Goal: Information Seeking & Learning: Learn about a topic

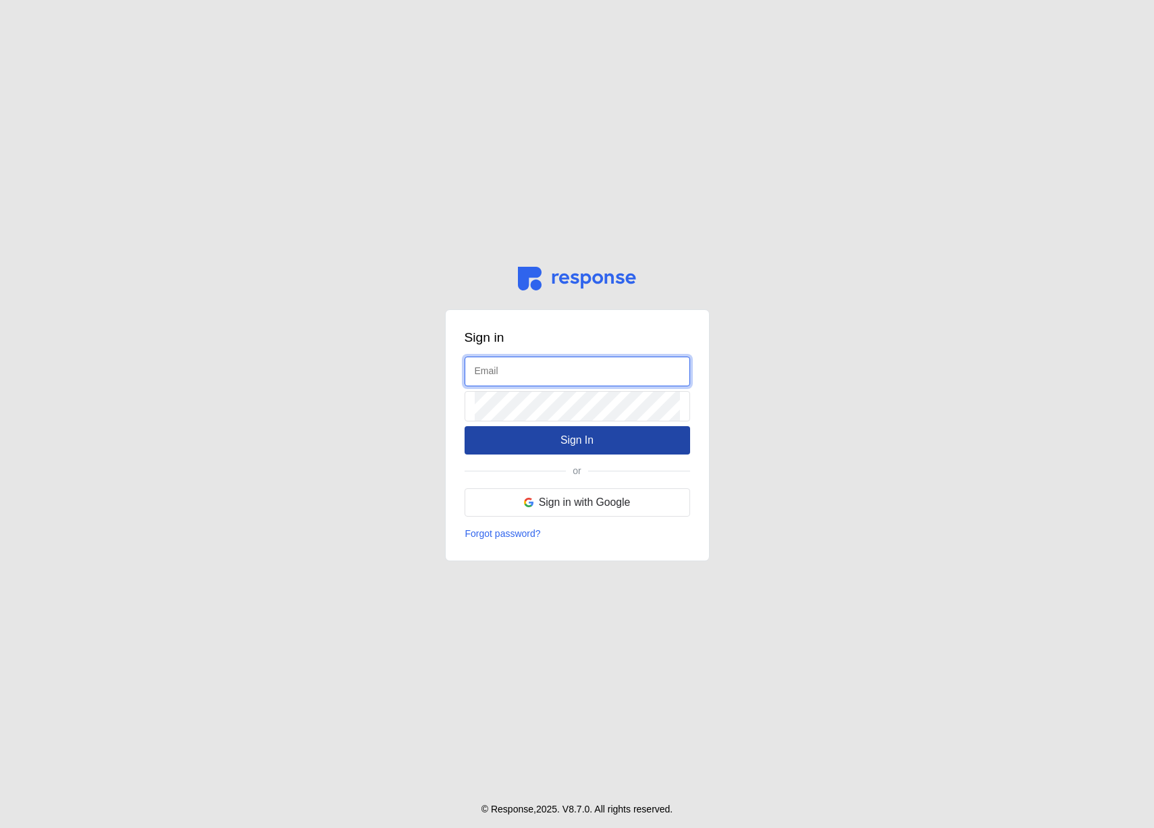
type input "[EMAIL_ADDRESS][DOMAIN_NAME]"
click at [524, 444] on button "Sign In" at bounding box center [578, 440] width 226 height 28
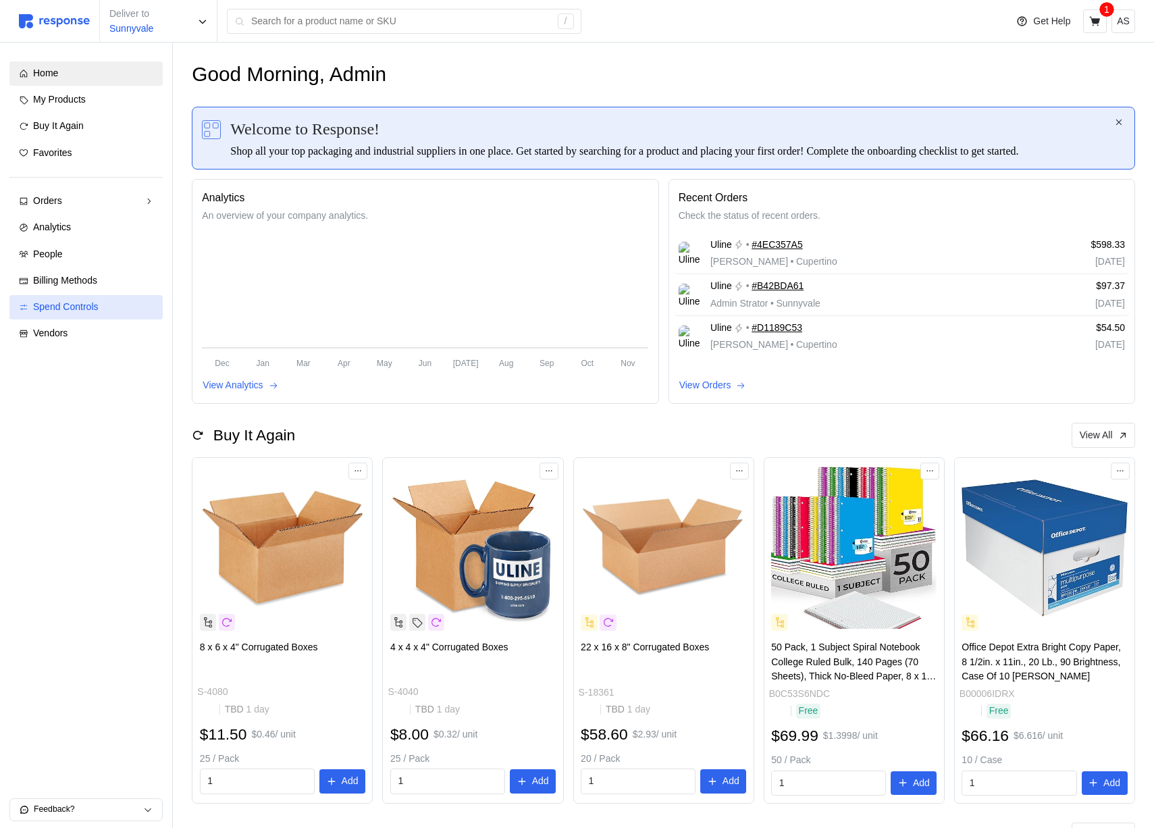
click at [97, 303] on span "Spend Controls" at bounding box center [66, 306] width 66 height 11
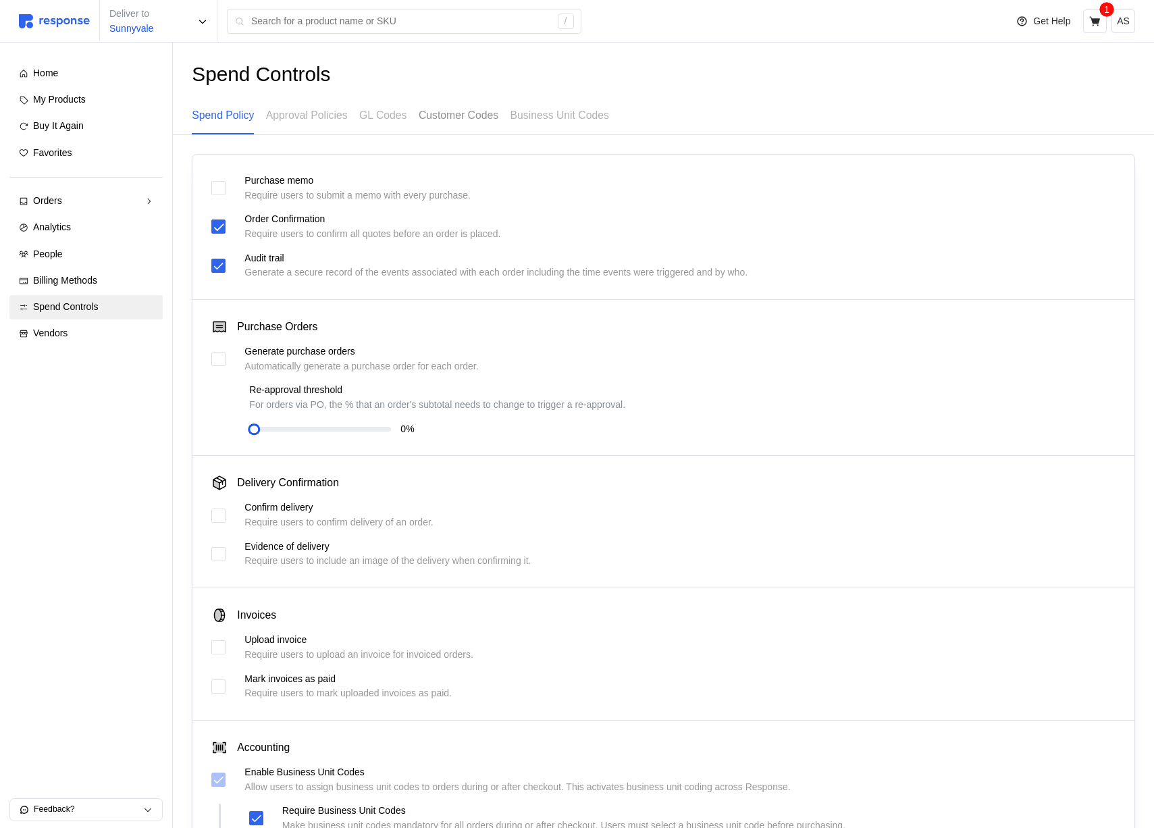
click at [466, 118] on p "Customer Codes" at bounding box center [459, 115] width 80 height 17
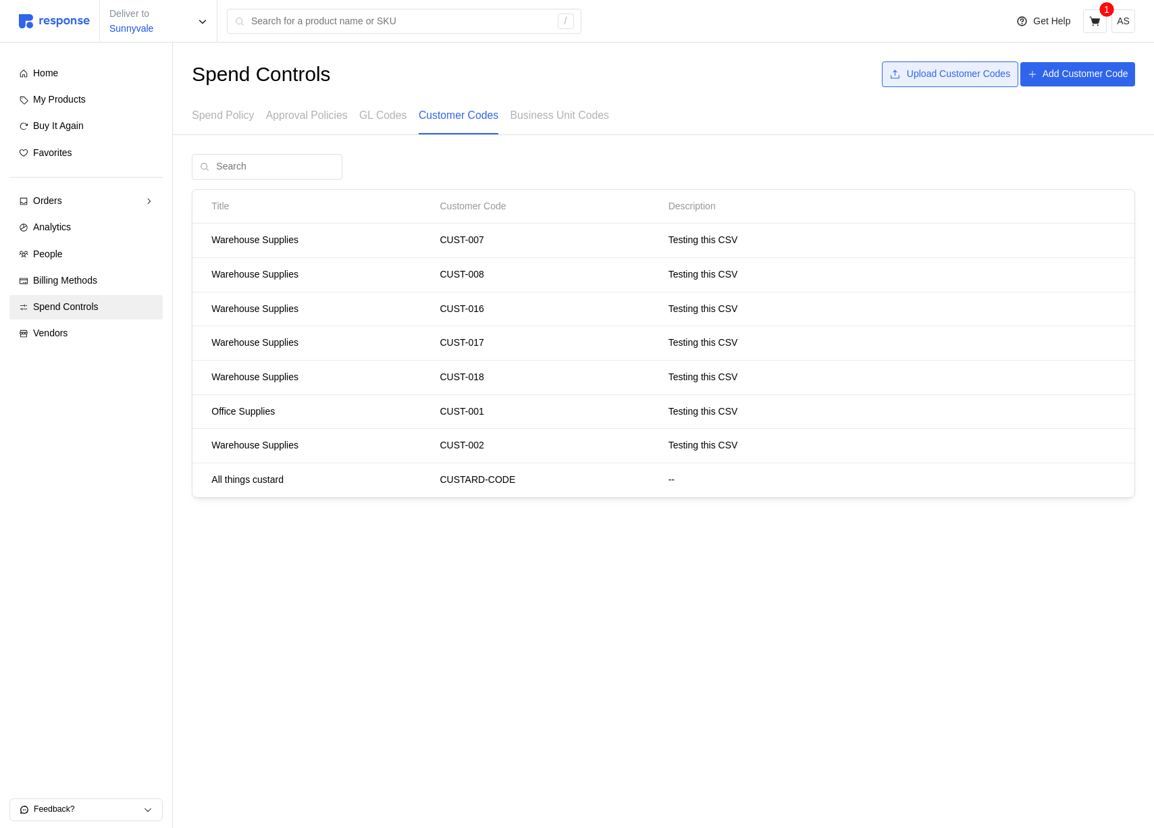
click at [956, 80] on p "Upload Customer Codes" at bounding box center [958, 74] width 103 height 15
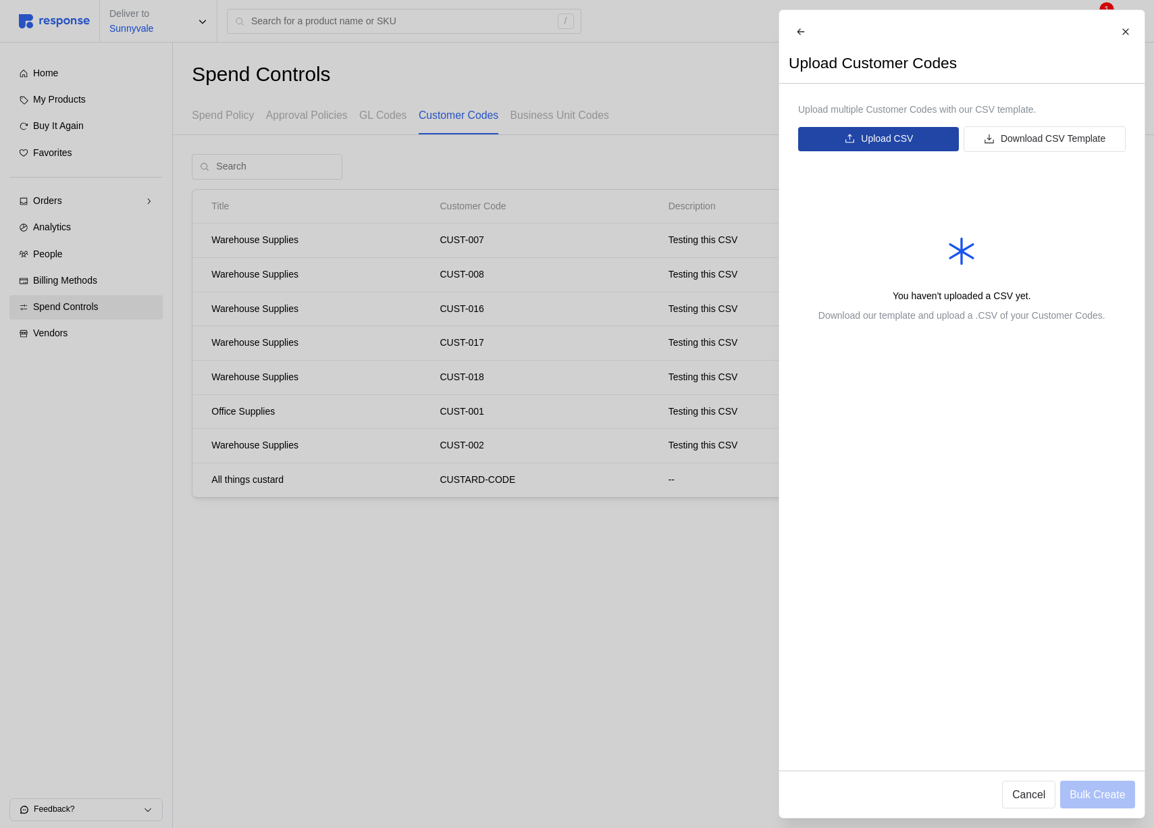
click at [871, 147] on p "Upload CSV" at bounding box center [887, 139] width 52 height 15
click at [1043, 147] on p "Download CSV Template" at bounding box center [1052, 139] width 105 height 15
click at [901, 145] on p "Upload CSV" at bounding box center [887, 139] width 52 height 15
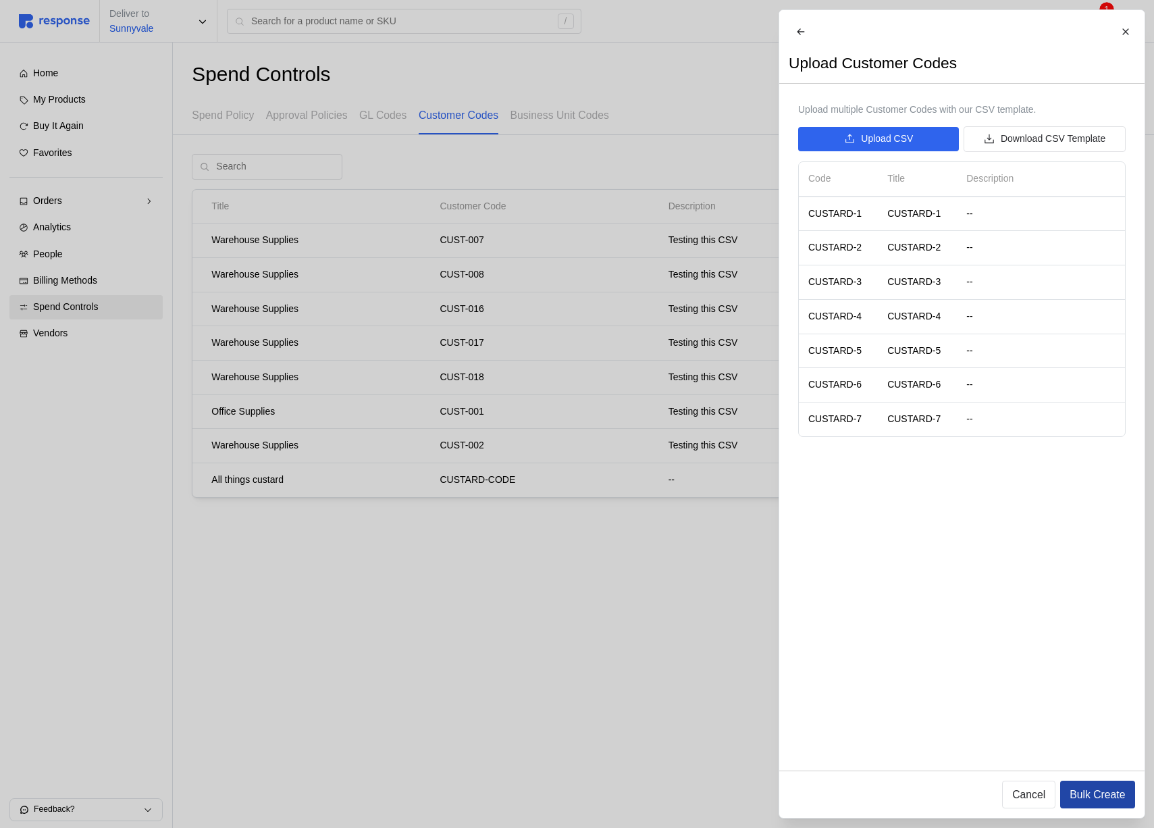
click at [1101, 791] on p "Bulk Create" at bounding box center [1097, 794] width 55 height 17
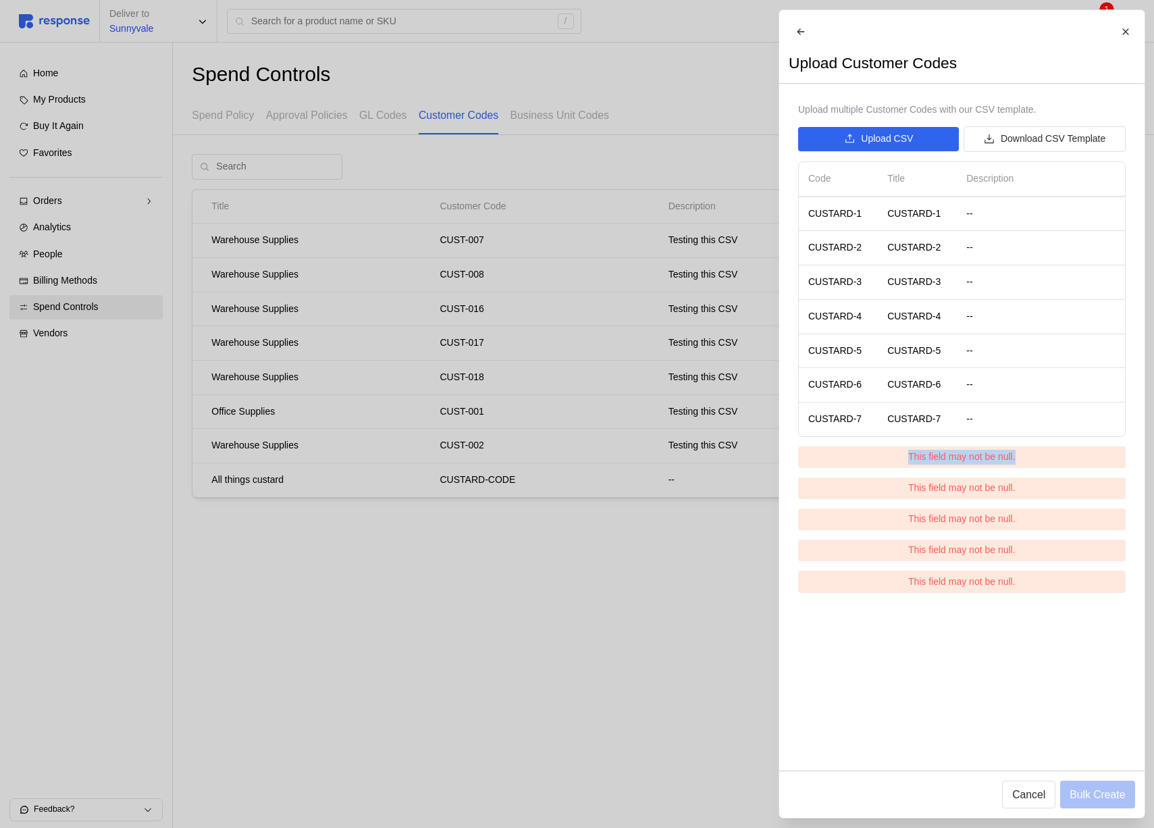
drag, startPoint x: 1032, startPoint y: 465, endPoint x: 901, endPoint y: 465, distance: 131.0
click at [901, 465] on div "This field may not be null." at bounding box center [962, 457] width 328 height 22
copy p "This field may not be null."
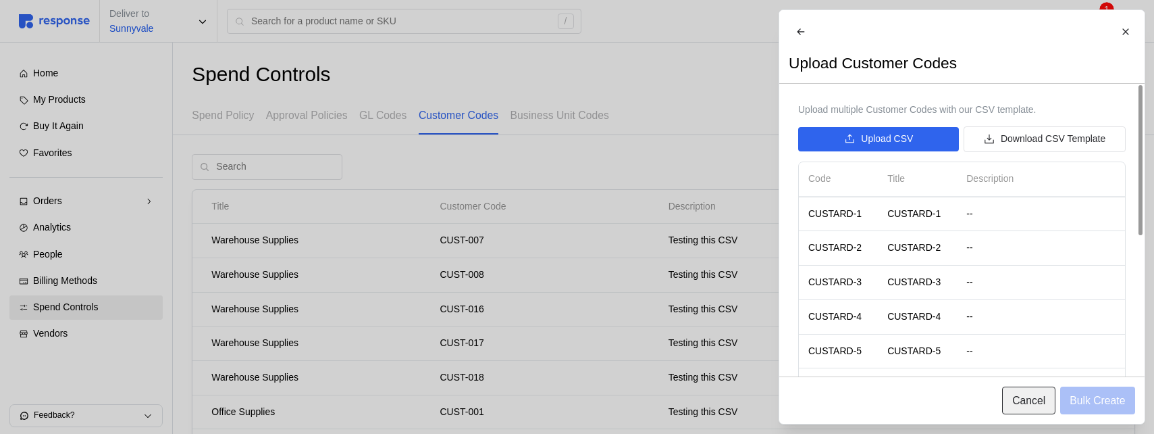
click at [1027, 390] on button "Cancel" at bounding box center [1028, 400] width 53 height 28
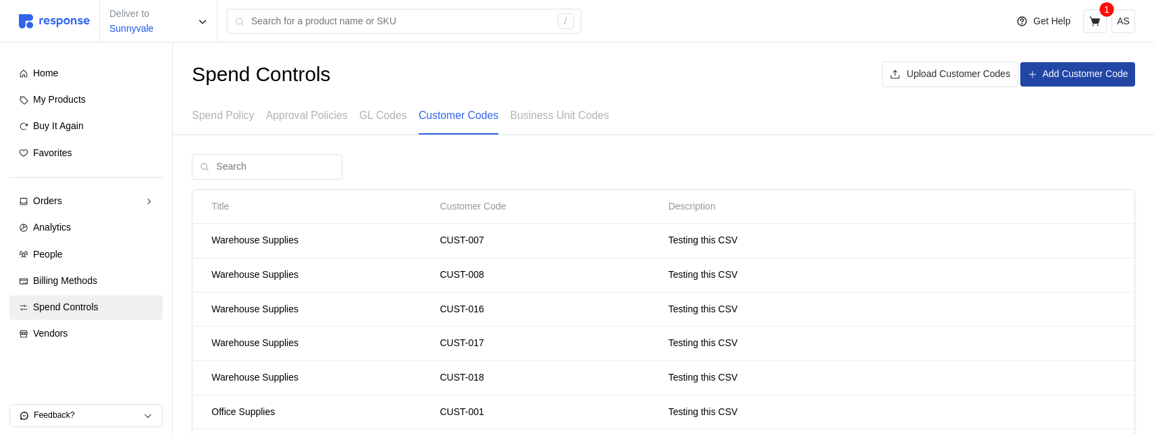
click at [1045, 74] on p "Add Customer Code" at bounding box center [1086, 74] width 86 height 15
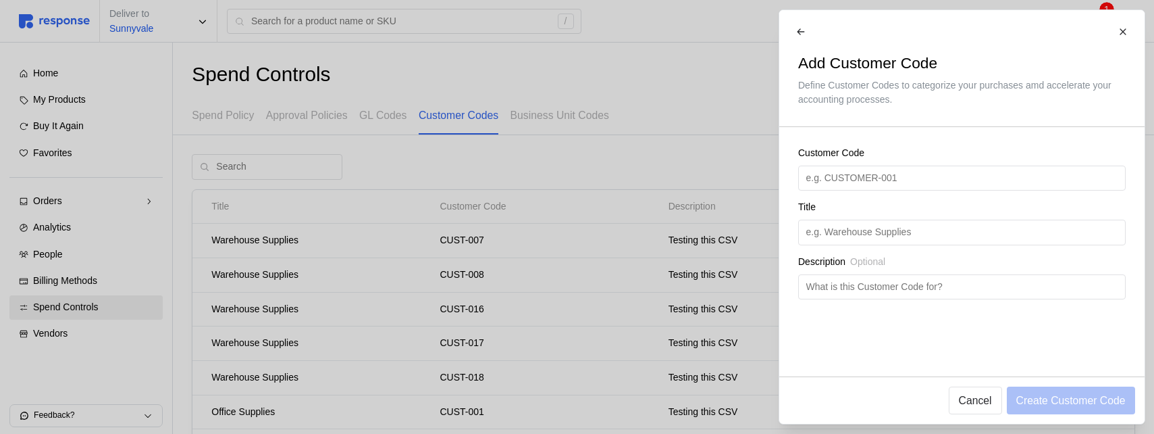
click at [627, 120] on div at bounding box center [577, 217] width 1154 height 434
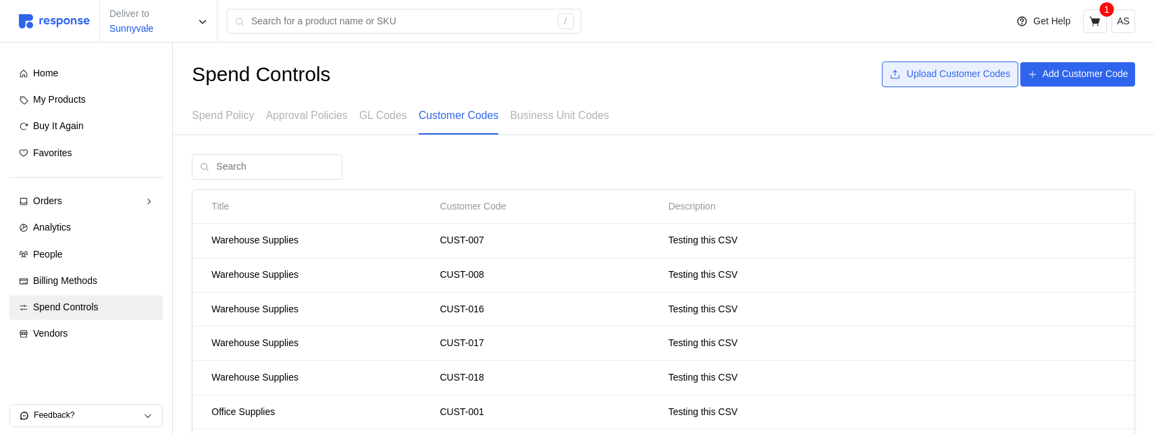
click at [898, 73] on button "Upload Customer Codes" at bounding box center [950, 74] width 136 height 26
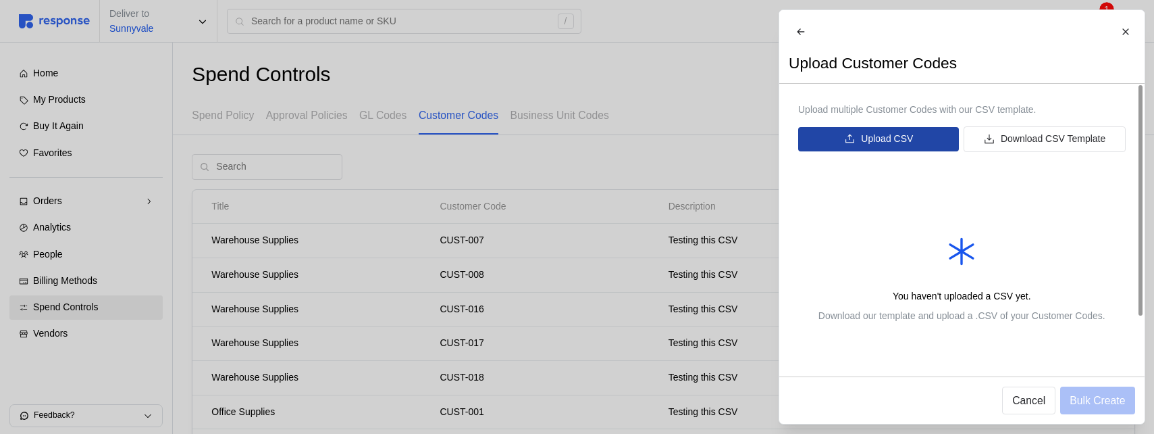
click at [856, 147] on button "Upload CSV" at bounding box center [878, 139] width 161 height 24
click at [888, 143] on p "Upload CSV" at bounding box center [887, 139] width 52 height 15
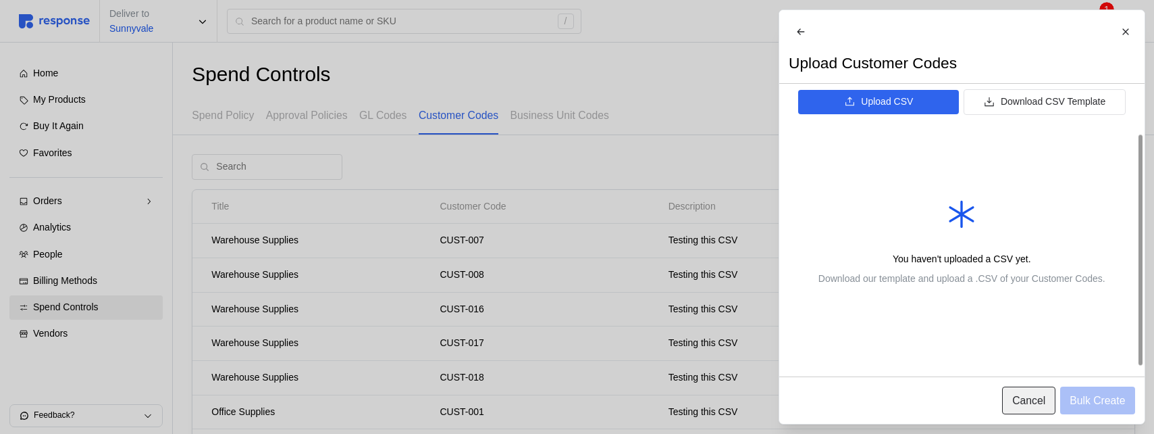
click at [1029, 388] on button "Cancel" at bounding box center [1028, 400] width 53 height 28
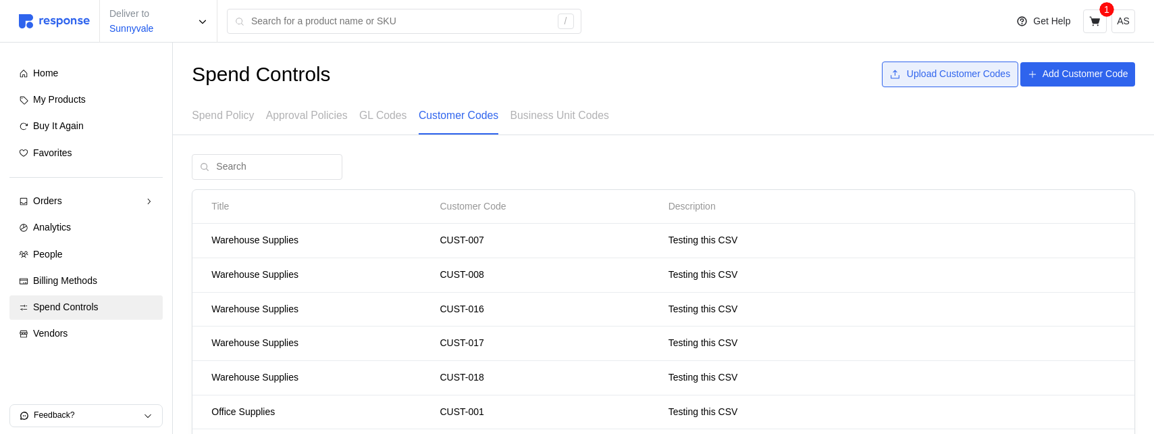
click at [951, 68] on p "Upload Customer Codes" at bounding box center [958, 74] width 103 height 15
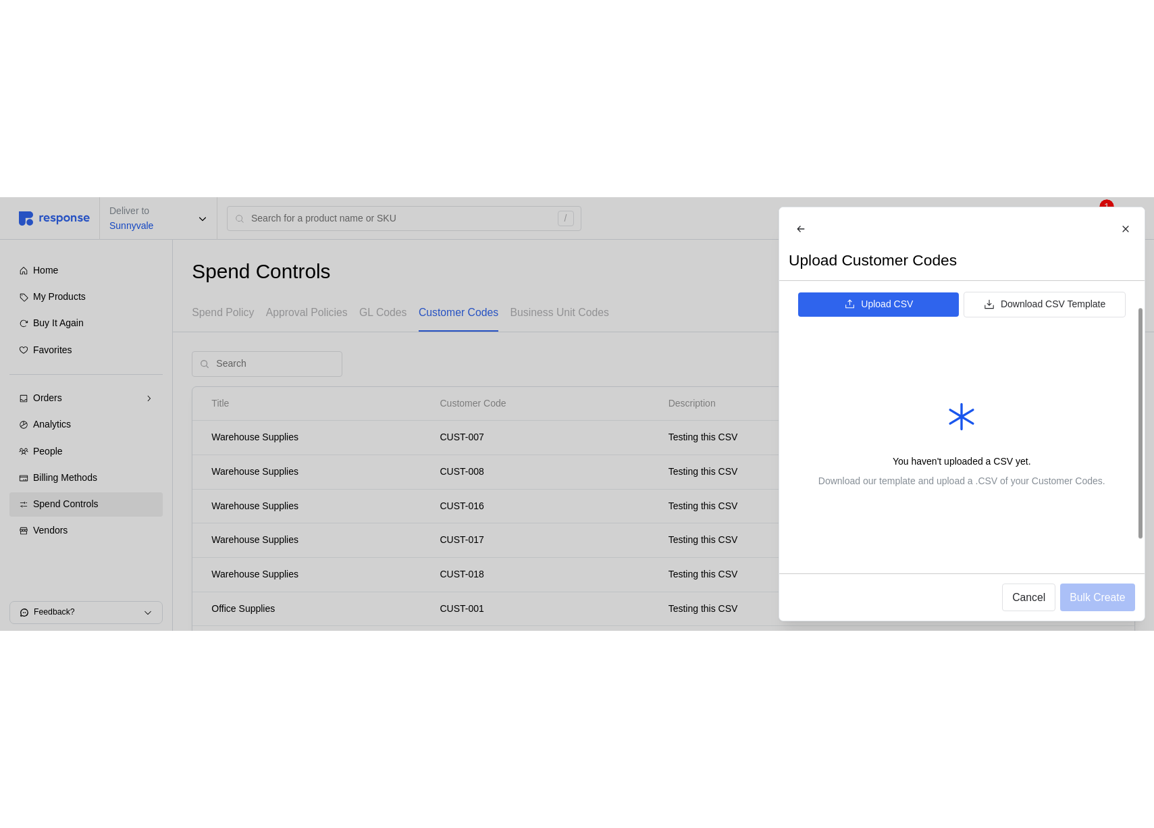
scroll to position [0, 0]
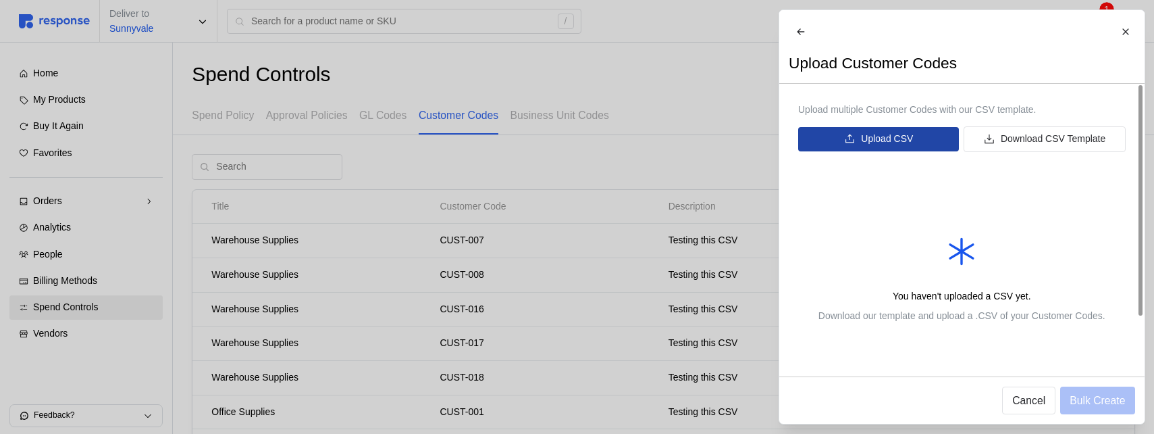
click at [891, 147] on p "Upload CSV" at bounding box center [887, 139] width 52 height 15
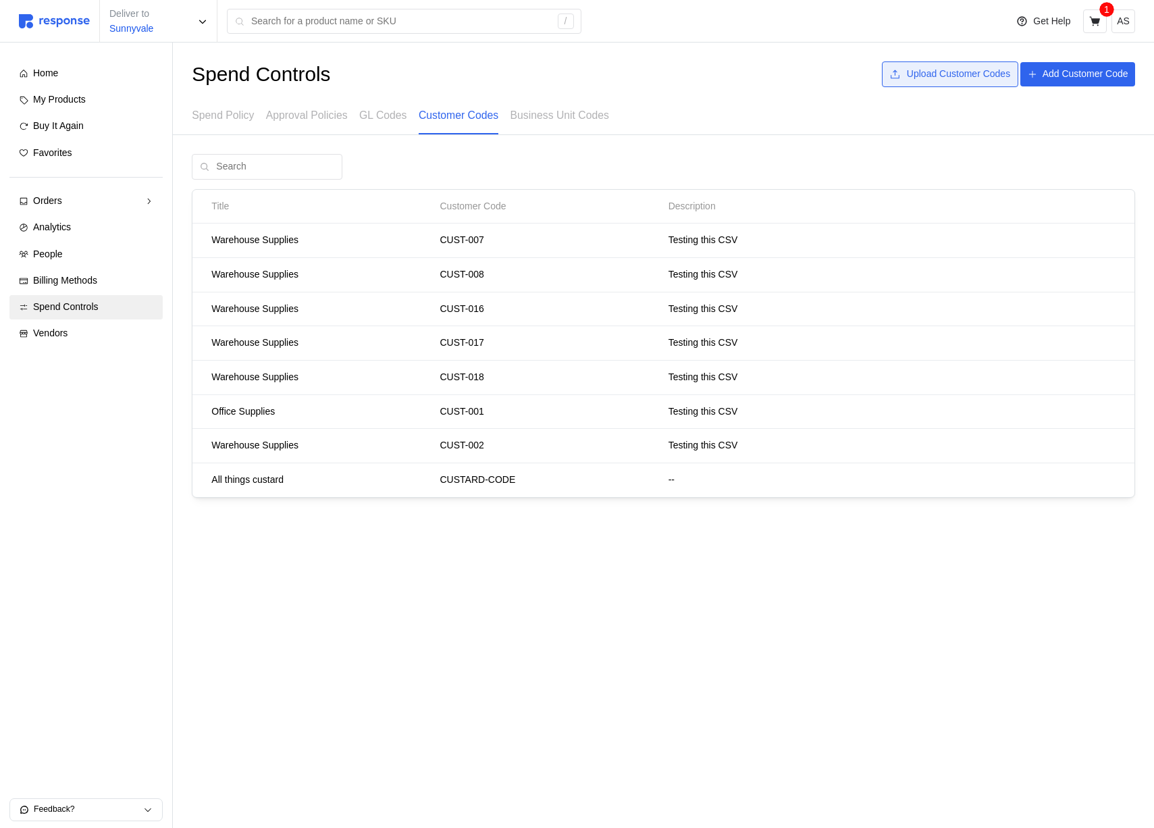
click at [934, 68] on p "Upload Customer Codes" at bounding box center [958, 74] width 103 height 15
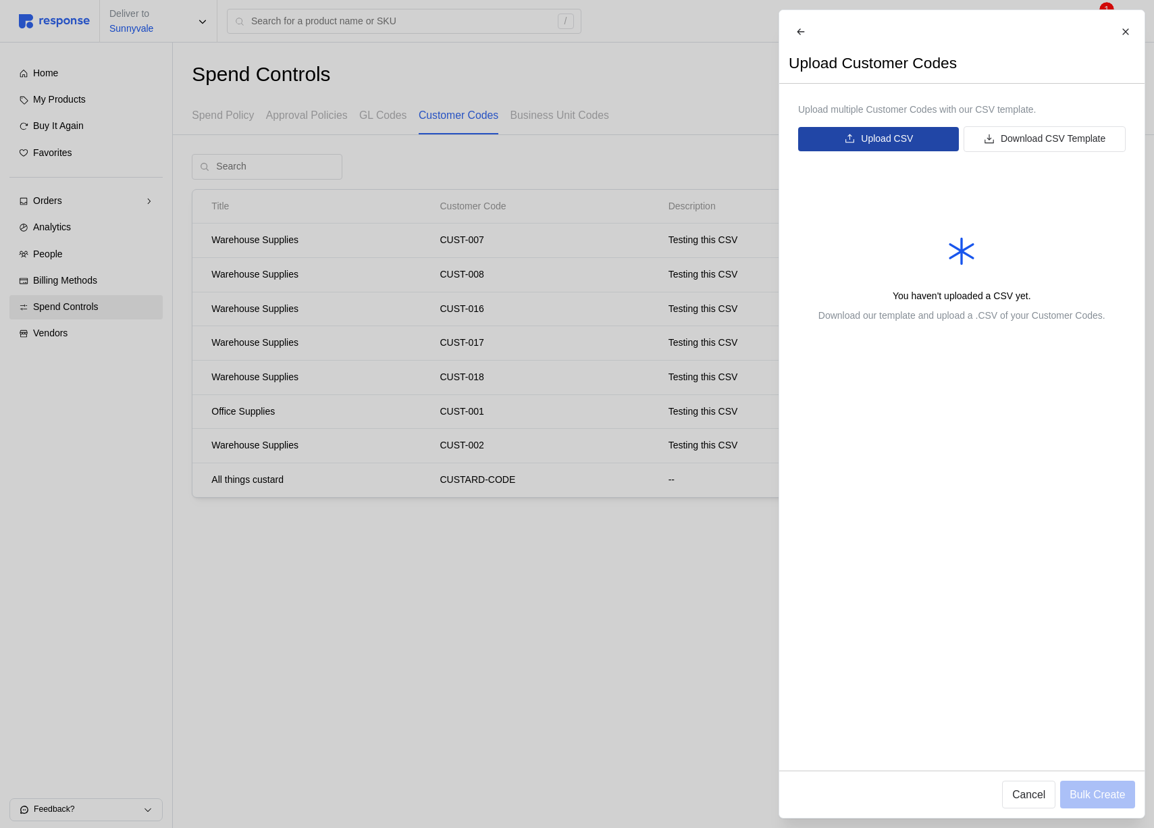
click at [908, 147] on p "Upload CSV" at bounding box center [887, 139] width 52 height 15
click at [931, 151] on button "Upload CSV" at bounding box center [878, 139] width 161 height 24
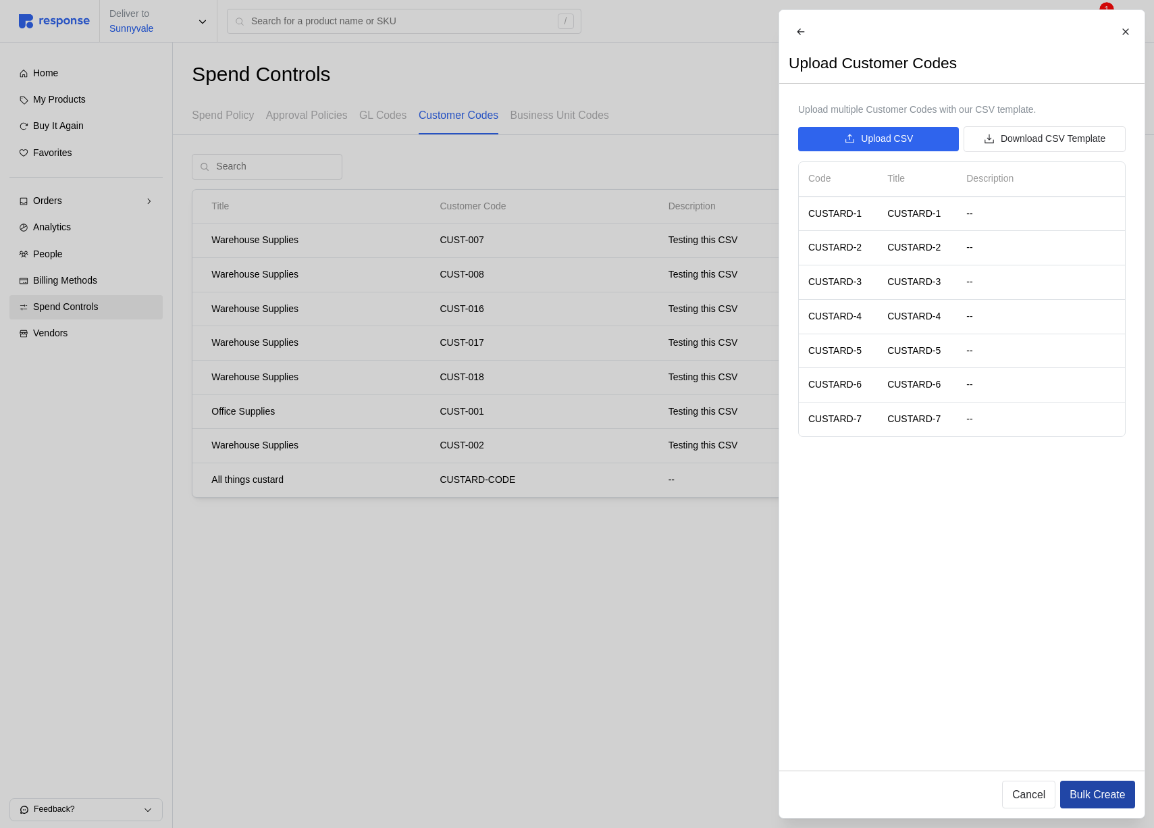
click at [1097, 800] on p "Bulk Create" at bounding box center [1097, 794] width 55 height 17
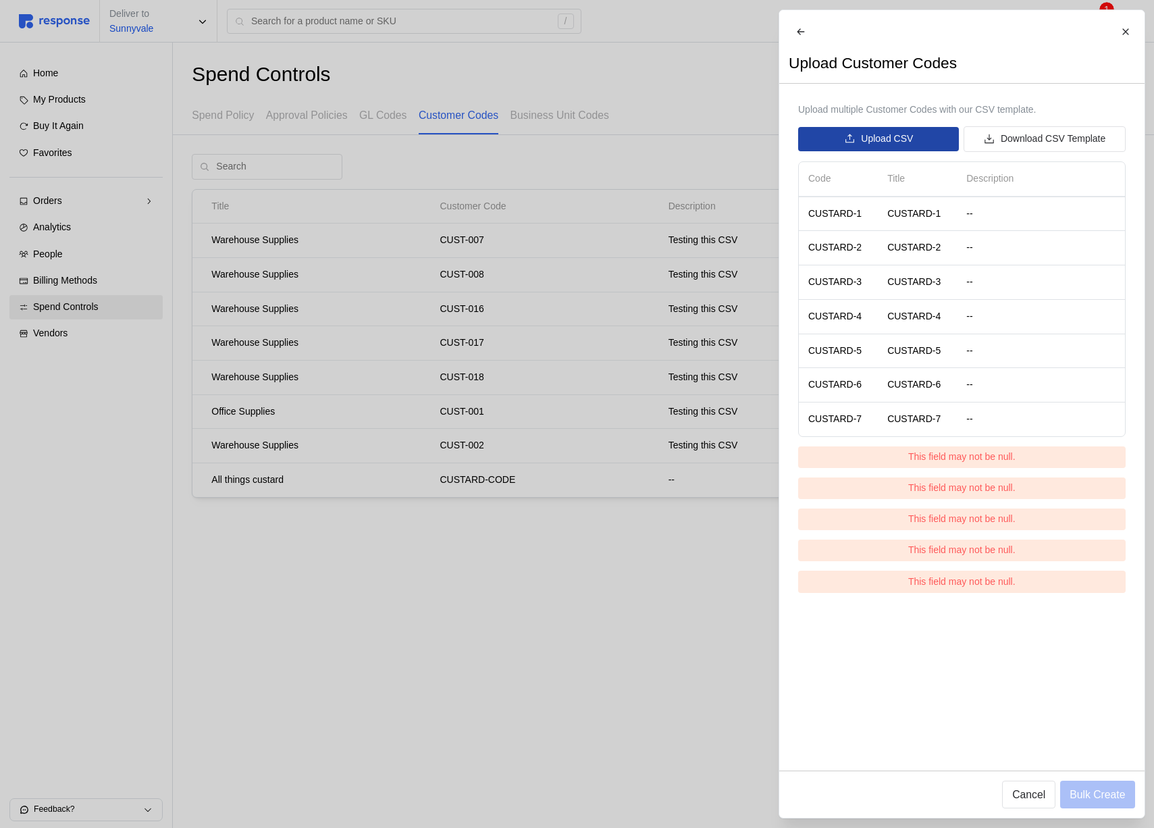
click at [893, 147] on p "Upload CSV" at bounding box center [887, 139] width 52 height 15
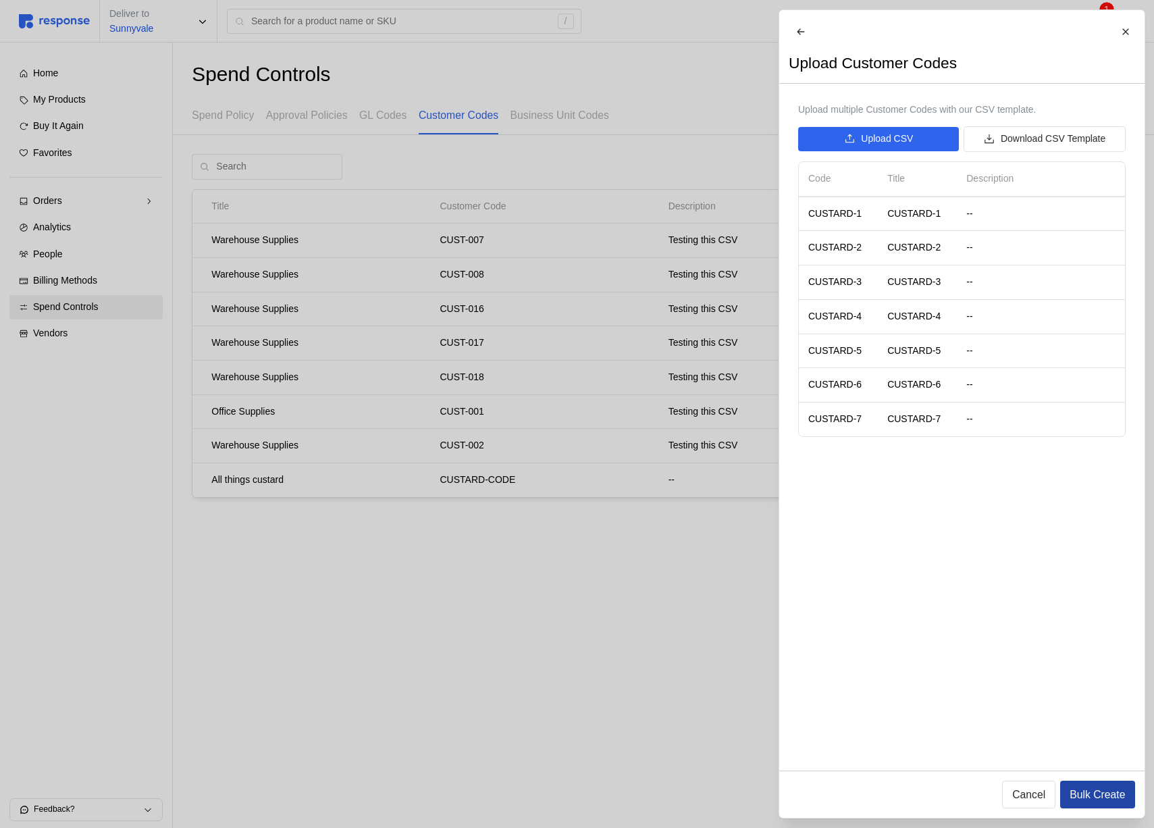
click at [1084, 793] on p "Bulk Create" at bounding box center [1097, 794] width 55 height 17
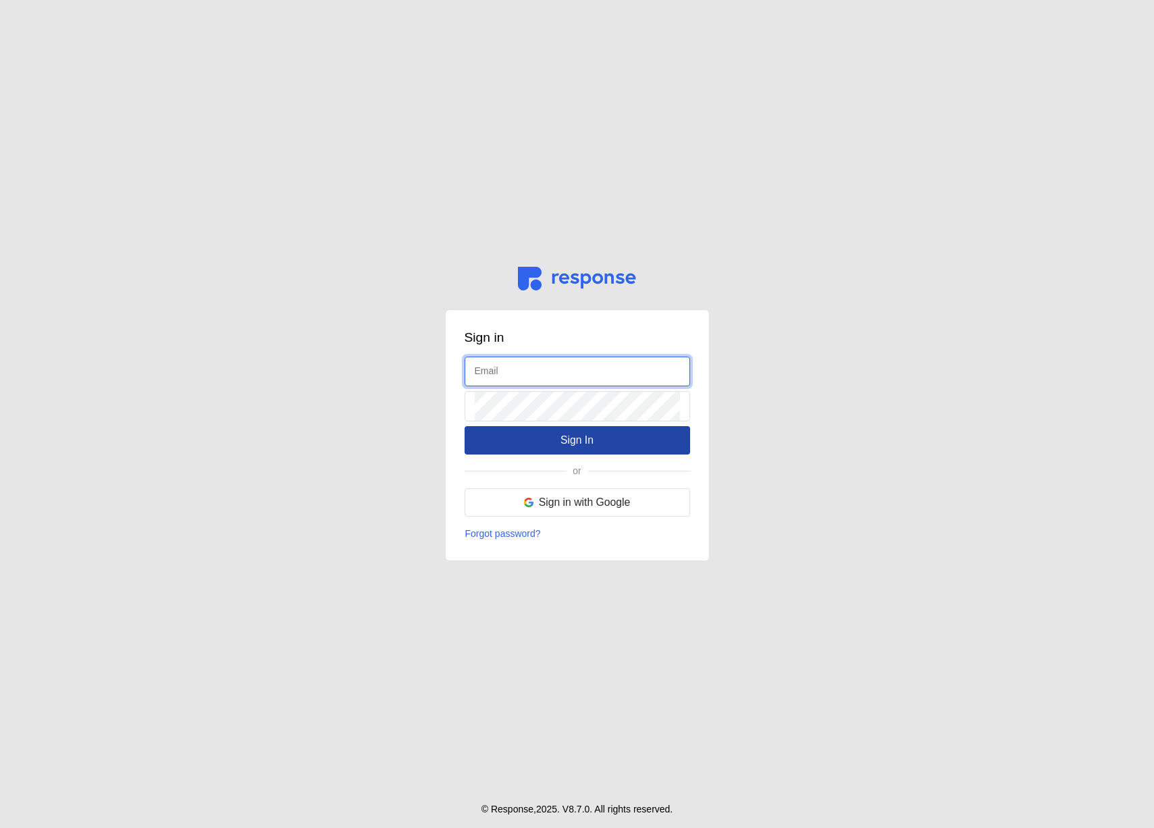
type input "[EMAIL_ADDRESS][DOMAIN_NAME]"
click at [519, 446] on button "Sign In" at bounding box center [578, 440] width 226 height 28
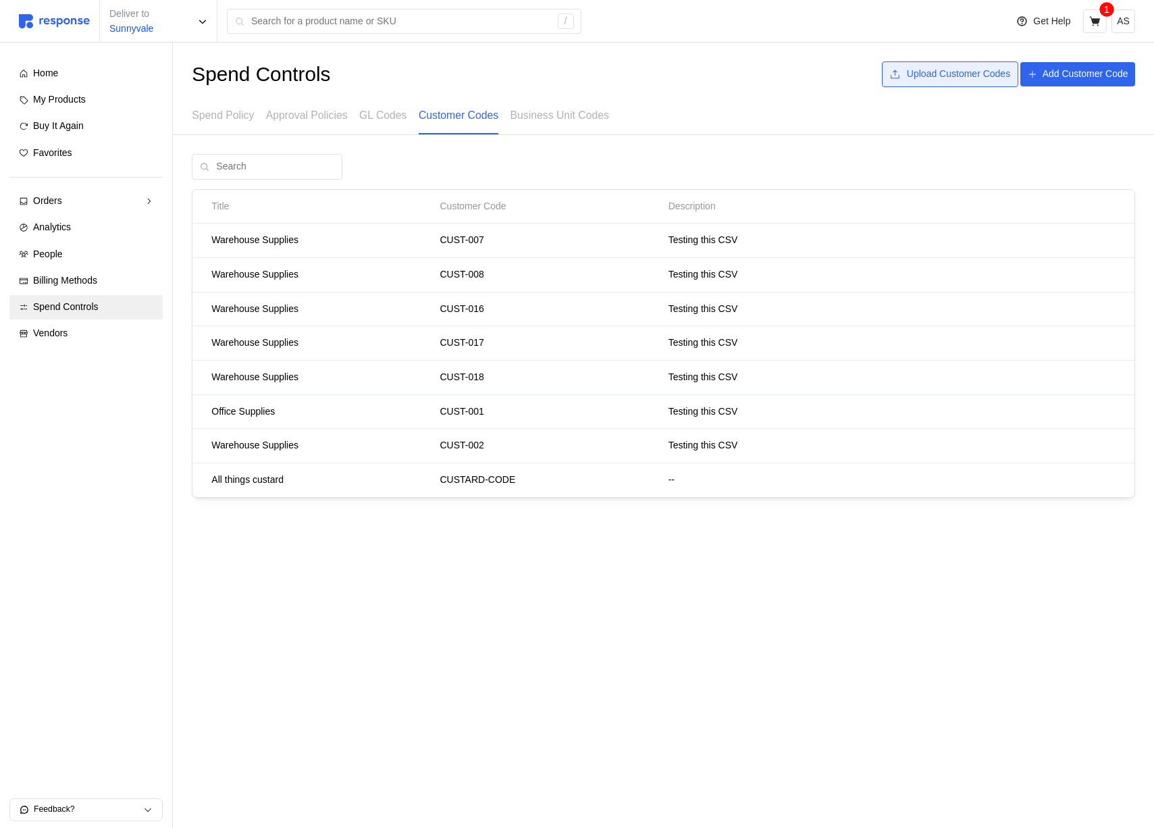
click at [951, 80] on p "Upload Customer Codes" at bounding box center [958, 74] width 103 height 15
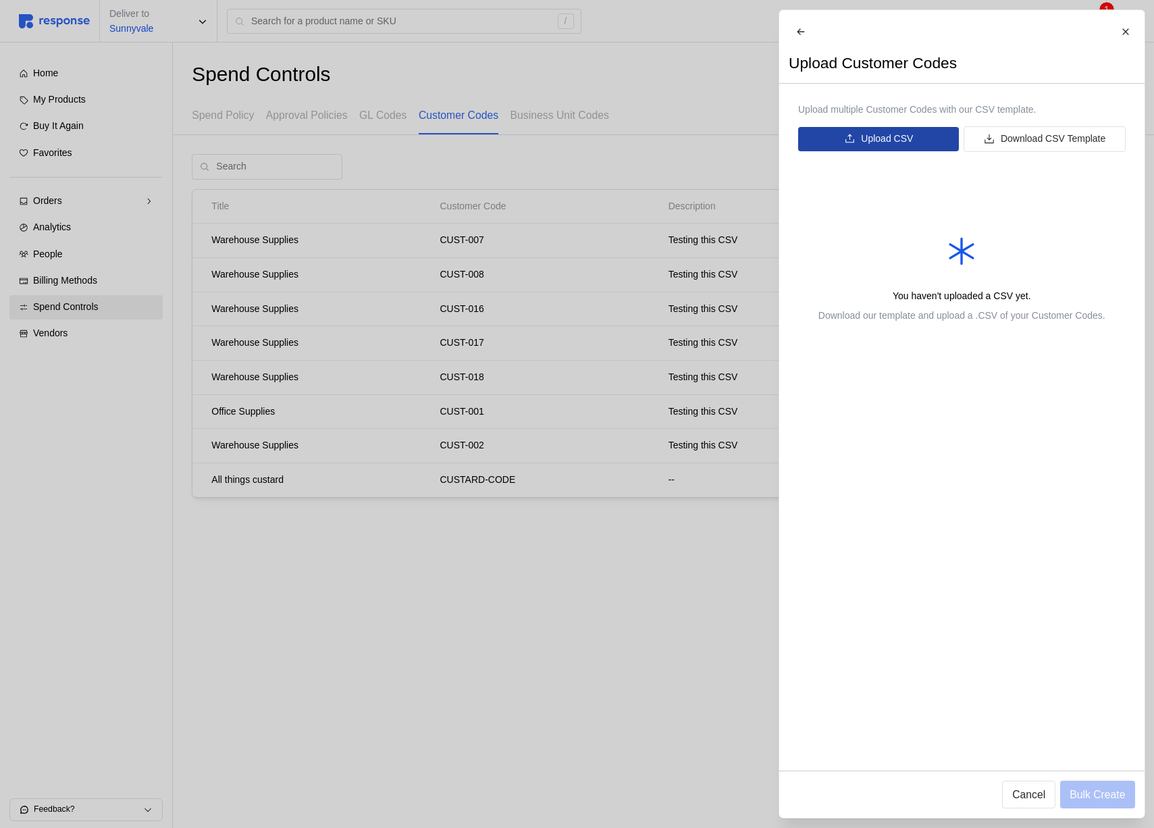
click at [867, 147] on p "Upload CSV" at bounding box center [887, 139] width 52 height 15
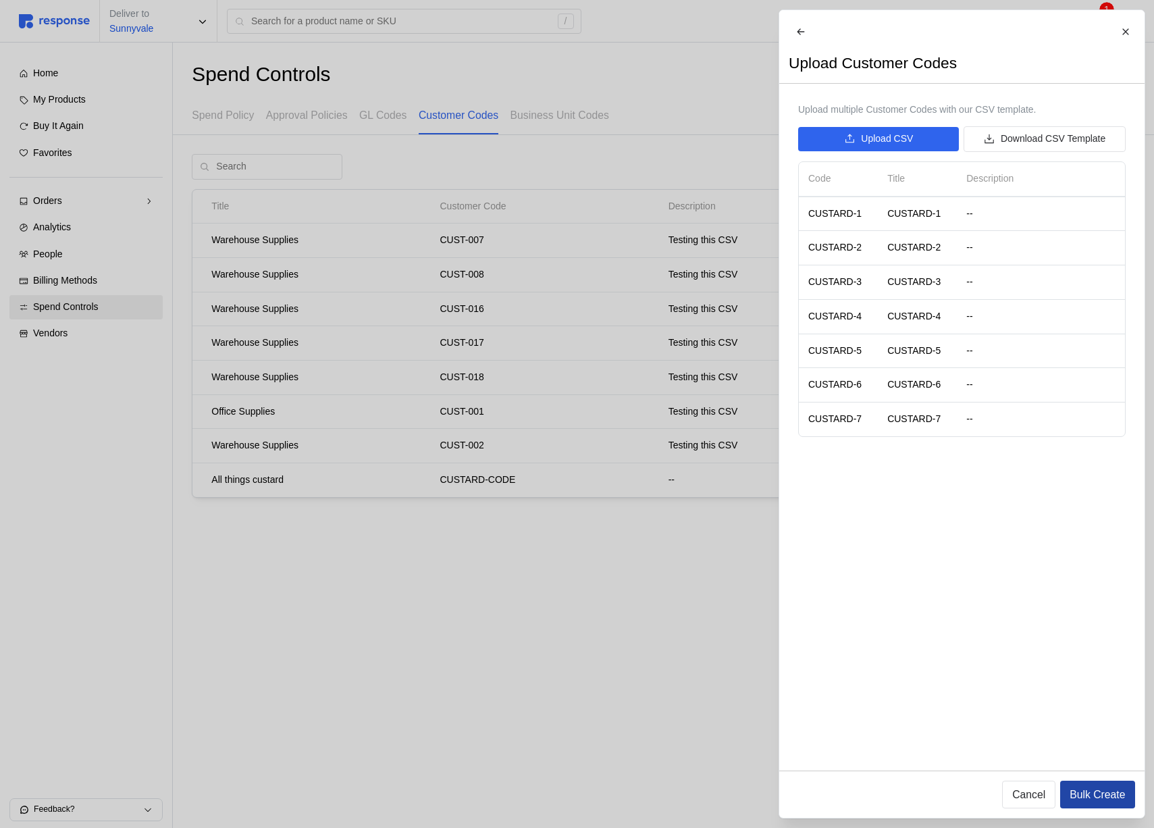
click at [1126, 795] on button "Bulk Create" at bounding box center [1097, 795] width 74 height 28
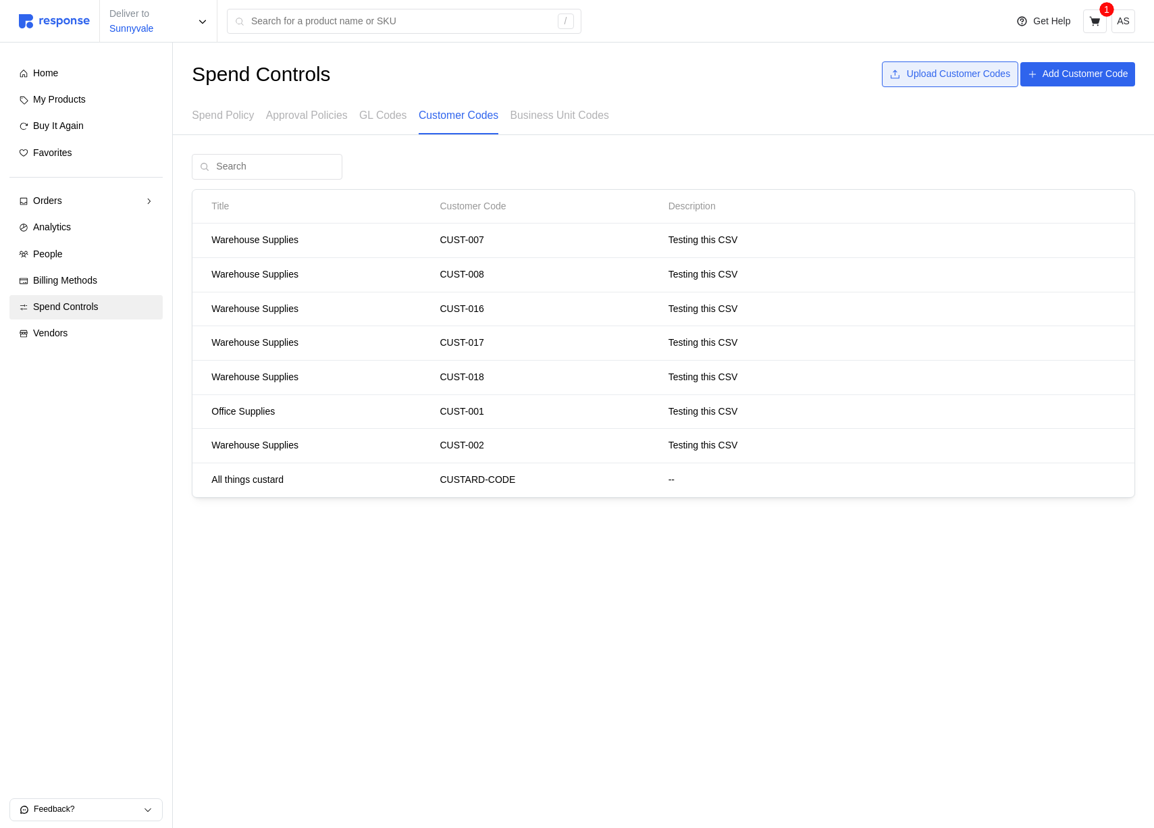
click at [951, 82] on button "Upload Customer Codes" at bounding box center [950, 74] width 136 height 26
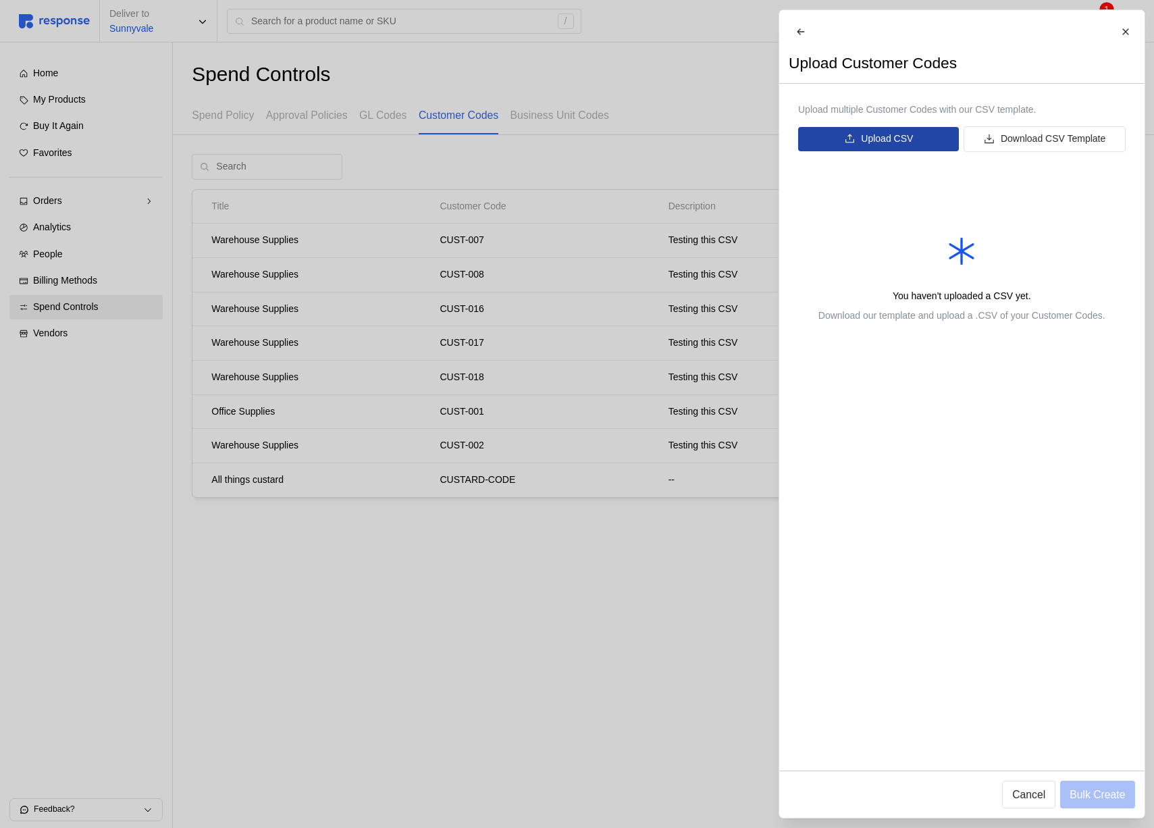
click at [853, 143] on icon at bounding box center [849, 138] width 9 height 9
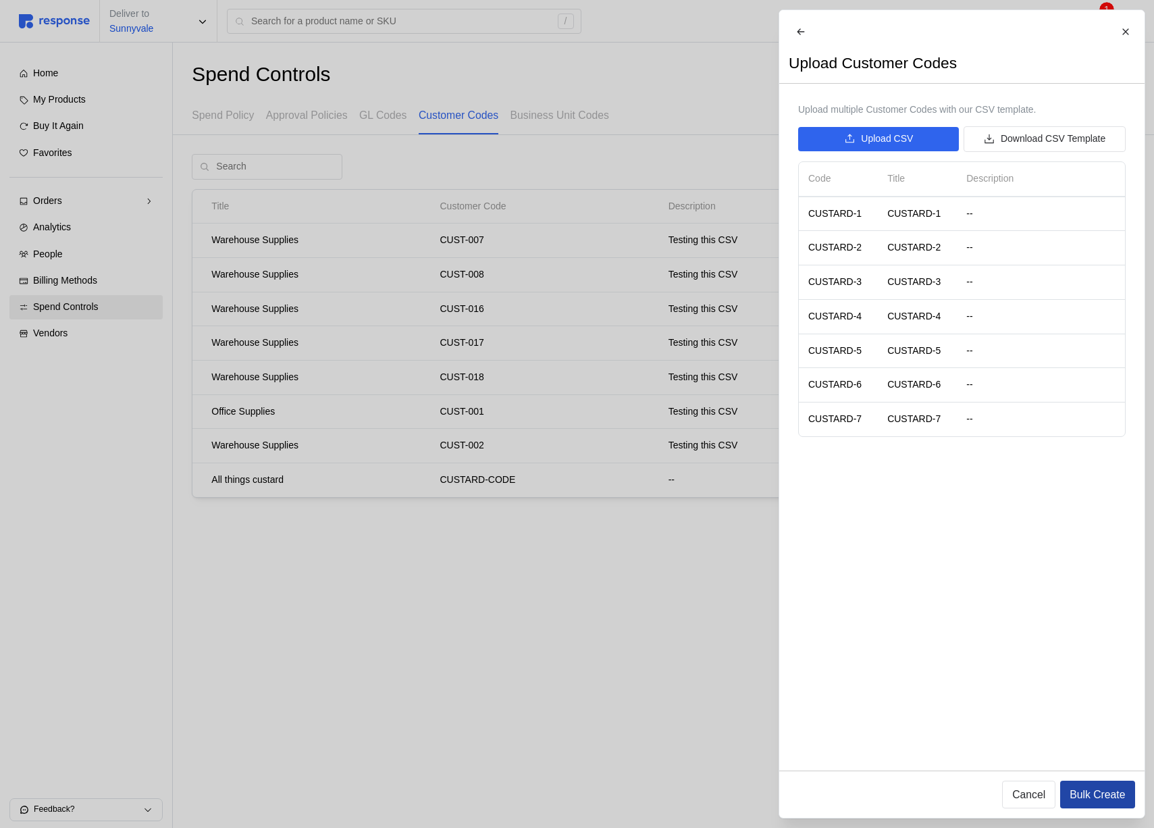
click at [1079, 791] on p "Bulk Create" at bounding box center [1097, 794] width 55 height 17
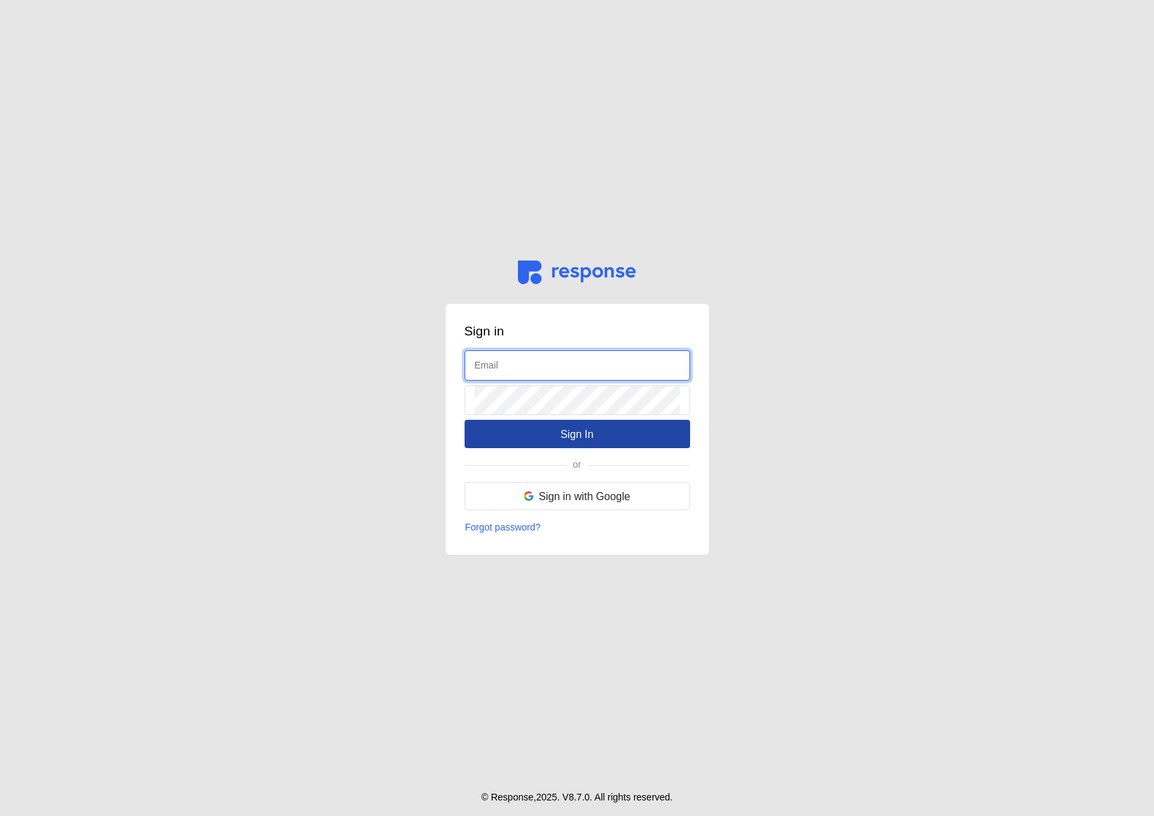
type input "admin@tryresponse.com"
click at [546, 437] on button "Sign In" at bounding box center [578, 434] width 226 height 28
click at [590, 434] on p "Sign In" at bounding box center [576, 434] width 33 height 17
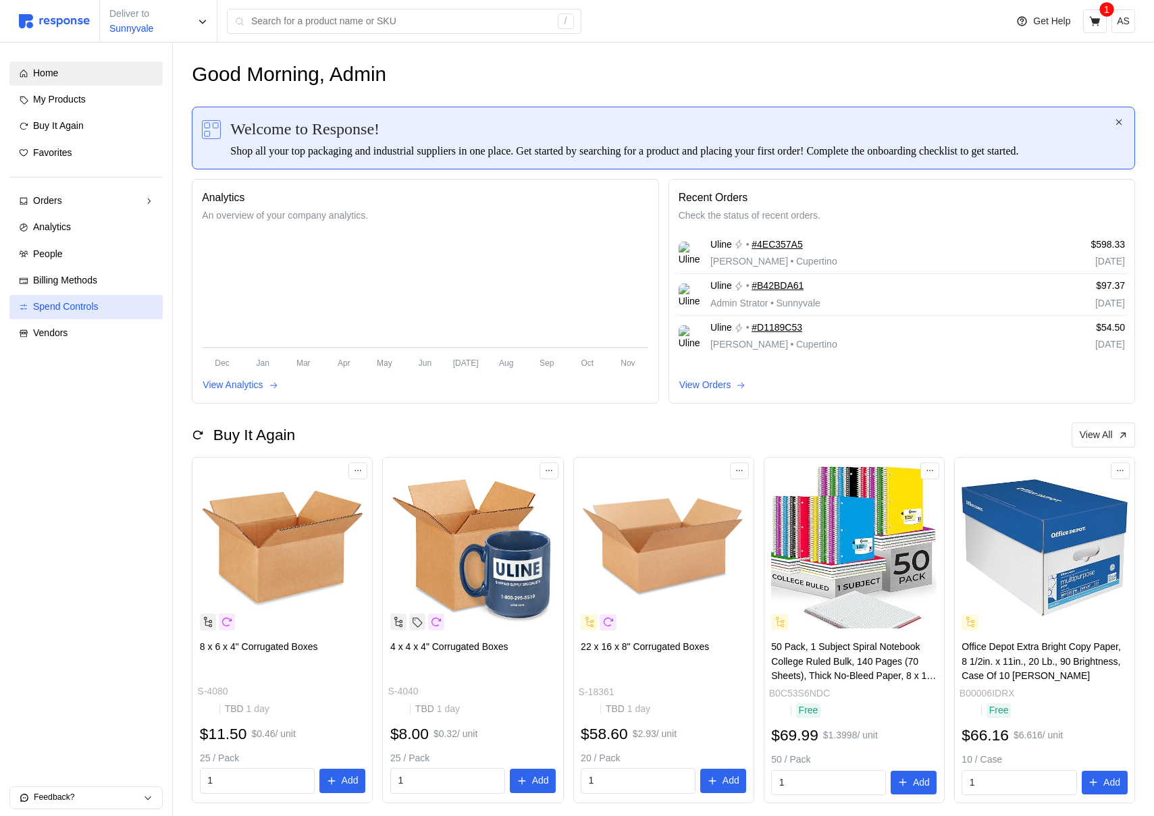
click at [92, 298] on link "Spend Controls" at bounding box center [85, 307] width 153 height 24
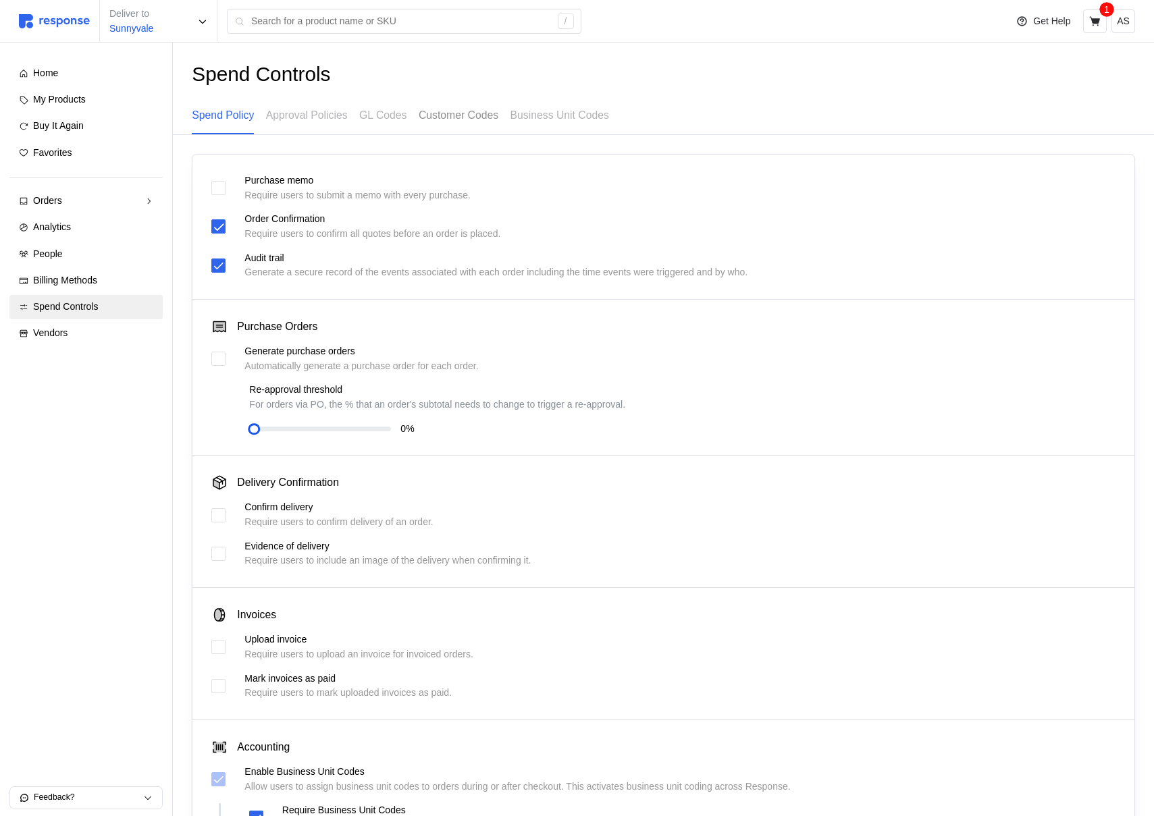
click at [462, 115] on p "Customer Codes" at bounding box center [459, 115] width 80 height 17
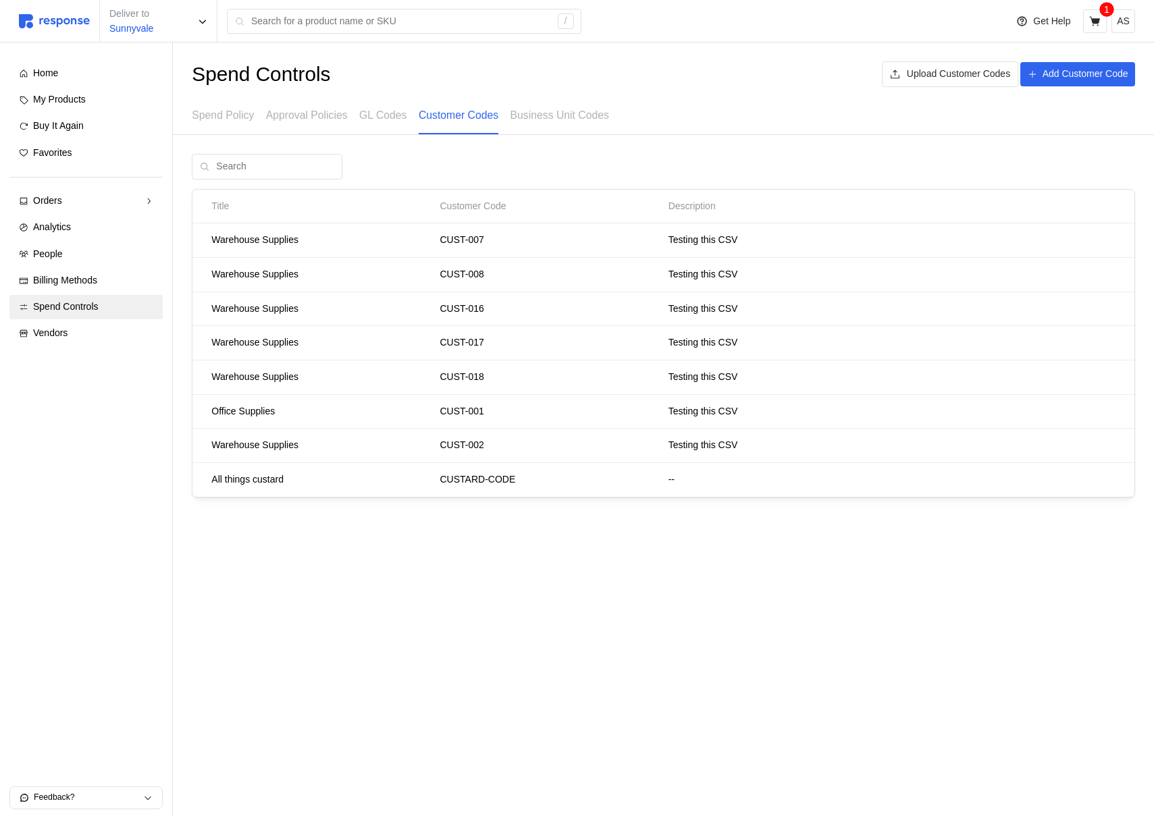
click at [986, 88] on div "Spend Controls Upload Customer Codes Add Customer Code Spend Policy Approval Po…" at bounding box center [663, 97] width 981 height 73
click at [978, 68] on p "Upload Customer Codes" at bounding box center [958, 74] width 103 height 15
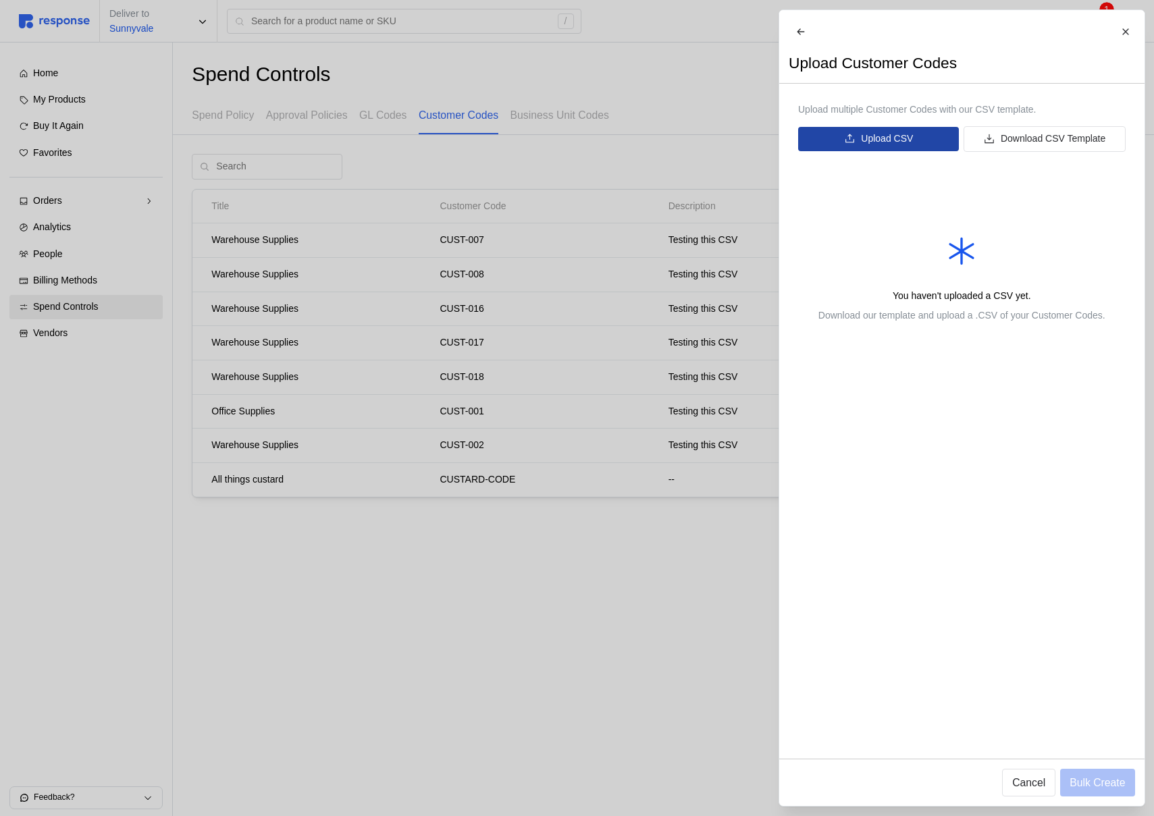
click at [894, 140] on button "Upload CSV" at bounding box center [878, 139] width 161 height 24
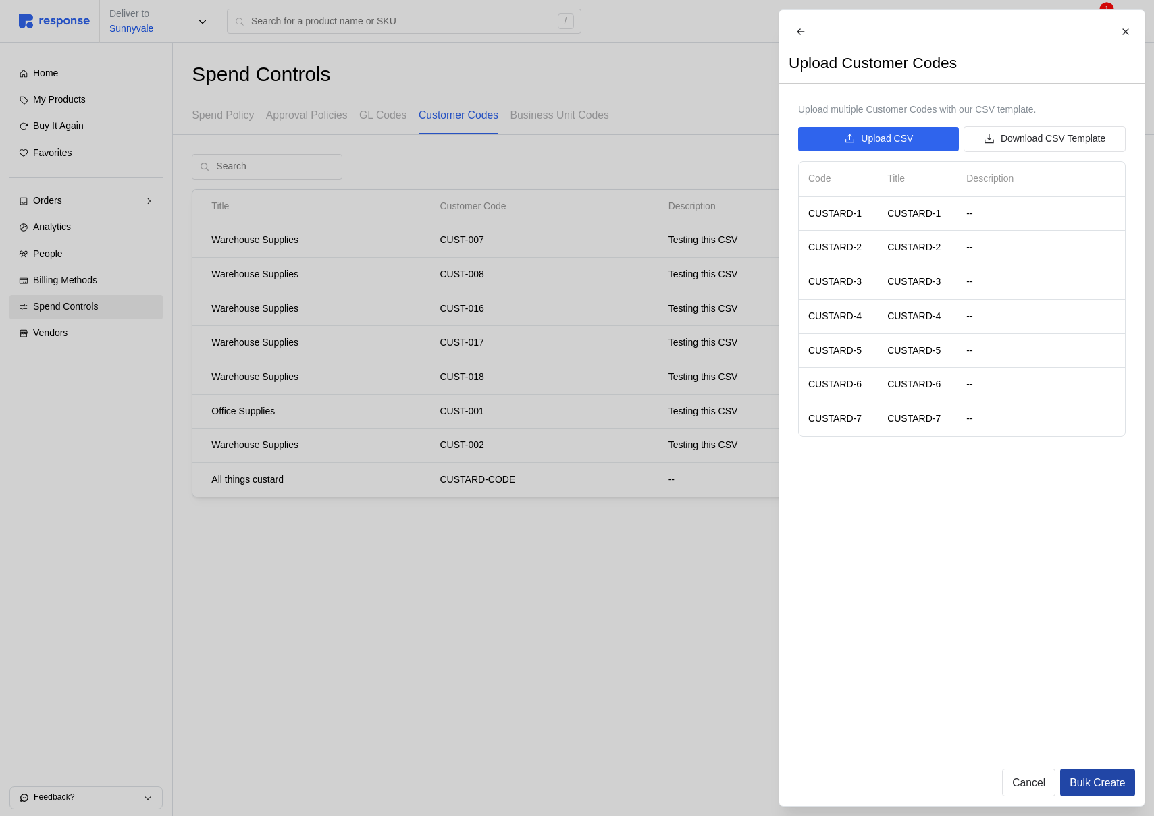
click at [1093, 783] on p "Bulk Create" at bounding box center [1097, 783] width 55 height 17
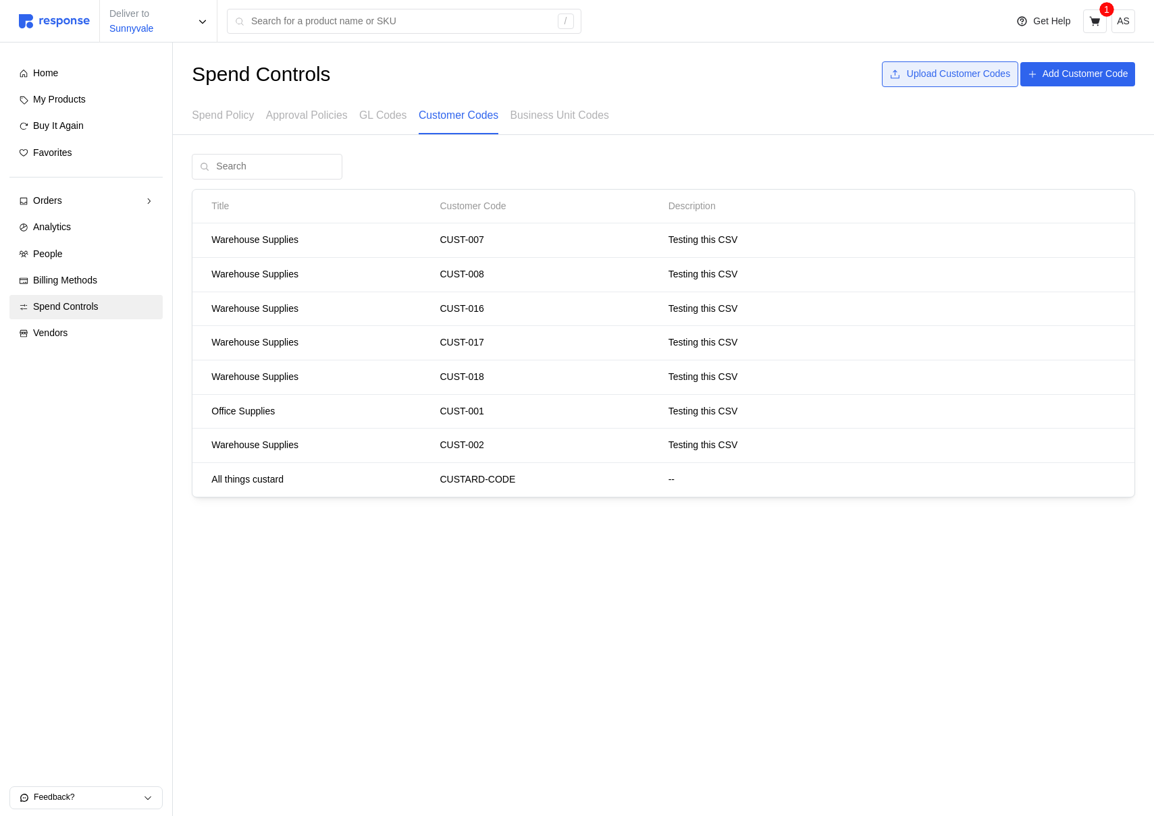
click at [962, 77] on p "Upload Customer Codes" at bounding box center [958, 74] width 103 height 15
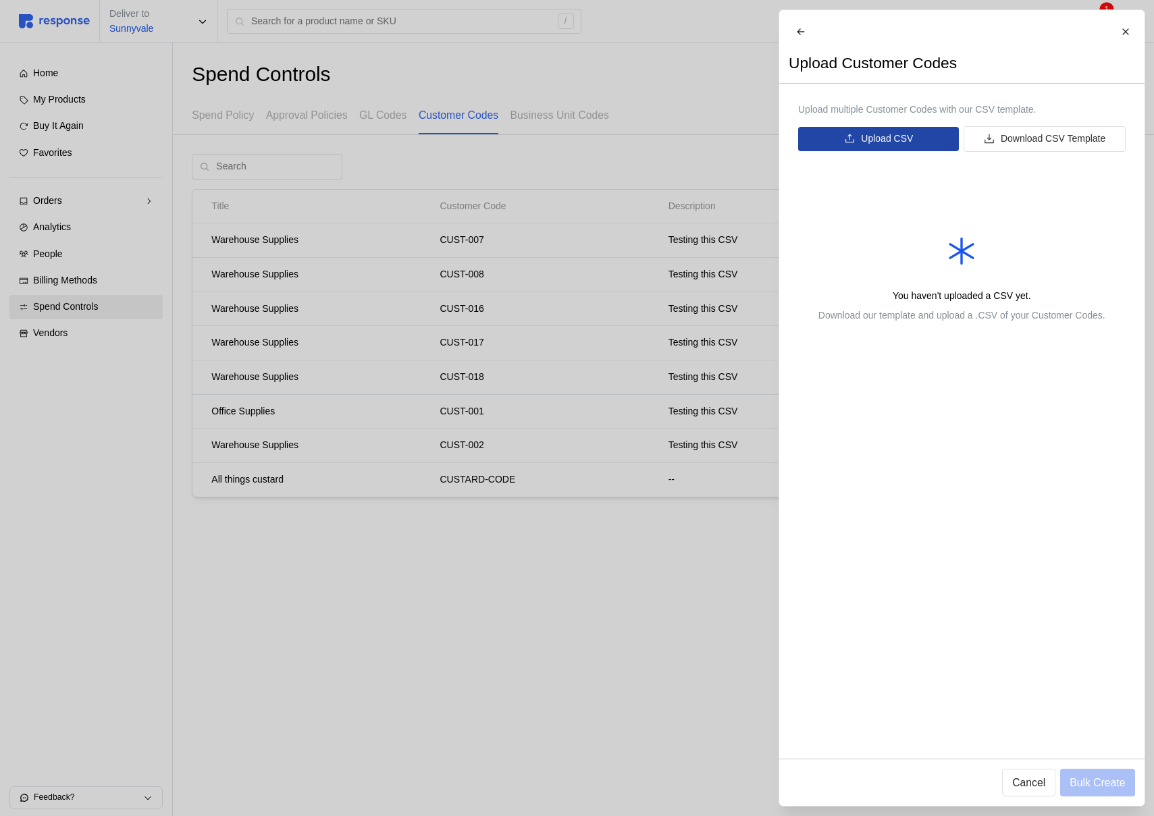
click at [831, 151] on button "Upload CSV" at bounding box center [878, 139] width 161 height 24
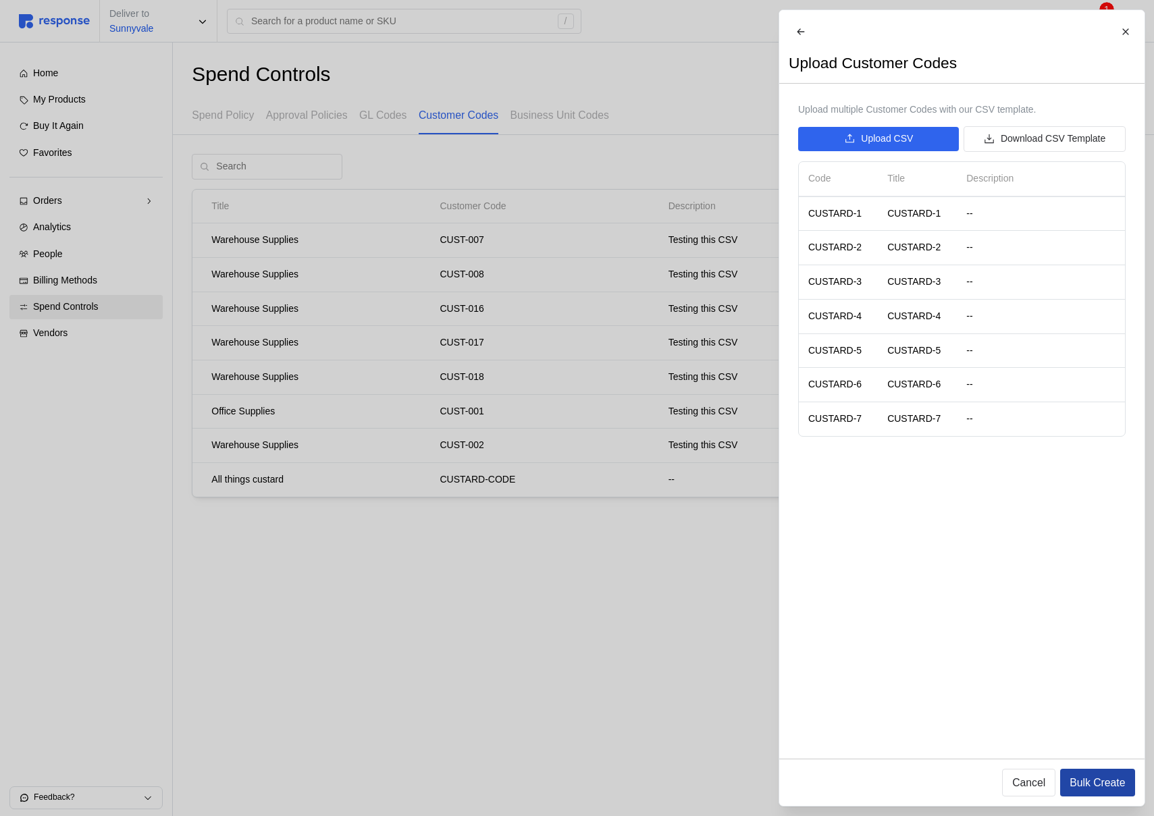
click at [1091, 779] on p "Bulk Create" at bounding box center [1097, 783] width 55 height 17
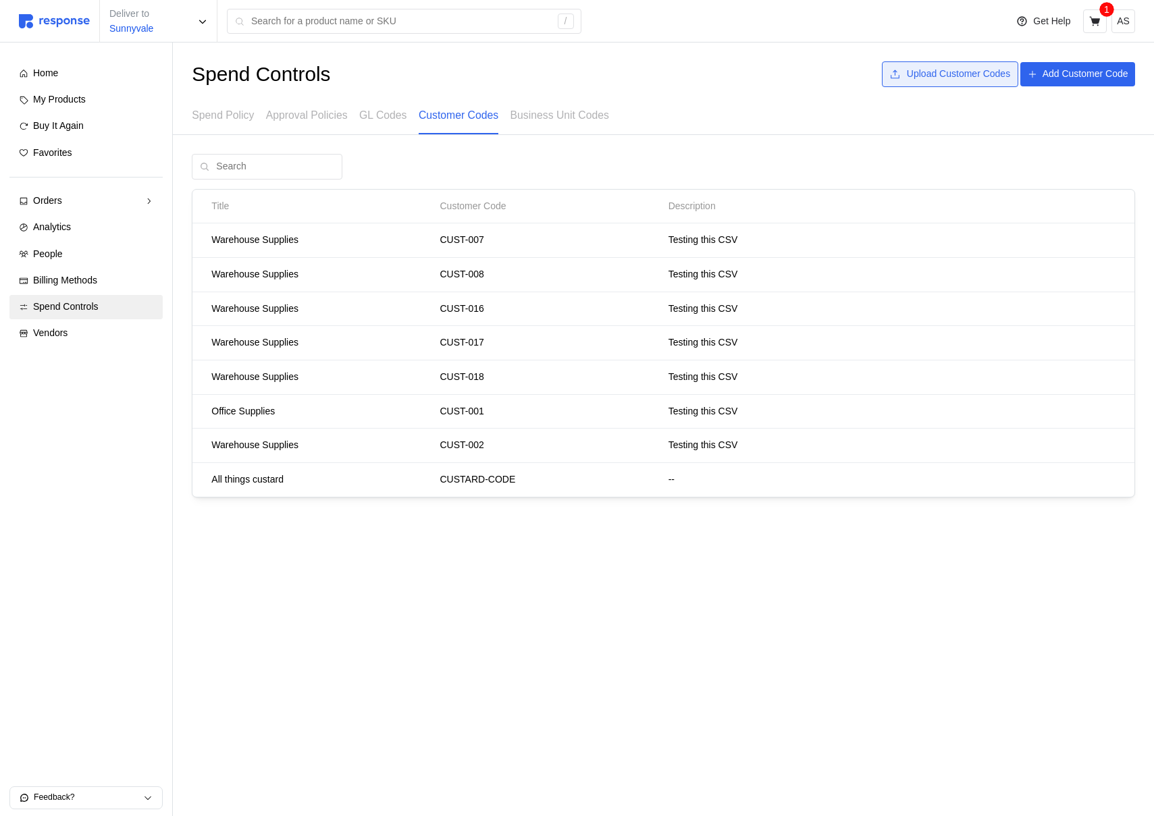
click at [951, 75] on p "Upload Customer Codes" at bounding box center [958, 74] width 103 height 15
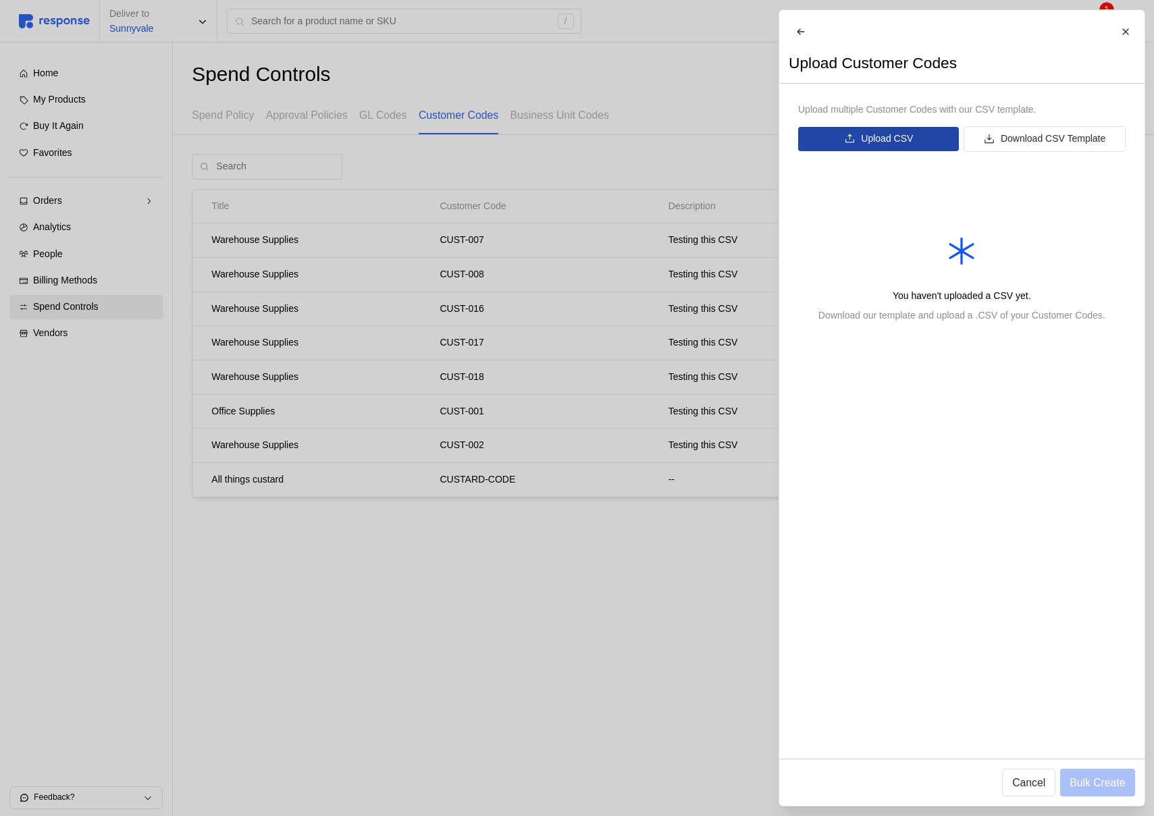
click at [864, 147] on p "Upload CSV" at bounding box center [887, 139] width 52 height 15
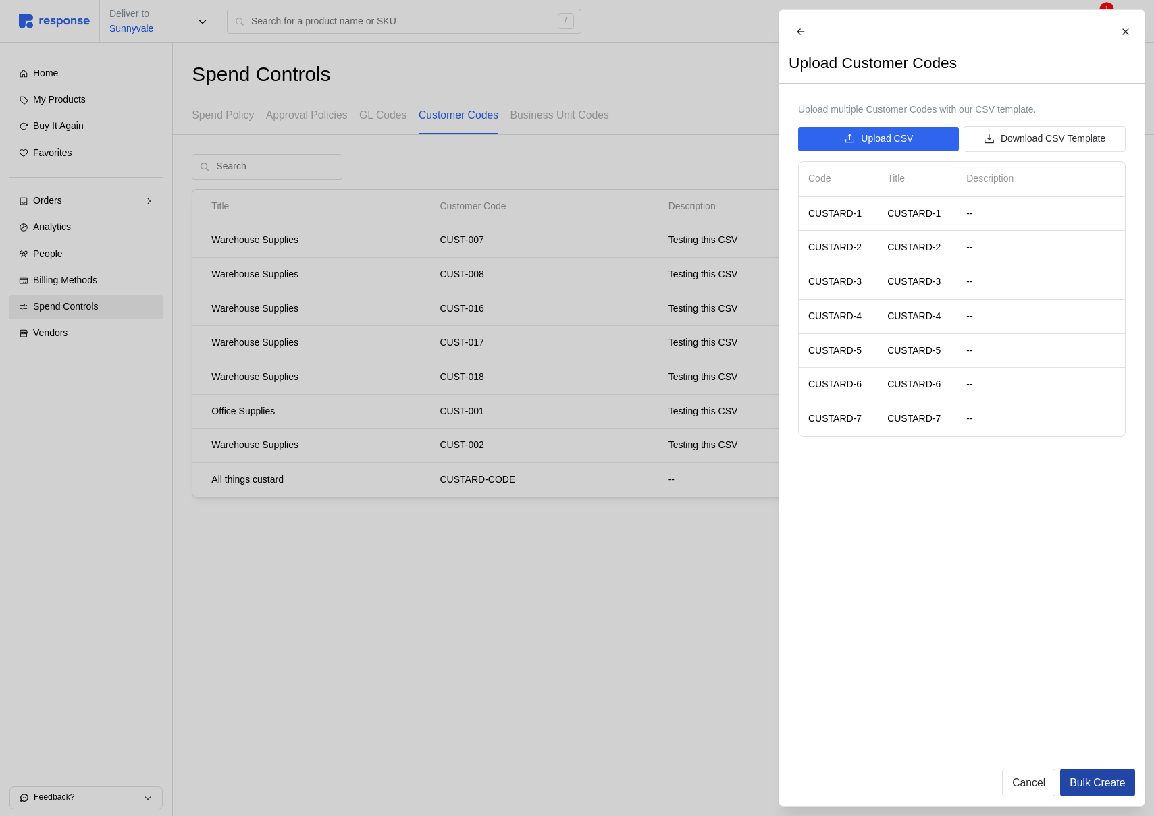
click at [1080, 778] on p "Bulk Create" at bounding box center [1097, 783] width 55 height 17
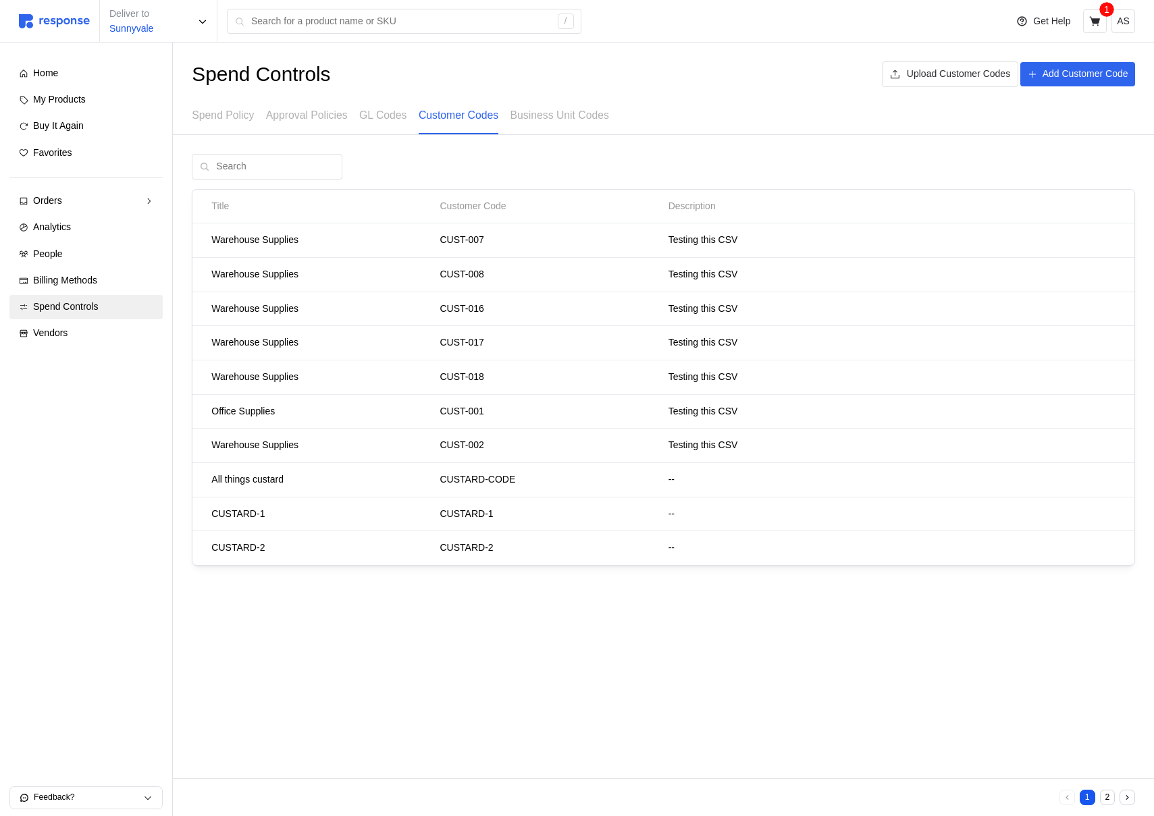
click at [1107, 793] on button "2" at bounding box center [1108, 798] width 16 height 16
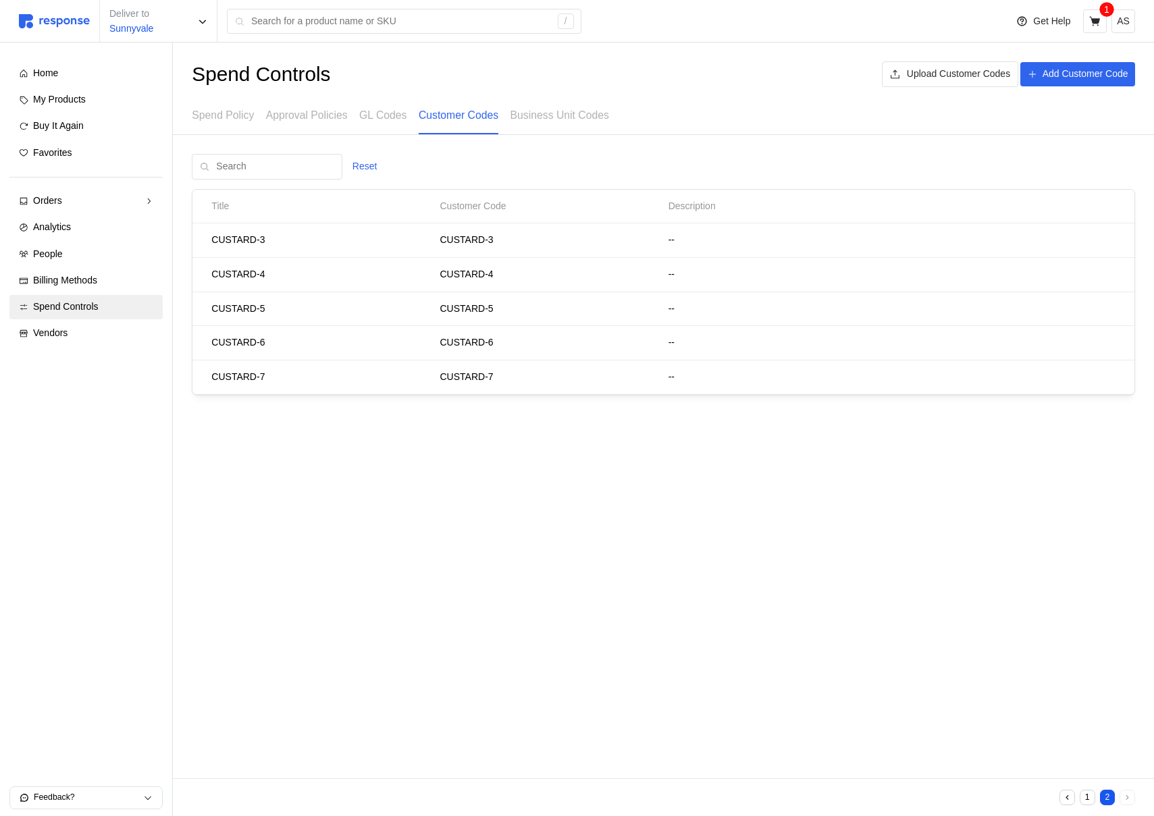
click at [1083, 800] on button "1" at bounding box center [1088, 798] width 16 height 16
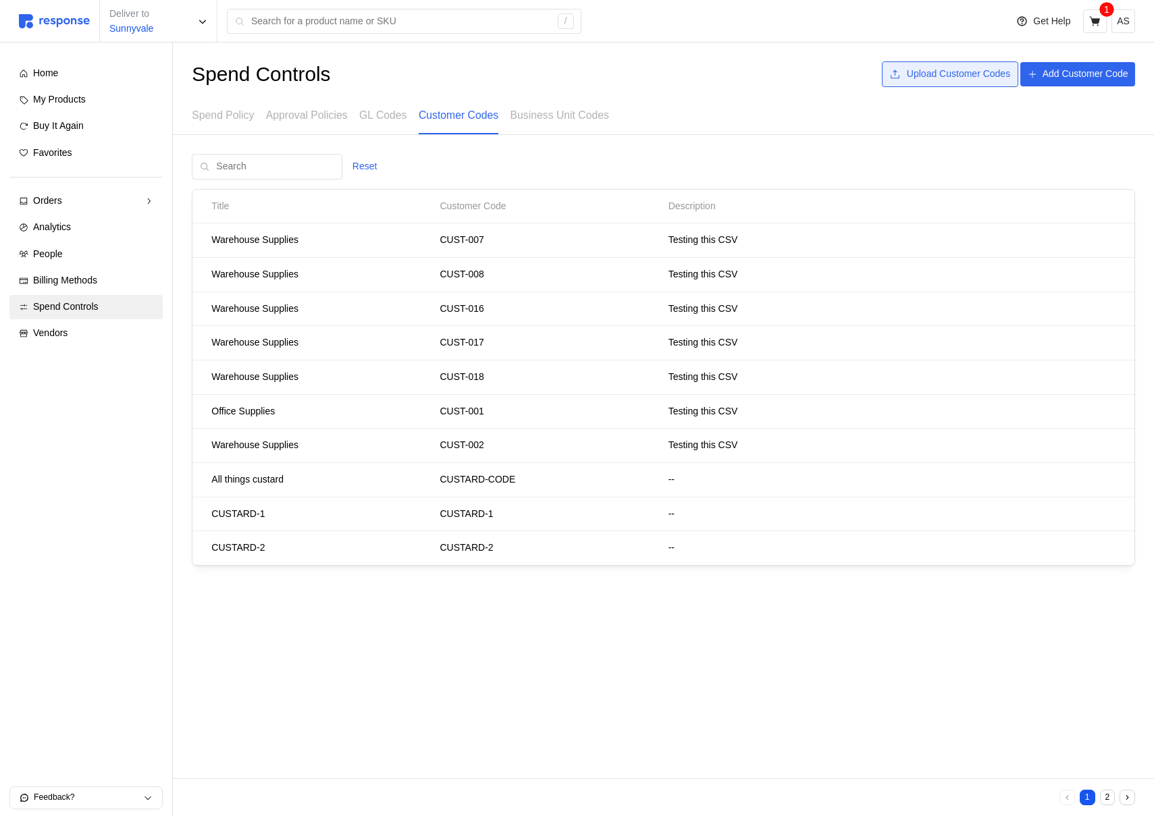
click at [954, 80] on p "Upload Customer Codes" at bounding box center [958, 74] width 103 height 15
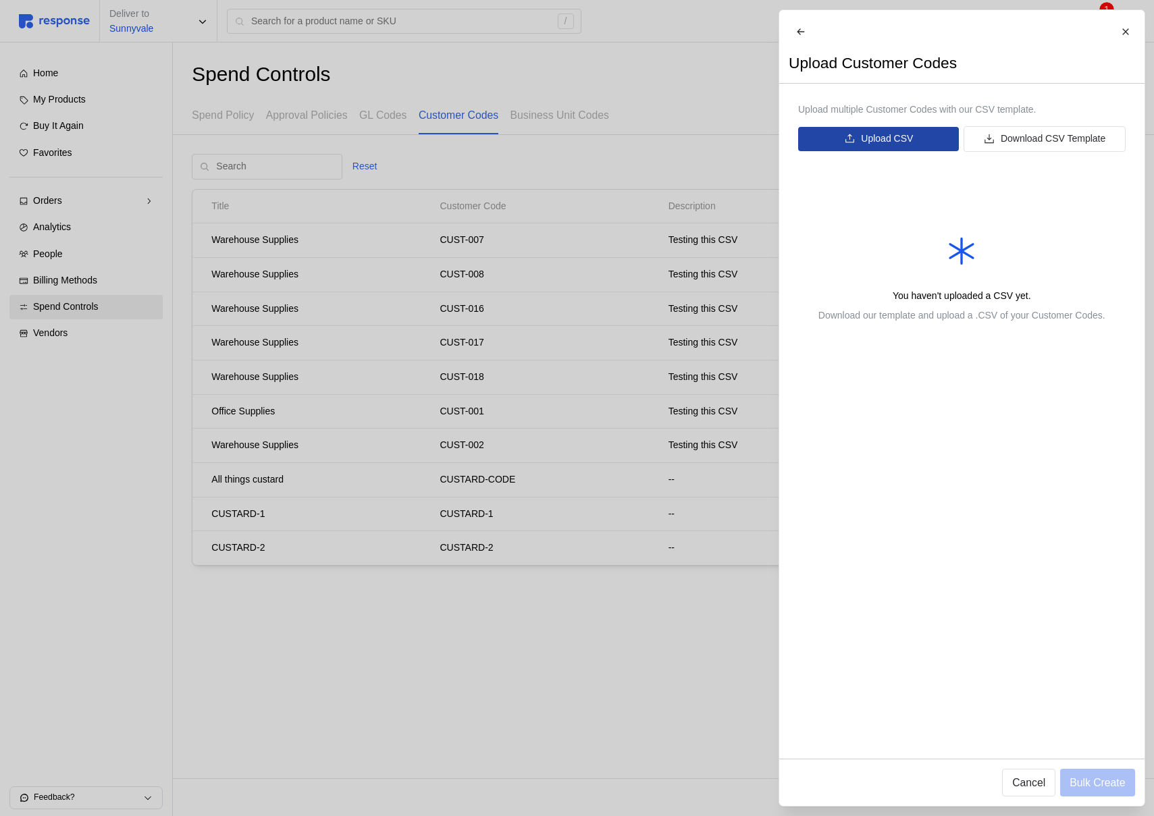
click at [890, 146] on p "Upload CSV" at bounding box center [887, 139] width 52 height 15
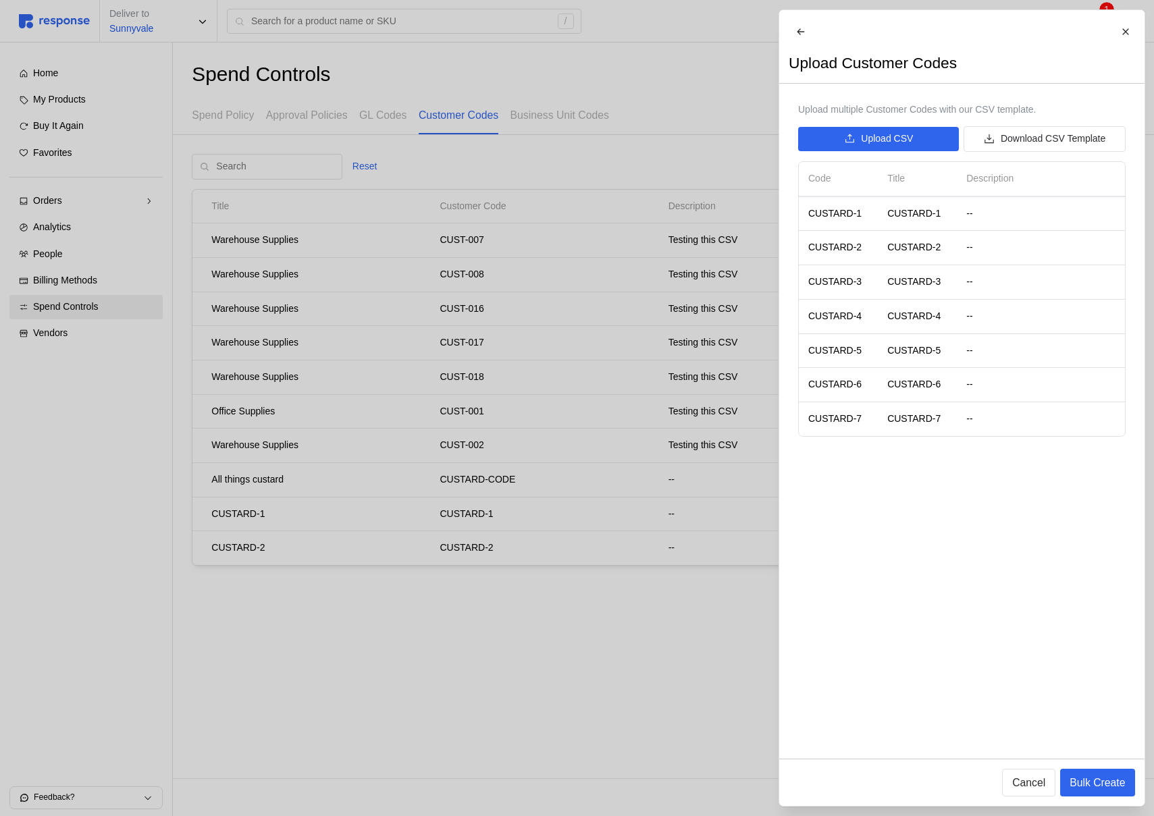
click at [592, 271] on div at bounding box center [577, 408] width 1154 height 816
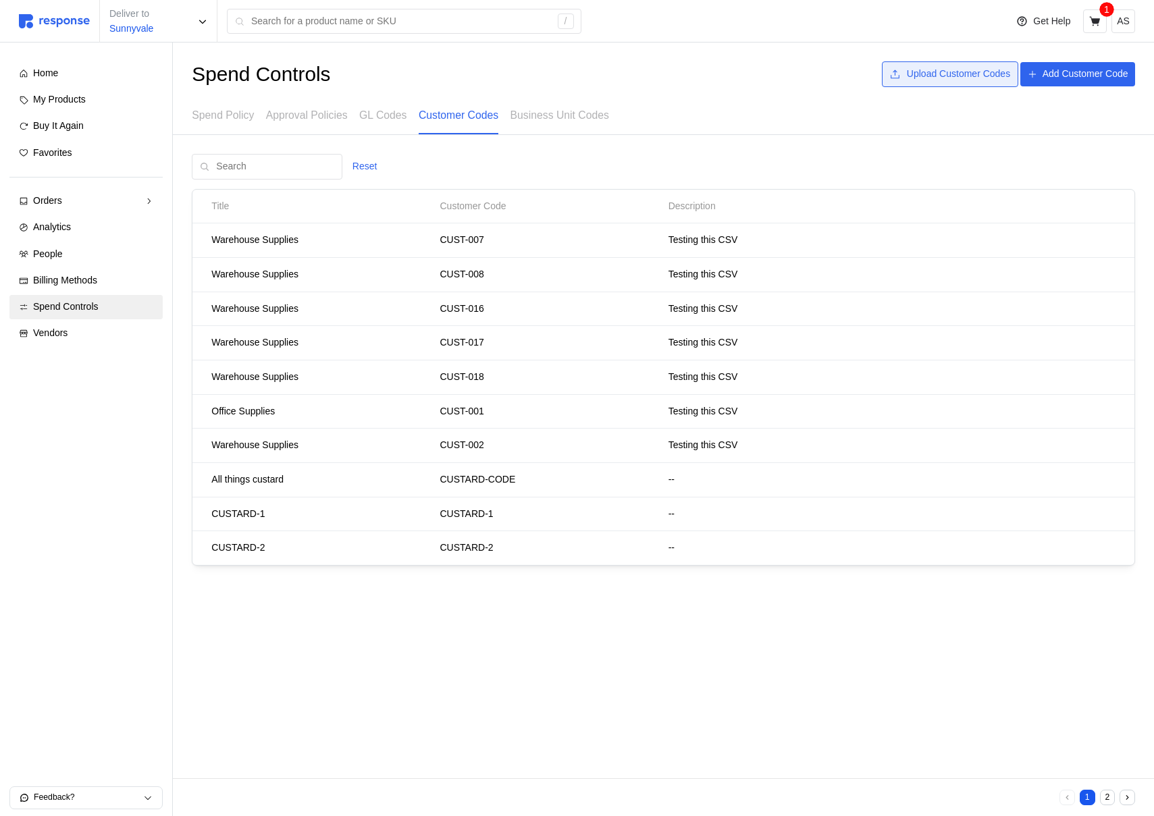
click at [980, 80] on p "Upload Customer Codes" at bounding box center [958, 74] width 103 height 15
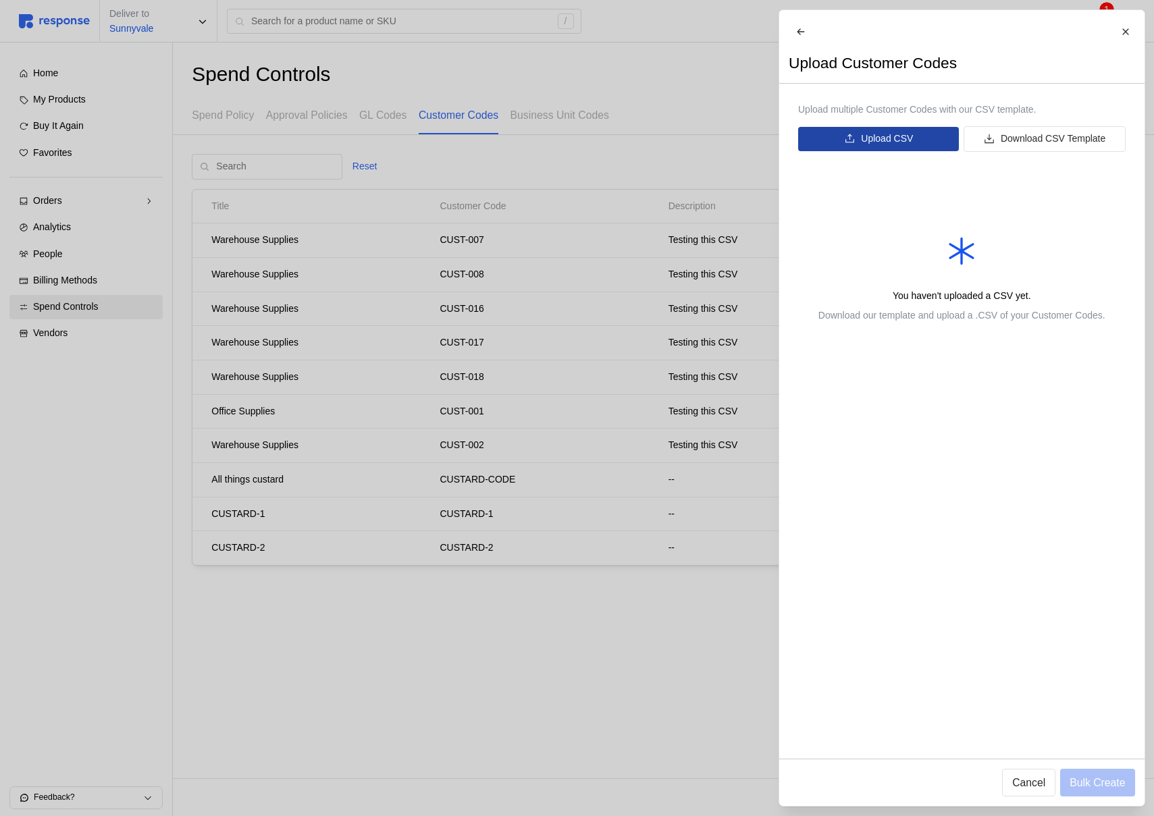
click at [895, 147] on p "Upload CSV" at bounding box center [887, 139] width 52 height 15
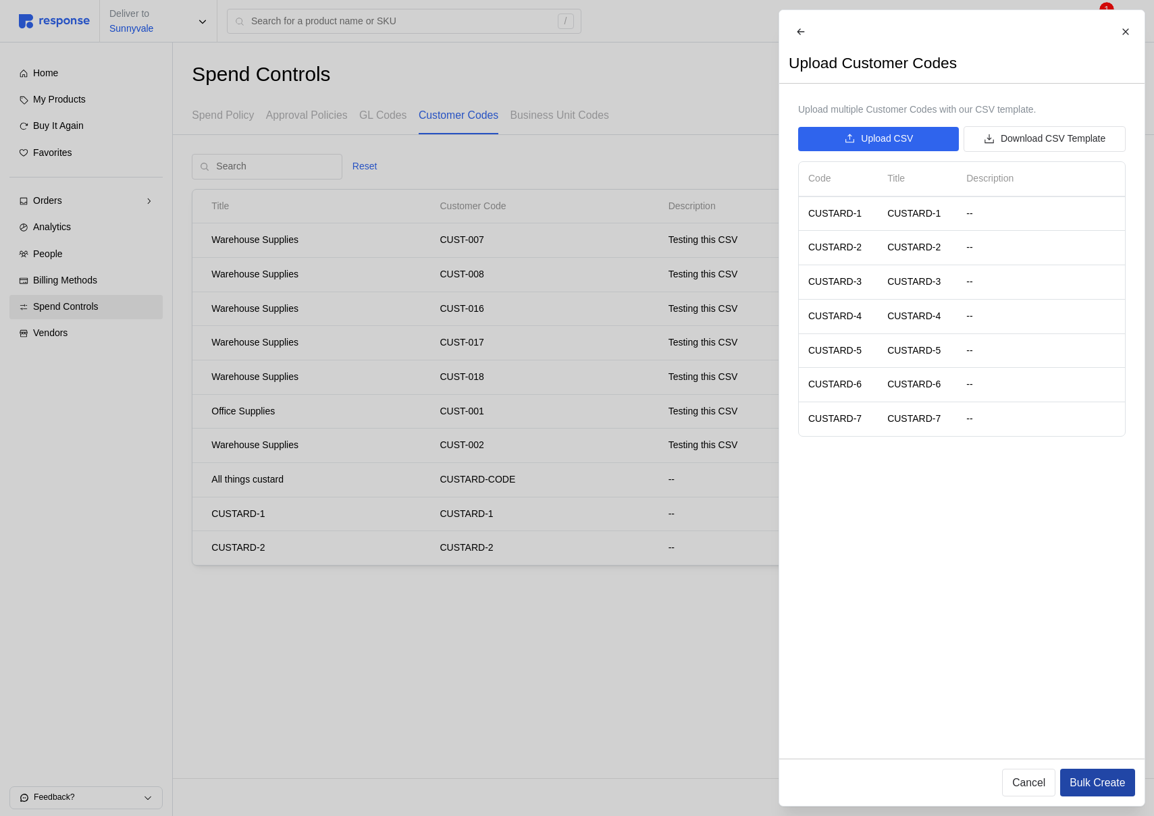
click at [1087, 777] on p "Bulk Create" at bounding box center [1097, 783] width 55 height 17
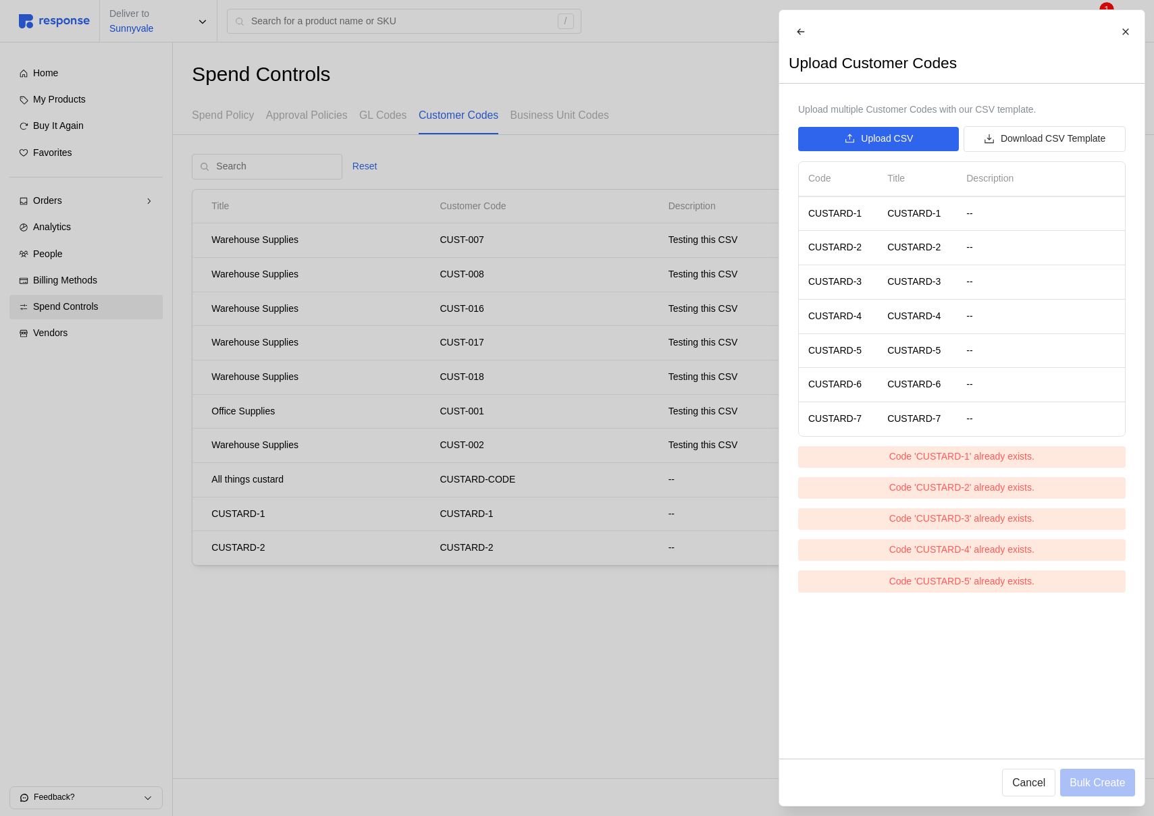
click at [664, 506] on div at bounding box center [577, 408] width 1154 height 816
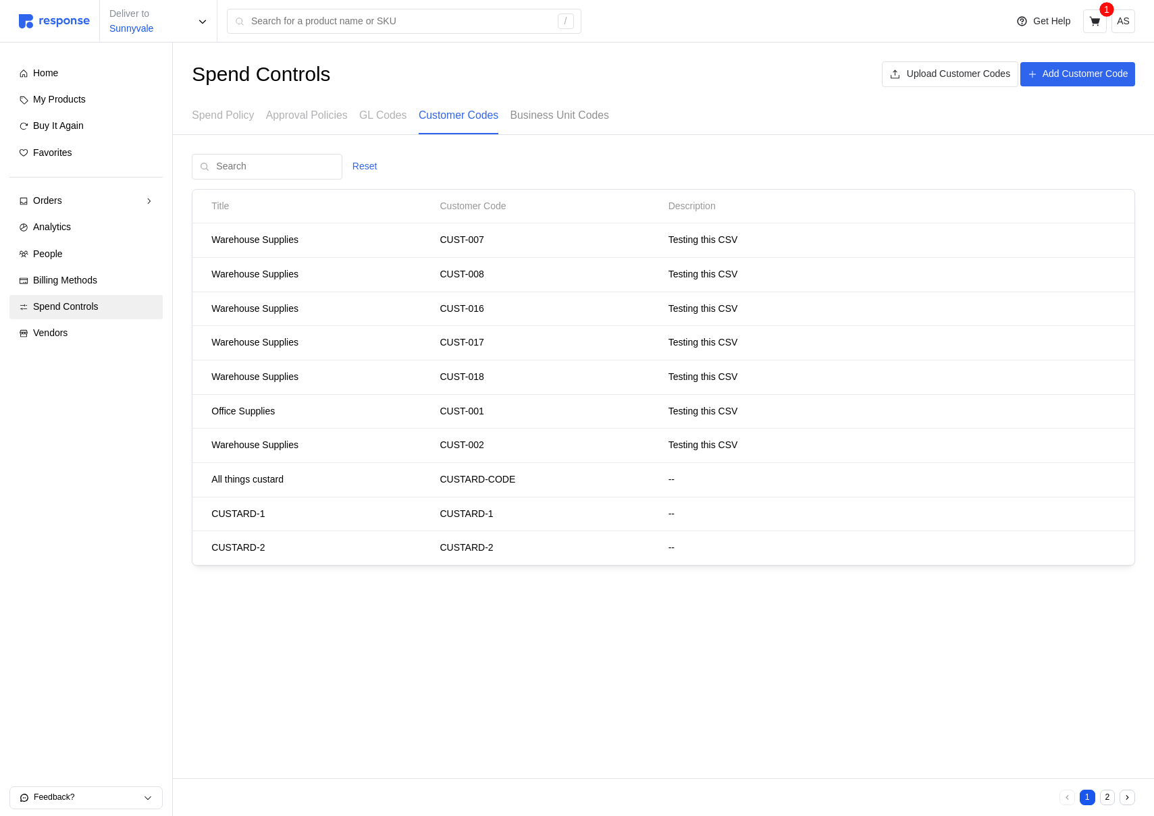
click at [567, 121] on p "Business Unit Codes" at bounding box center [560, 115] width 99 height 17
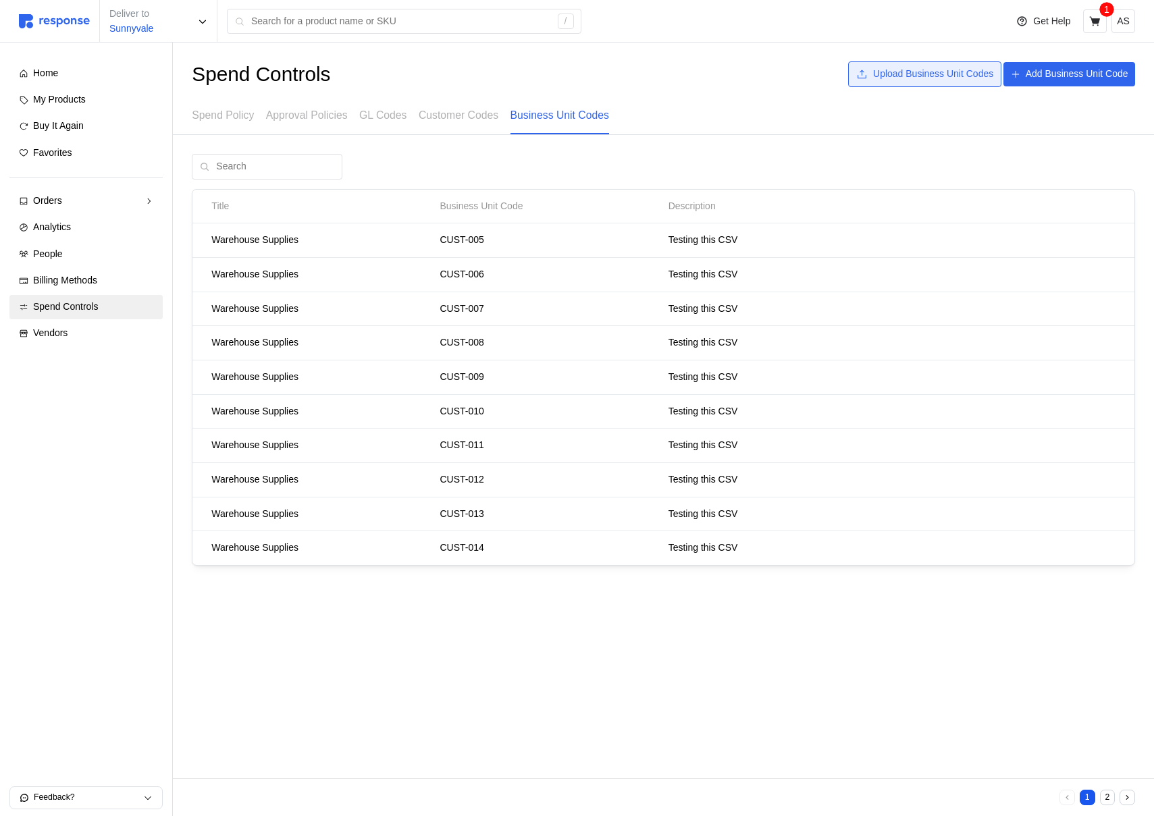
click at [939, 68] on p "Upload Business Unit Codes" at bounding box center [933, 74] width 120 height 15
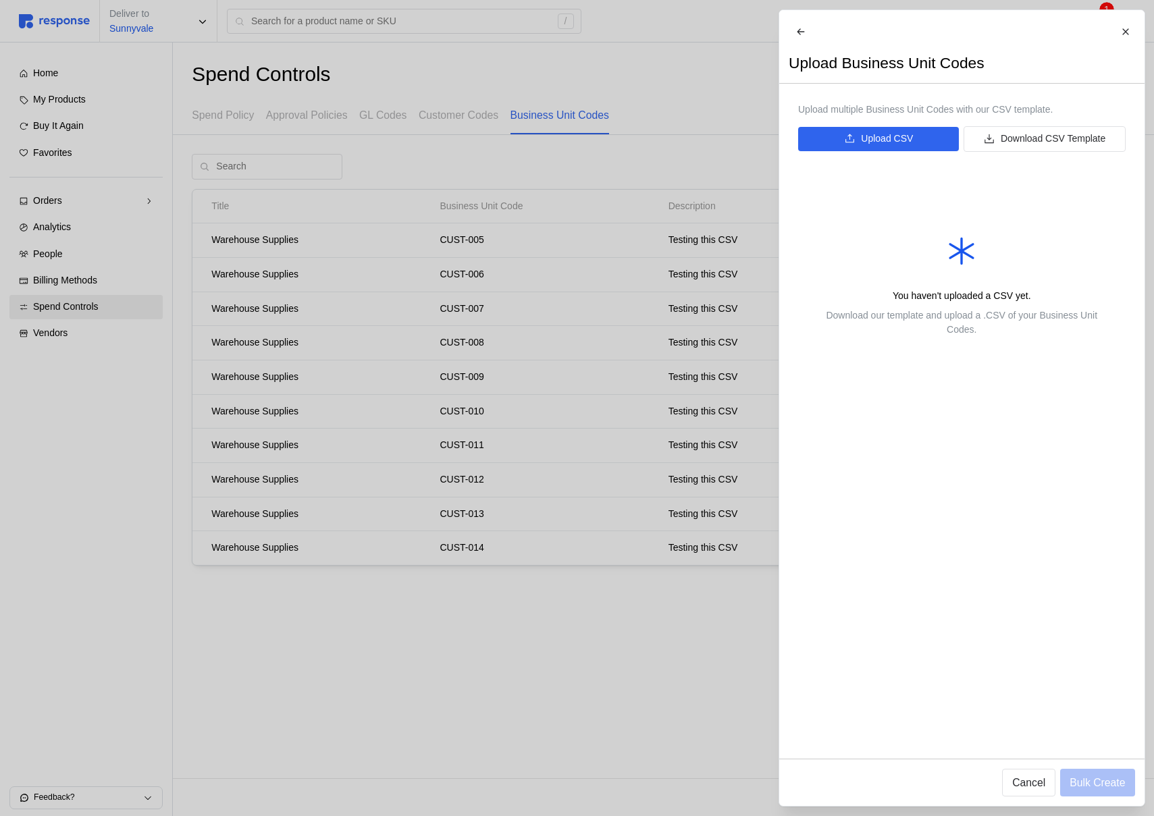
click at [652, 181] on div at bounding box center [577, 408] width 1154 height 816
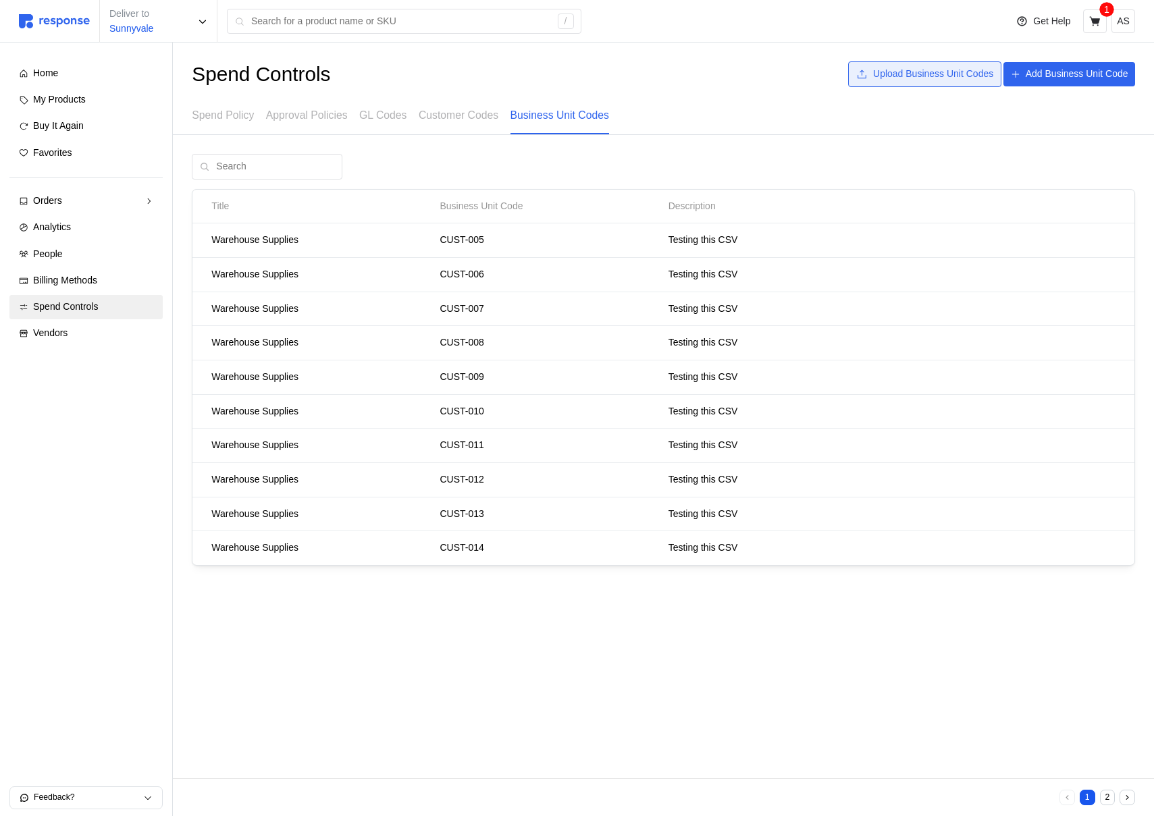
click at [930, 74] on p "Upload Business Unit Codes" at bounding box center [933, 74] width 120 height 15
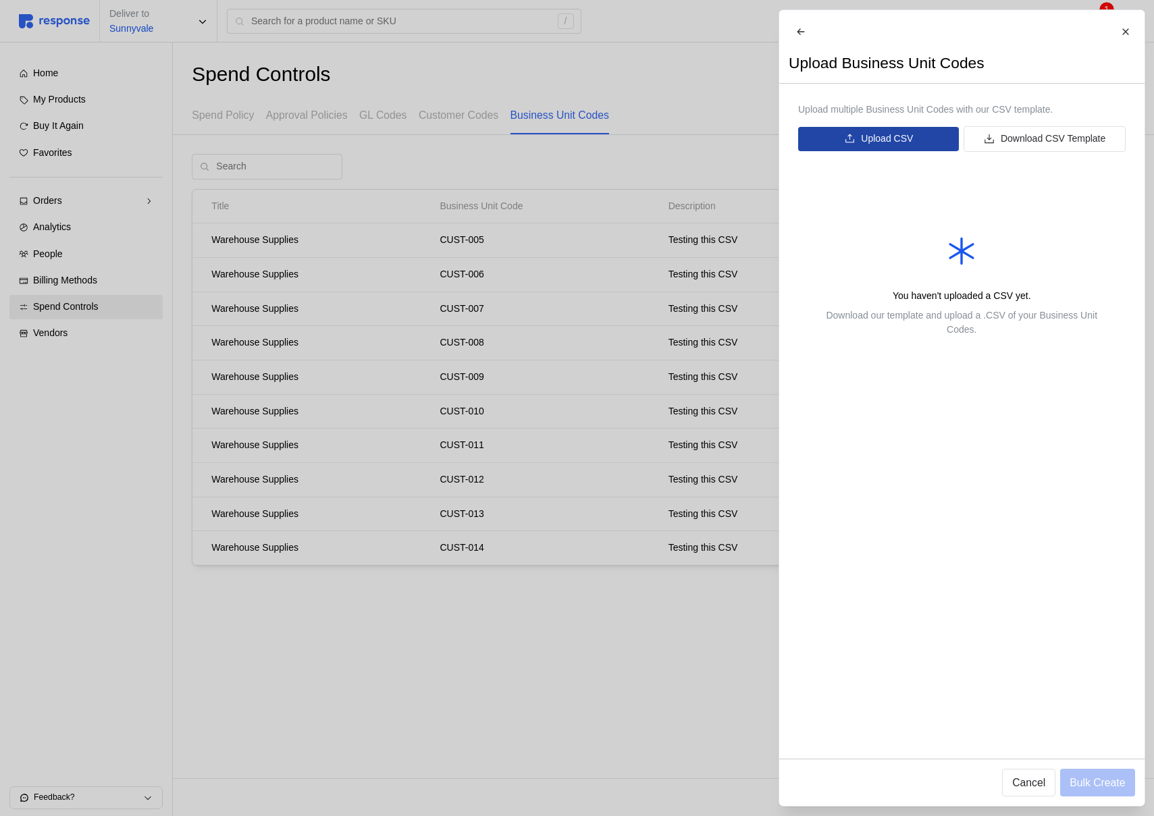
click at [870, 147] on p "Upload CSV" at bounding box center [887, 139] width 52 height 15
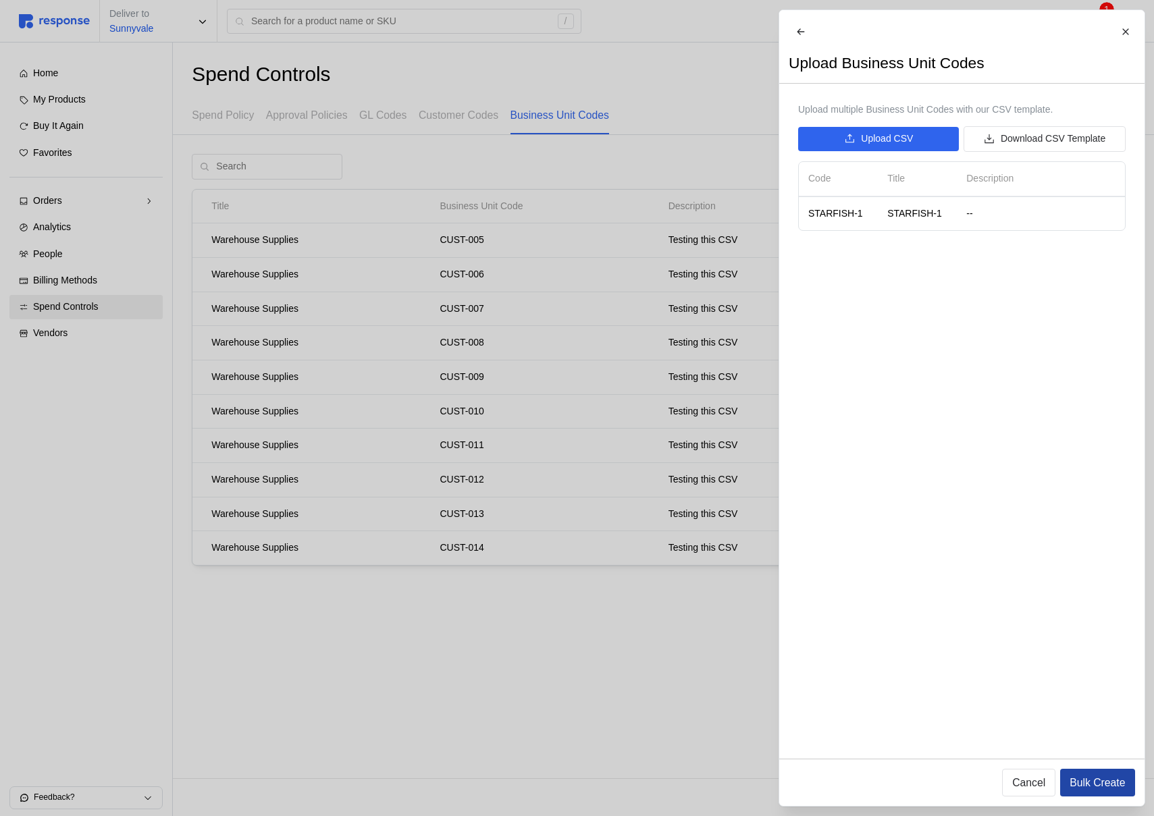
click at [1077, 781] on p "Bulk Create" at bounding box center [1097, 783] width 55 height 17
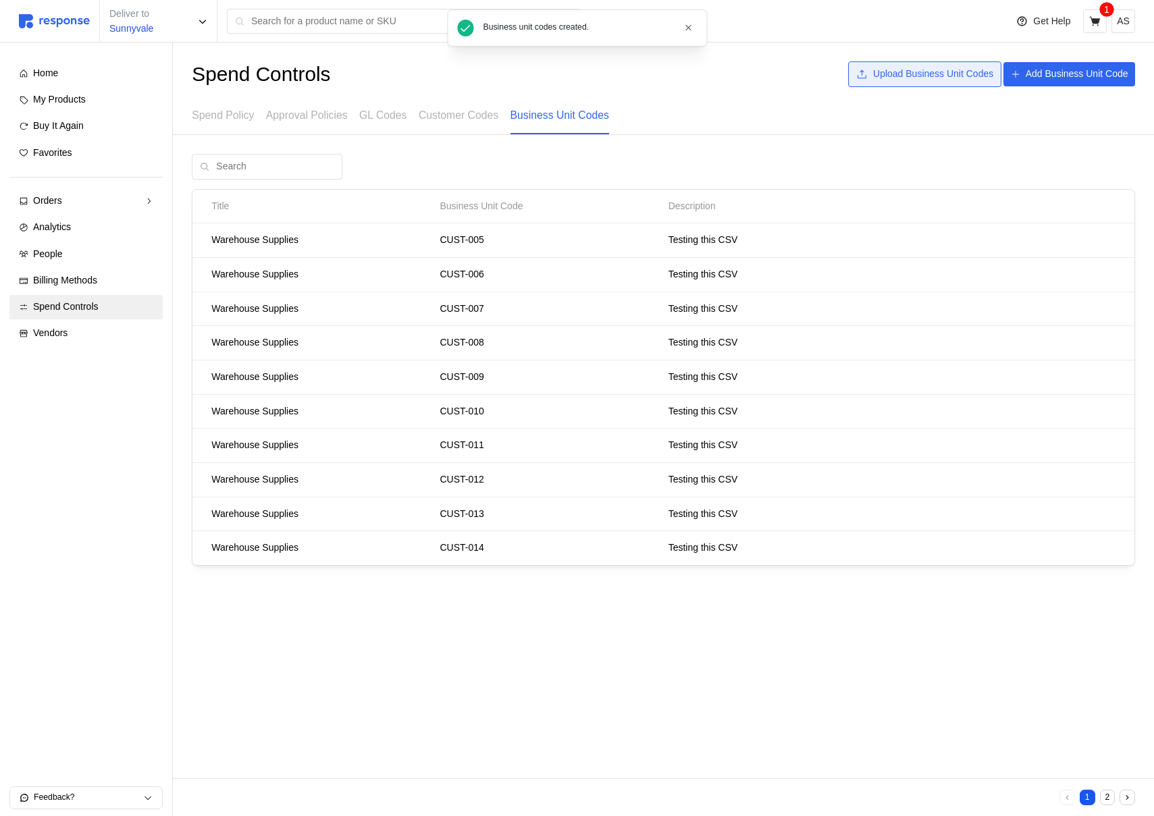
click at [947, 72] on p "Upload Business Unit Codes" at bounding box center [933, 74] width 120 height 15
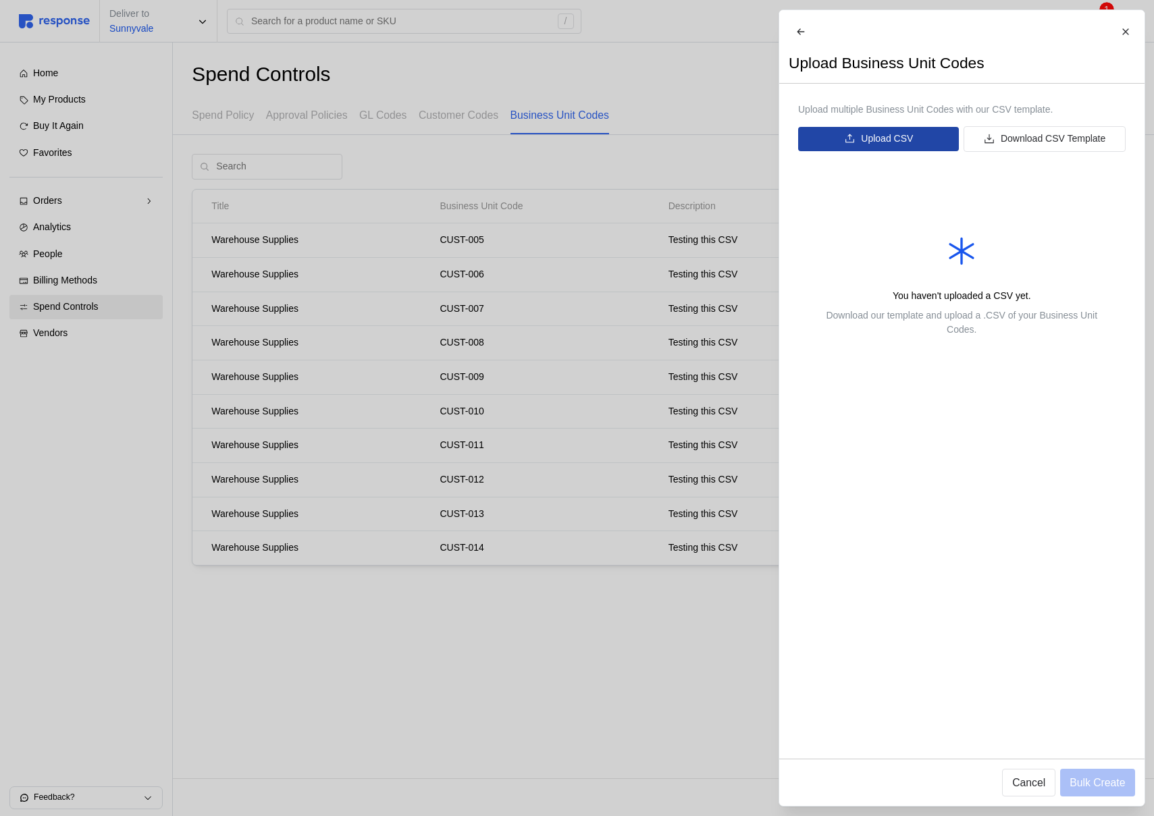
click at [812, 151] on button "Upload CSV" at bounding box center [878, 139] width 161 height 24
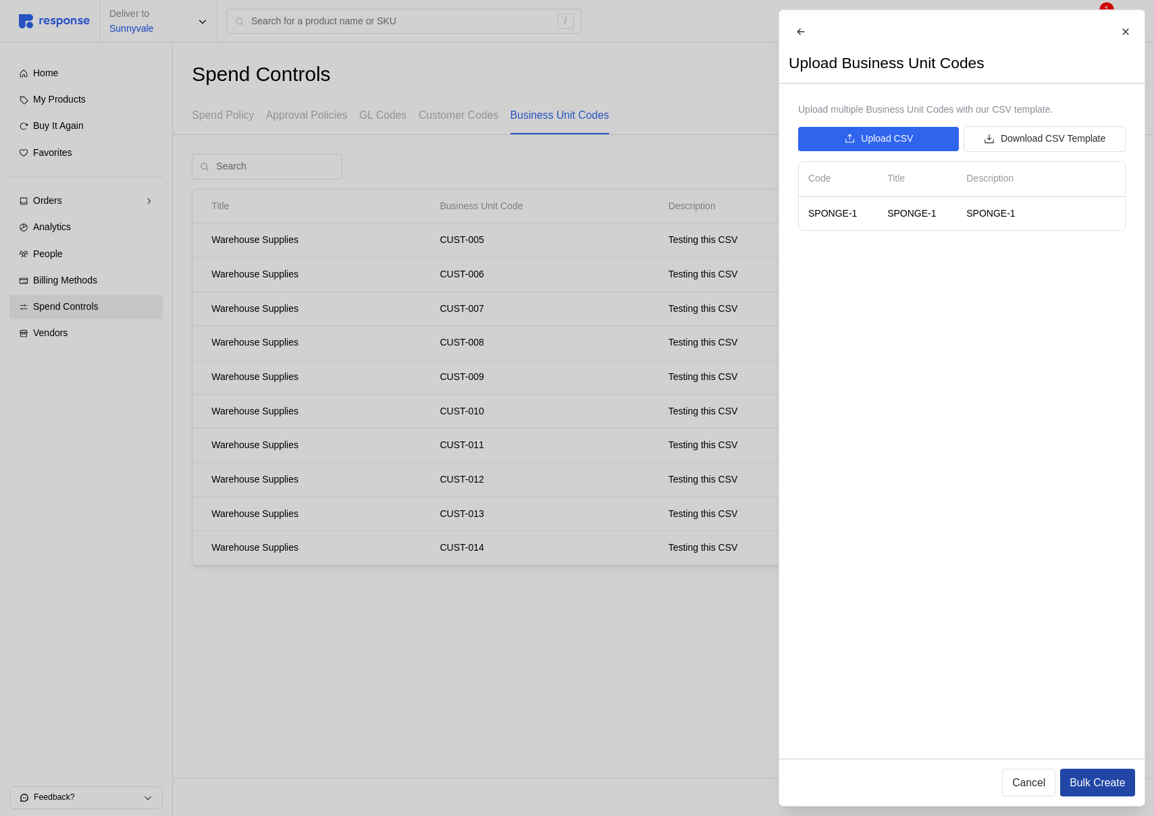
click at [1091, 785] on p "Bulk Create" at bounding box center [1097, 783] width 55 height 17
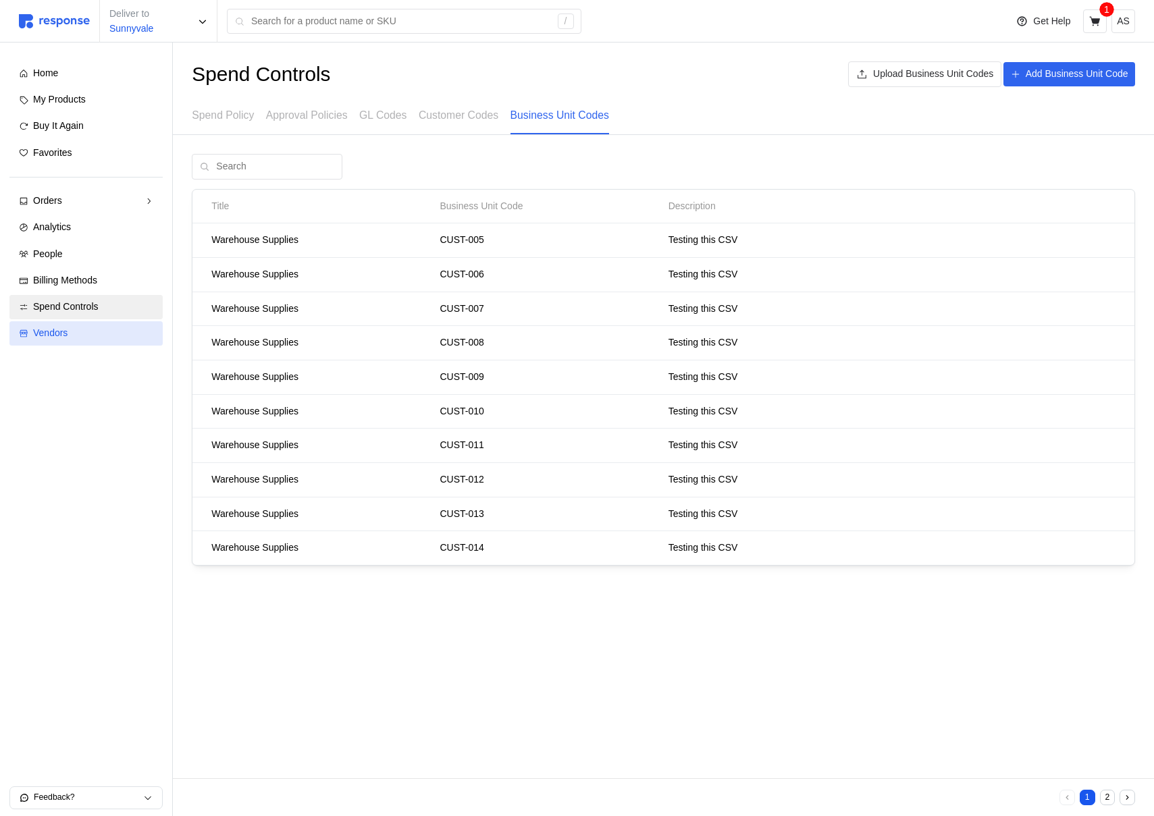
click at [81, 321] on link "Vendors" at bounding box center [85, 333] width 153 height 24
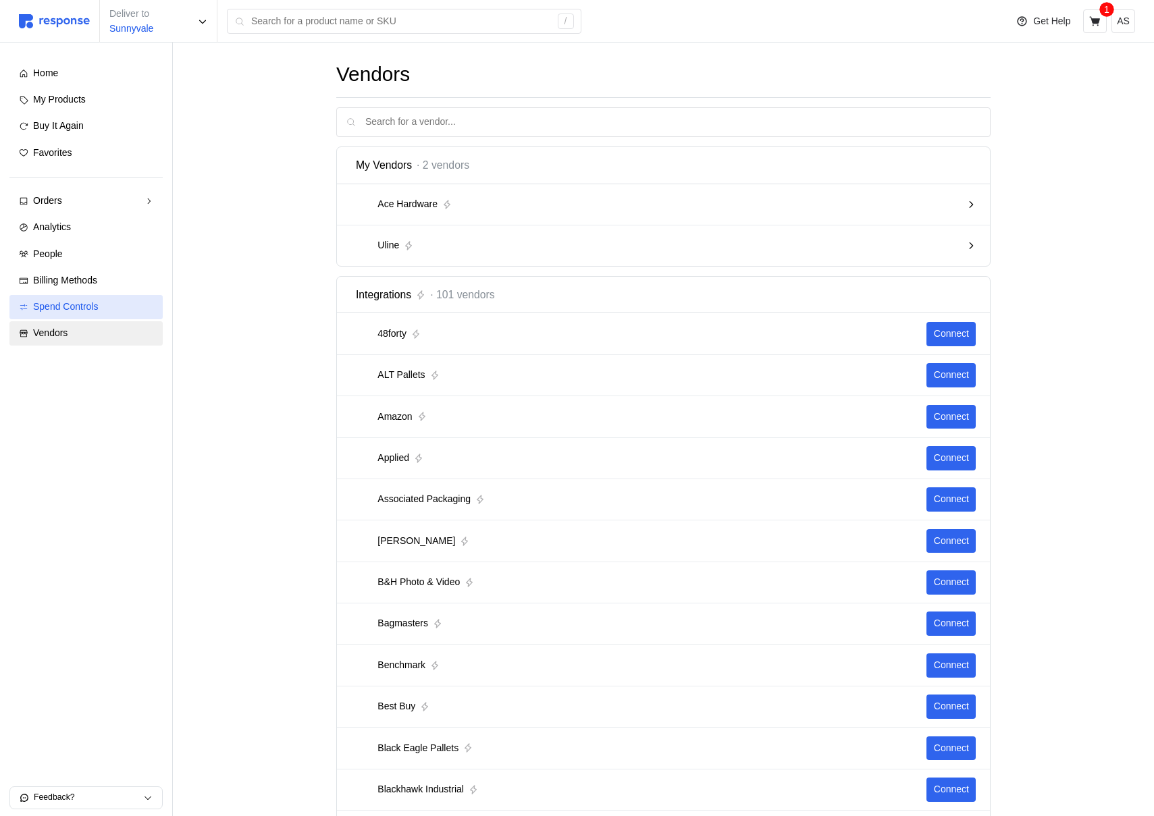
click at [83, 315] on link "Spend Controls" at bounding box center [85, 307] width 153 height 24
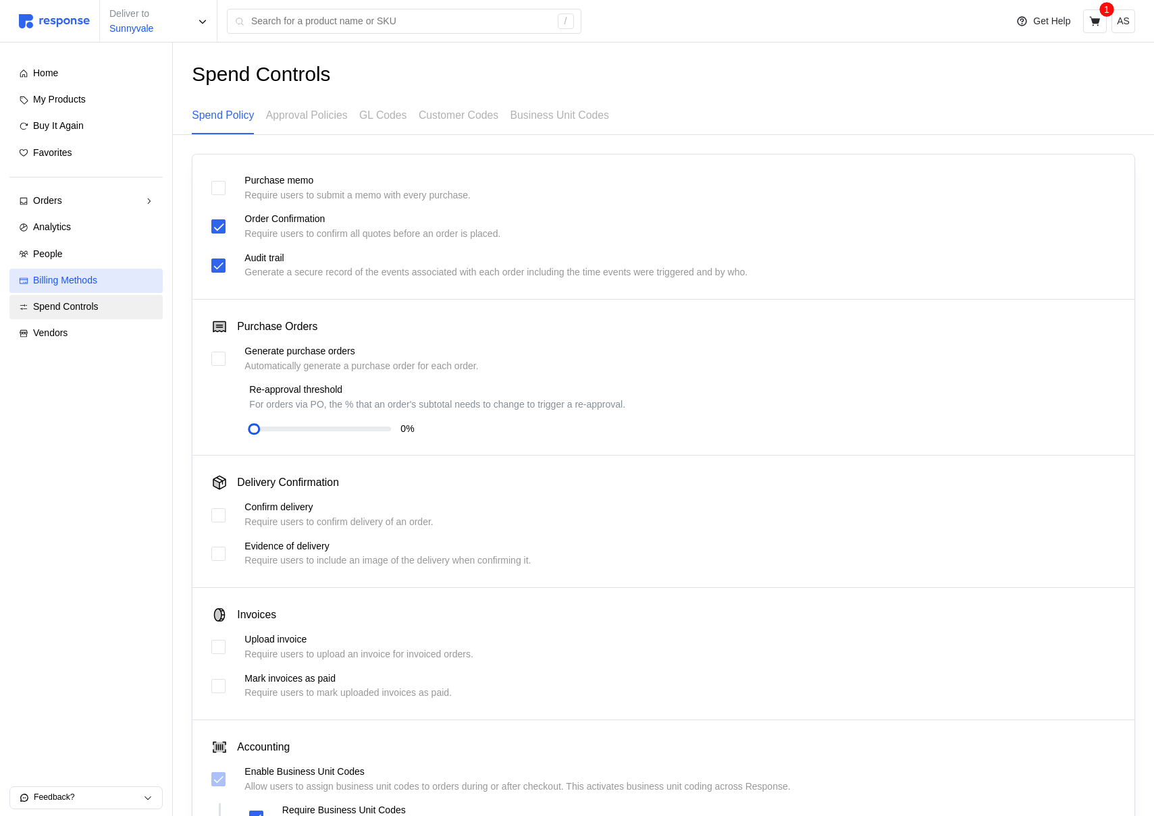
click at [111, 279] on div "Billing Methods" at bounding box center [93, 280] width 120 height 15
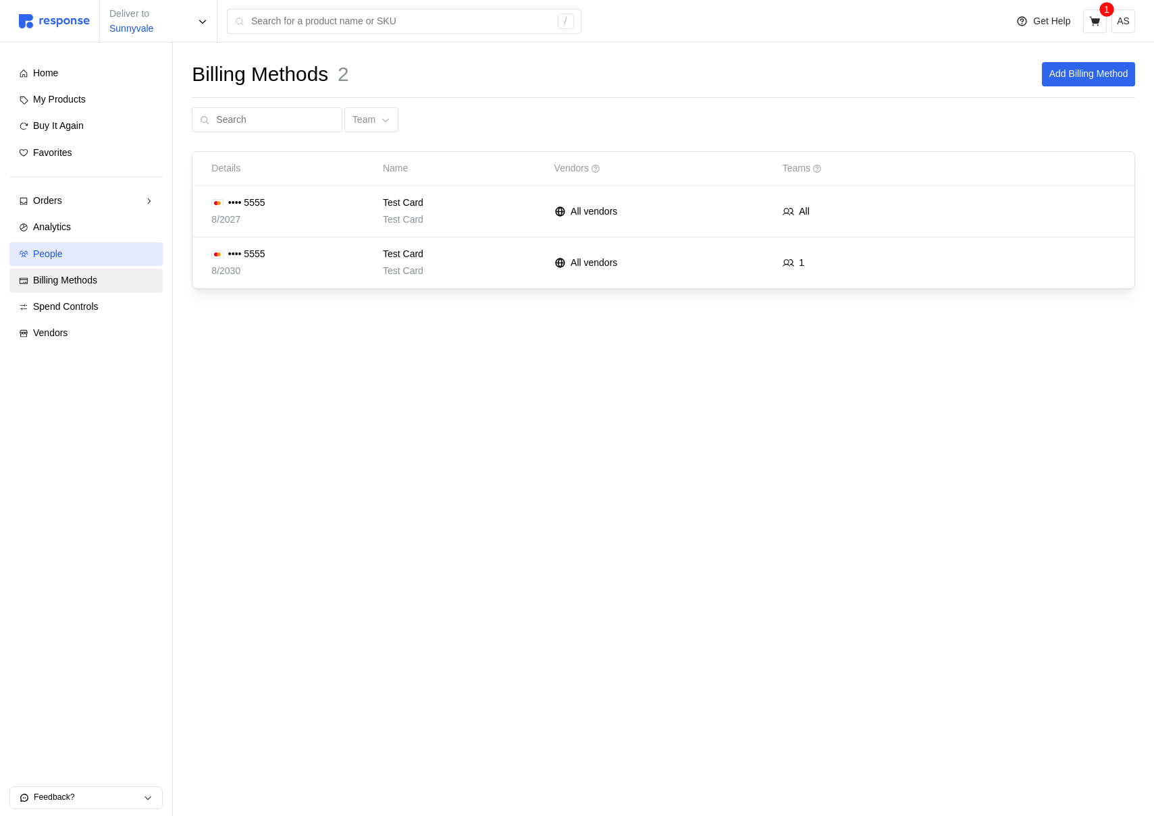
click at [119, 253] on div "People" at bounding box center [93, 254] width 120 height 15
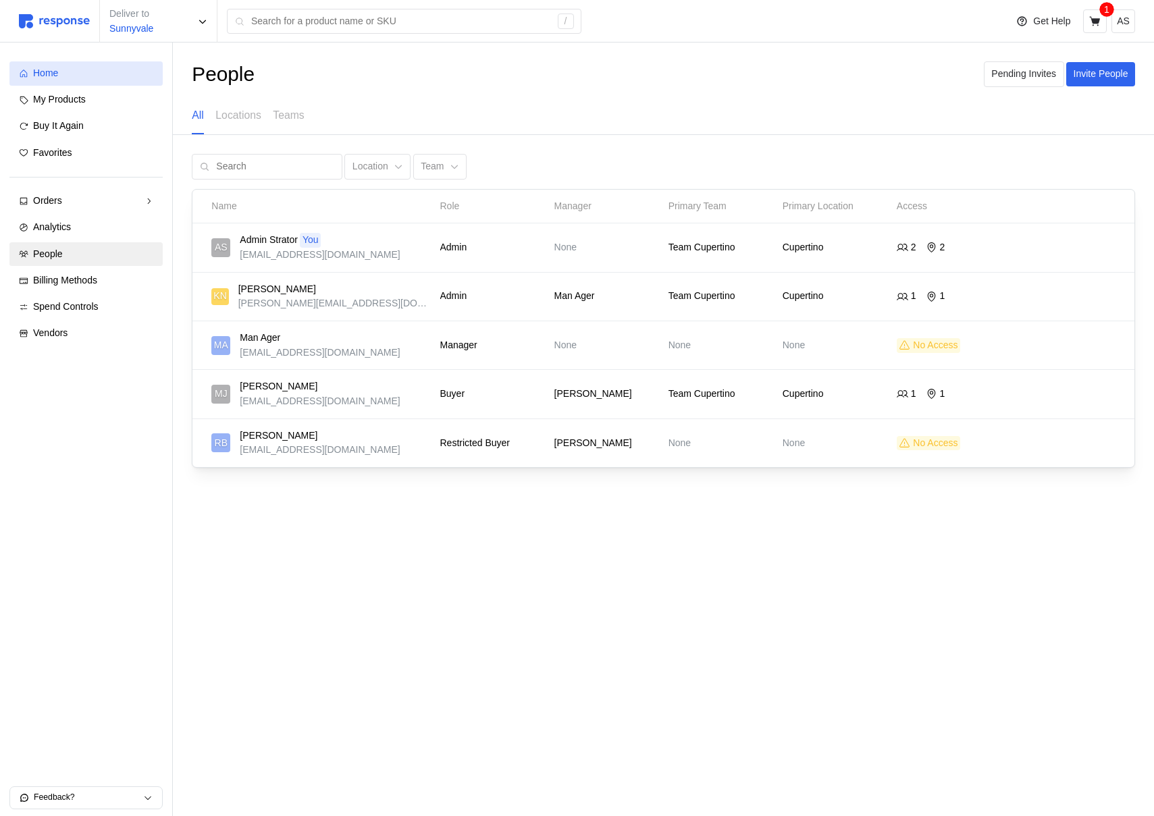
click at [128, 76] on div "Home" at bounding box center [93, 73] width 120 height 15
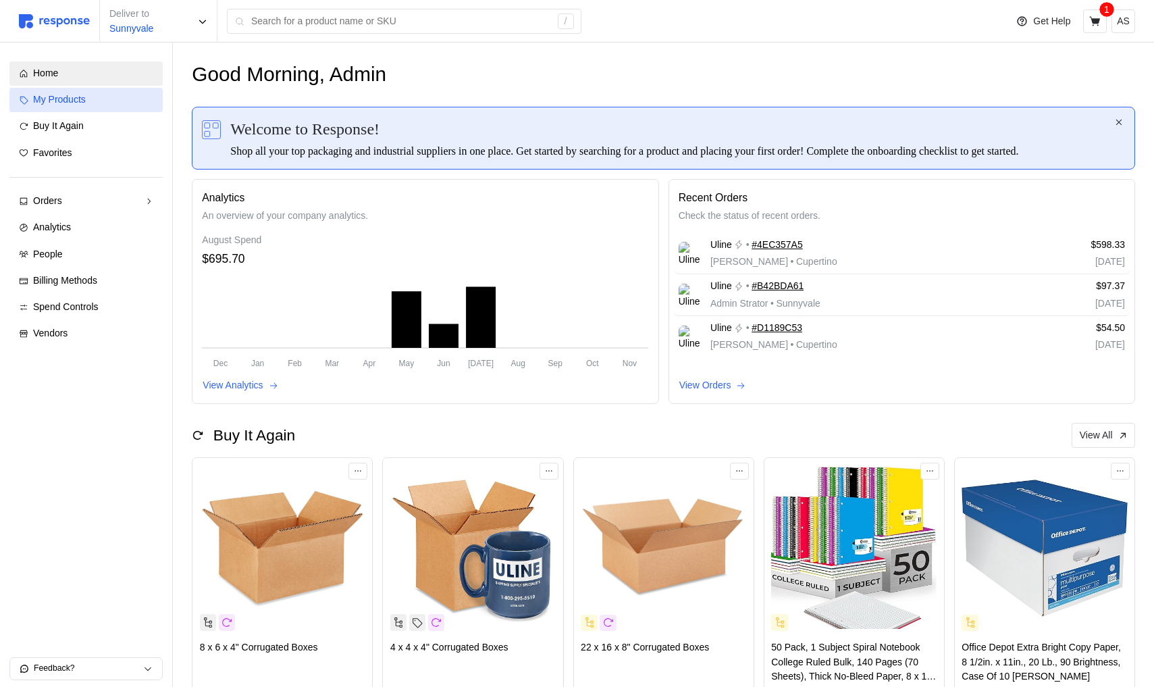
click at [100, 101] on div "My Products" at bounding box center [93, 100] width 120 height 15
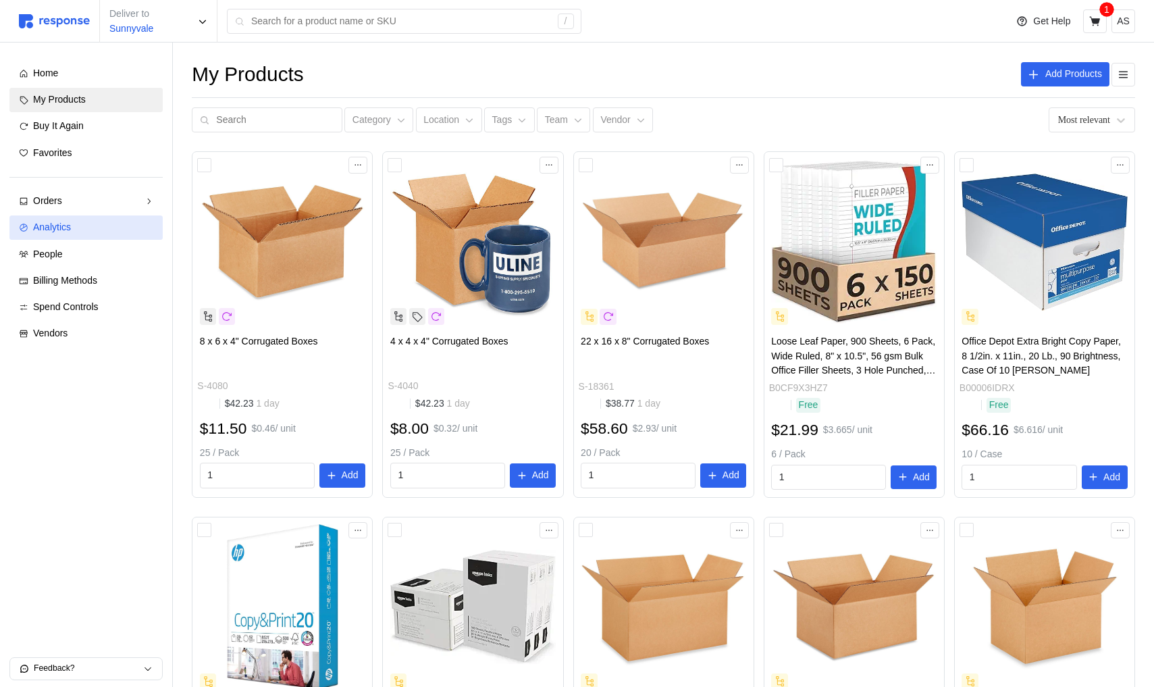
click at [69, 235] on link "Analytics" at bounding box center [85, 227] width 153 height 24
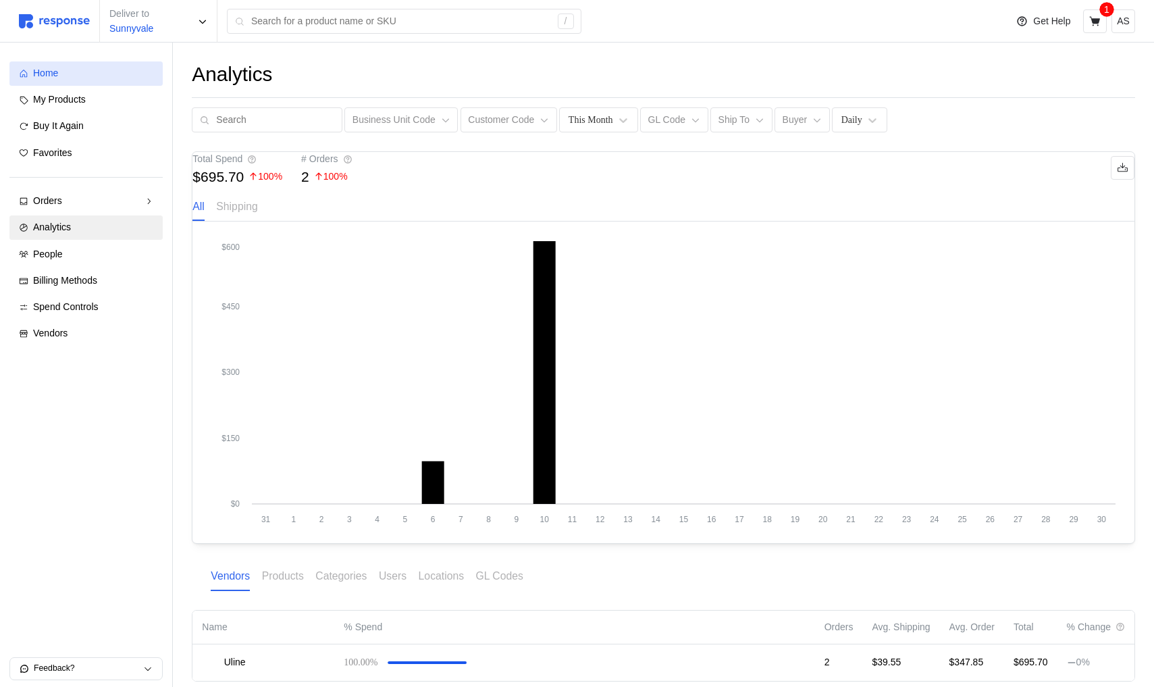
click at [61, 77] on div "Home" at bounding box center [93, 73] width 120 height 15
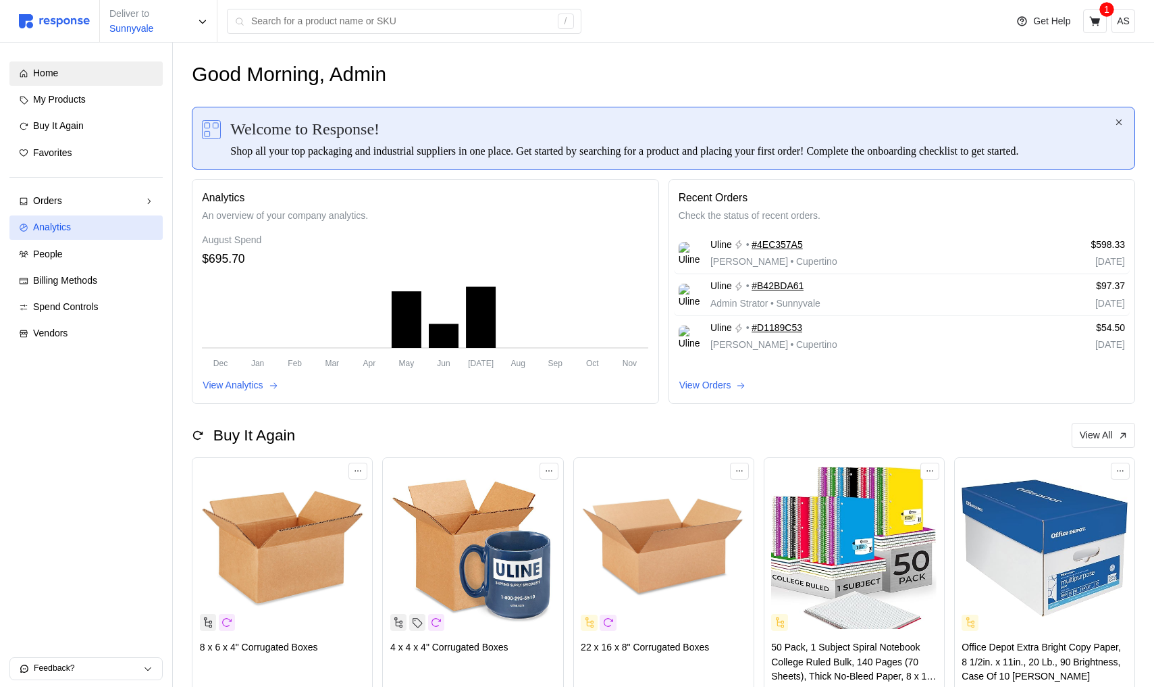
click at [98, 228] on div "Analytics" at bounding box center [93, 227] width 120 height 15
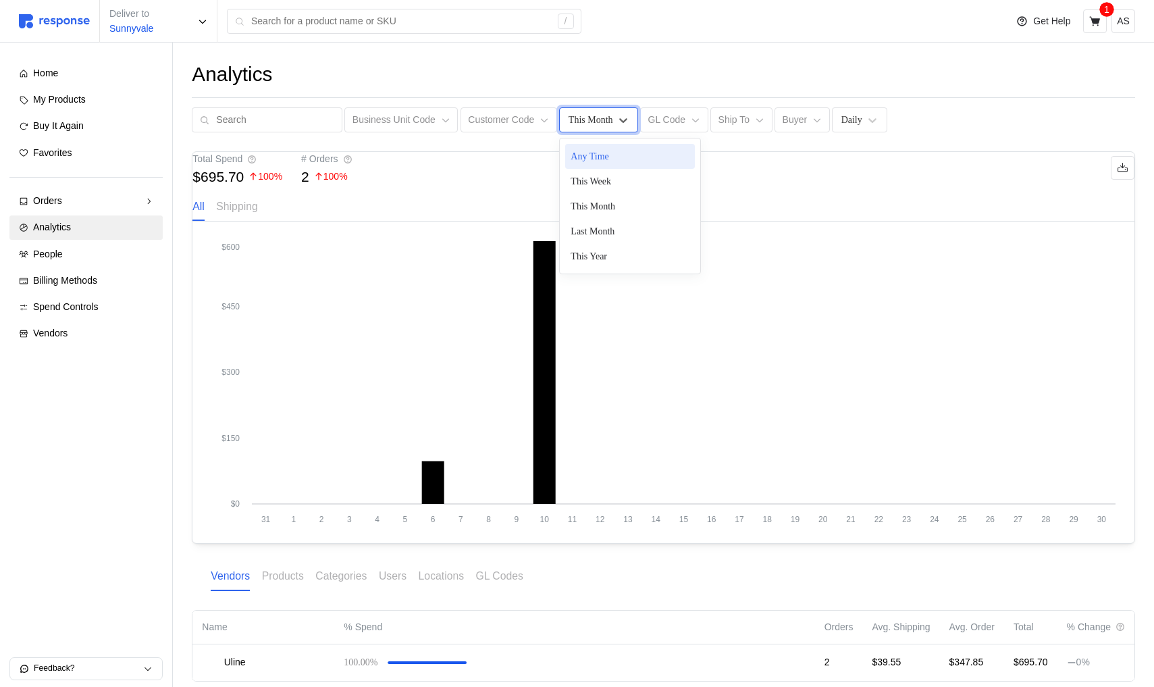
click at [573, 127] on div "This Month" at bounding box center [598, 119] width 78 height 25
click at [583, 184] on div "This Week" at bounding box center [630, 181] width 130 height 25
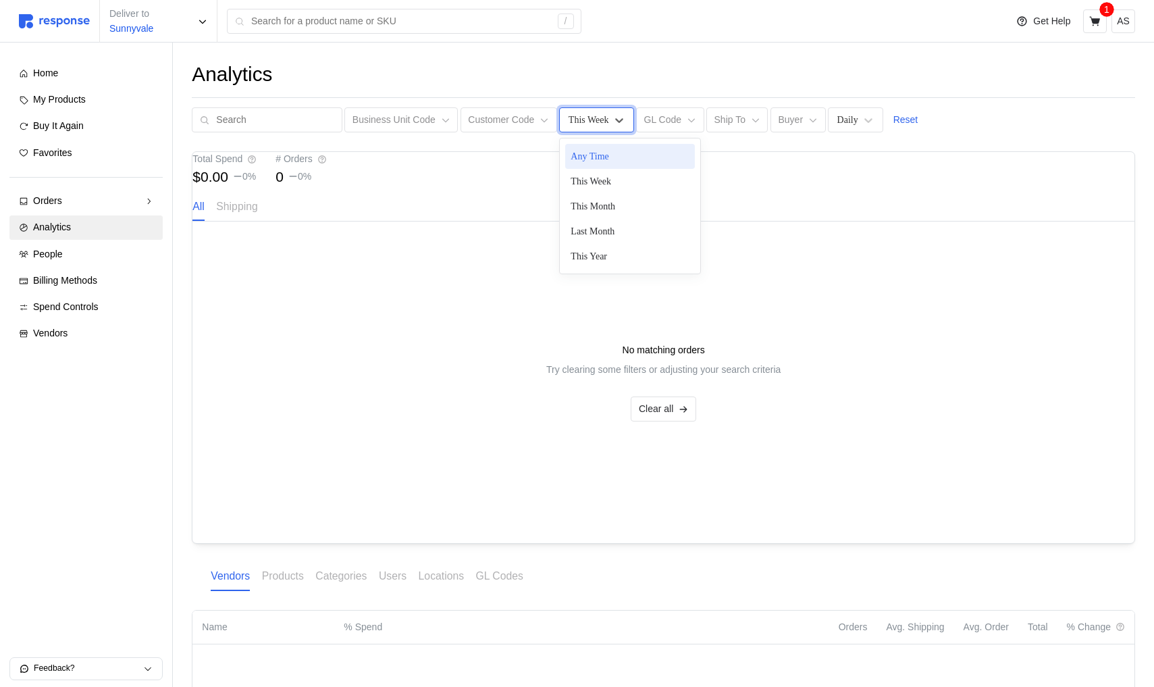
click at [592, 113] on div "This Week" at bounding box center [589, 120] width 41 height 14
click at [595, 187] on div "This Week" at bounding box center [630, 181] width 130 height 25
click at [592, 117] on div "This Week" at bounding box center [589, 120] width 41 height 14
click at [592, 209] on div "This Month" at bounding box center [630, 206] width 130 height 25
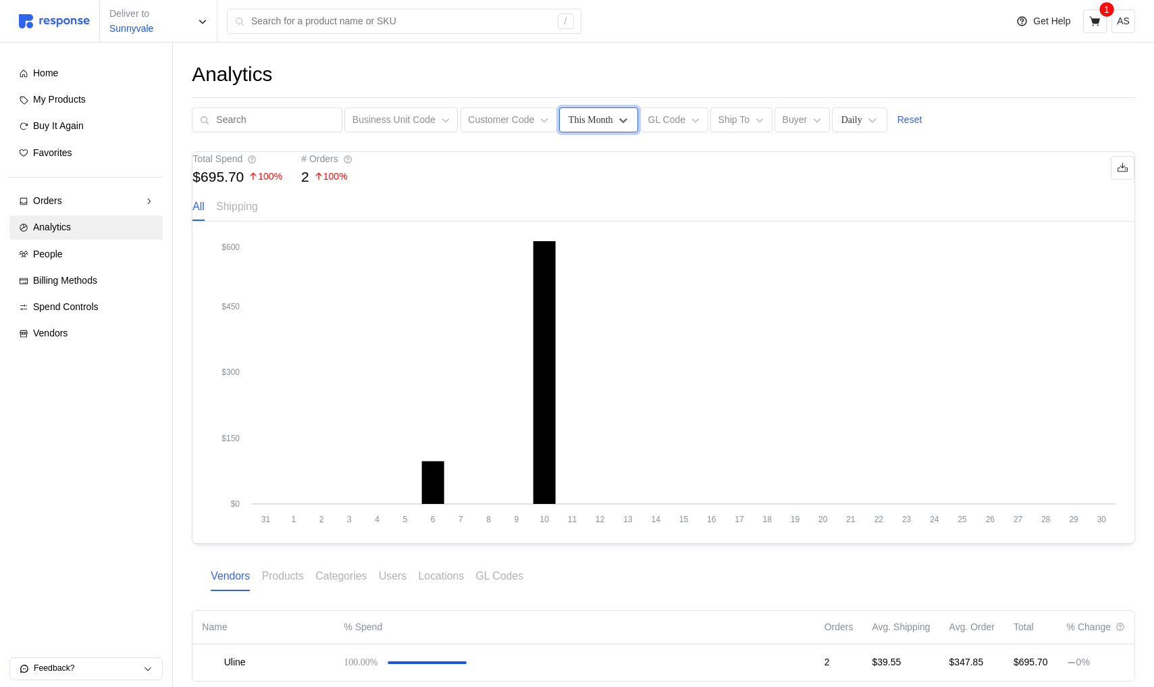
click at [589, 113] on div "This Month" at bounding box center [591, 120] width 45 height 14
click at [586, 239] on div "Last Month" at bounding box center [630, 231] width 130 height 25
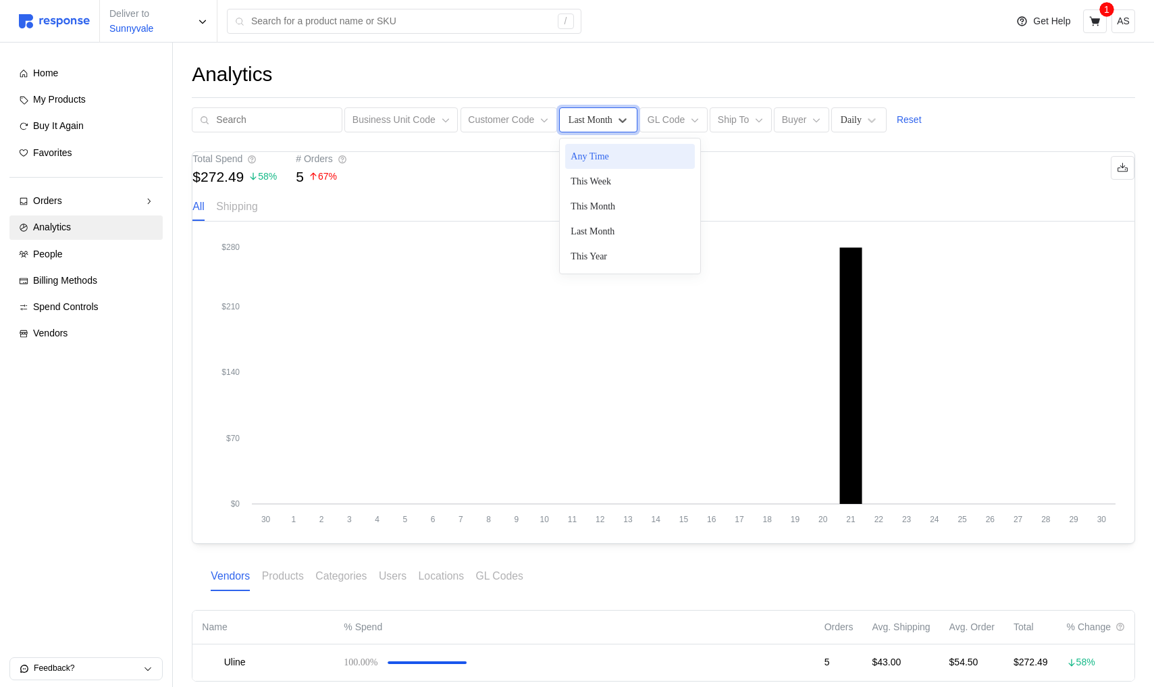
click at [588, 113] on div "Last Month" at bounding box center [591, 120] width 44 height 14
click at [590, 258] on div "This Year" at bounding box center [630, 256] width 130 height 25
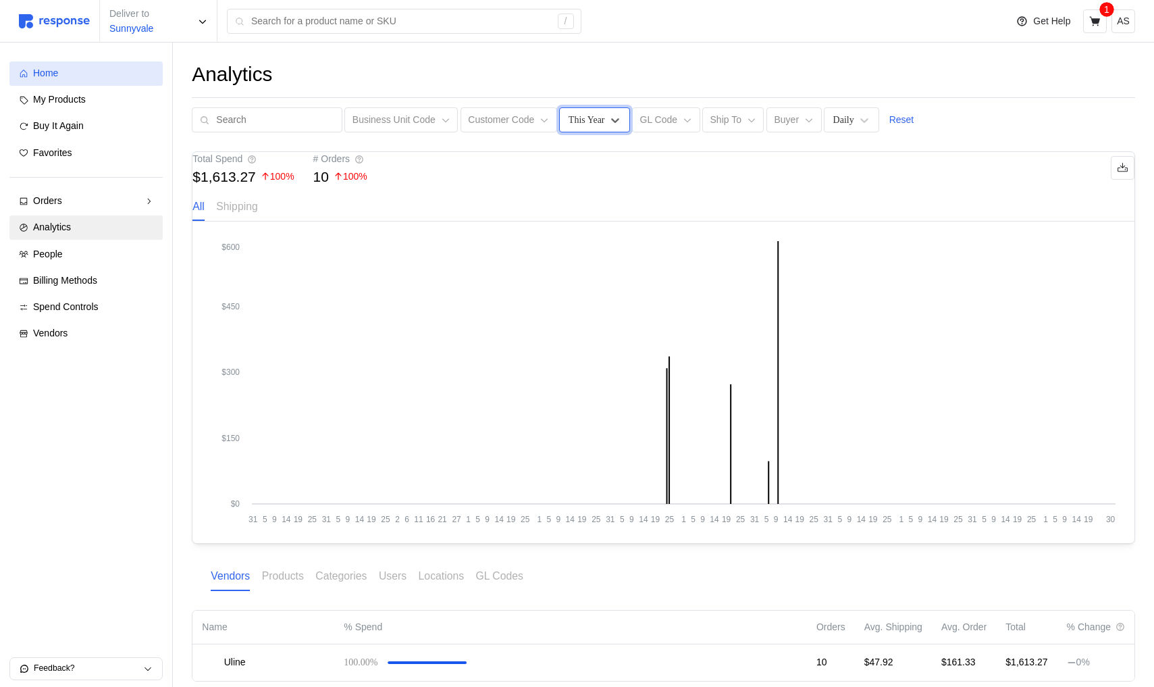
click at [95, 73] on div "Home" at bounding box center [93, 73] width 120 height 15
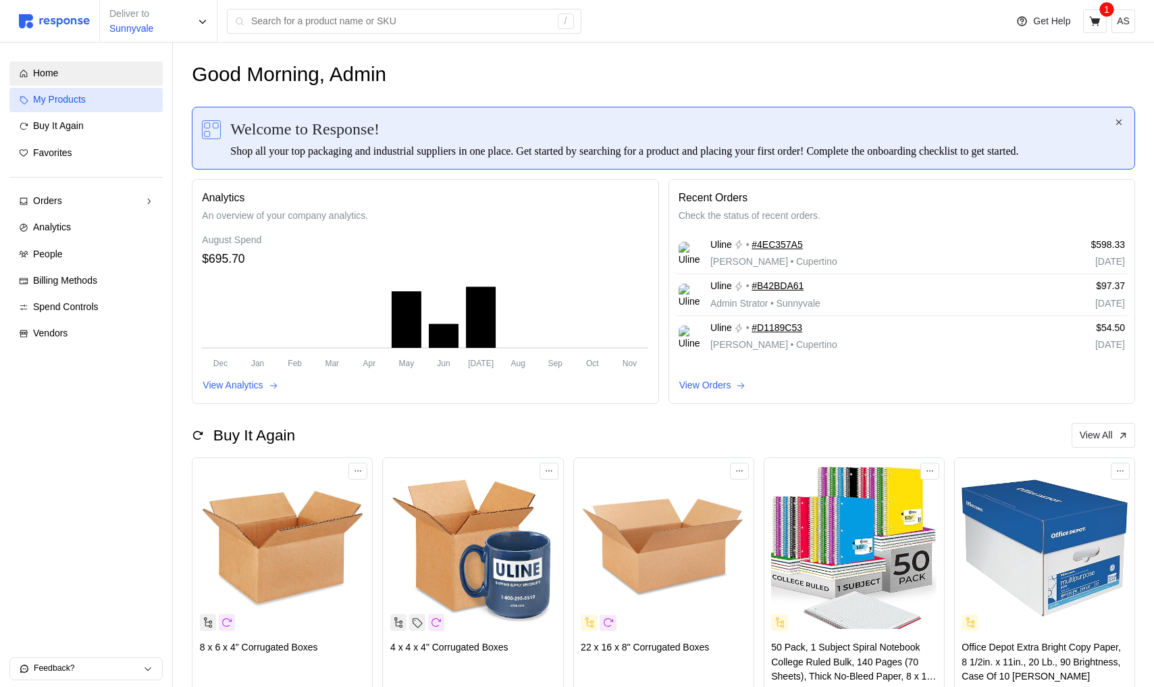
click at [110, 104] on div "My Products" at bounding box center [93, 100] width 120 height 15
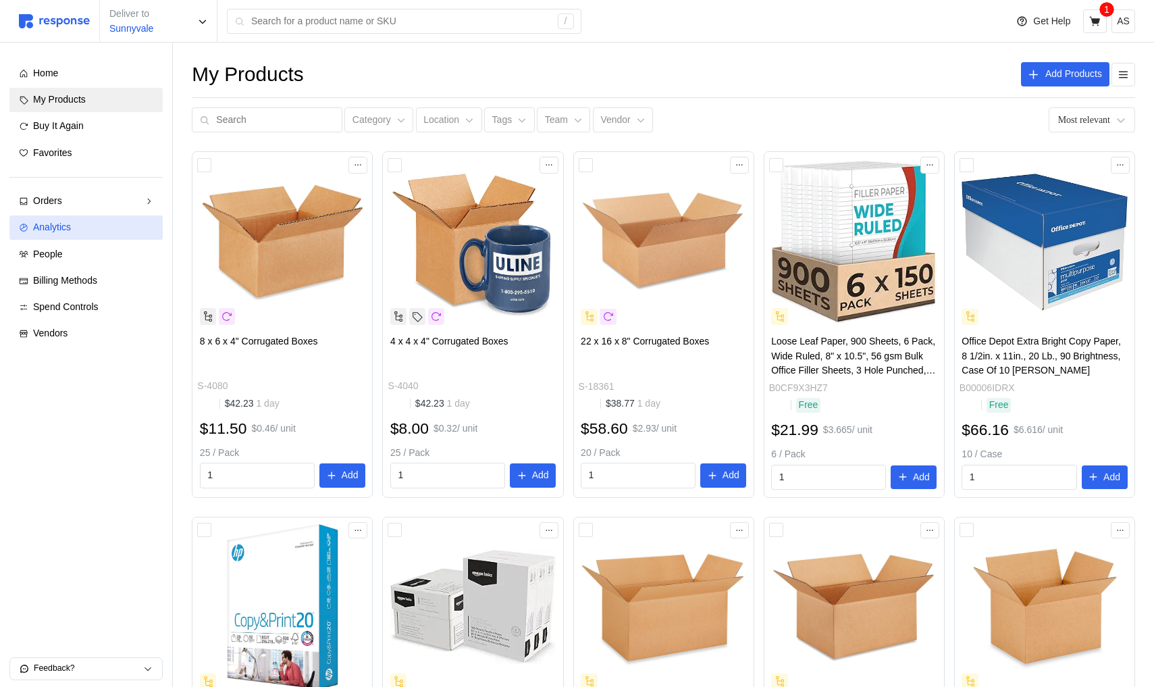
click at [85, 230] on div "Analytics" at bounding box center [93, 227] width 120 height 15
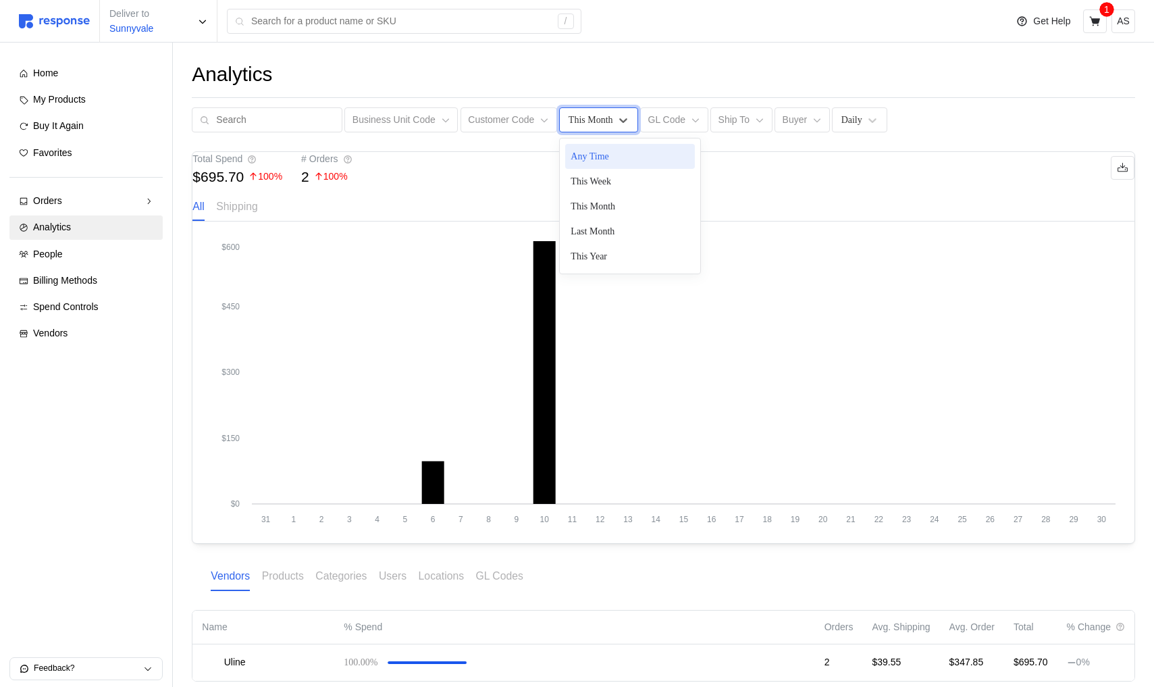
click at [592, 117] on div "This Month" at bounding box center [591, 120] width 45 height 14
click at [598, 199] on div "This Month" at bounding box center [630, 206] width 130 height 25
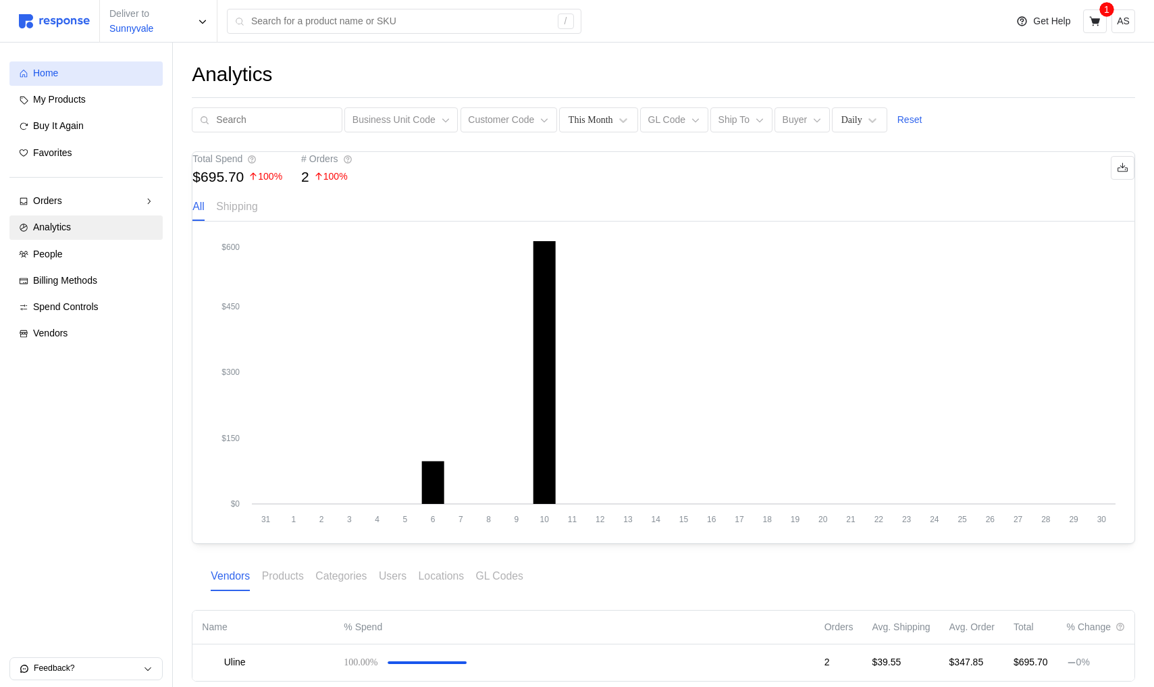
click at [106, 75] on div "Home" at bounding box center [93, 73] width 120 height 15
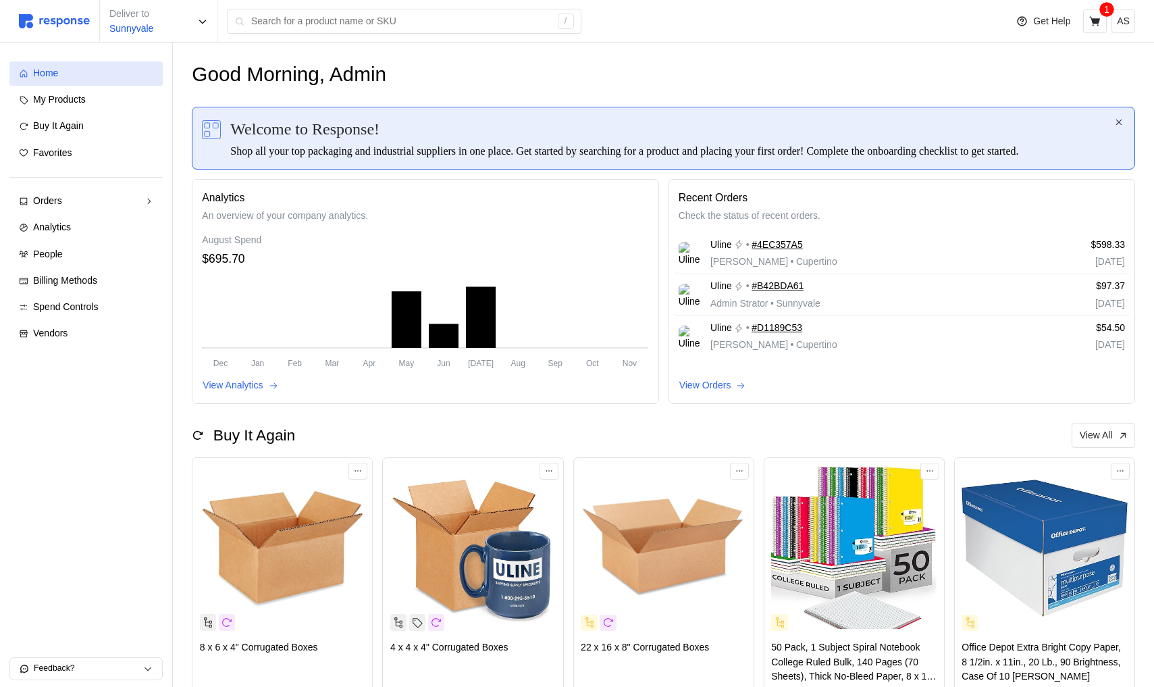
click at [132, 69] on div "Home" at bounding box center [93, 73] width 120 height 15
click at [66, 195] on div "Orders" at bounding box center [86, 201] width 106 height 15
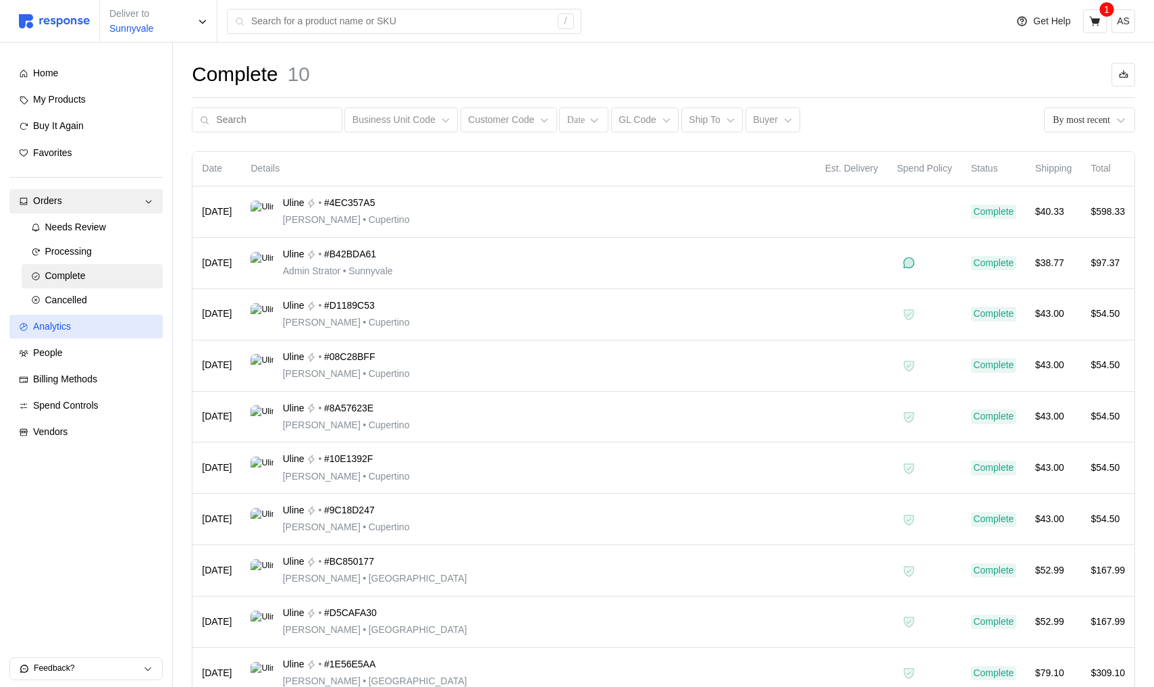
click at [97, 320] on div "Analytics" at bounding box center [93, 326] width 120 height 15
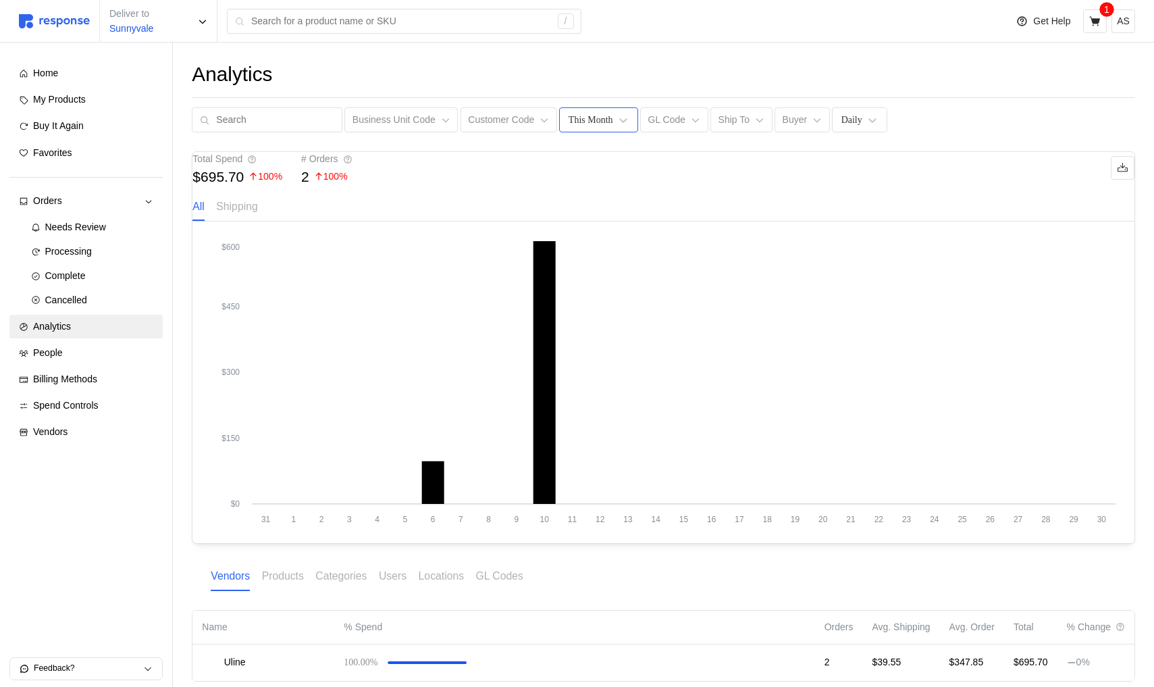
click at [569, 115] on div "This Month" at bounding box center [591, 120] width 45 height 14
click at [592, 229] on div "Last Month" at bounding box center [630, 231] width 130 height 25
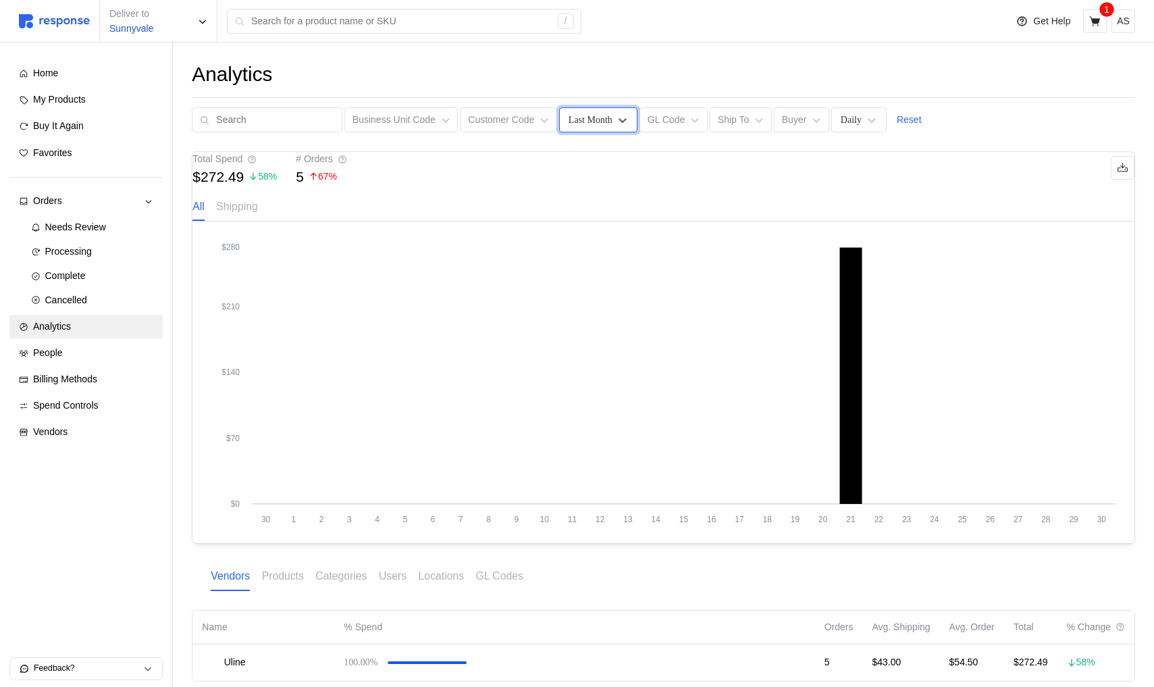
click at [95, 59] on div "Home My Products Buy It Again Favorites Orders Needs Review Processing Complete…" at bounding box center [86, 253] width 191 height 421
click at [95, 65] on link "Home" at bounding box center [85, 73] width 153 height 24
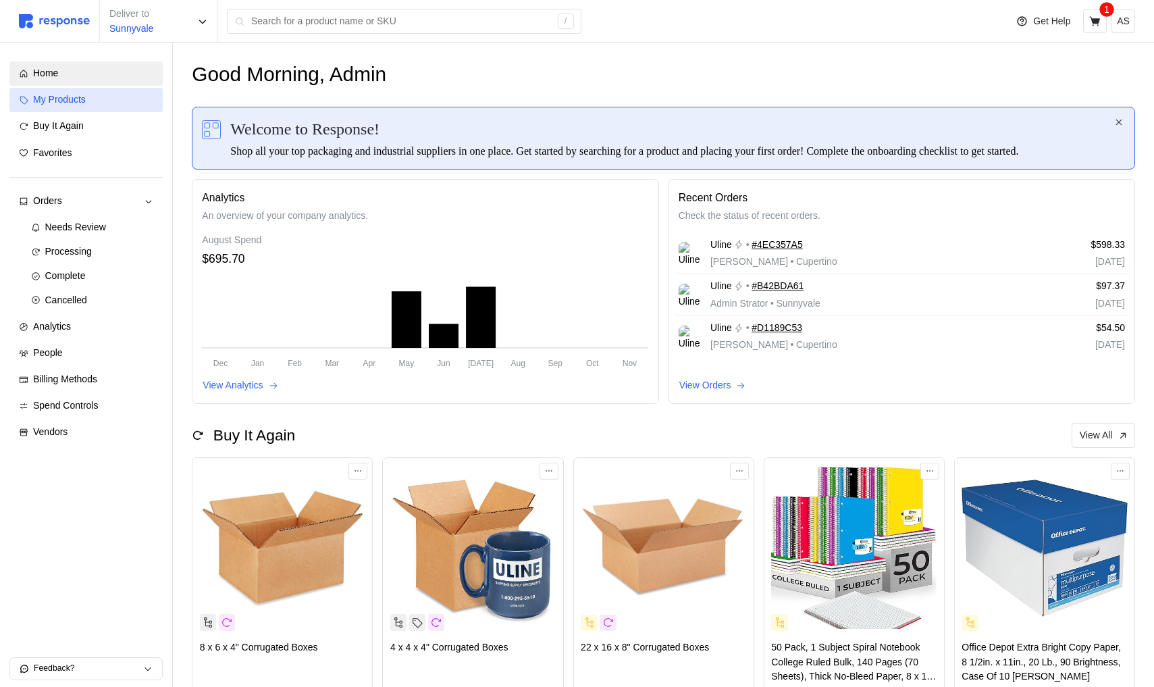
click at [89, 100] on div "My Products" at bounding box center [93, 100] width 120 height 15
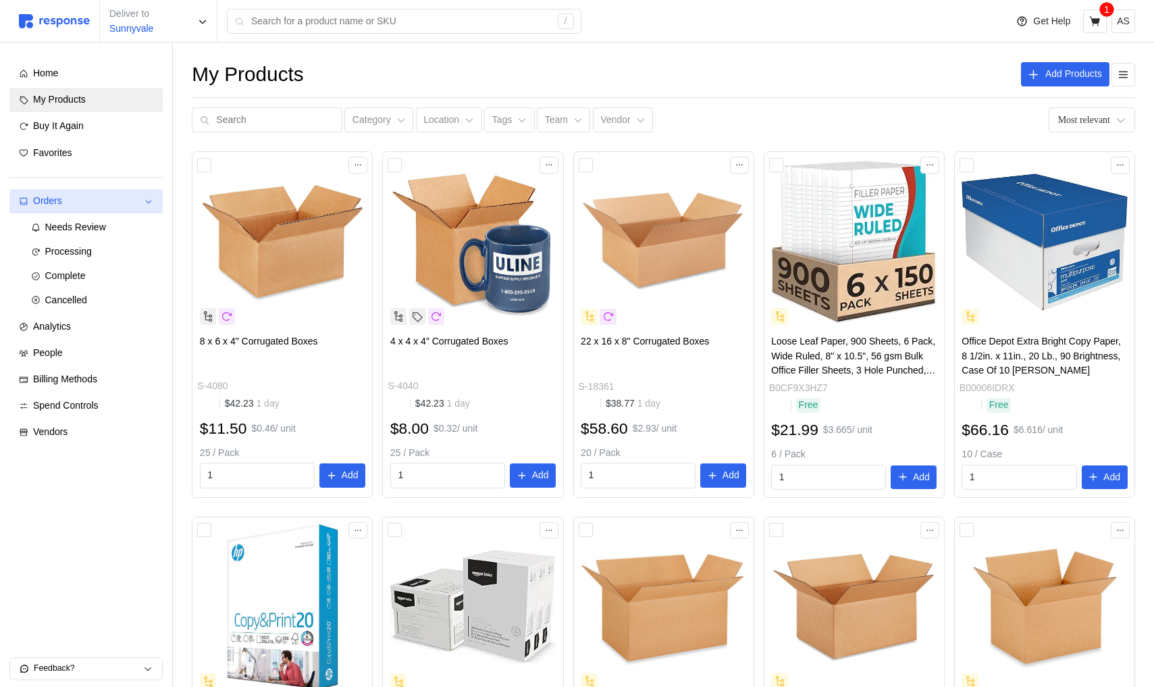
click at [86, 202] on div "Orders" at bounding box center [86, 201] width 106 height 15
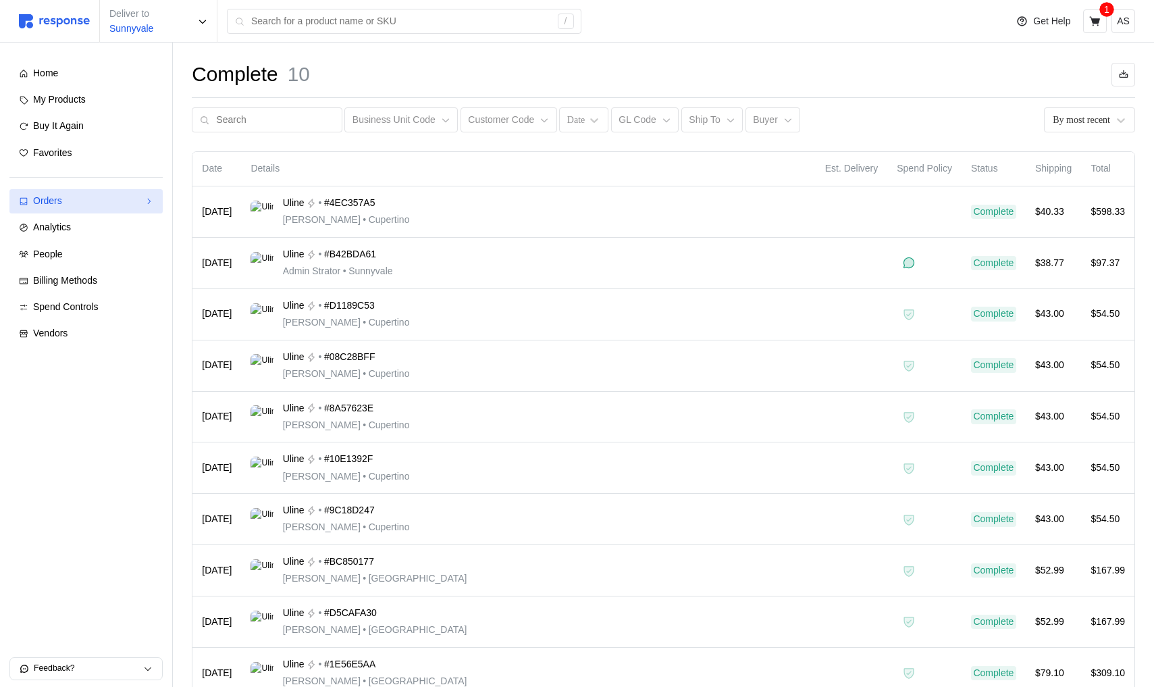
click at [86, 211] on link "Orders" at bounding box center [85, 201] width 153 height 24
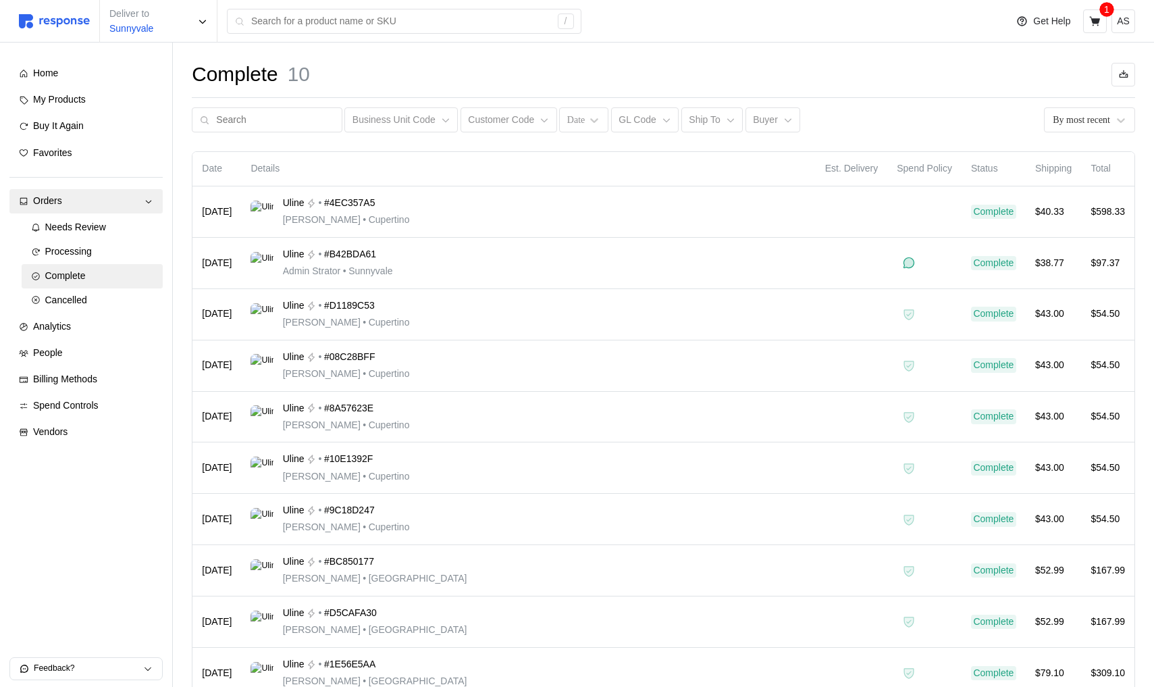
click at [83, 313] on div "Home My Products Buy It Again Favorites Orders Needs Review Processing Complete…" at bounding box center [85, 252] width 153 height 383
click at [84, 330] on div "Analytics" at bounding box center [93, 326] width 120 height 15
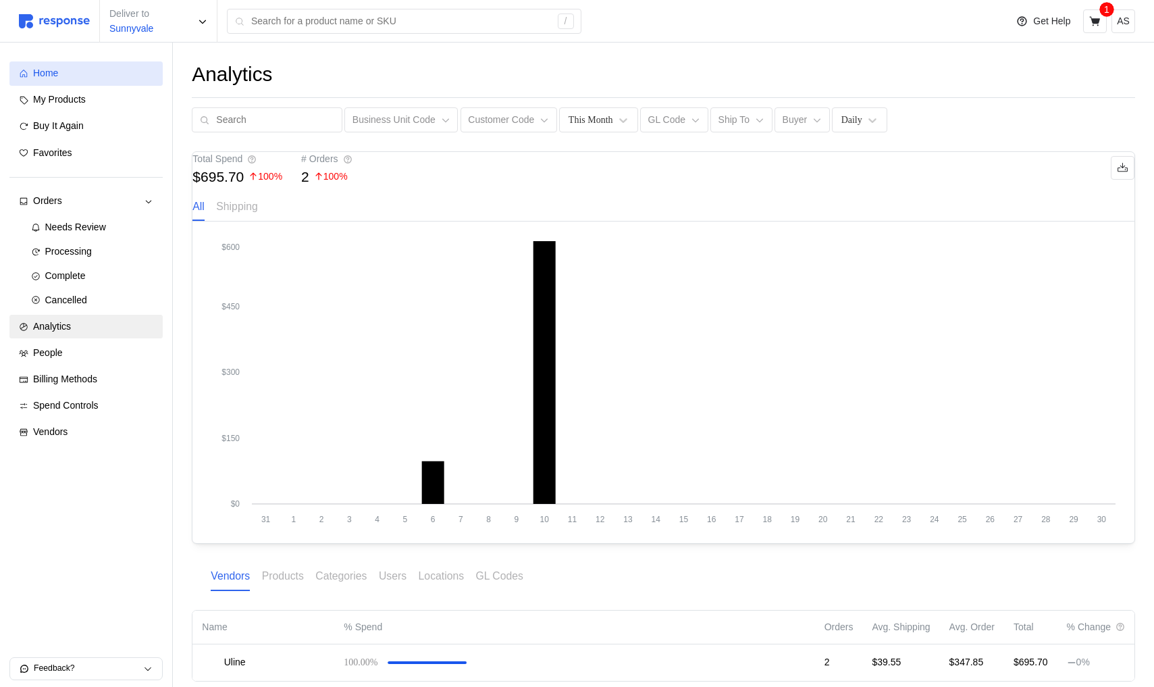
click at [76, 78] on div "Home" at bounding box center [93, 73] width 120 height 15
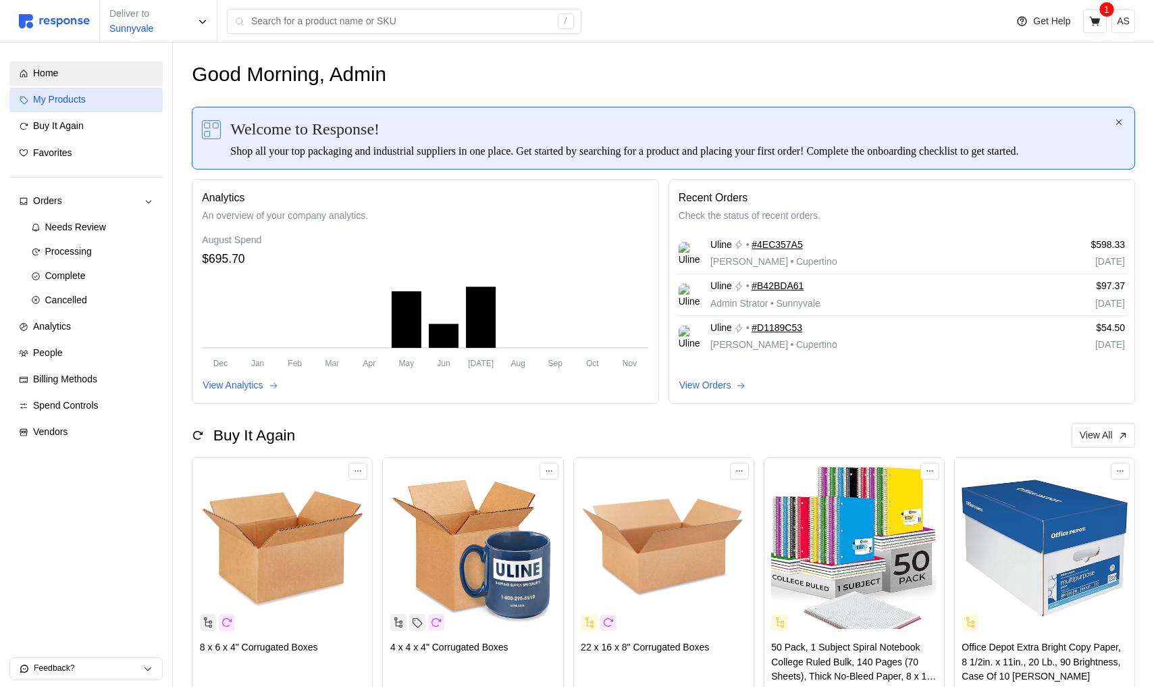
click at [80, 97] on span "My Products" at bounding box center [59, 99] width 53 height 11
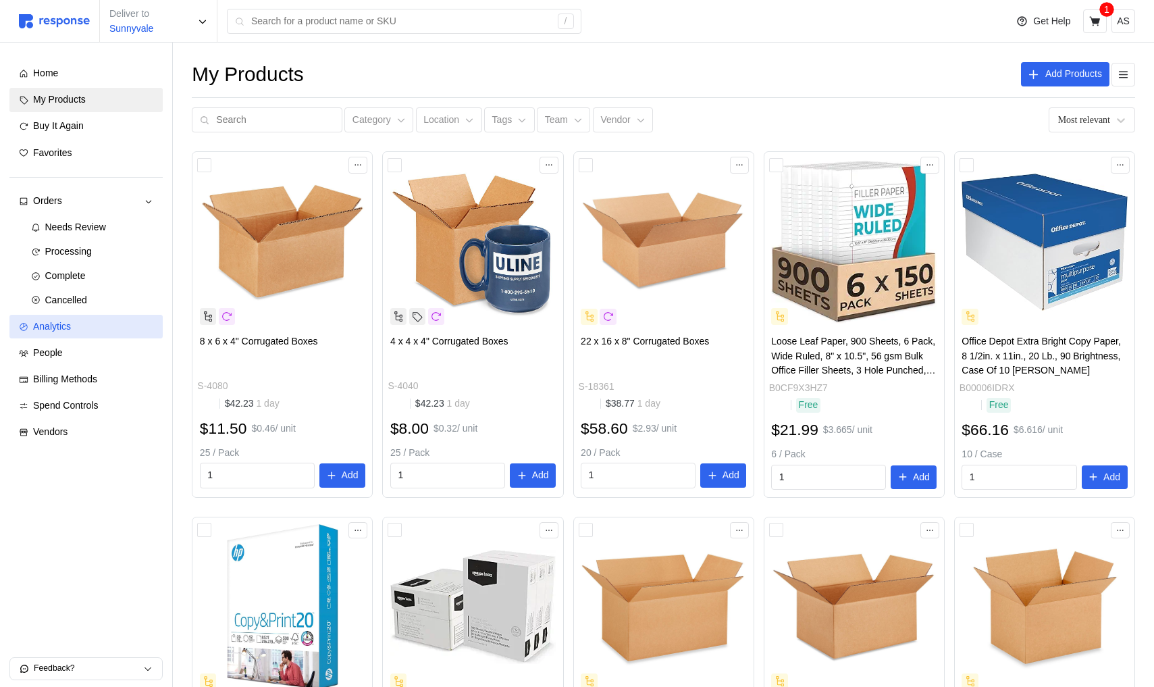
click at [93, 328] on div "Analytics" at bounding box center [93, 326] width 120 height 15
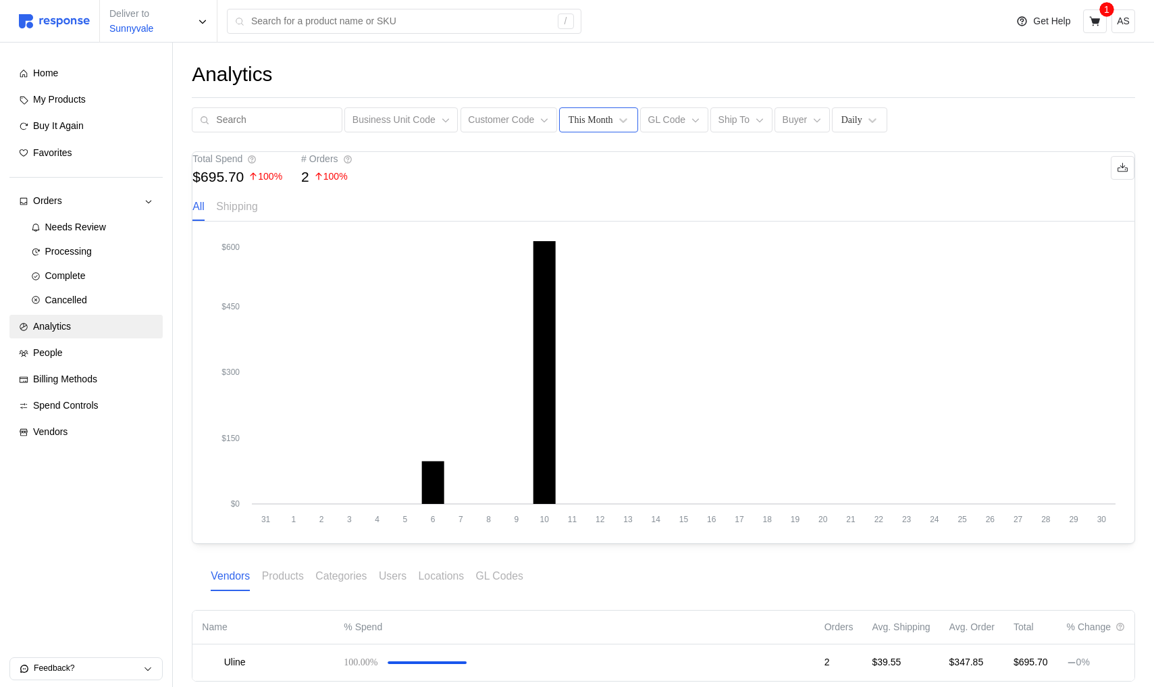
click at [588, 128] on div "This Month" at bounding box center [598, 119] width 78 height 25
click at [585, 263] on div "This Year" at bounding box center [630, 256] width 130 height 25
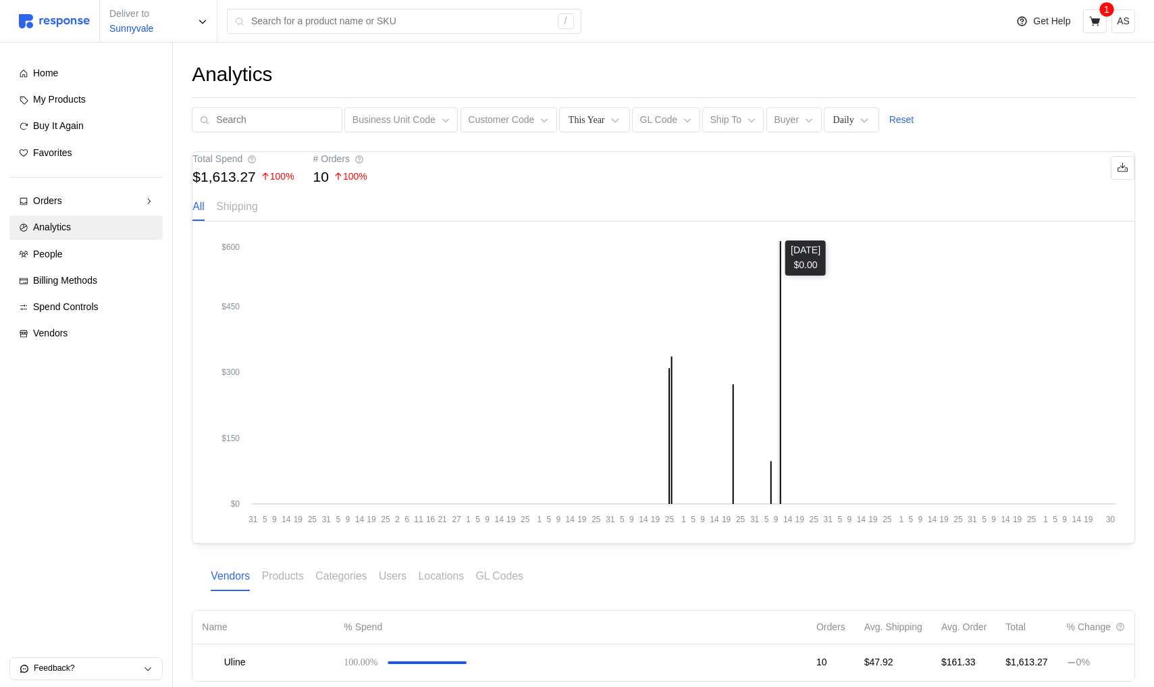
click at [777, 317] on icon "31 5 9 14 19 25 31 5 9 14 19 25 2 6 11 16 21 27 1 5 9 14 19 25 1 5 9 14 19 25 3…" at bounding box center [663, 382] width 904 height 284
click at [620, 217] on div "Total Spend $1,613.27 100 % # Orders 10 100 % All Shipping" at bounding box center [663, 187] width 942 height 70
click at [901, 121] on p "Reset" at bounding box center [901, 120] width 25 height 15
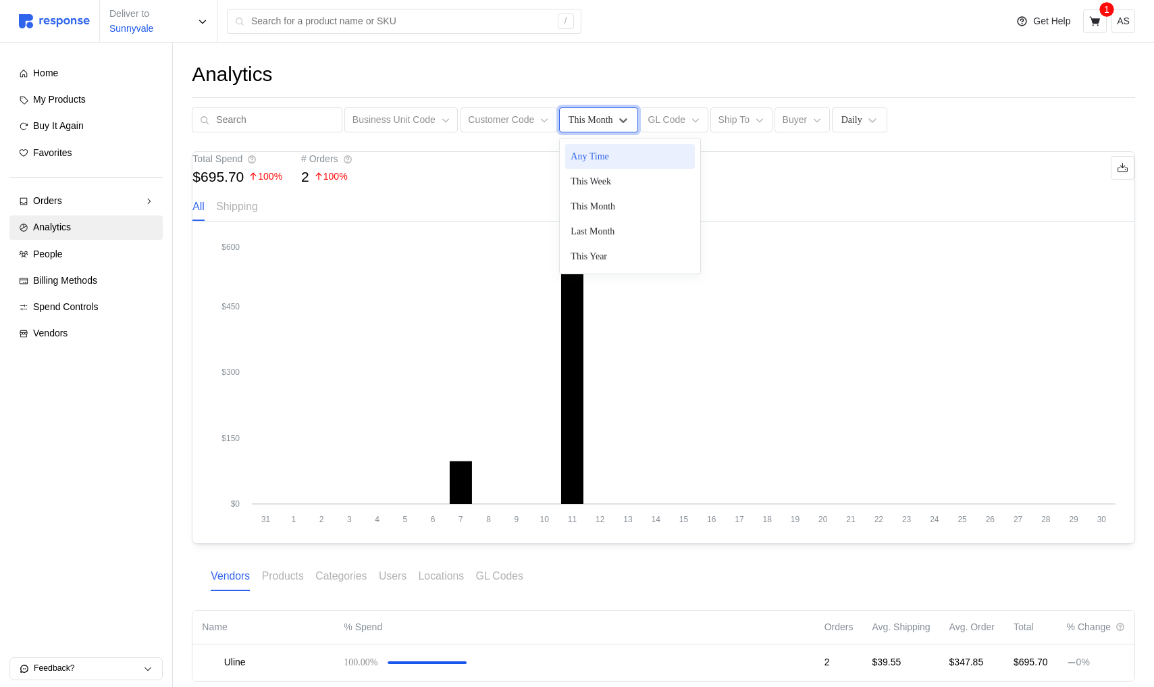
click at [581, 128] on div "This Month" at bounding box center [598, 119] width 78 height 25
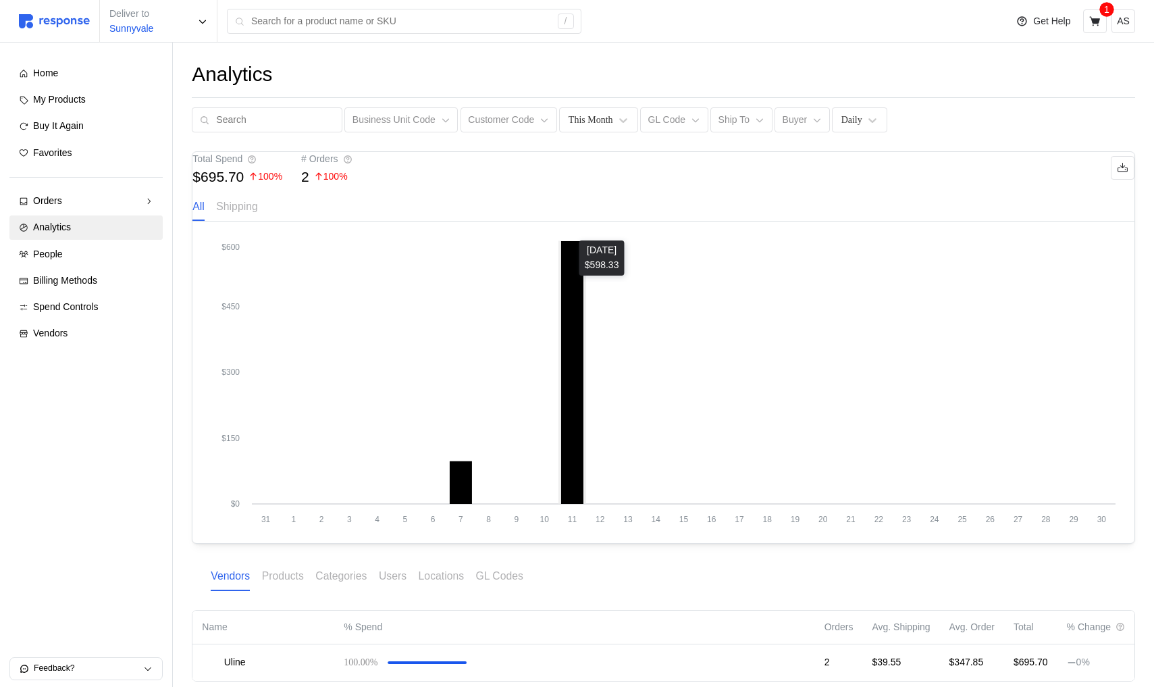
click at [578, 315] on icon at bounding box center [572, 373] width 22 height 263
click at [571, 120] on div "This Month" at bounding box center [591, 120] width 45 height 14
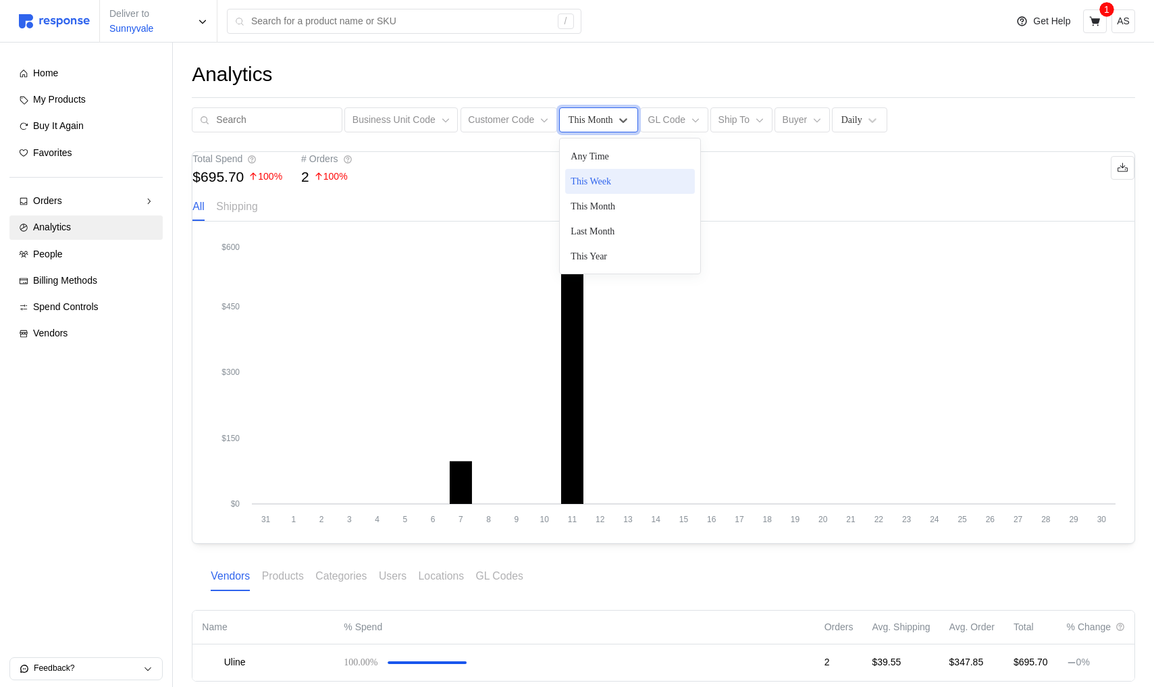
click at [592, 182] on div "This Week" at bounding box center [630, 181] width 130 height 25
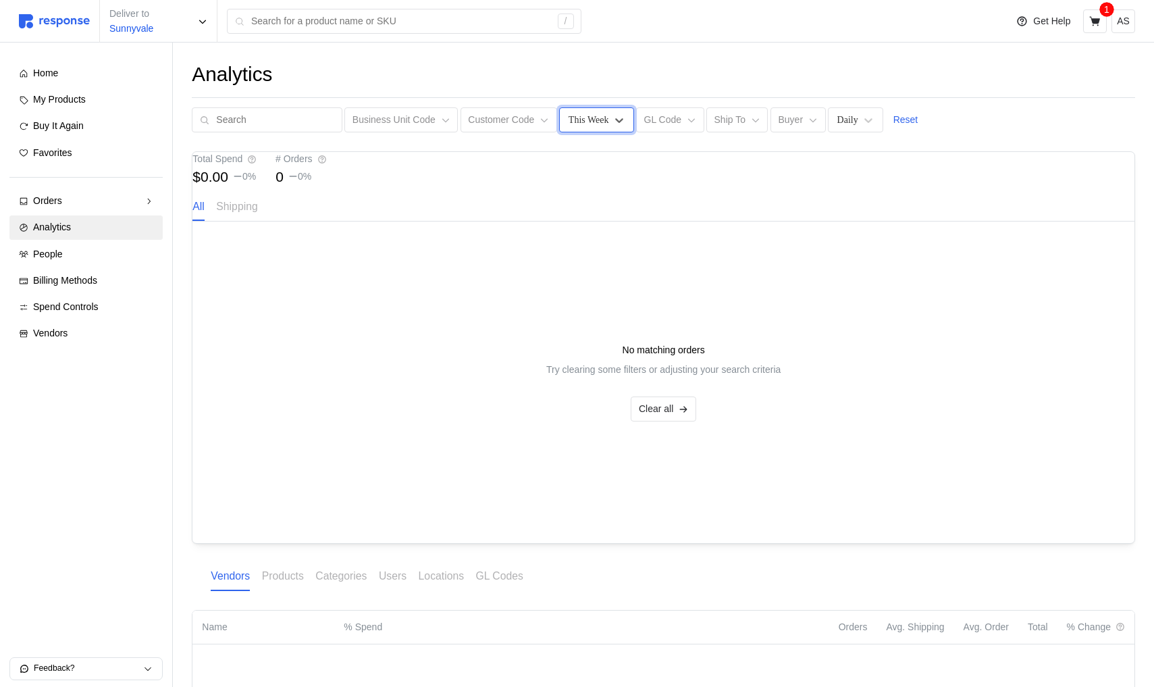
click at [603, 110] on div "This Week" at bounding box center [596, 119] width 74 height 25
click at [600, 207] on div "This Month" at bounding box center [630, 206] width 130 height 25
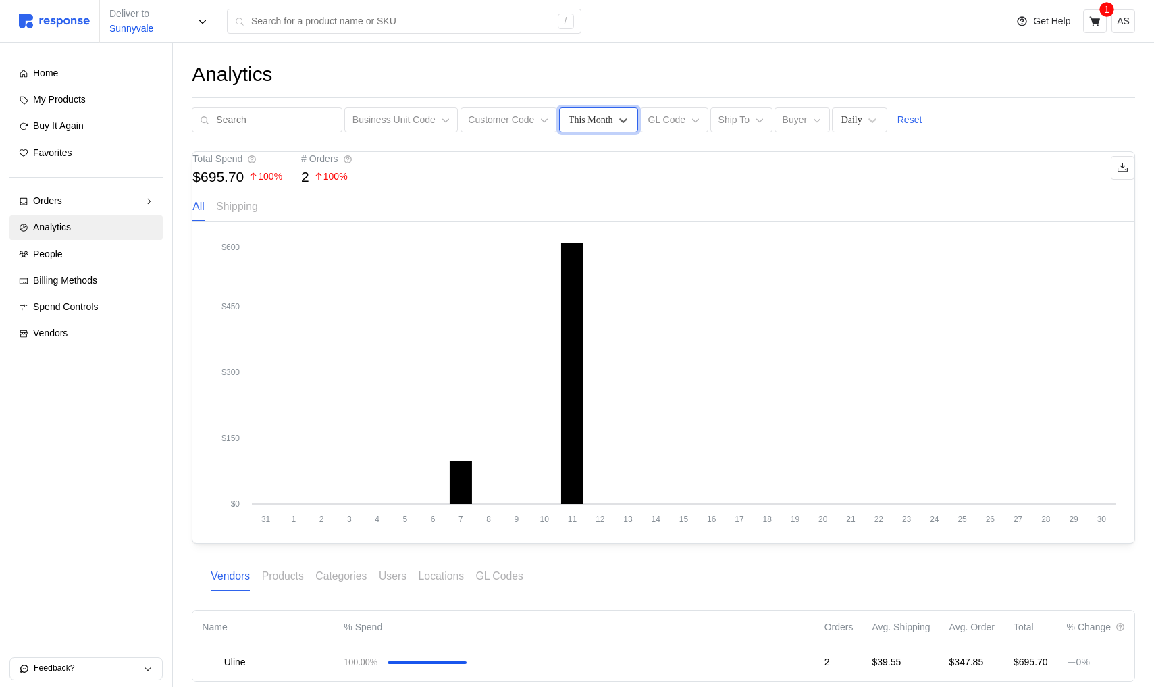
click at [603, 124] on div "This Month" at bounding box center [591, 120] width 45 height 14
click at [603, 227] on div "Last Month" at bounding box center [630, 231] width 130 height 25
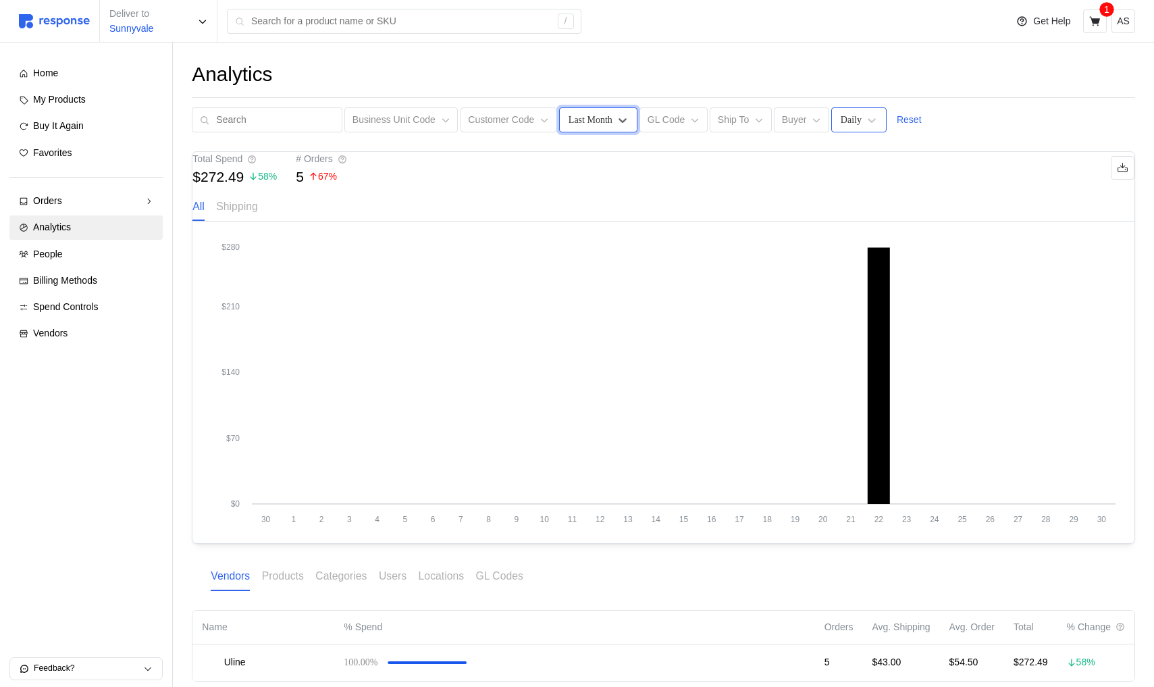
click at [841, 123] on div "Daily" at bounding box center [851, 120] width 21 height 14
click at [597, 149] on div "Analytics Business Unit Code Customer Code Last Month GL Code Ship To Buyer Dai…" at bounding box center [663, 391] width 981 height 696
click at [590, 116] on div "Last Month" at bounding box center [591, 120] width 44 height 14
click at [598, 251] on div "This Year" at bounding box center [630, 256] width 130 height 25
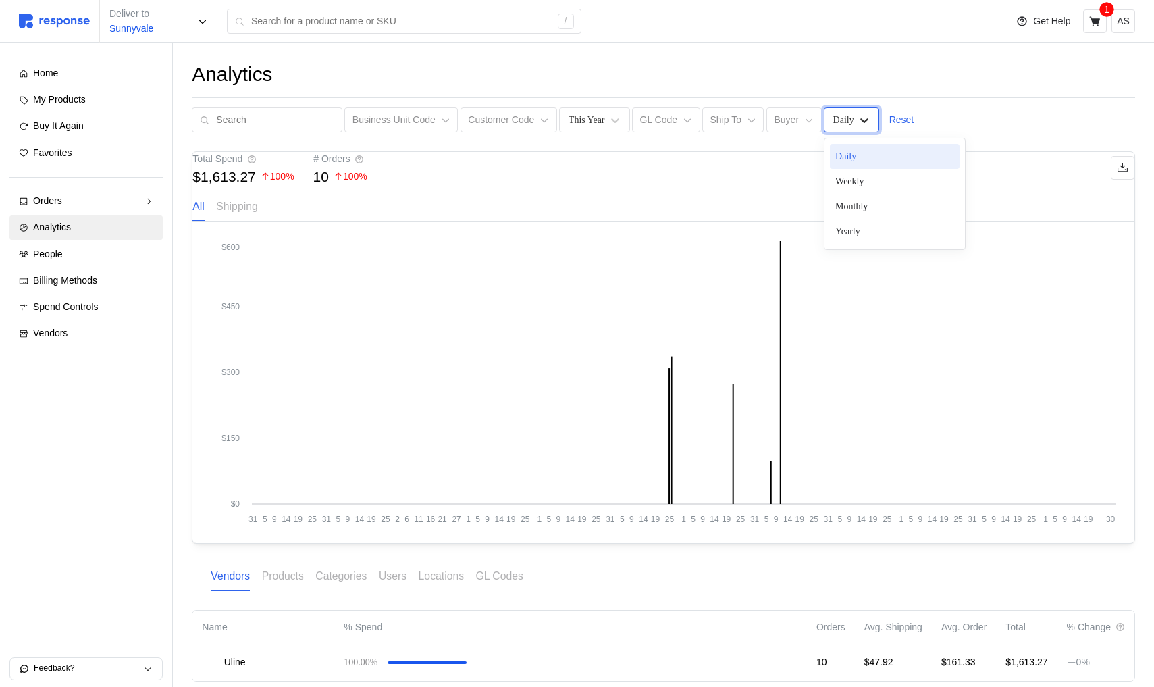
click at [858, 122] on icon at bounding box center [865, 120] width 14 height 14
click at [854, 181] on div "Weekly" at bounding box center [895, 181] width 130 height 25
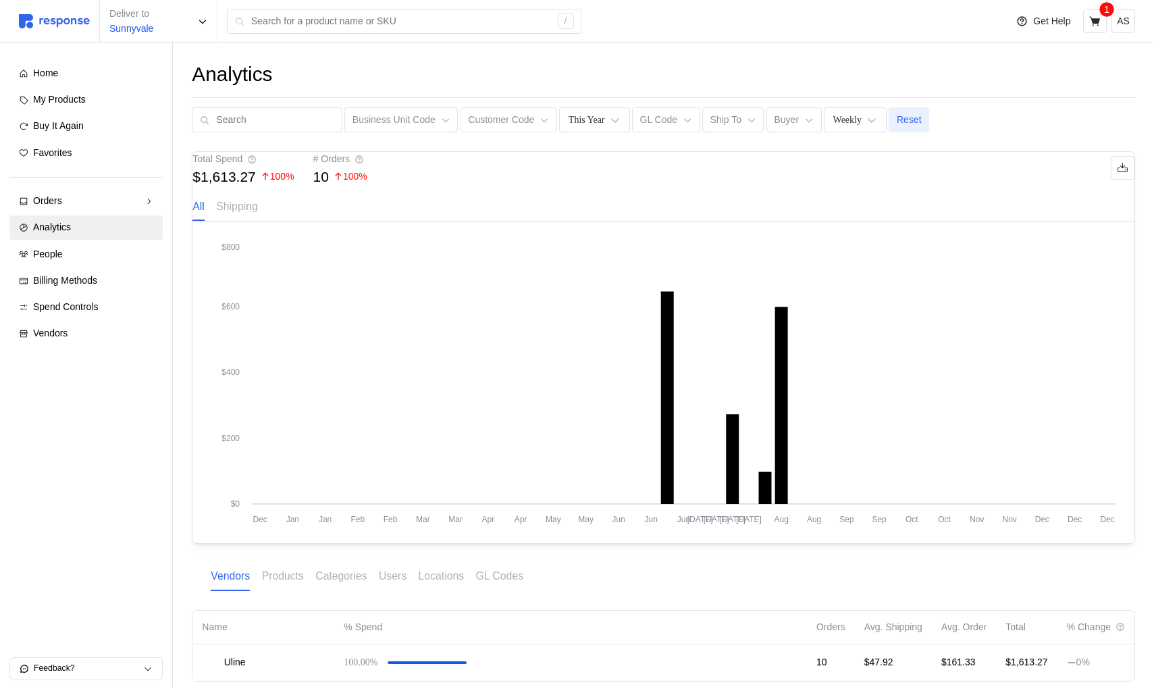
click at [910, 119] on p "Reset" at bounding box center [909, 120] width 25 height 15
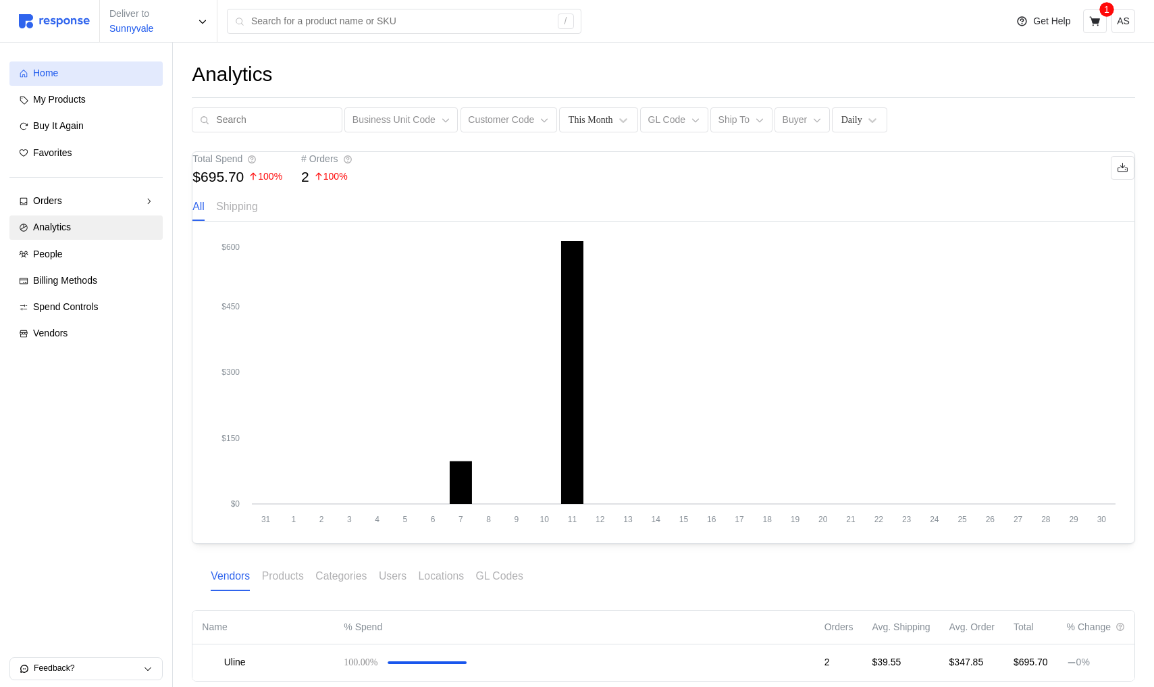
click at [115, 75] on div "Home" at bounding box center [93, 73] width 120 height 15
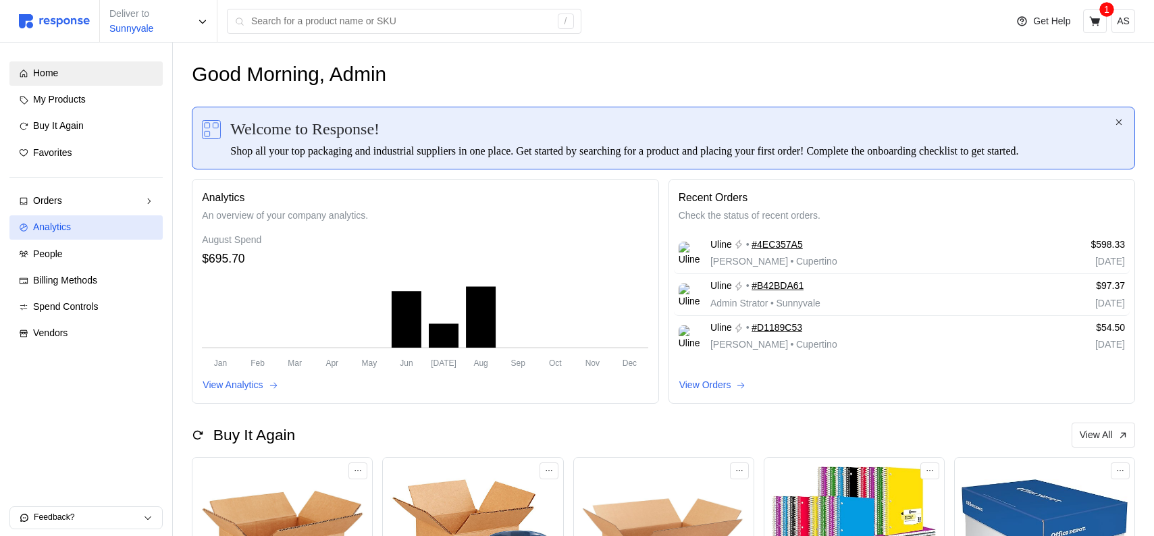
click at [83, 228] on div "Analytics" at bounding box center [93, 227] width 120 height 15
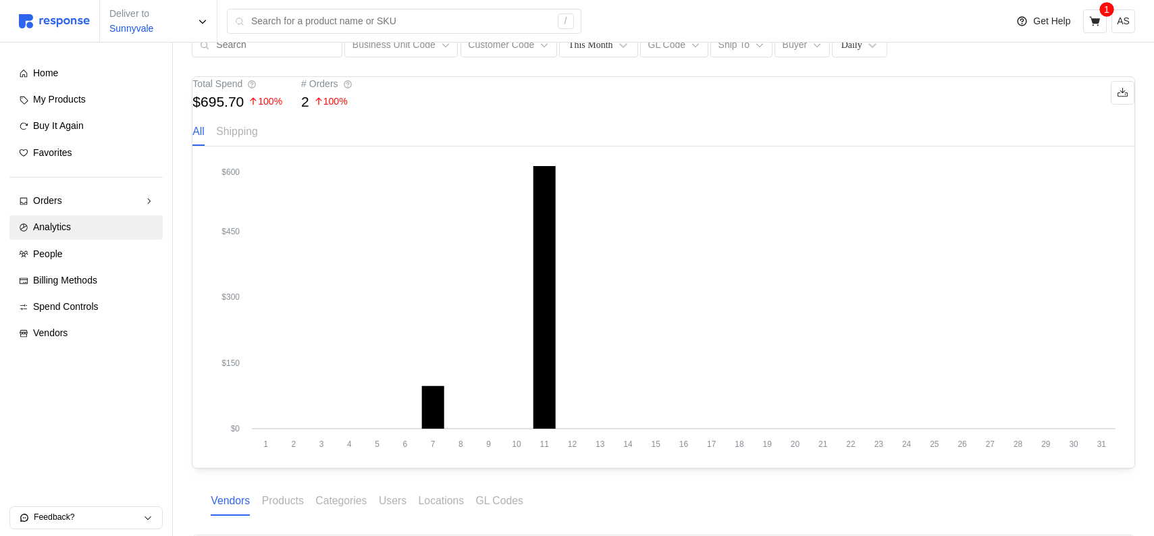
scroll to position [63, 0]
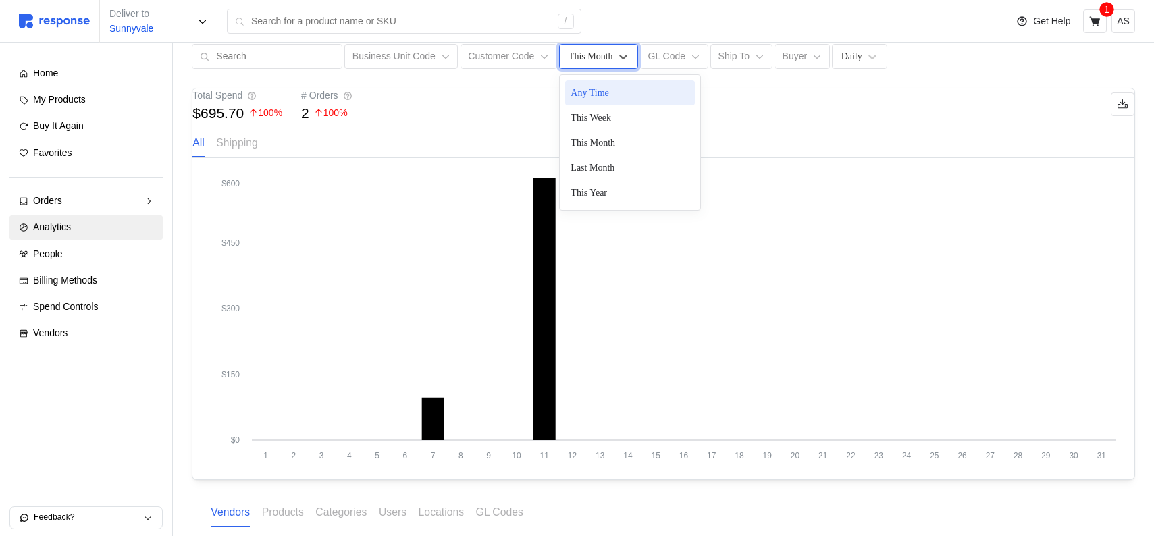
click at [604, 67] on div "This Month" at bounding box center [598, 56] width 78 height 25
click at [601, 111] on div "This Week" at bounding box center [630, 117] width 130 height 25
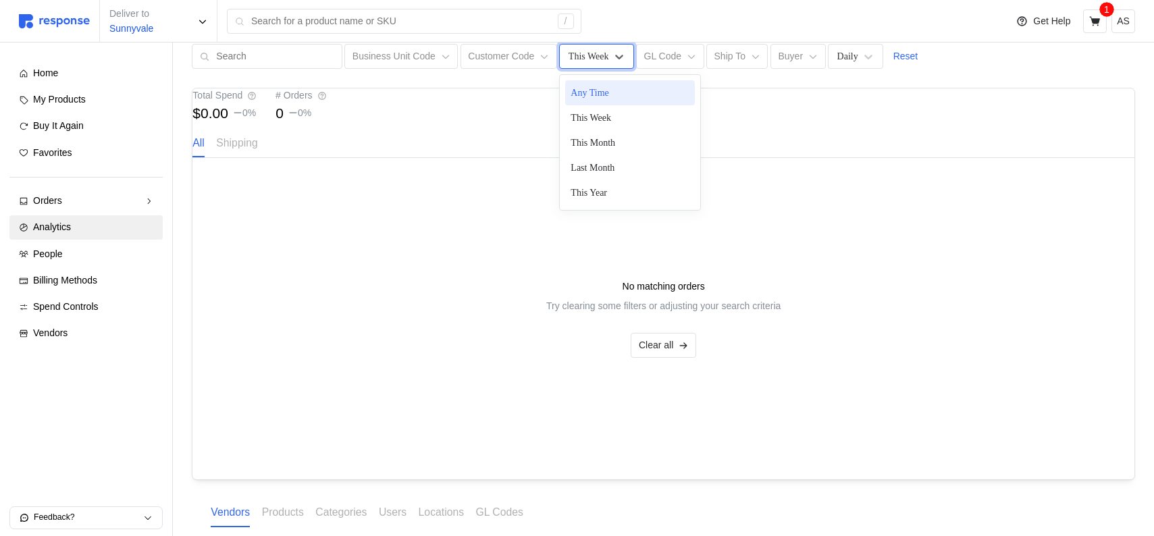
click at [595, 54] on div "This Week" at bounding box center [589, 56] width 41 height 14
click at [599, 139] on div "This Month" at bounding box center [630, 142] width 130 height 25
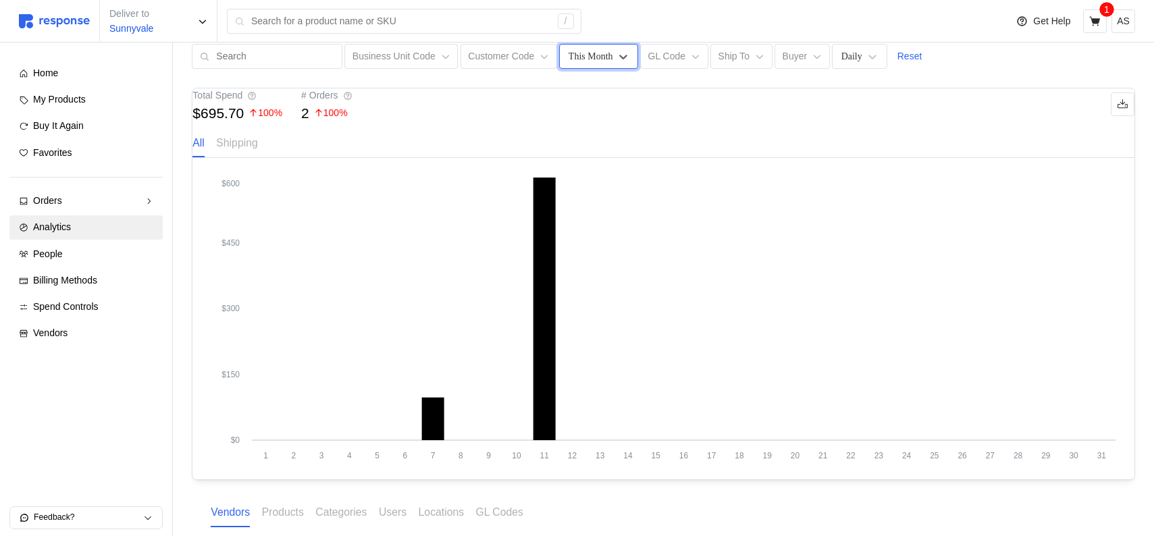
click at [595, 53] on div "This Month" at bounding box center [591, 56] width 45 height 14
click at [598, 174] on div "Last Month" at bounding box center [630, 167] width 130 height 25
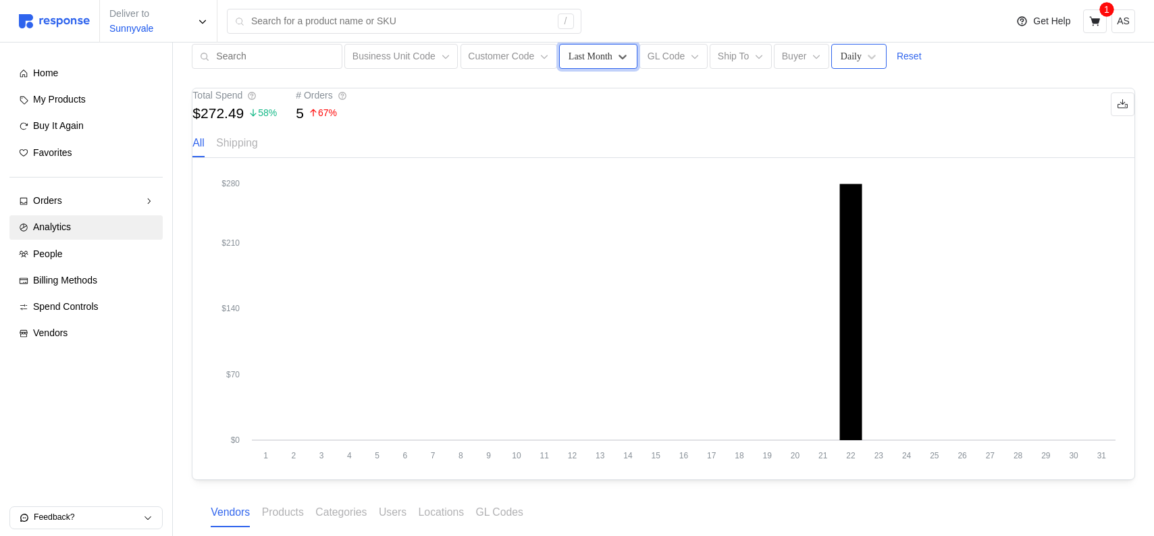
click at [845, 53] on div "Daily" at bounding box center [851, 56] width 21 height 14
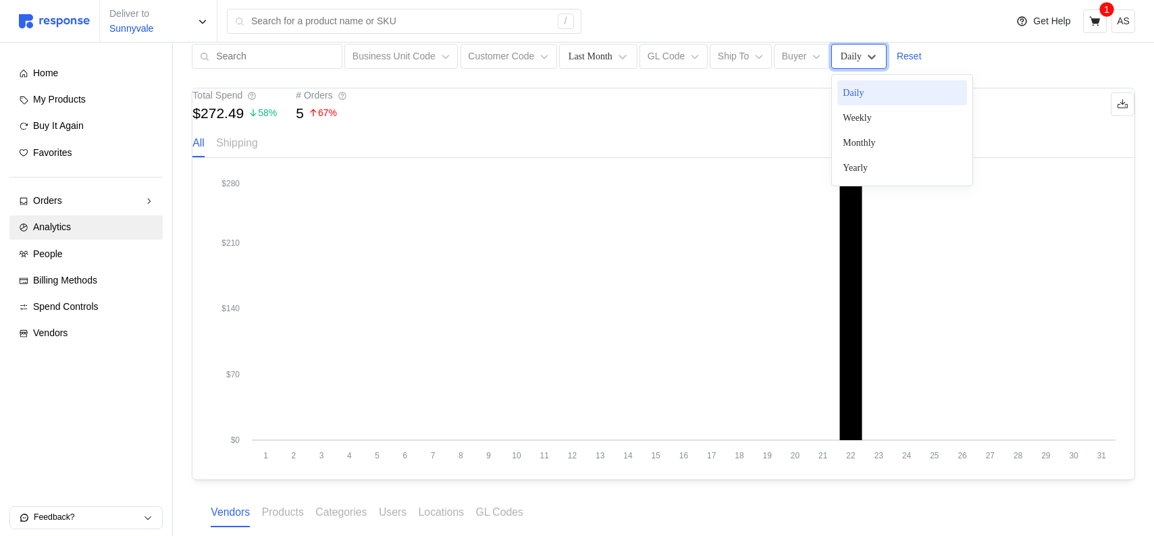
click at [783, 103] on div "Total Spend $272.49 58 % # Orders 5 67 % All Shipping" at bounding box center [663, 123] width 942 height 70
click at [257, 151] on p "Shipping" at bounding box center [236, 142] width 41 height 17
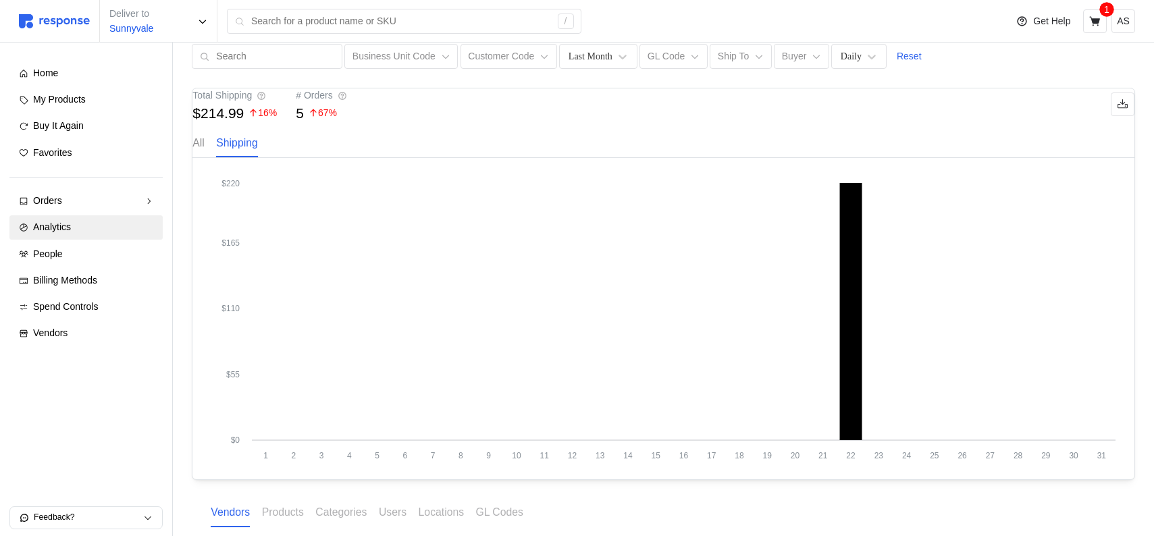
click at [205, 151] on p "All" at bounding box center [198, 142] width 12 height 17
click at [246, 151] on p "Shipping" at bounding box center [236, 142] width 41 height 17
click at [205, 151] on p "All" at bounding box center [198, 142] width 12 height 17
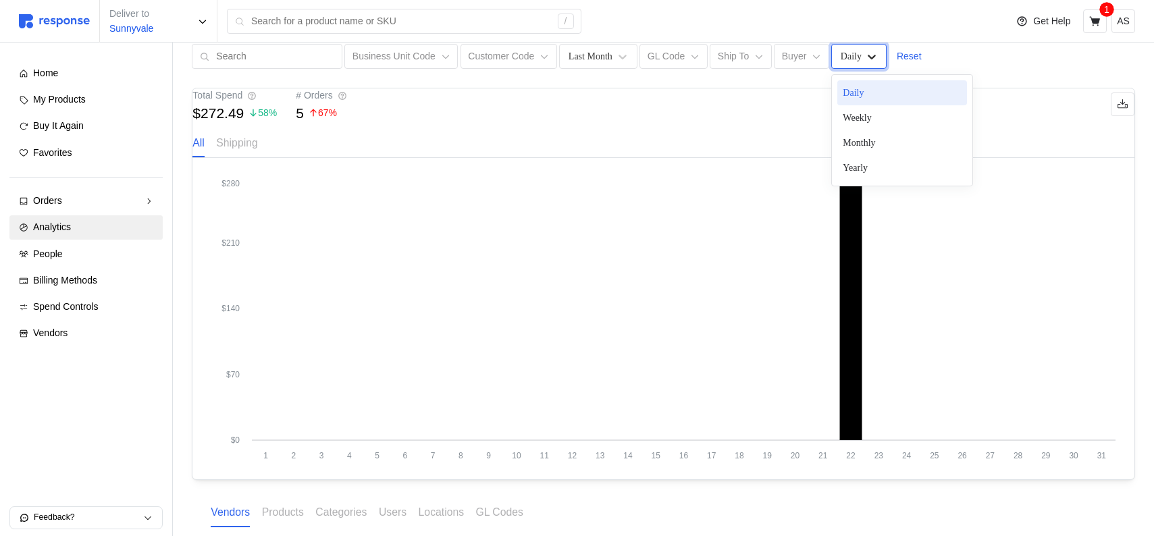
click at [871, 62] on icon at bounding box center [872, 57] width 14 height 14
click at [858, 151] on div "Monthly" at bounding box center [902, 142] width 130 height 25
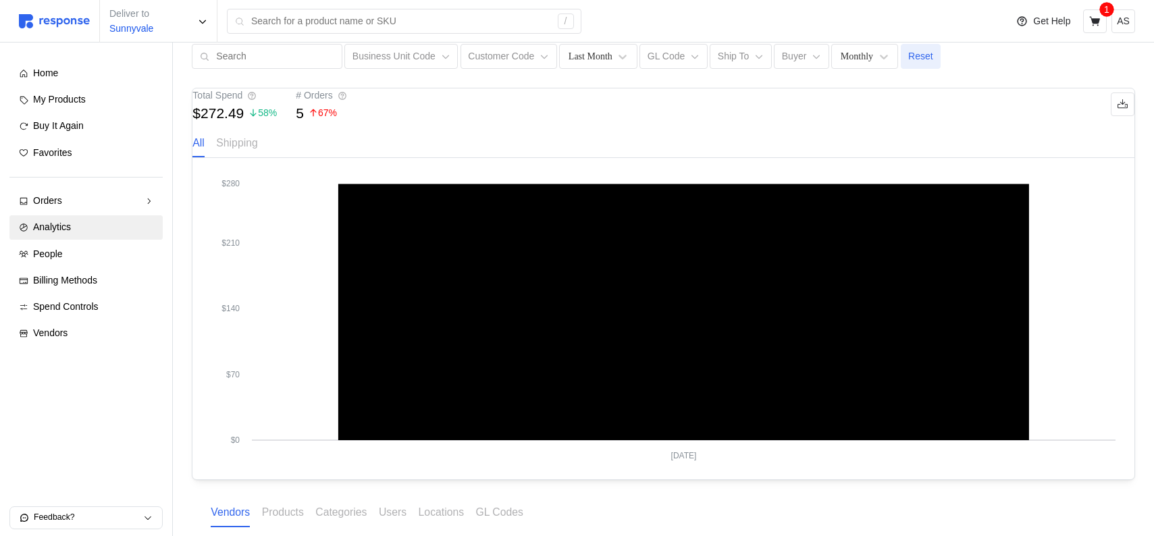
click at [913, 59] on p "Reset" at bounding box center [920, 56] width 25 height 15
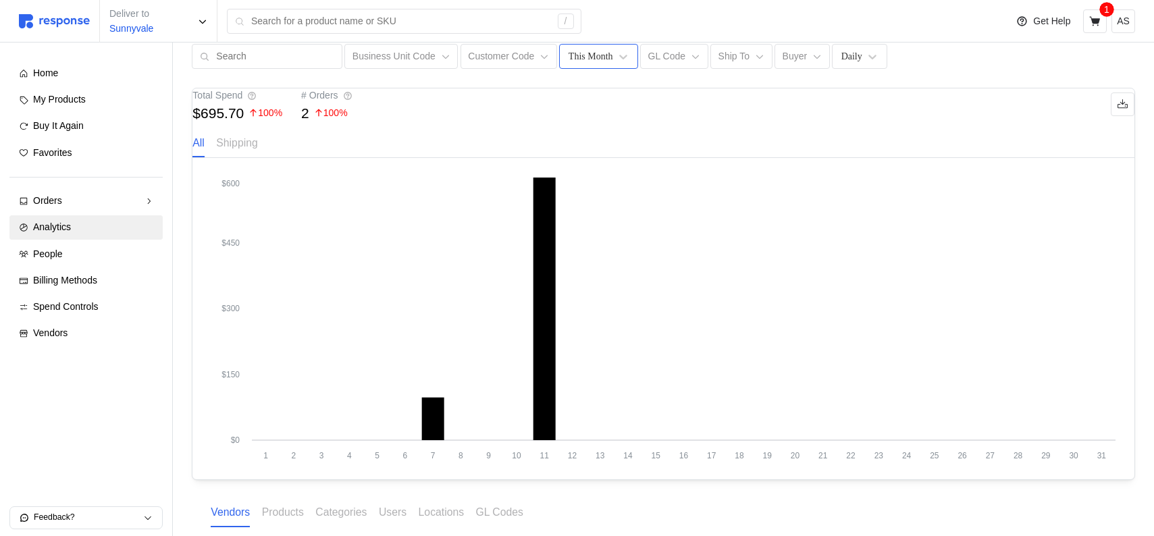
click at [585, 64] on div "This Month" at bounding box center [598, 56] width 78 height 25
click at [592, 163] on div "Last Month" at bounding box center [630, 167] width 130 height 25
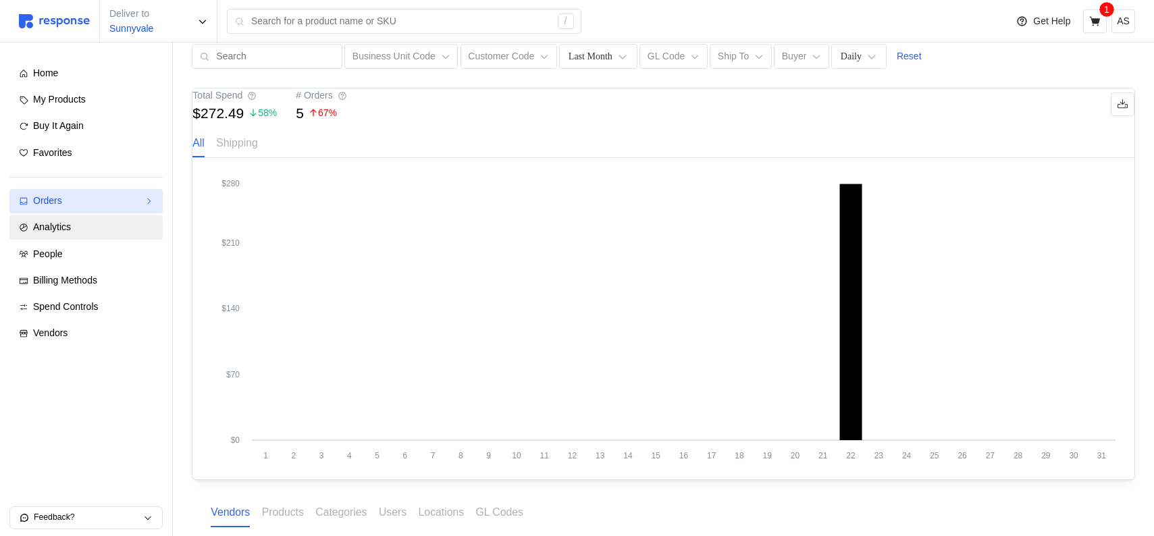
click at [121, 203] on div "Orders" at bounding box center [86, 201] width 106 height 15
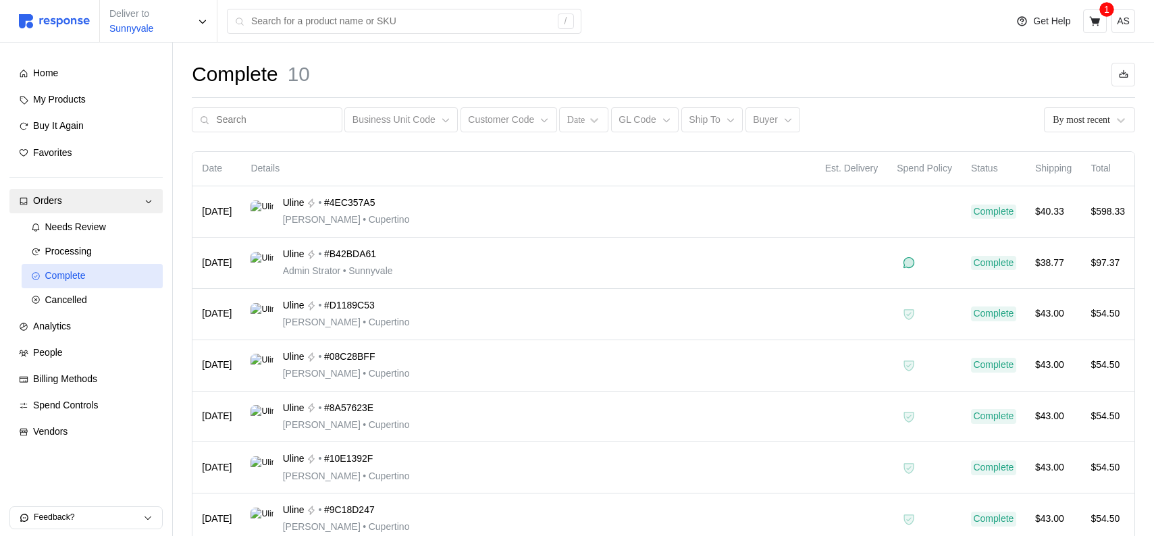
click at [96, 278] on div "Complete" at bounding box center [99, 276] width 109 height 15
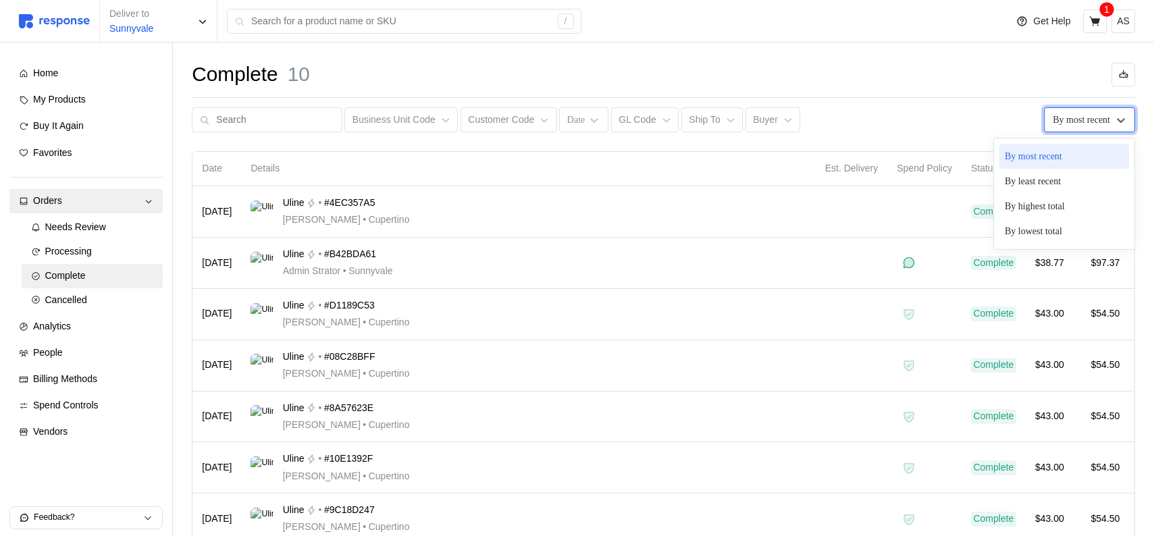
click at [1053, 121] on div "By most recent" at bounding box center [1081, 120] width 57 height 14
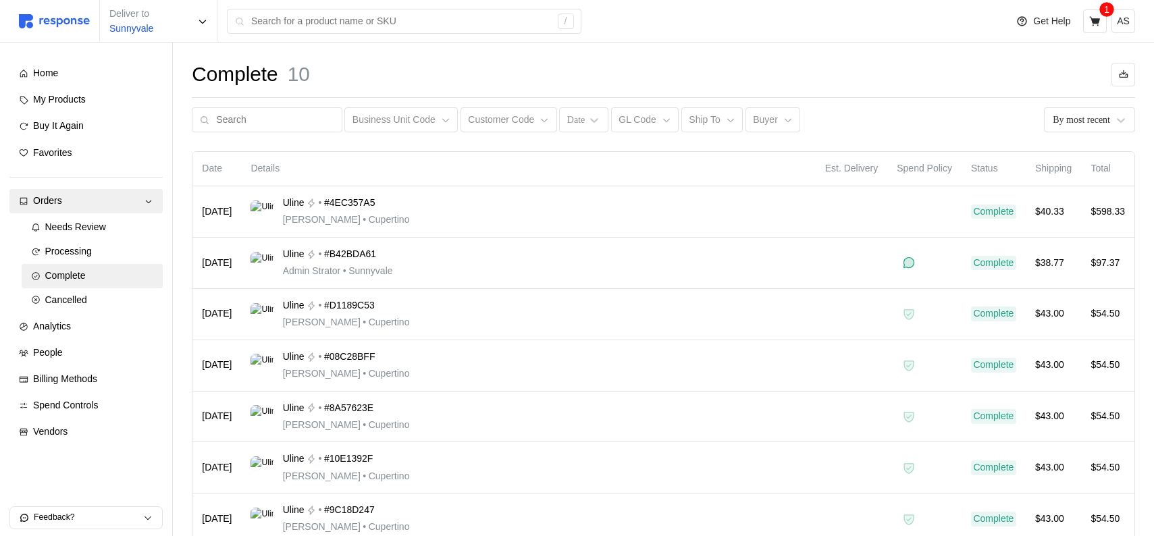
click at [912, 161] on p "Spend Policy" at bounding box center [924, 168] width 55 height 15
click at [93, 79] on div "Home" at bounding box center [93, 73] width 120 height 15
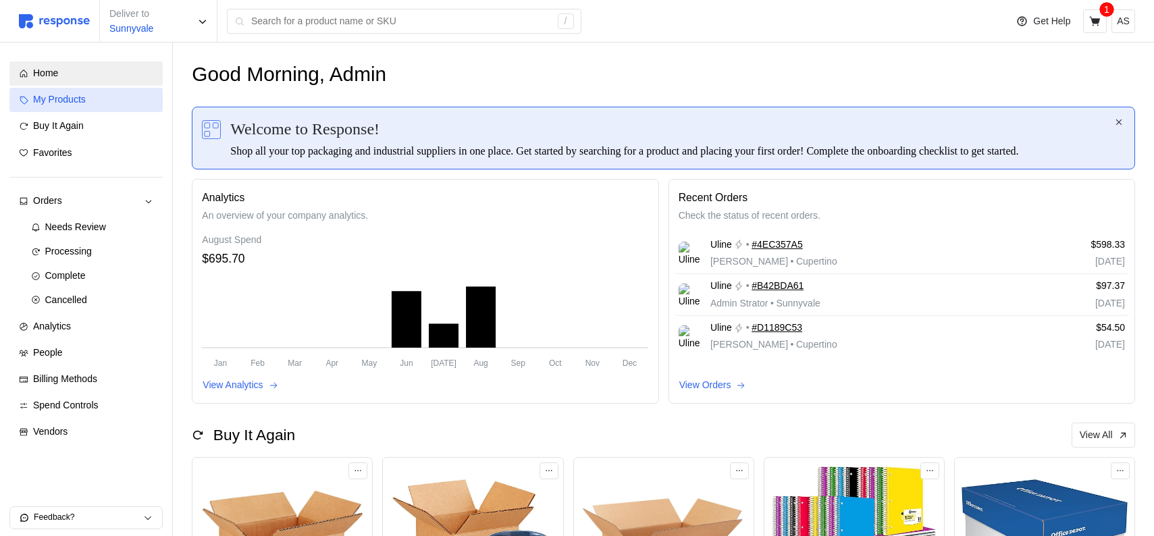
click at [82, 101] on span "My Products" at bounding box center [59, 99] width 53 height 11
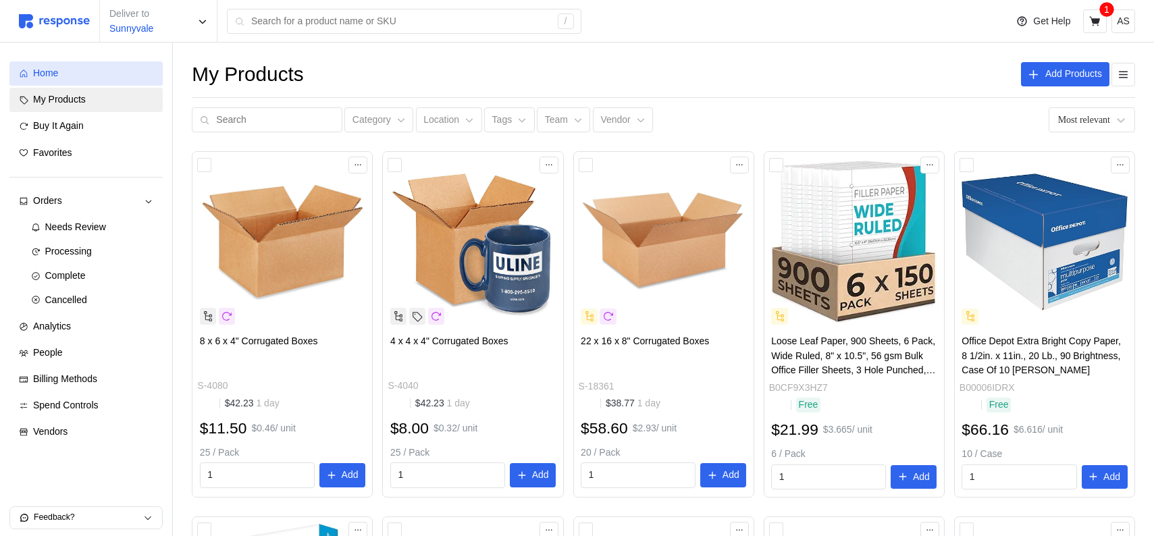
click at [86, 70] on div "Home" at bounding box center [93, 73] width 120 height 15
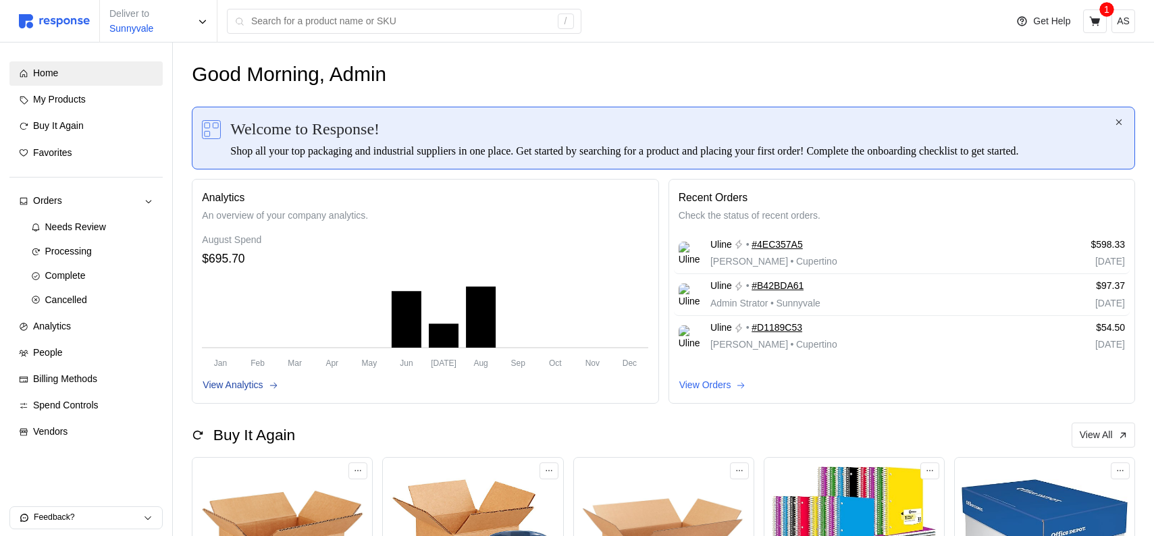
click at [273, 390] on icon at bounding box center [273, 385] width 9 height 9
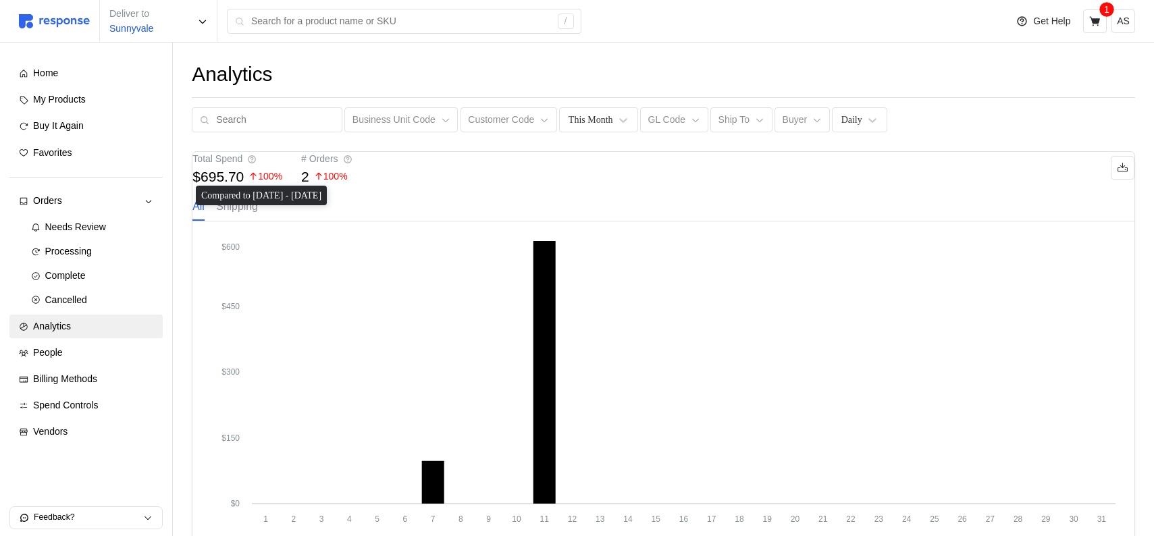
click at [257, 215] on p "Shipping" at bounding box center [236, 206] width 41 height 17
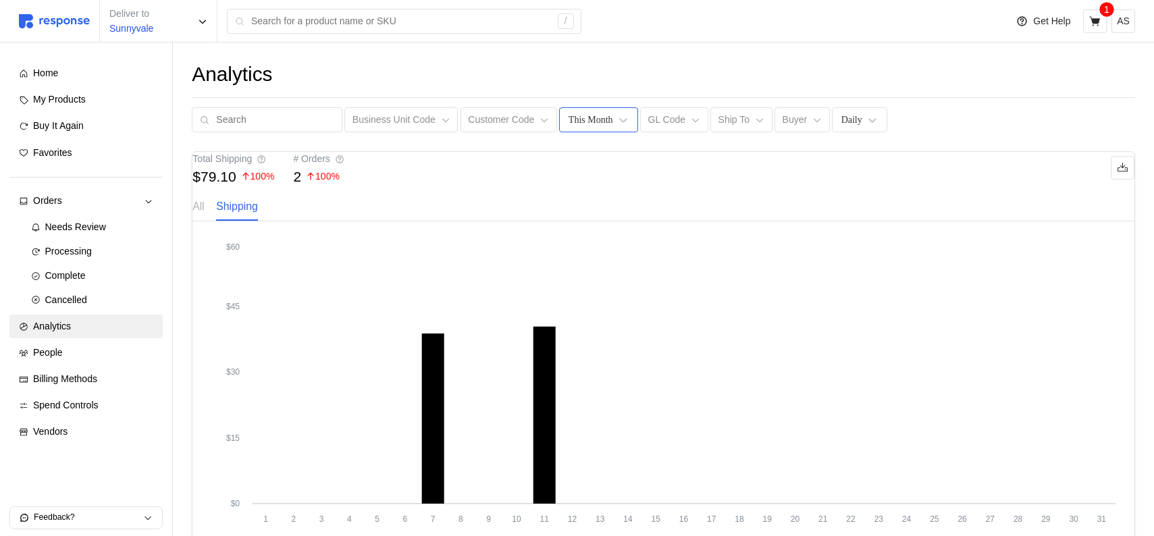
click at [592, 122] on div "This Month" at bounding box center [591, 120] width 45 height 14
click at [585, 115] on div "This Month" at bounding box center [591, 120] width 45 height 14
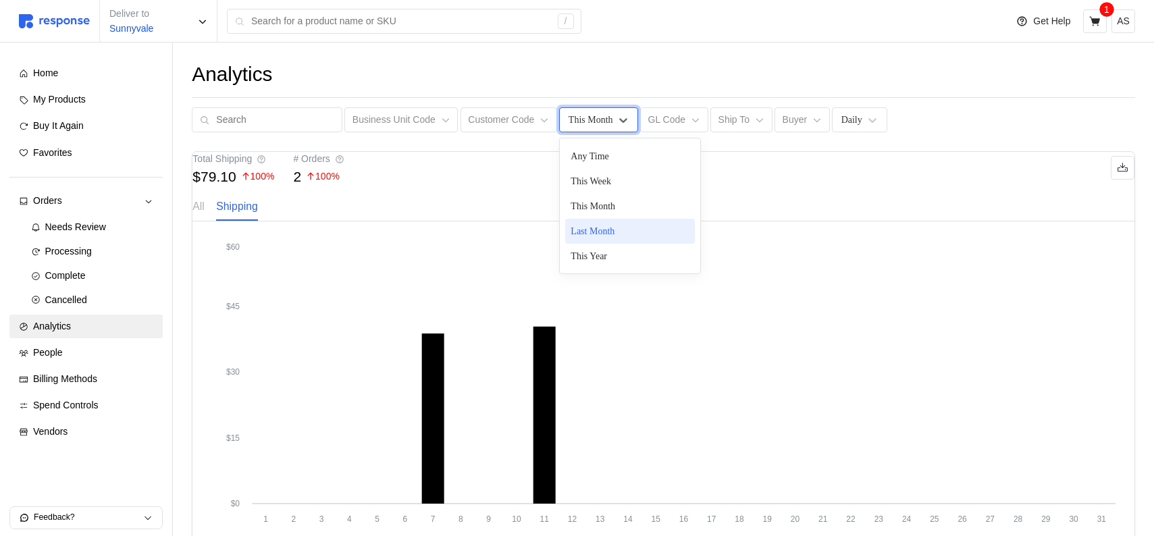
click at [590, 232] on div "Last Month" at bounding box center [630, 231] width 130 height 25
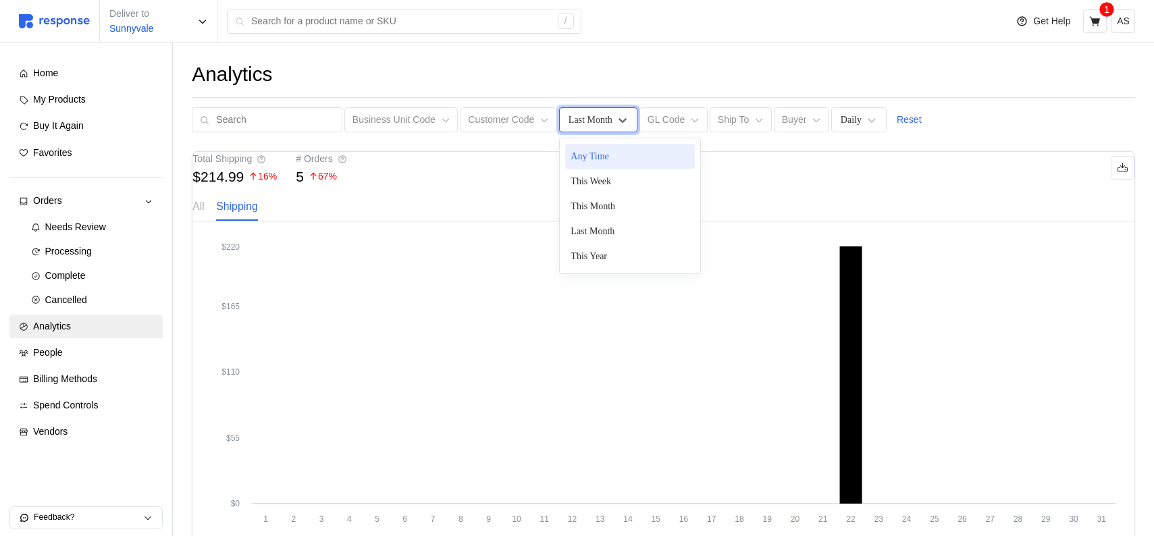
click at [598, 120] on div "Last Month" at bounding box center [591, 120] width 44 height 14
click at [594, 205] on div "This Month" at bounding box center [630, 206] width 130 height 25
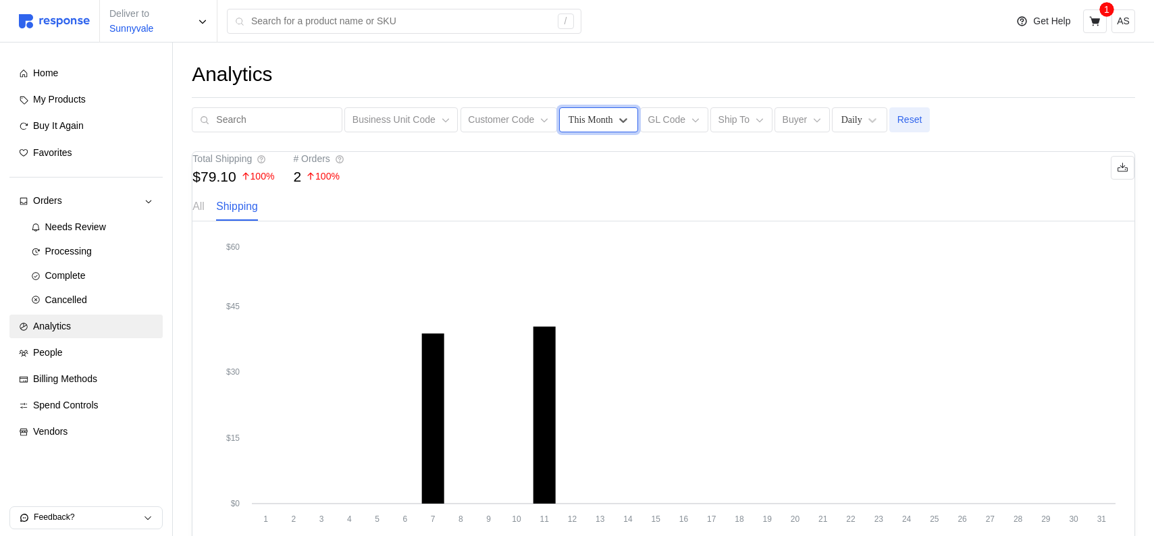
click at [916, 113] on p "Reset" at bounding box center [909, 120] width 25 height 15
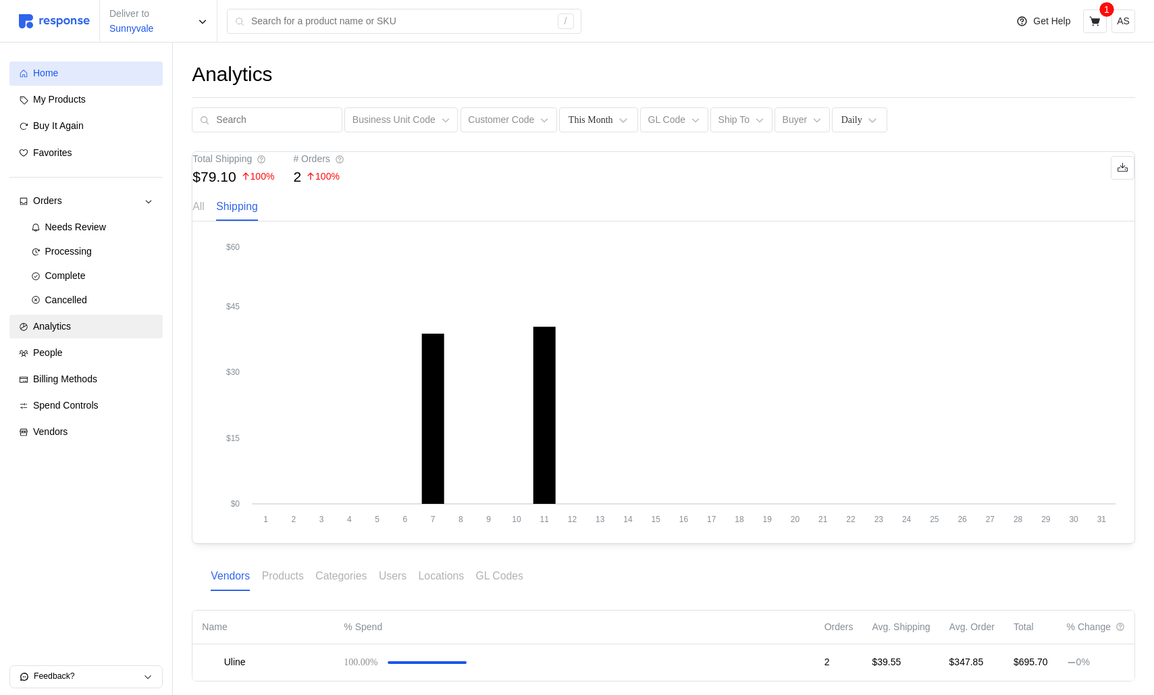
click at [97, 80] on div "Home" at bounding box center [93, 73] width 120 height 15
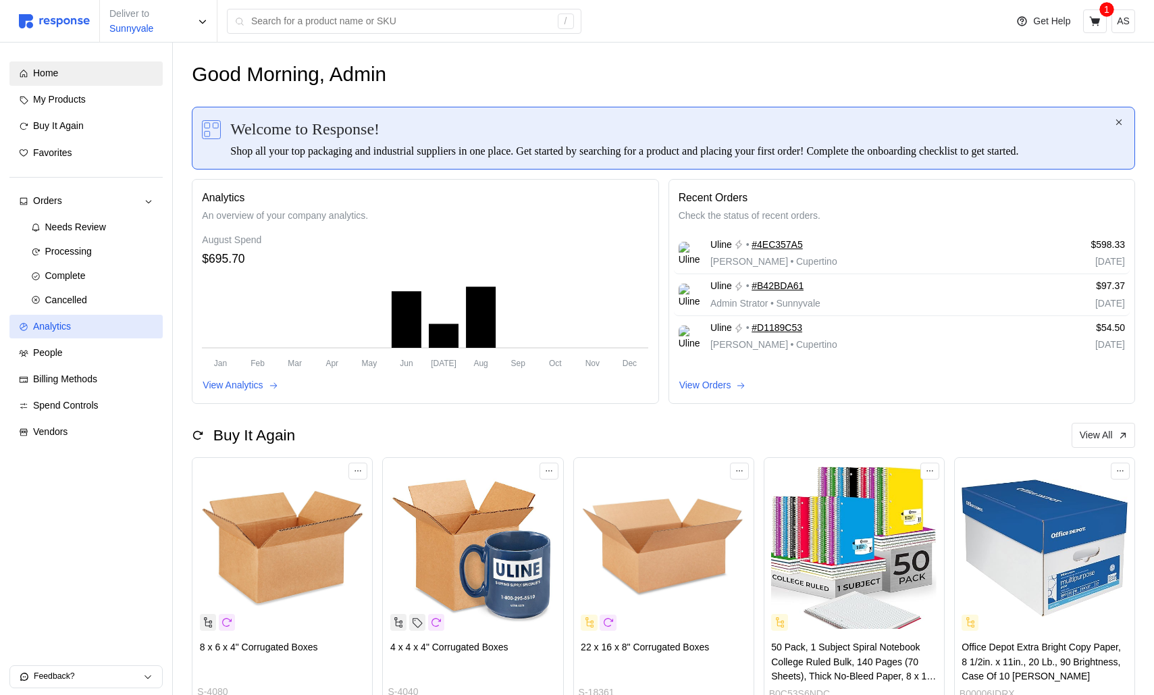
click at [90, 324] on div "Analytics" at bounding box center [93, 326] width 120 height 15
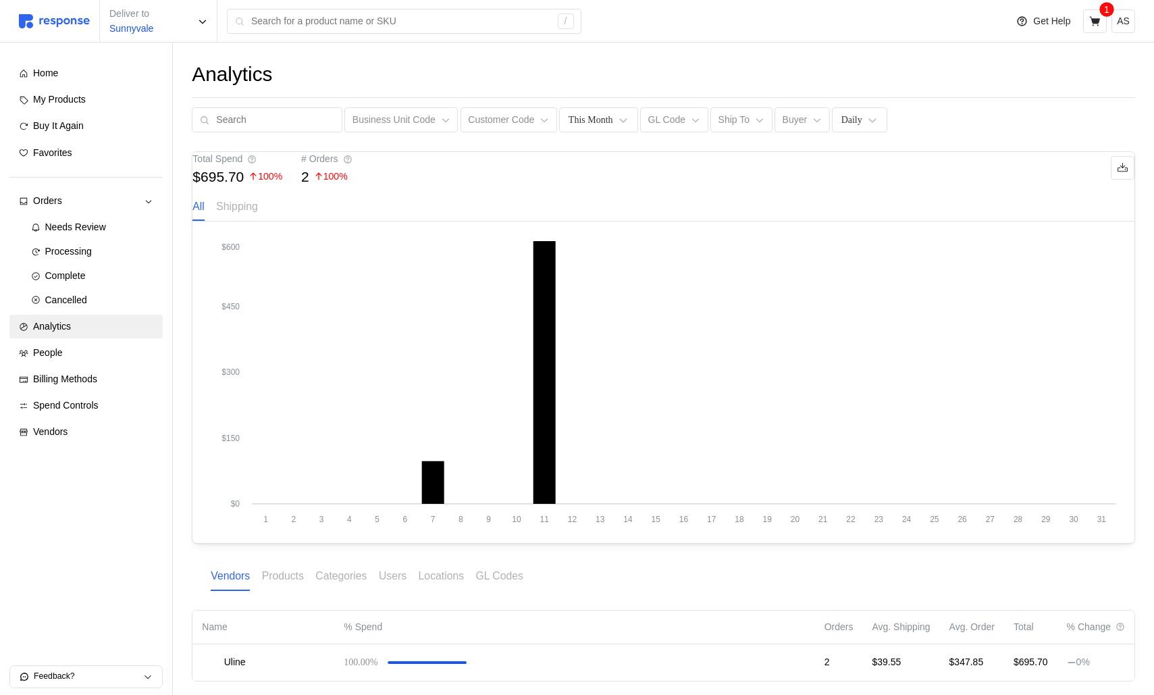
click at [589, 135] on div "Analytics Business Unit Code Customer Code This Month GL Code Ship To Buyer Dai…" at bounding box center [663, 391] width 981 height 696
click at [589, 132] on div "This Month" at bounding box center [598, 119] width 78 height 25
click at [590, 174] on div "This Week" at bounding box center [630, 181] width 130 height 25
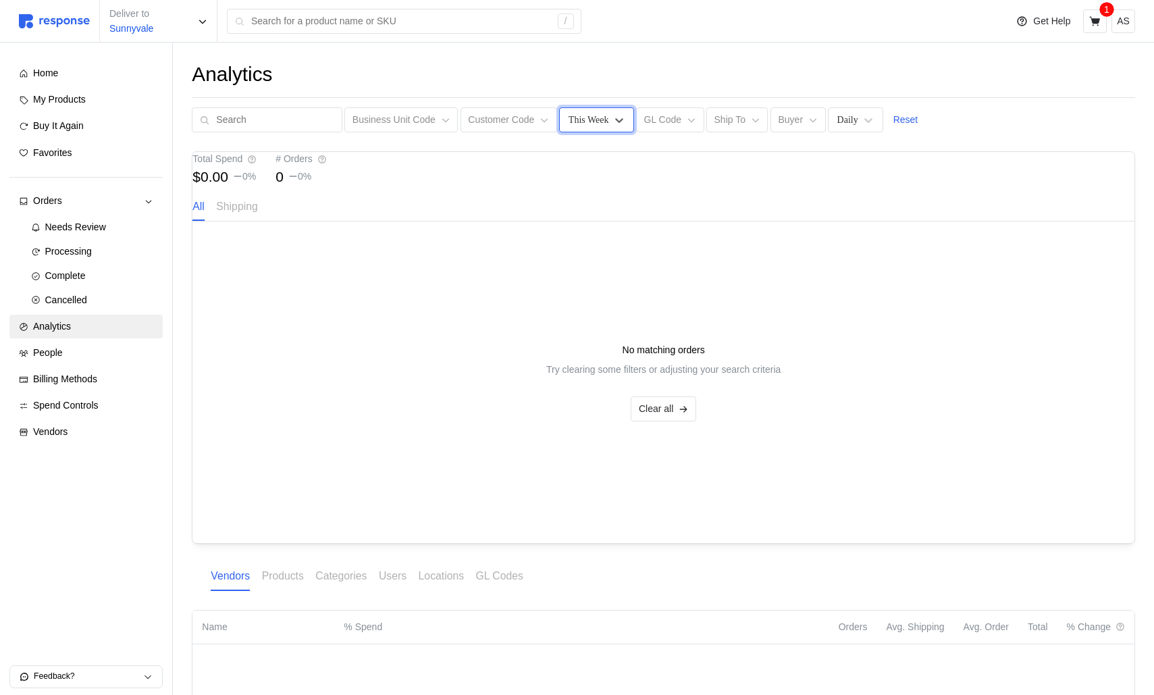
click at [571, 93] on div "Analytics Business Unit Code Customer Code option This Week, selected. This Wee…" at bounding box center [663, 96] width 943 height 71
click at [570, 109] on div "This Week" at bounding box center [596, 119] width 74 height 25
click at [580, 215] on div "This Month" at bounding box center [630, 206] width 130 height 25
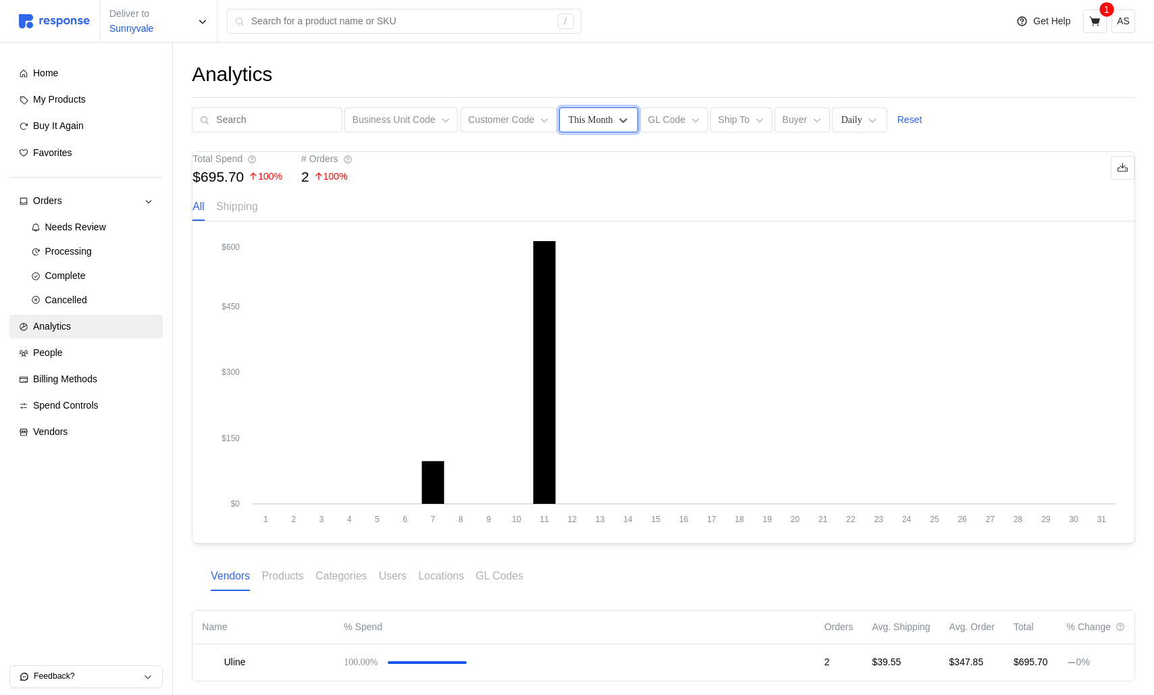
click at [597, 133] on div "Analytics Business Unit Code Customer Code option This Month, selected. This Mo…" at bounding box center [663, 391] width 981 height 696
click at [602, 120] on div "This Month" at bounding box center [591, 120] width 45 height 14
click at [596, 234] on div "Last Month" at bounding box center [630, 231] width 130 height 25
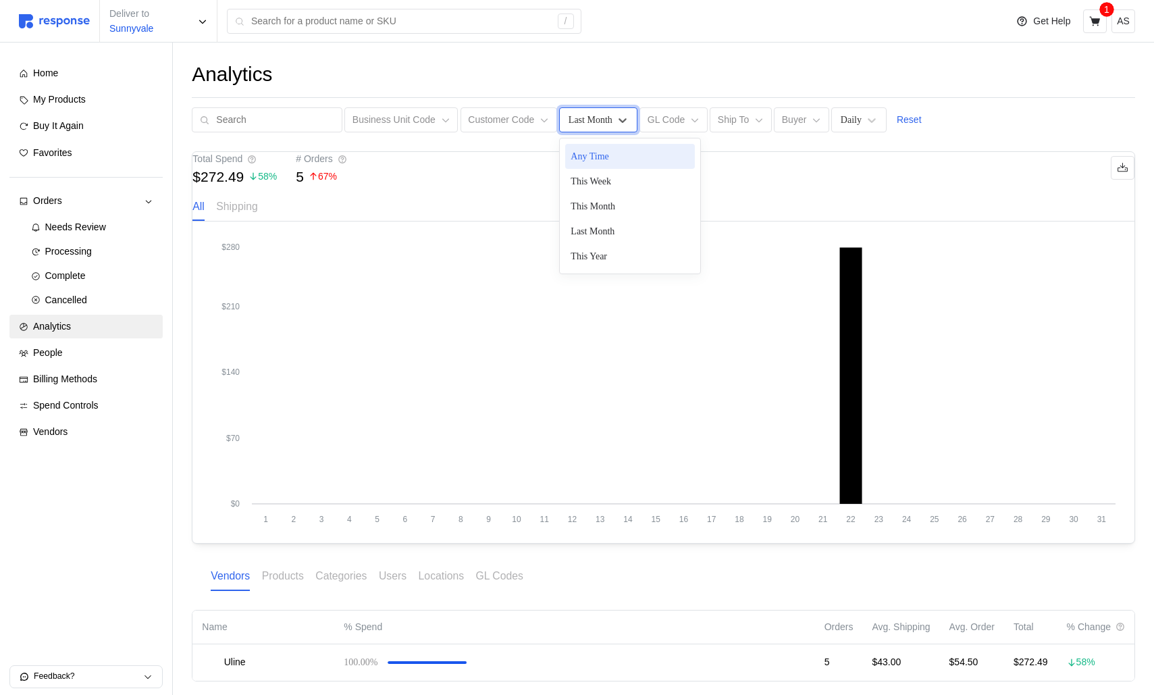
click at [577, 116] on div "Last Month" at bounding box center [591, 120] width 44 height 14
click at [602, 253] on div "This Year" at bounding box center [630, 256] width 130 height 25
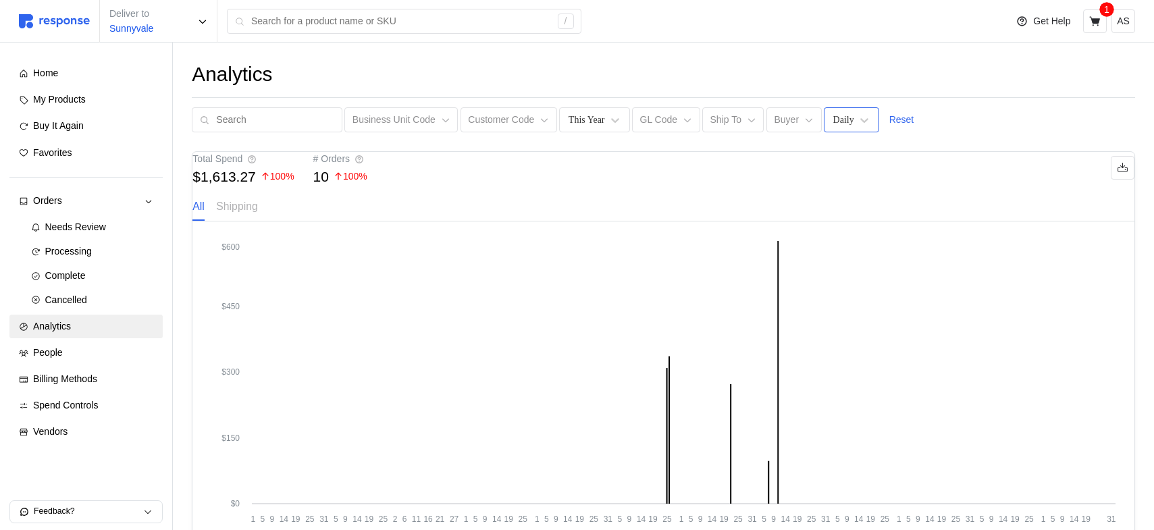
click at [847, 116] on div "Daily" at bounding box center [843, 120] width 21 height 14
click at [860, 180] on div "Weekly" at bounding box center [895, 181] width 130 height 25
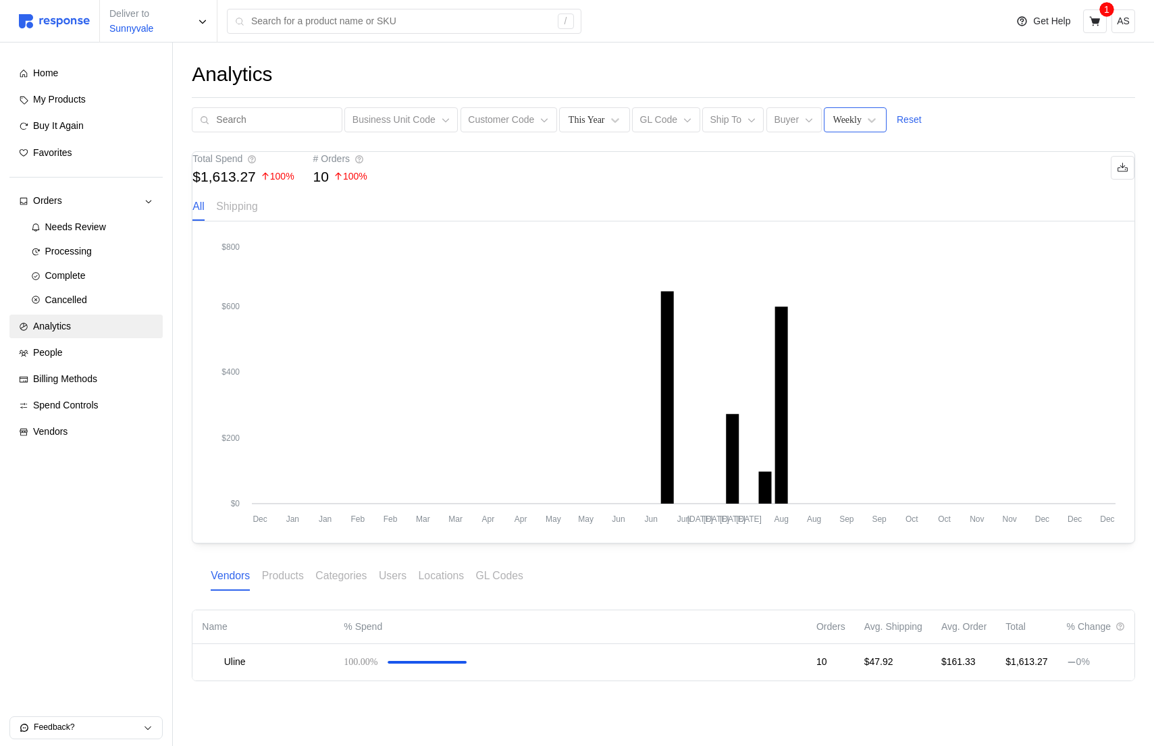
click at [855, 122] on div "Weekly" at bounding box center [847, 120] width 28 height 14
click at [854, 215] on div "Monthly" at bounding box center [895, 206] width 130 height 25
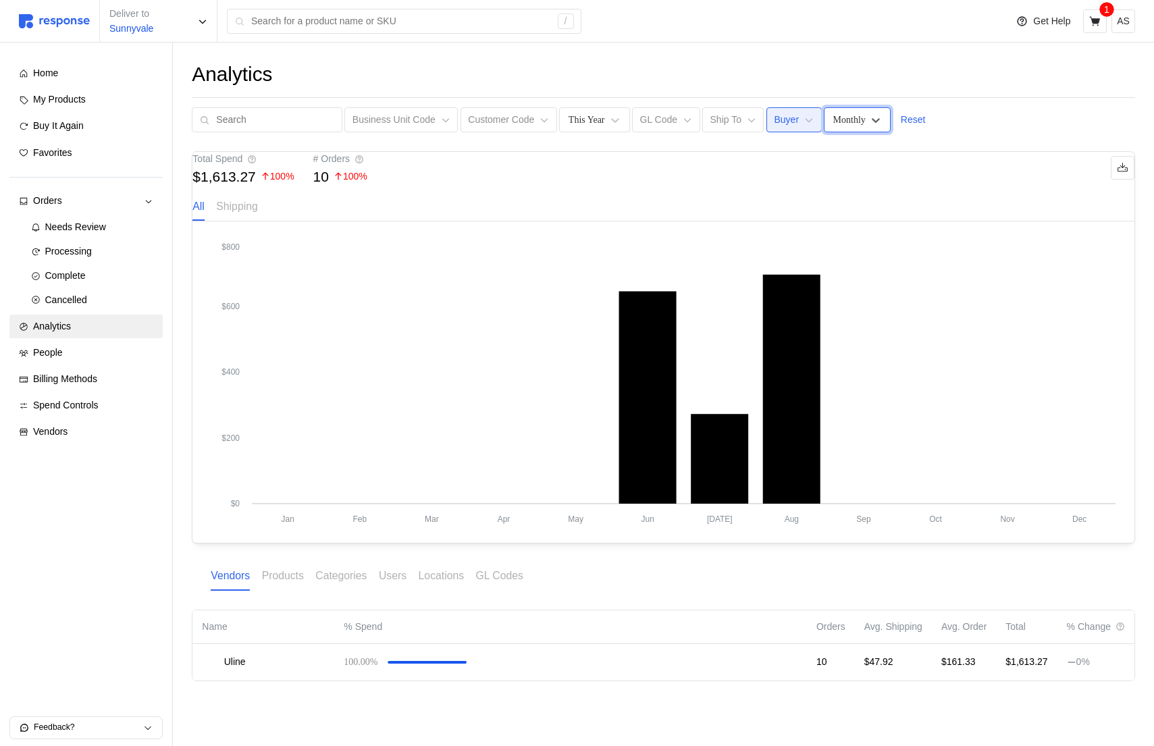
click at [780, 119] on p "Buyer" at bounding box center [786, 120] width 25 height 15
click at [843, 119] on div "Monthly" at bounding box center [849, 120] width 32 height 14
click at [859, 151] on div "Daily" at bounding box center [895, 156] width 130 height 25
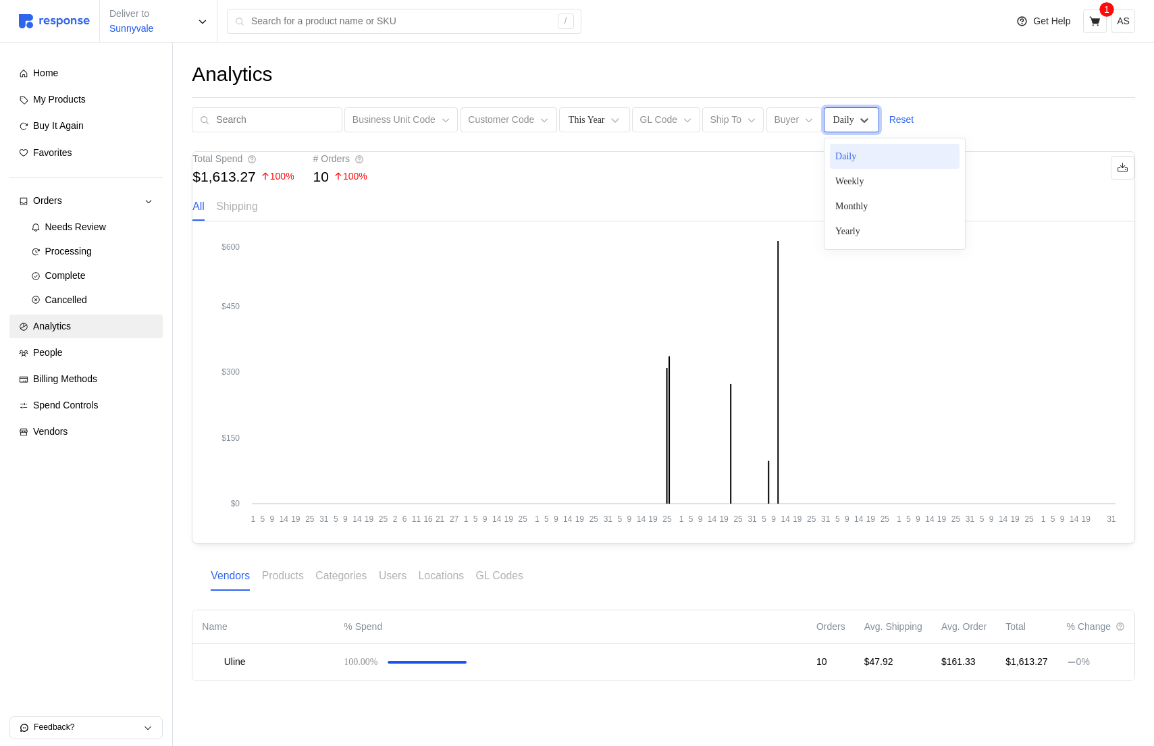
click at [833, 121] on div "Daily" at bounding box center [843, 120] width 21 height 14
click at [857, 186] on div "Weekly" at bounding box center [895, 181] width 130 height 25
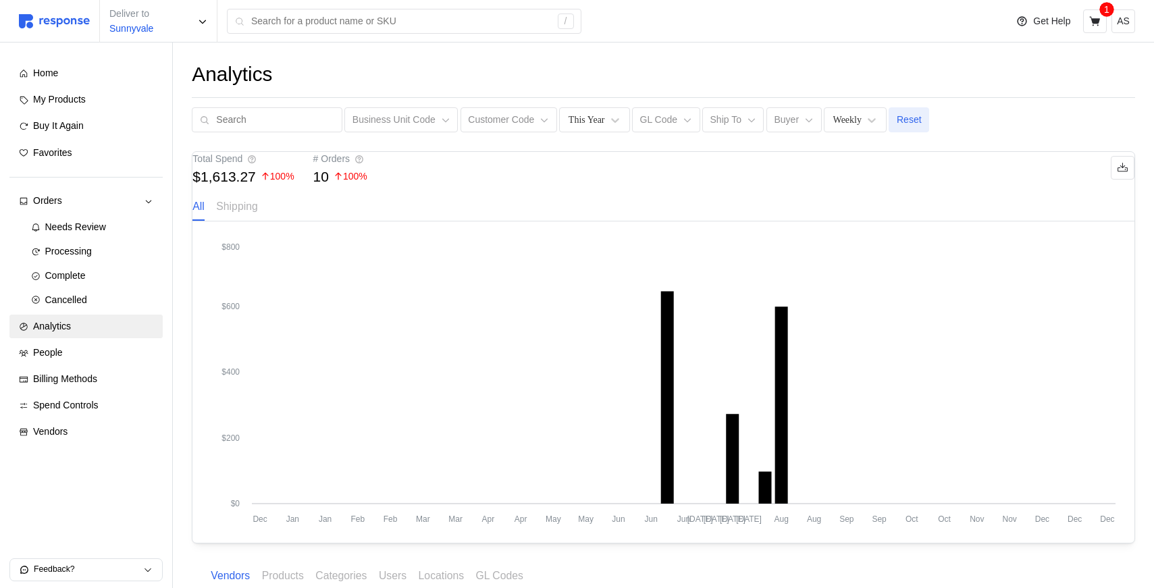
click at [913, 122] on p "Reset" at bounding box center [909, 120] width 25 height 15
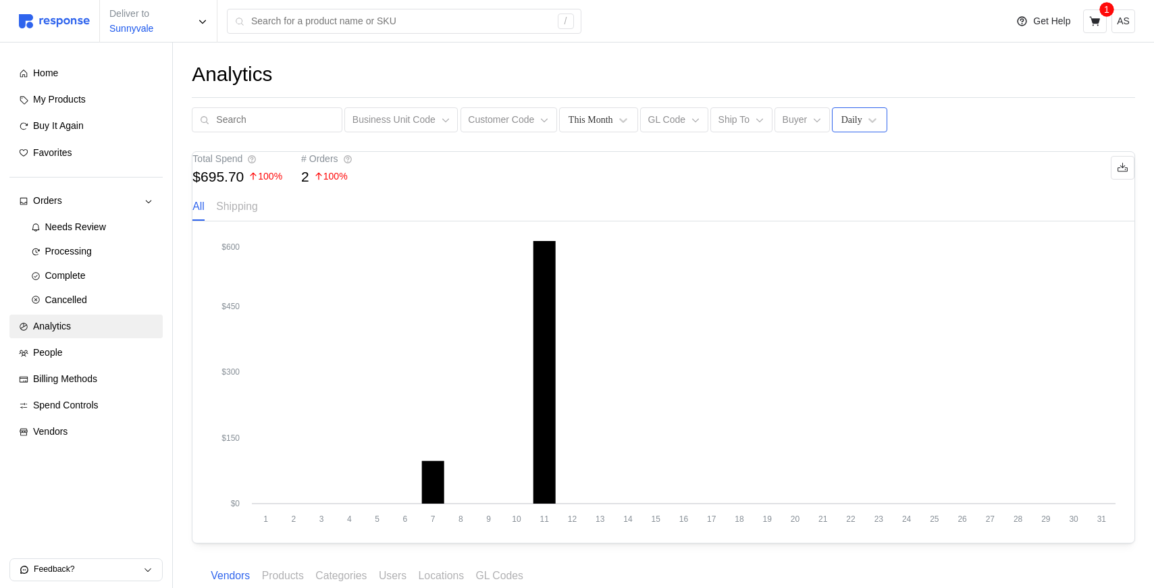
click at [846, 118] on div "Daily" at bounding box center [851, 120] width 21 height 14
click at [873, 177] on div "Weekly" at bounding box center [903, 181] width 130 height 25
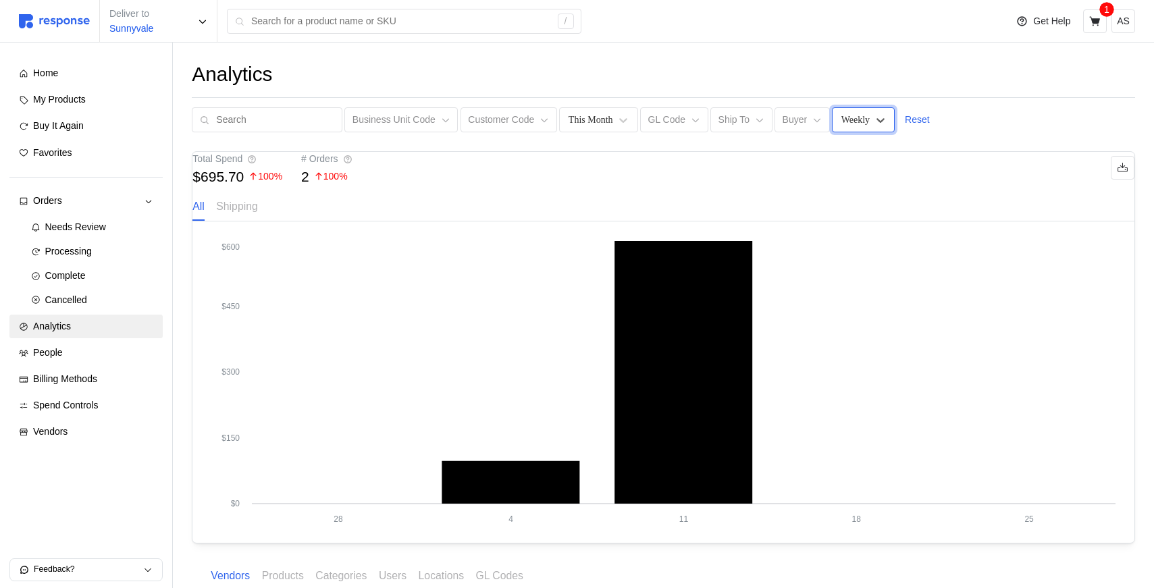
click at [860, 120] on div "Weekly" at bounding box center [855, 120] width 28 height 14
click at [864, 206] on div "Monthly" at bounding box center [903, 206] width 130 height 25
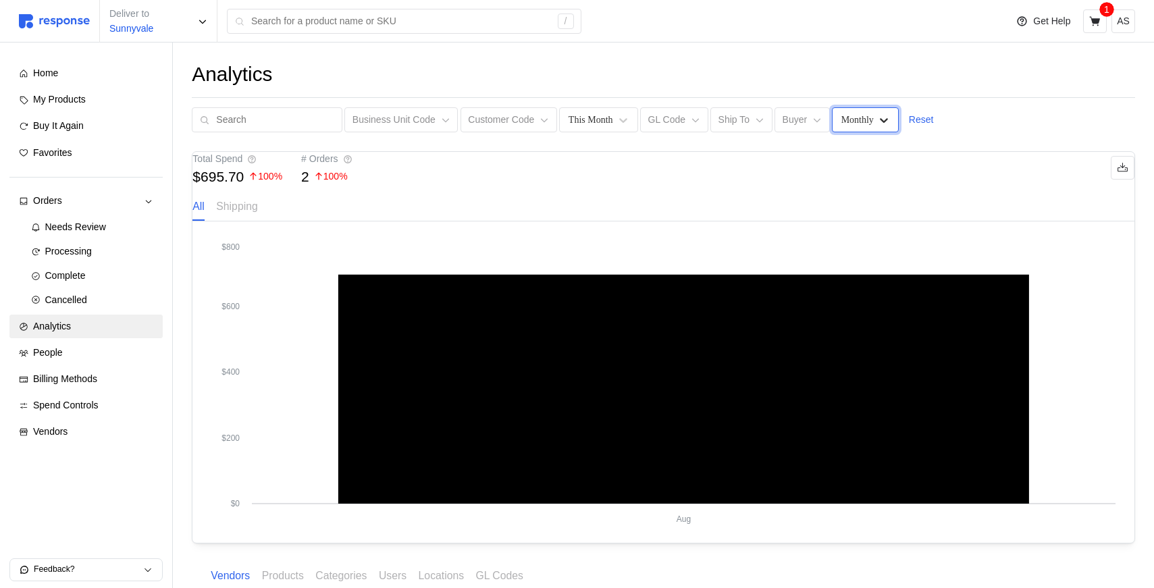
click at [878, 118] on icon at bounding box center [884, 120] width 14 height 14
click at [871, 221] on div "Yearly" at bounding box center [903, 231] width 130 height 25
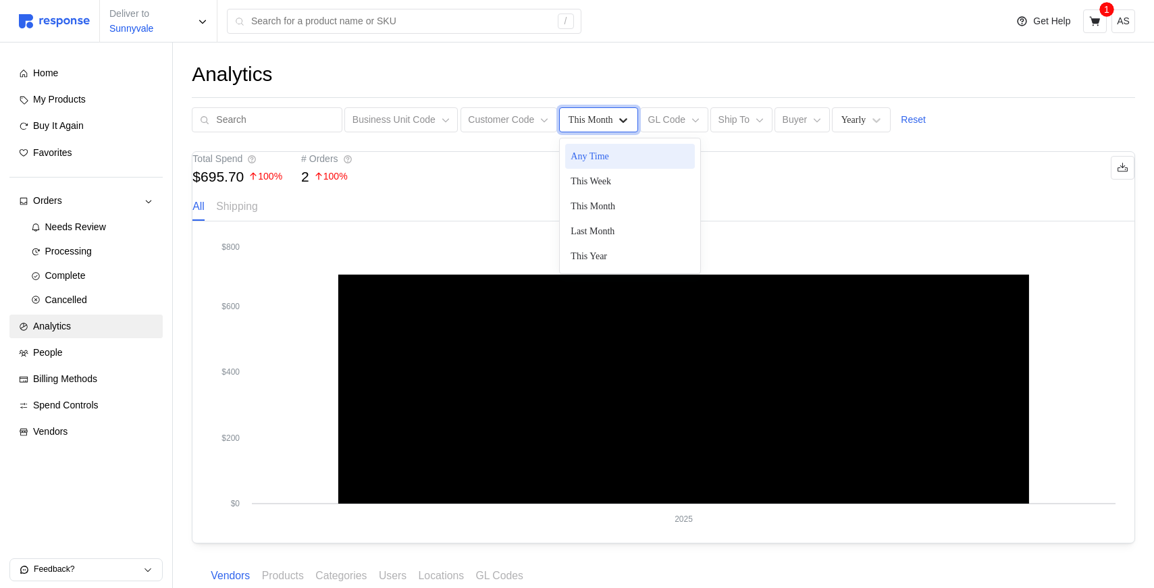
click at [617, 122] on icon at bounding box center [624, 120] width 14 height 14
click at [620, 181] on div "This Week" at bounding box center [630, 181] width 130 height 25
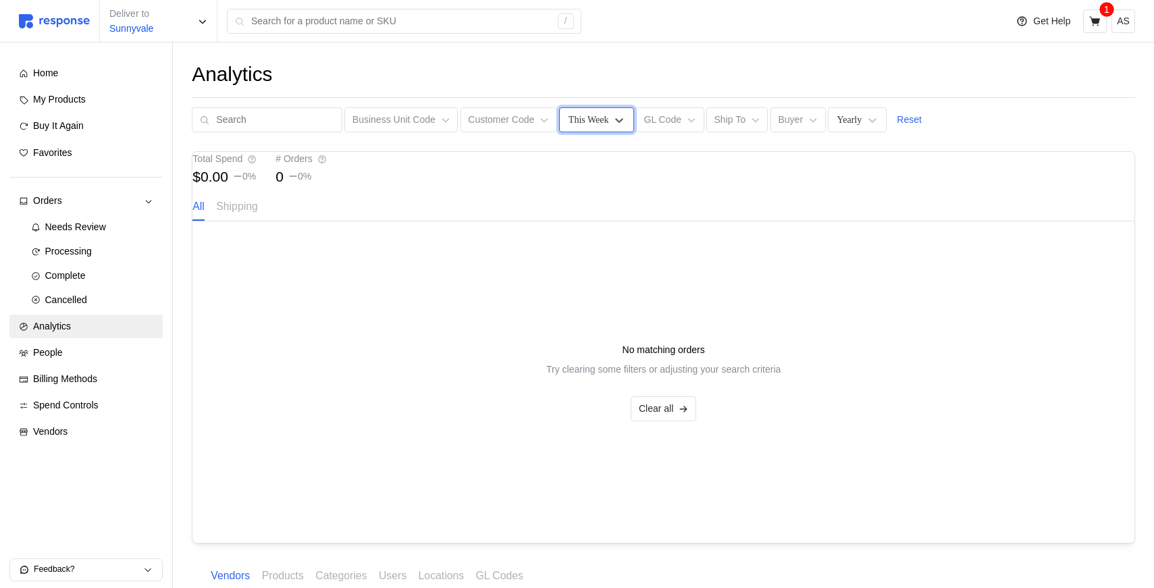
click at [571, 130] on div "This Week" at bounding box center [596, 119] width 74 height 25
click at [579, 204] on div "This Month" at bounding box center [630, 206] width 130 height 25
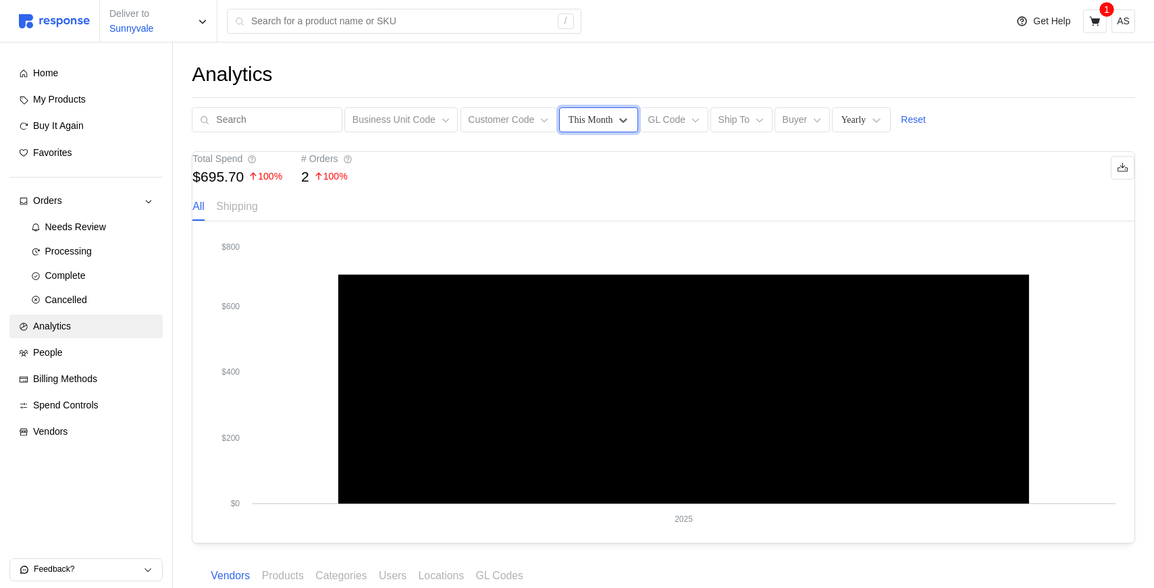
click at [598, 121] on div "This Month" at bounding box center [591, 120] width 45 height 14
click at [600, 239] on div "Last Month" at bounding box center [630, 231] width 130 height 25
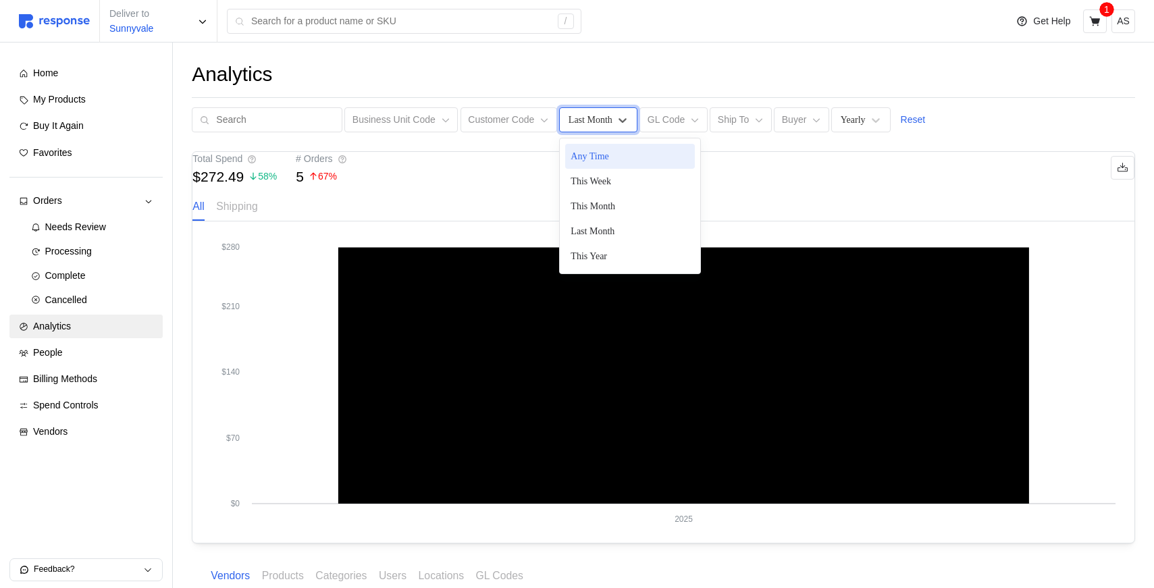
click at [598, 128] on div "Last Month" at bounding box center [598, 119] width 78 height 25
click at [598, 253] on div "This Year" at bounding box center [630, 256] width 130 height 25
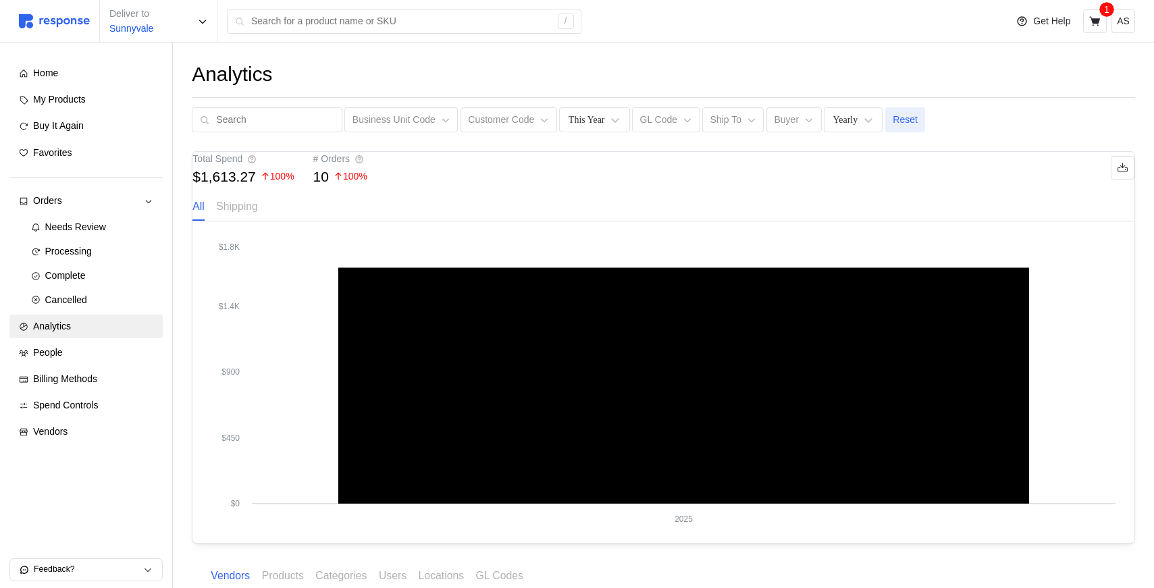
click at [911, 121] on p "Reset" at bounding box center [905, 120] width 25 height 15
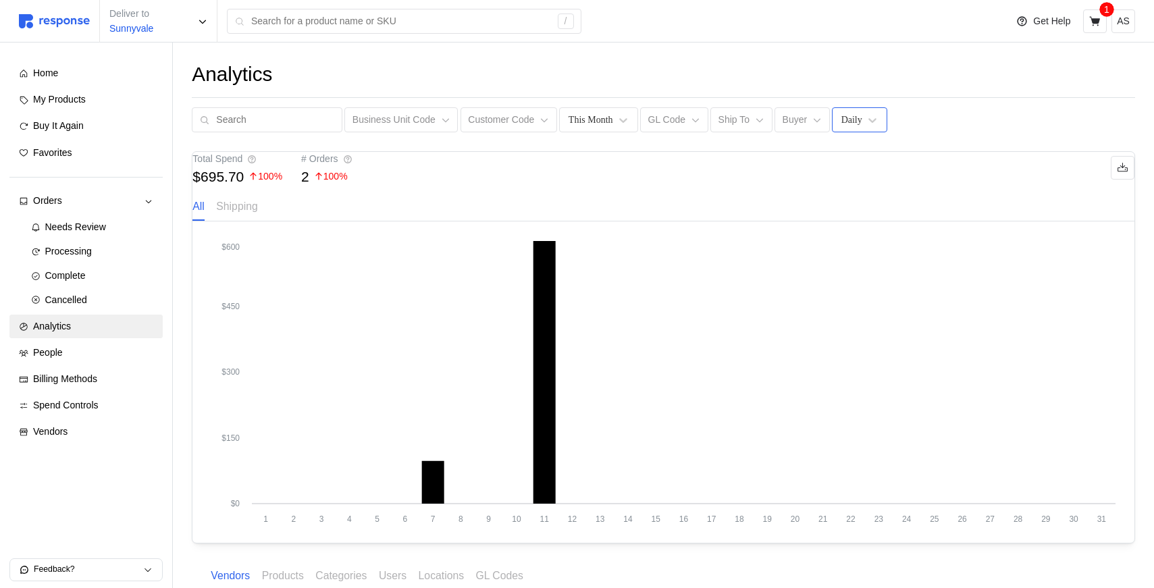
click at [854, 120] on div "Daily" at bounding box center [851, 120] width 21 height 14
click at [849, 178] on div "Weekly" at bounding box center [903, 181] width 130 height 25
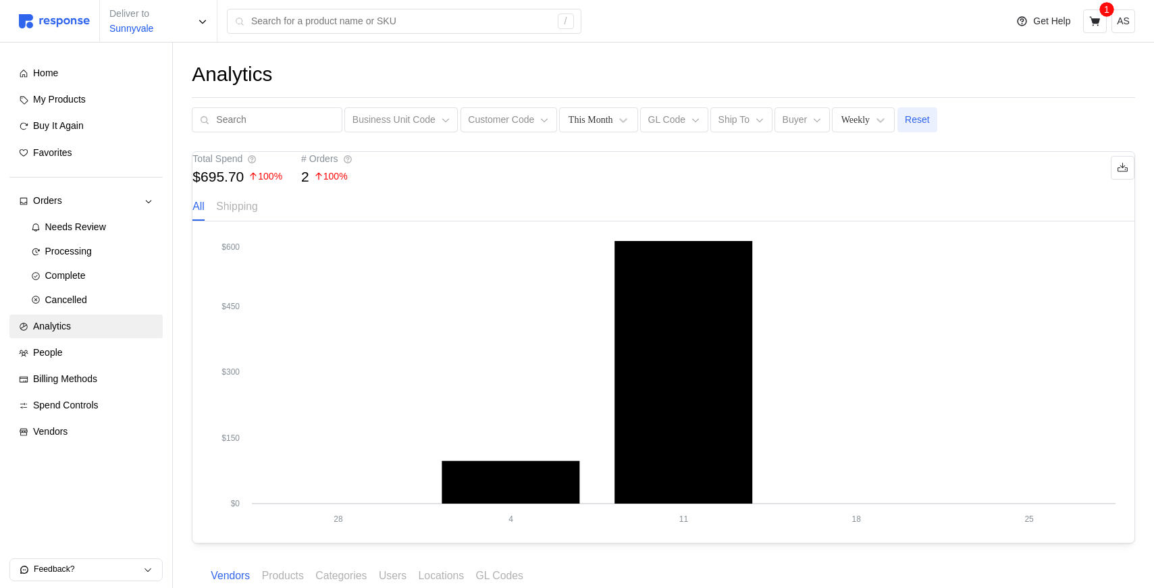
click at [916, 120] on p "Reset" at bounding box center [917, 120] width 25 height 15
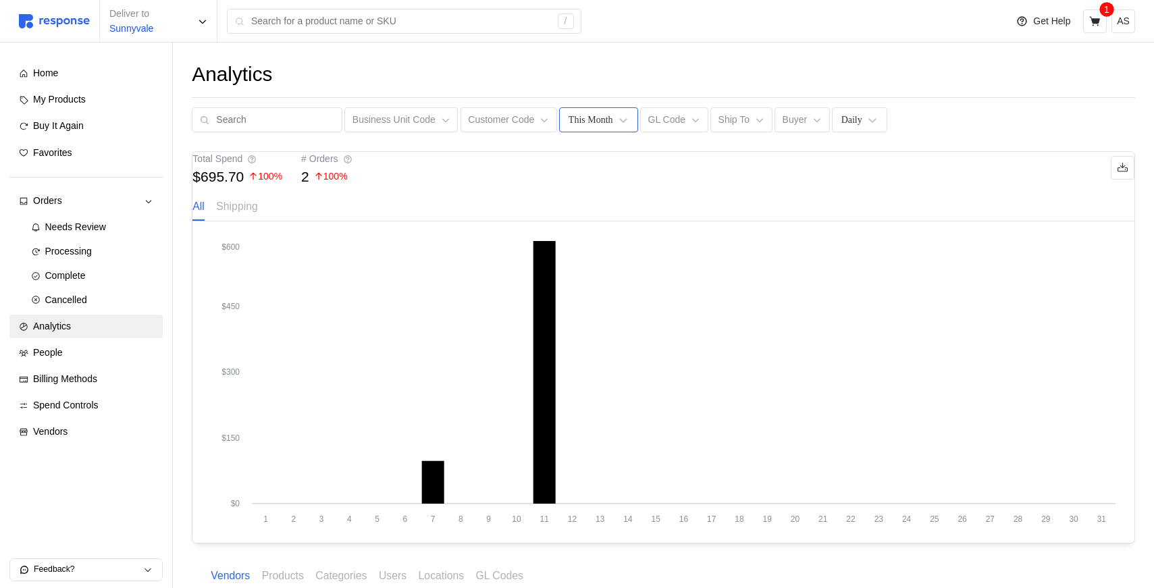
click at [602, 126] on div "This Month" at bounding box center [591, 120] width 45 height 14
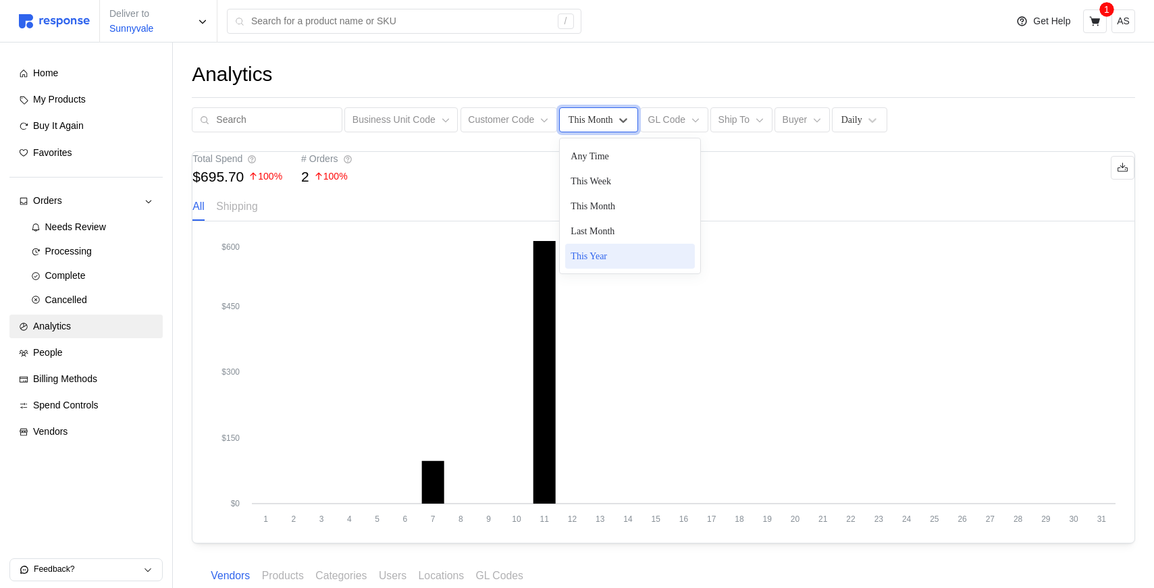
click at [611, 249] on div "This Year" at bounding box center [630, 256] width 130 height 25
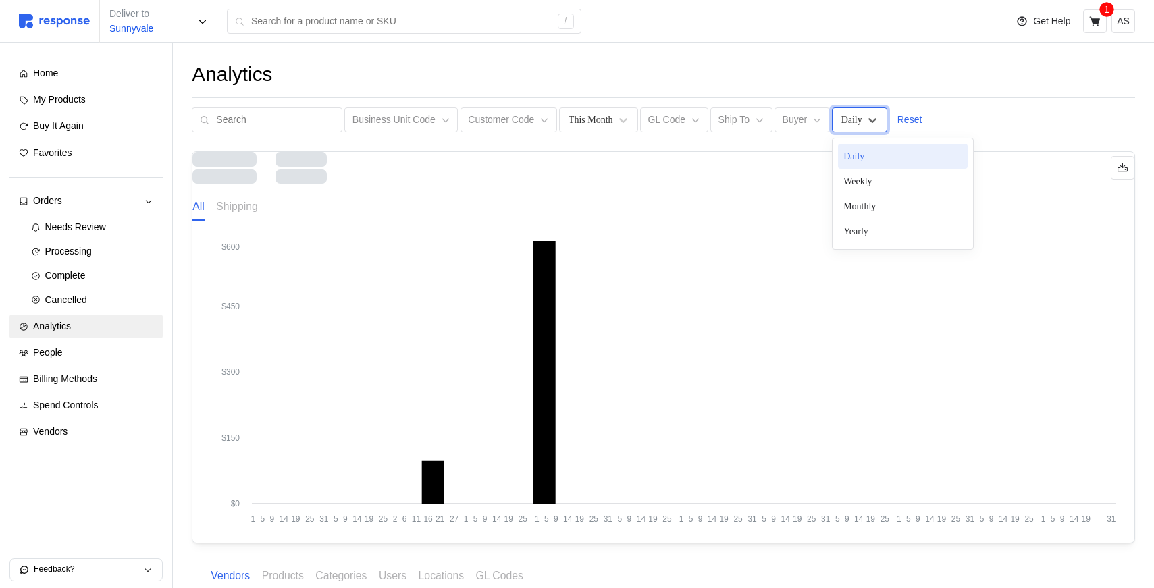
click at [854, 120] on div "Daily" at bounding box center [859, 119] width 55 height 25
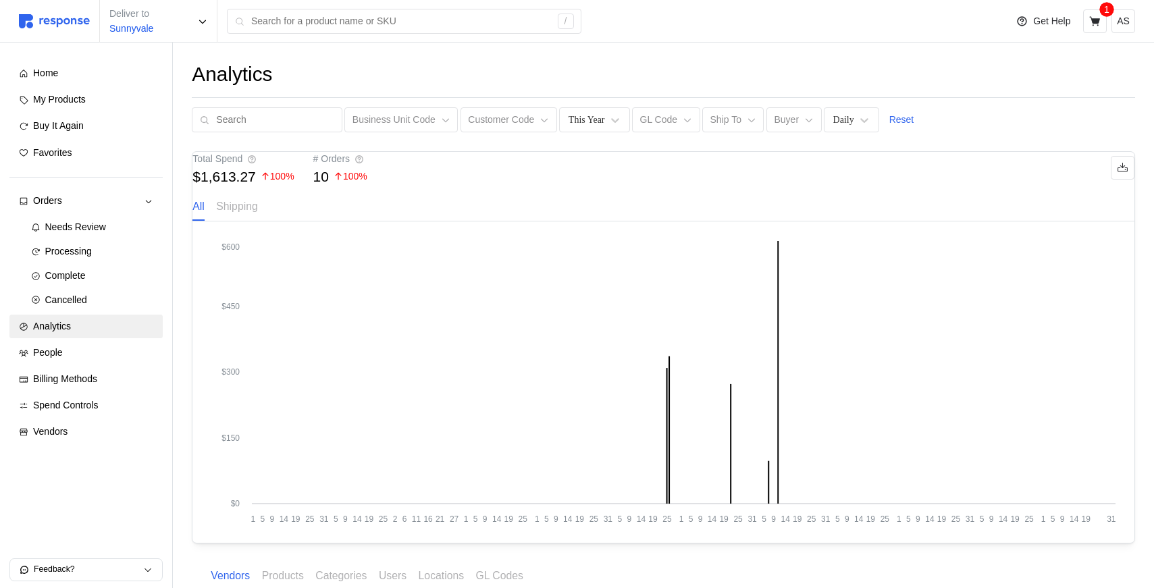
click at [723, 184] on div "Total Spend $1,613.27 100 % # Orders 10 100 %" at bounding box center [663, 168] width 942 height 32
click at [781, 280] on icon "1 5 9 14 19 25 31 5 9 14 19 25 2 6 11 16 21 27 1 5 9 14 19 25 1 5 9 14 19 25 31…" at bounding box center [663, 382] width 904 height 284
click at [827, 184] on div "Total Spend $1,613.27 100 % # Orders 10 100 %" at bounding box center [663, 168] width 942 height 32
click at [854, 128] on div "Daily" at bounding box center [851, 119] width 55 height 25
click at [856, 181] on div "Weekly" at bounding box center [895, 181] width 130 height 25
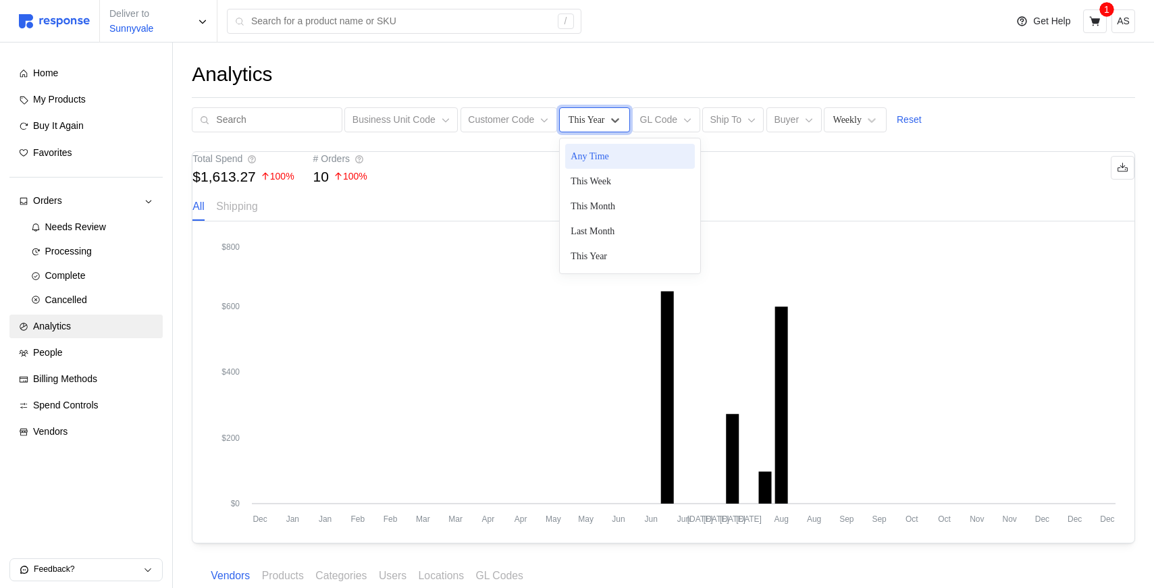
click at [596, 118] on div "This Year" at bounding box center [586, 120] width 39 height 14
click at [596, 255] on div "This Year" at bounding box center [630, 256] width 130 height 25
click at [852, 114] on div "Weekly" at bounding box center [847, 120] width 28 height 14
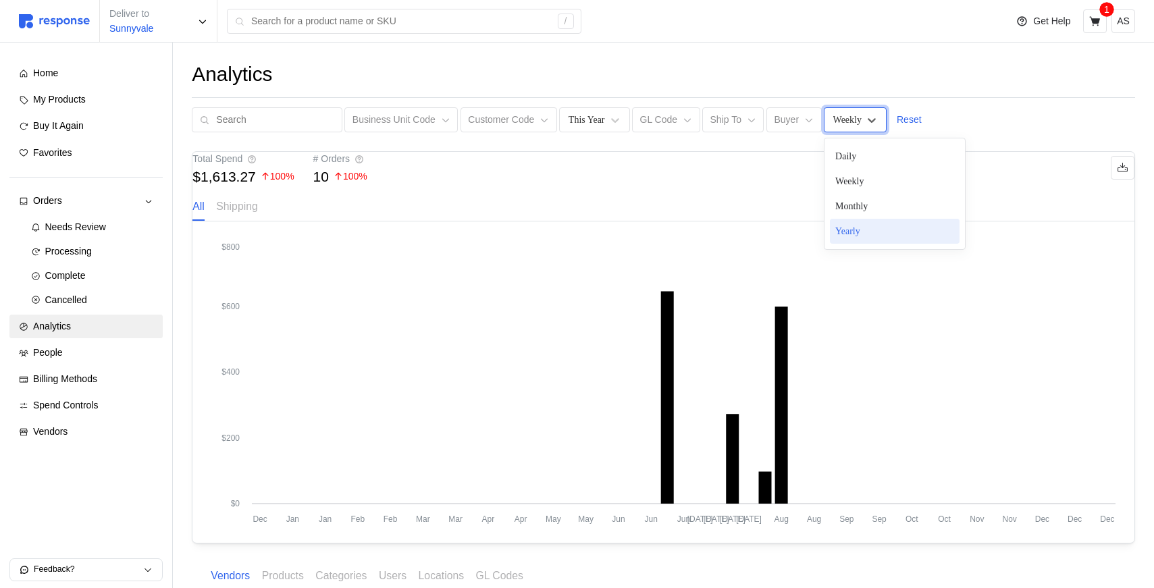
click at [850, 225] on div "Yearly" at bounding box center [895, 231] width 130 height 25
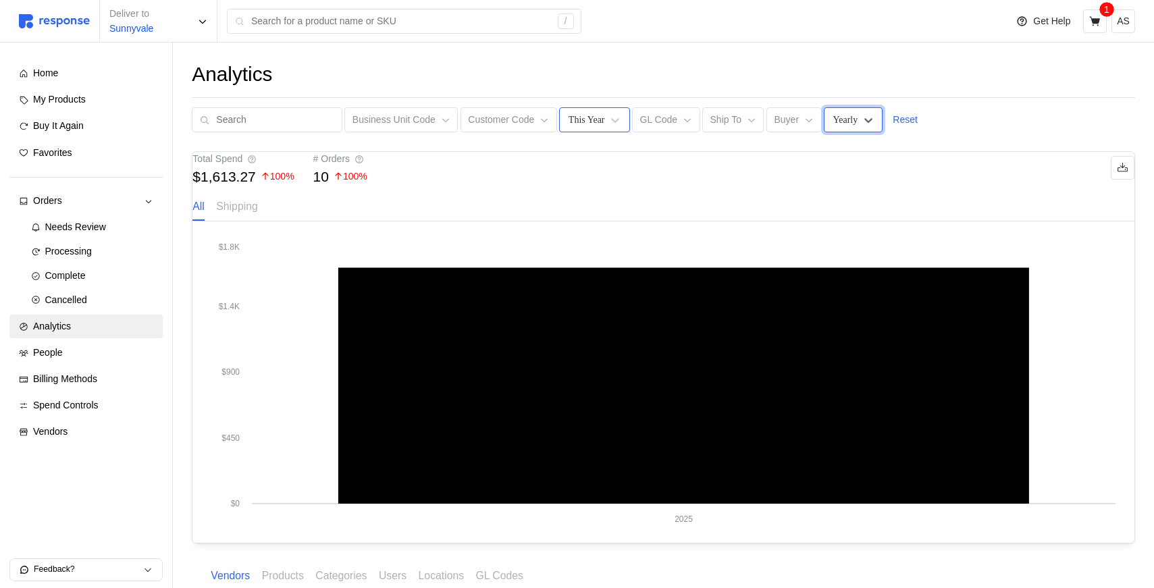
click at [572, 113] on div "This Year" at bounding box center [587, 120] width 36 height 14
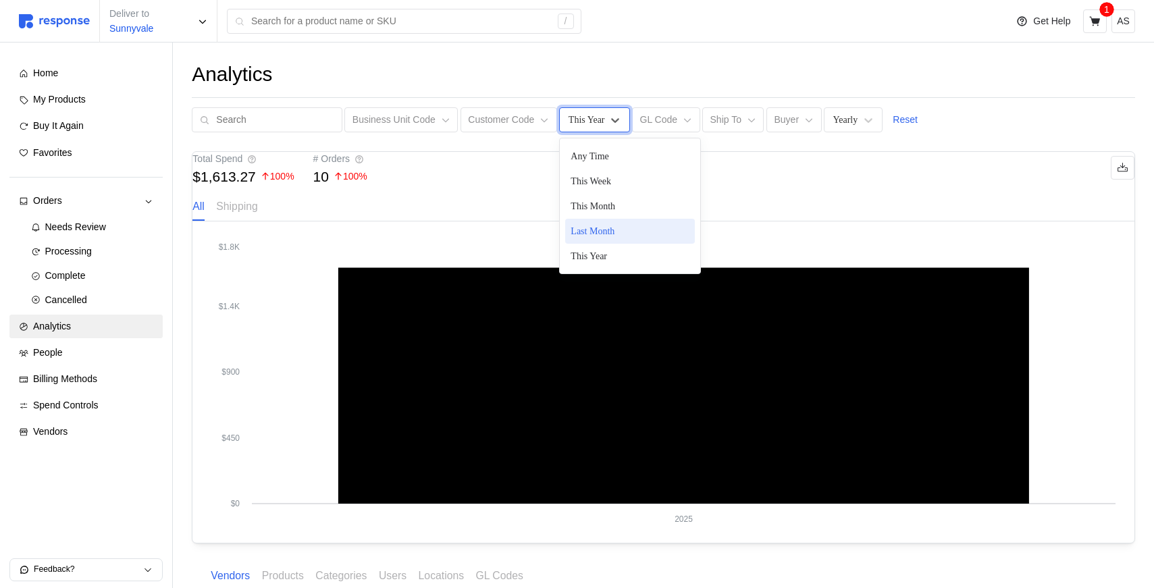
click at [608, 242] on div "Last Month" at bounding box center [630, 231] width 130 height 25
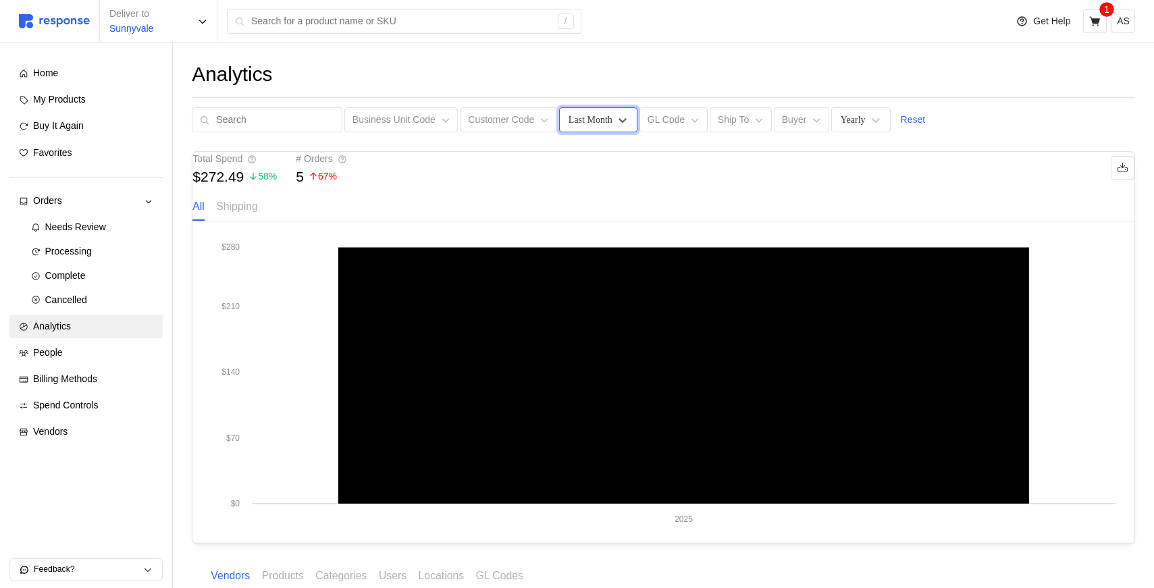
click at [604, 129] on div "Last Month" at bounding box center [598, 119] width 78 height 25
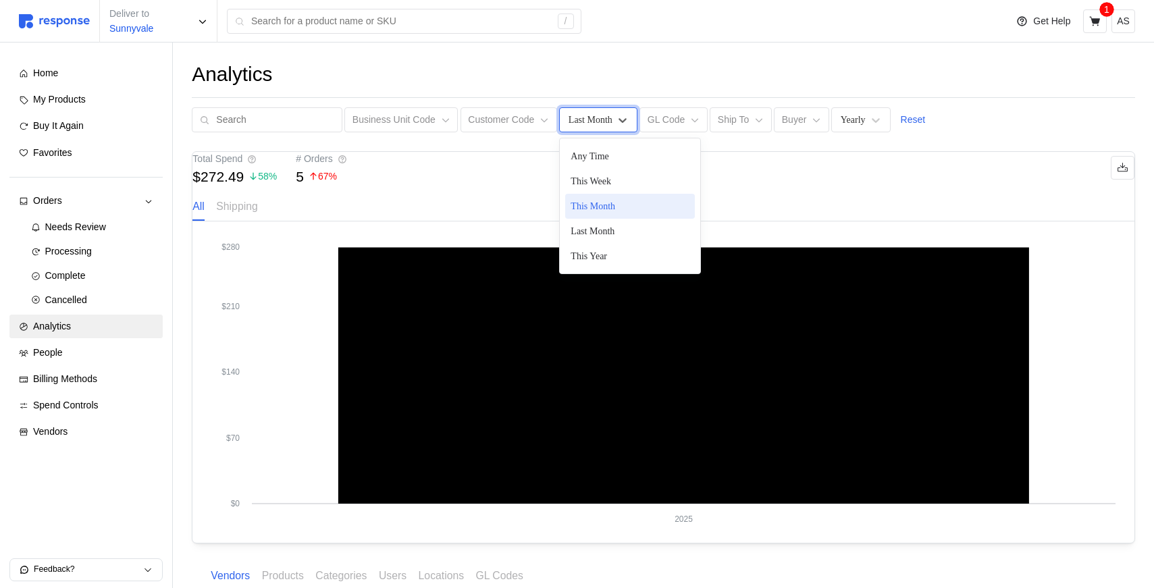
click at [608, 199] on div "This Month" at bounding box center [630, 206] width 130 height 25
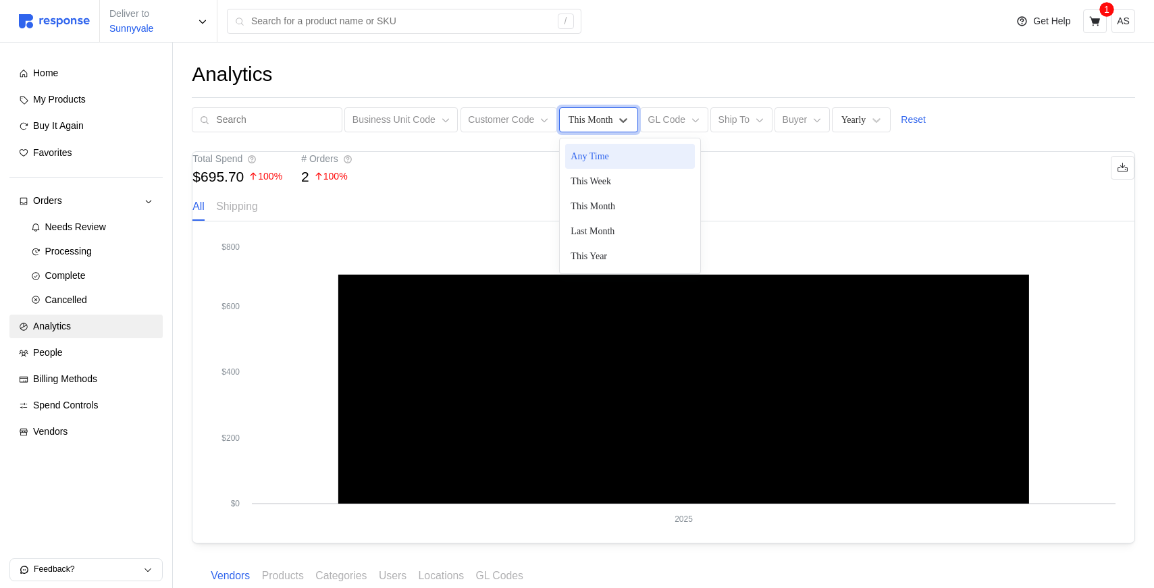
click at [601, 130] on div "This Month" at bounding box center [598, 119] width 78 height 25
click at [604, 224] on div "Last Month" at bounding box center [630, 231] width 130 height 25
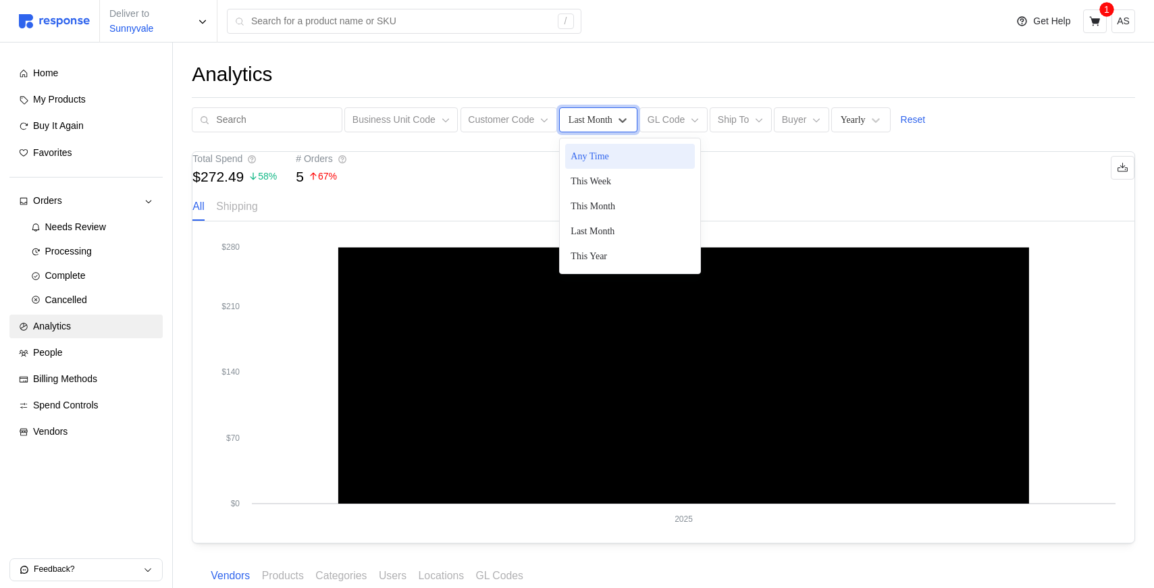
click at [600, 109] on div "Last Month" at bounding box center [598, 119] width 78 height 25
click at [601, 180] on div "This Week" at bounding box center [630, 181] width 130 height 25
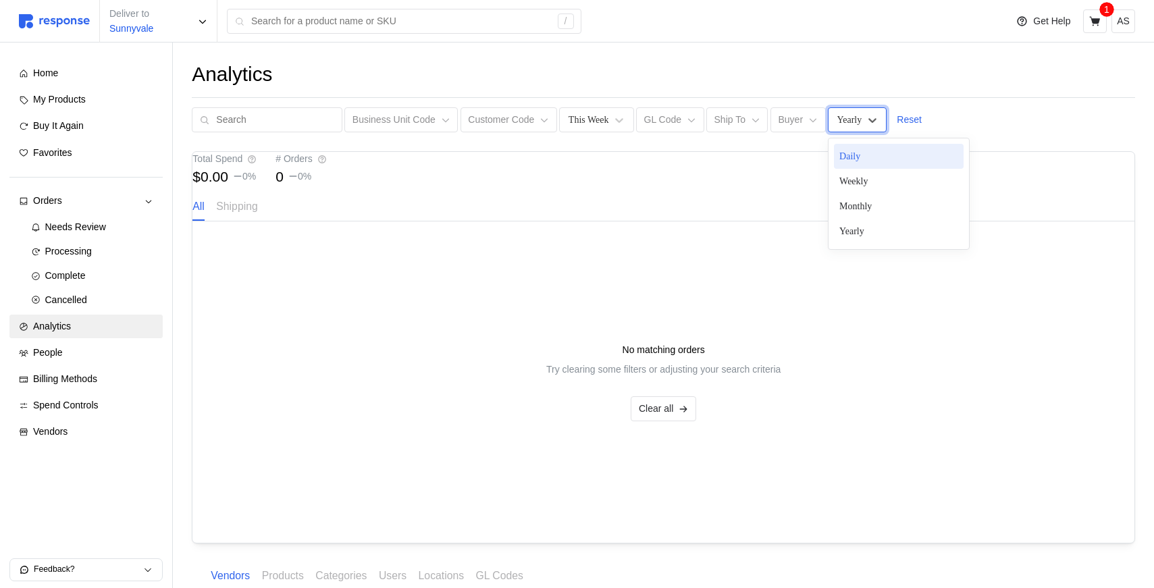
click at [844, 130] on div "Yearly" at bounding box center [857, 119] width 59 height 25
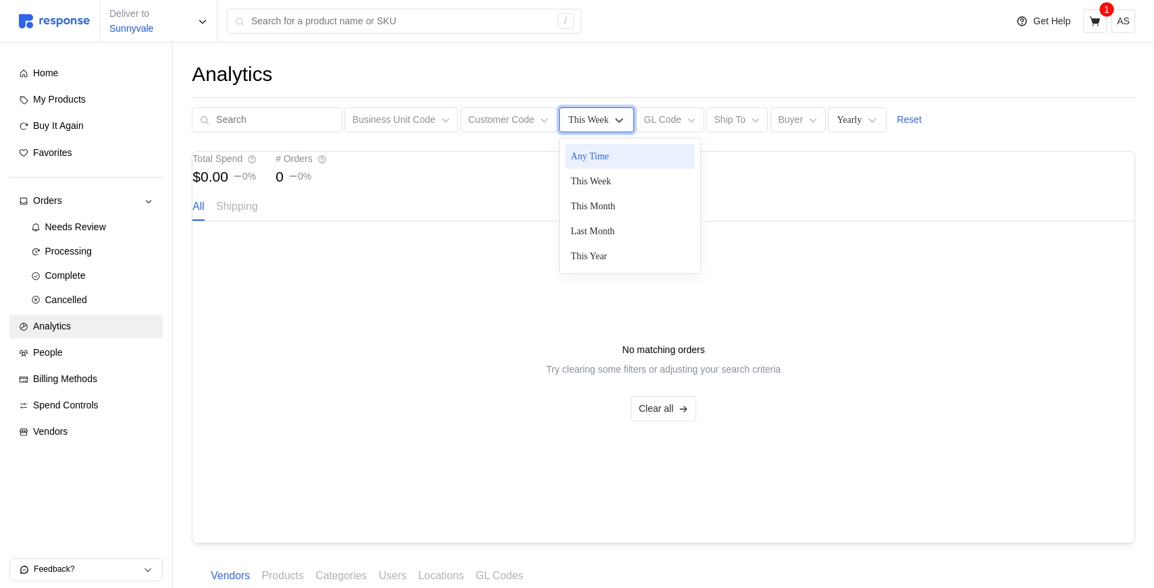
click at [594, 120] on div "This Week" at bounding box center [589, 120] width 41 height 14
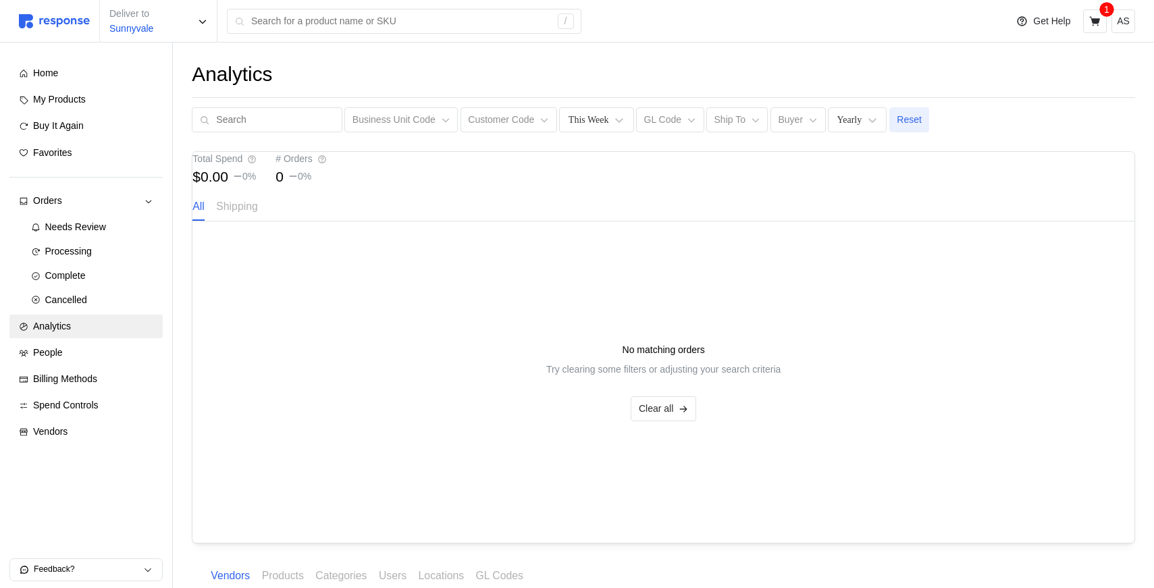
click at [913, 122] on p "Reset" at bounding box center [909, 120] width 25 height 15
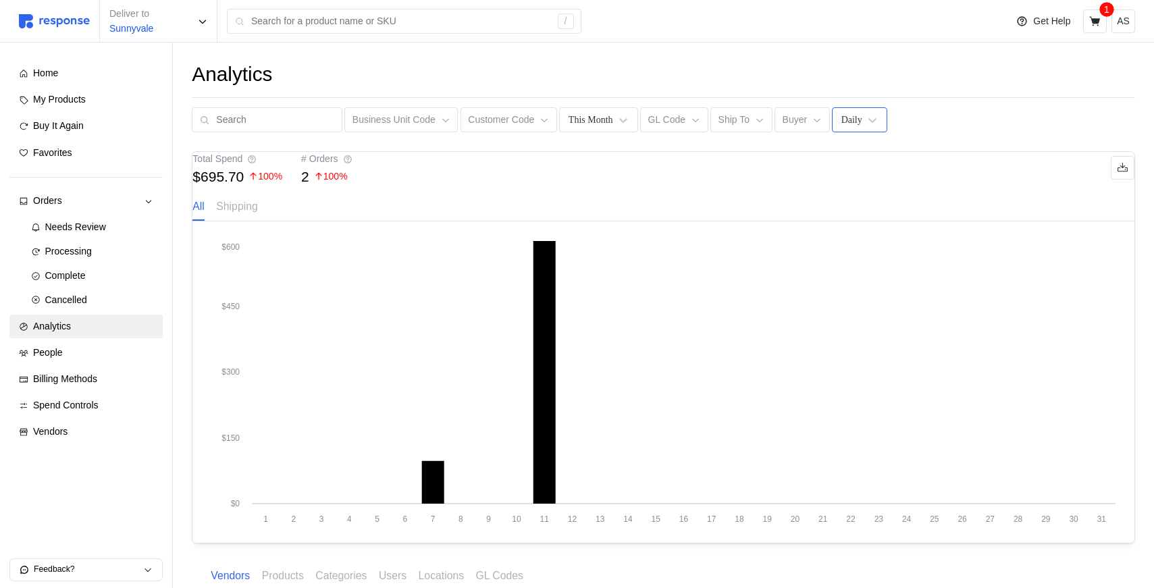
click at [855, 124] on div "Daily" at bounding box center [851, 120] width 21 height 14
click at [856, 183] on div "Weekly" at bounding box center [903, 181] width 130 height 25
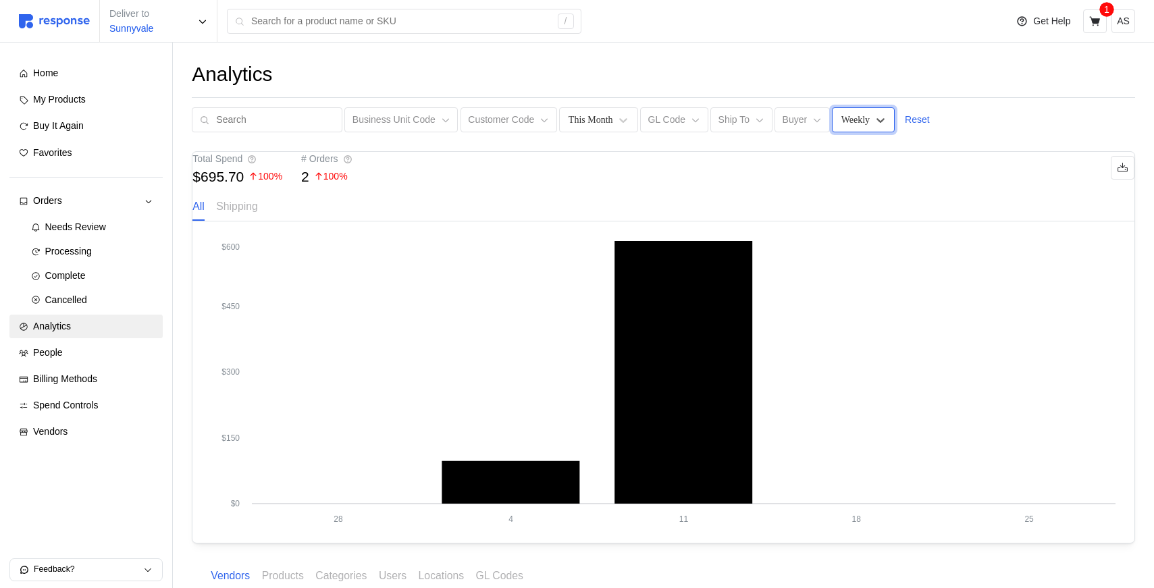
click at [847, 135] on div "Analytics Business Unit Code Customer Code This Month GL Code Ship To Buyer opt…" at bounding box center [663, 391] width 981 height 696
click at [847, 130] on div "Weekly" at bounding box center [863, 119] width 63 height 25
click at [852, 208] on div "Monthly" at bounding box center [903, 206] width 130 height 25
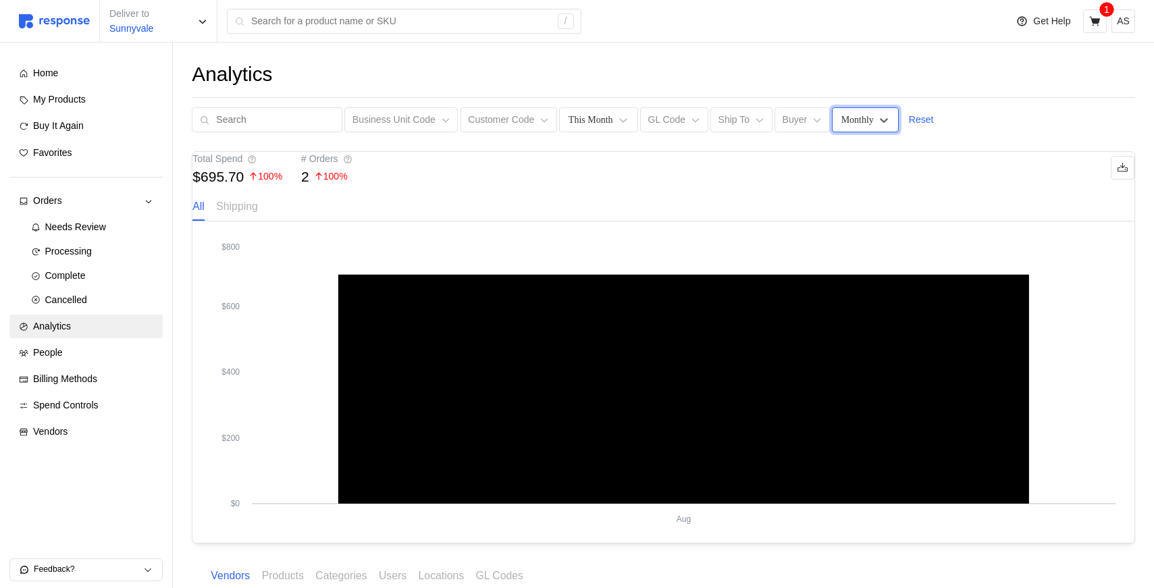
click at [874, 125] on div "Monthly" at bounding box center [865, 119] width 67 height 25
click at [860, 232] on div "Yearly" at bounding box center [903, 231] width 130 height 25
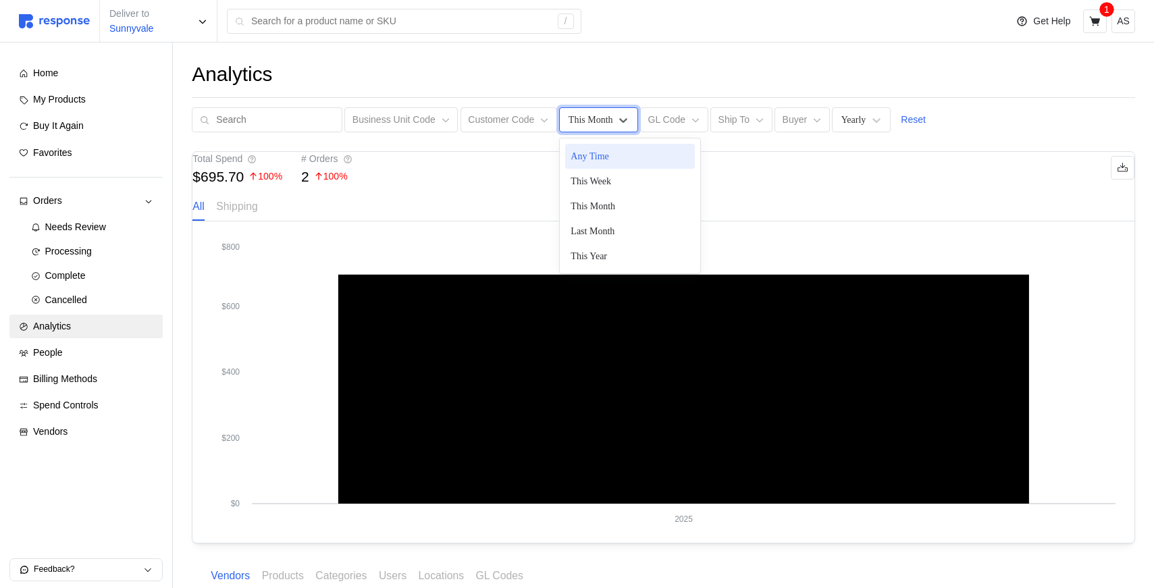
click at [572, 123] on div "This Month" at bounding box center [591, 120] width 45 height 14
click at [615, 255] on div "This Year" at bounding box center [630, 256] width 130 height 25
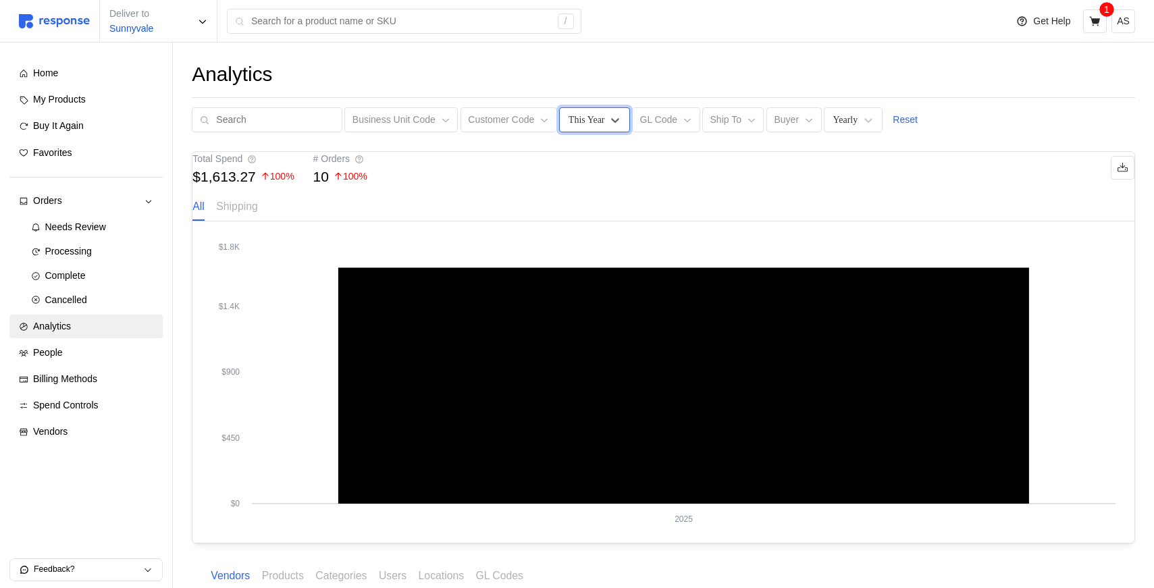
click at [591, 119] on div "This Year" at bounding box center [587, 120] width 36 height 14
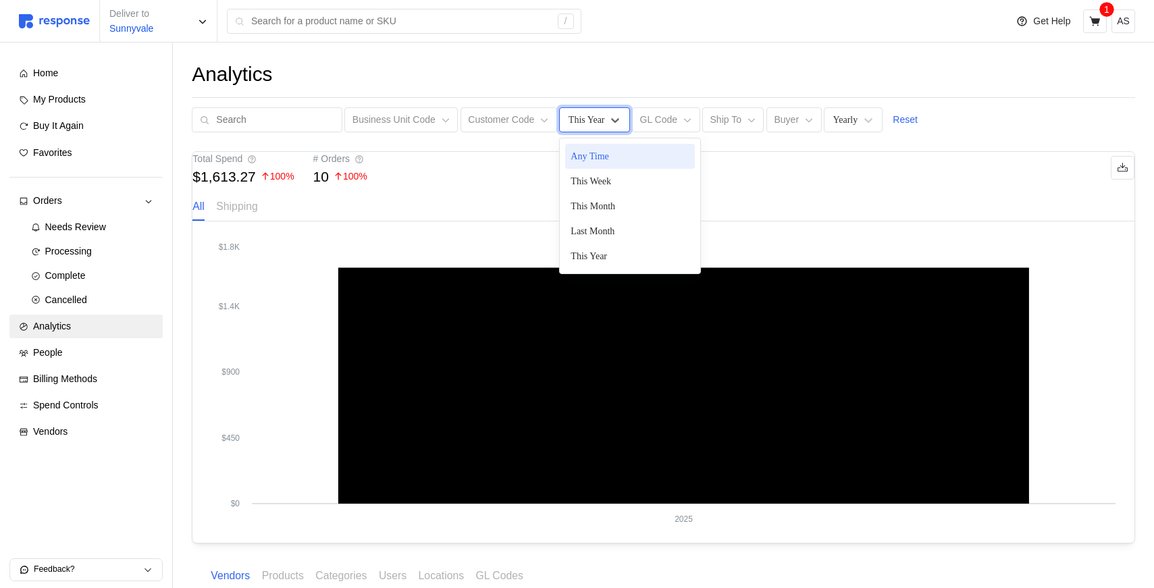
click at [592, 158] on div "Any Time" at bounding box center [630, 156] width 130 height 25
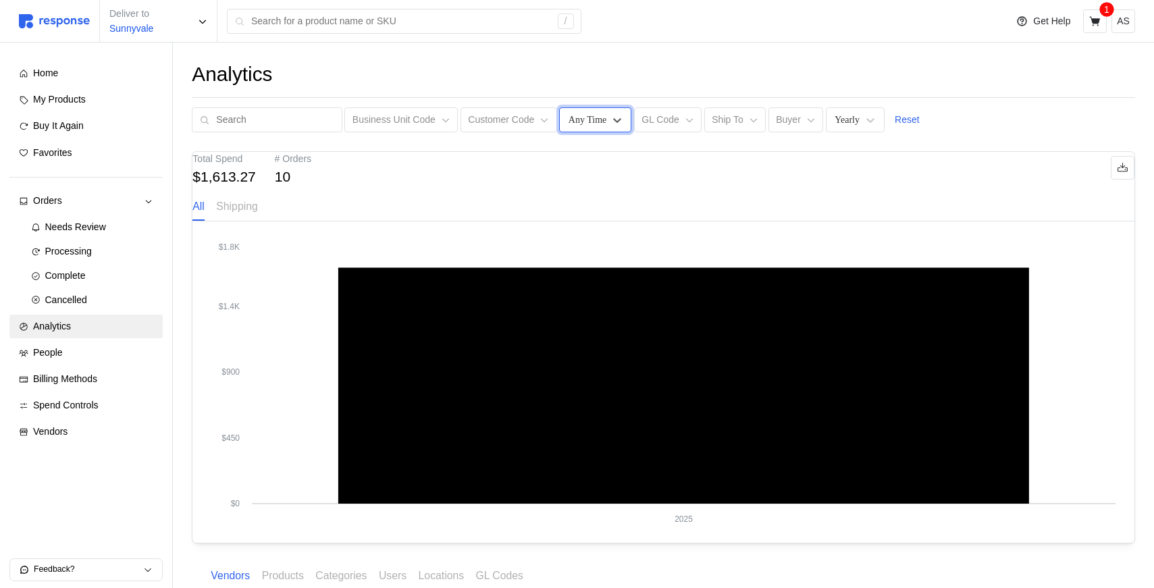
click at [596, 120] on div "Any Time" at bounding box center [588, 120] width 38 height 14
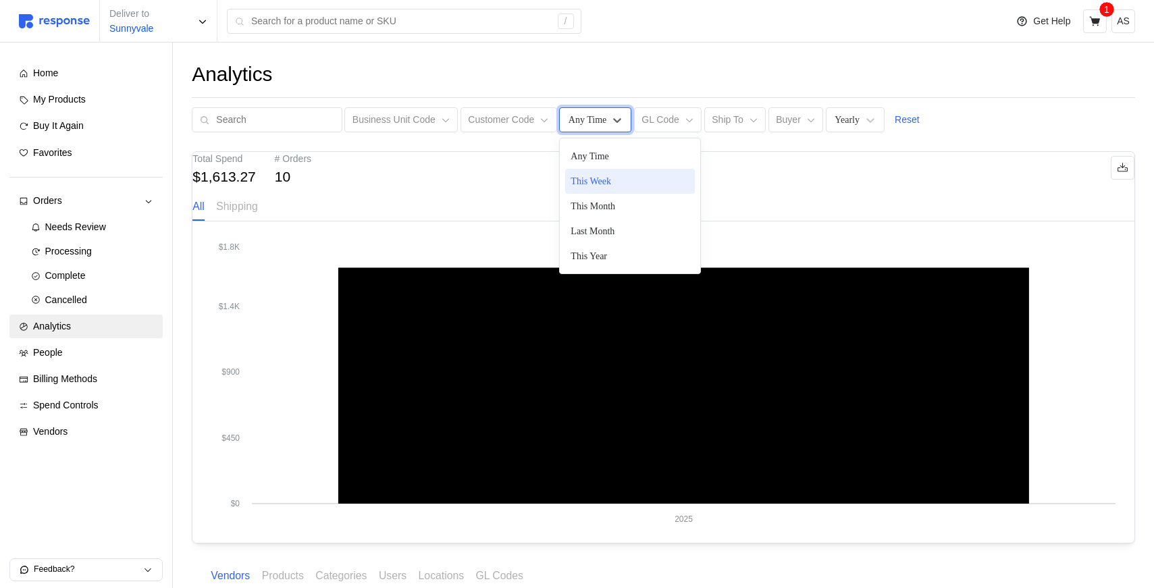
click at [598, 173] on div "This Week" at bounding box center [630, 181] width 130 height 25
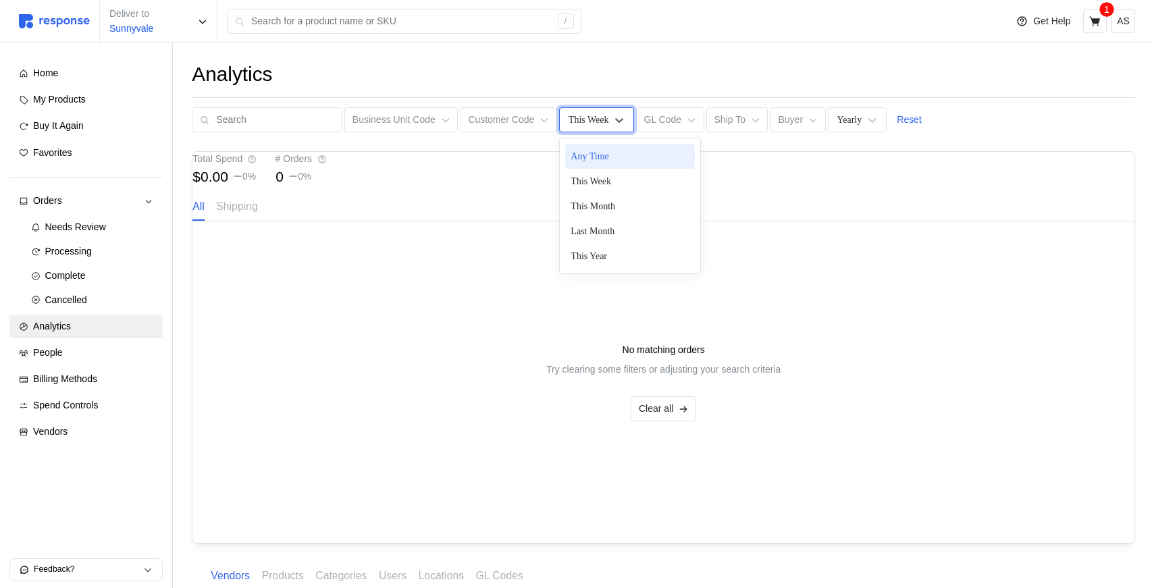
click at [598, 130] on div "This Week" at bounding box center [596, 119] width 74 height 25
click at [598, 197] on div "This Month" at bounding box center [630, 206] width 130 height 25
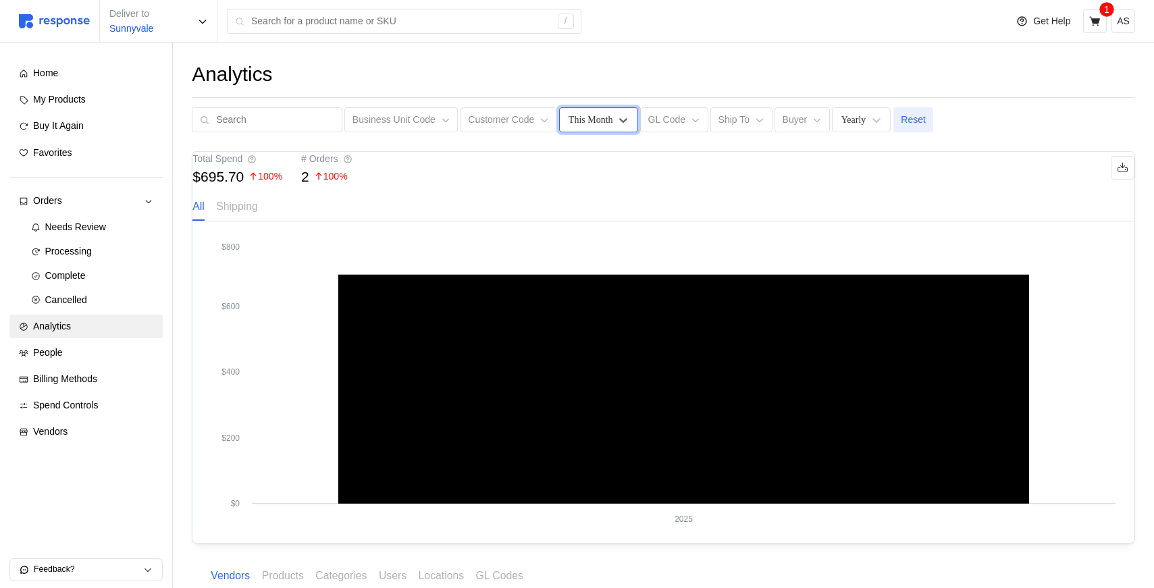
click at [901, 119] on p "Reset" at bounding box center [913, 120] width 25 height 15
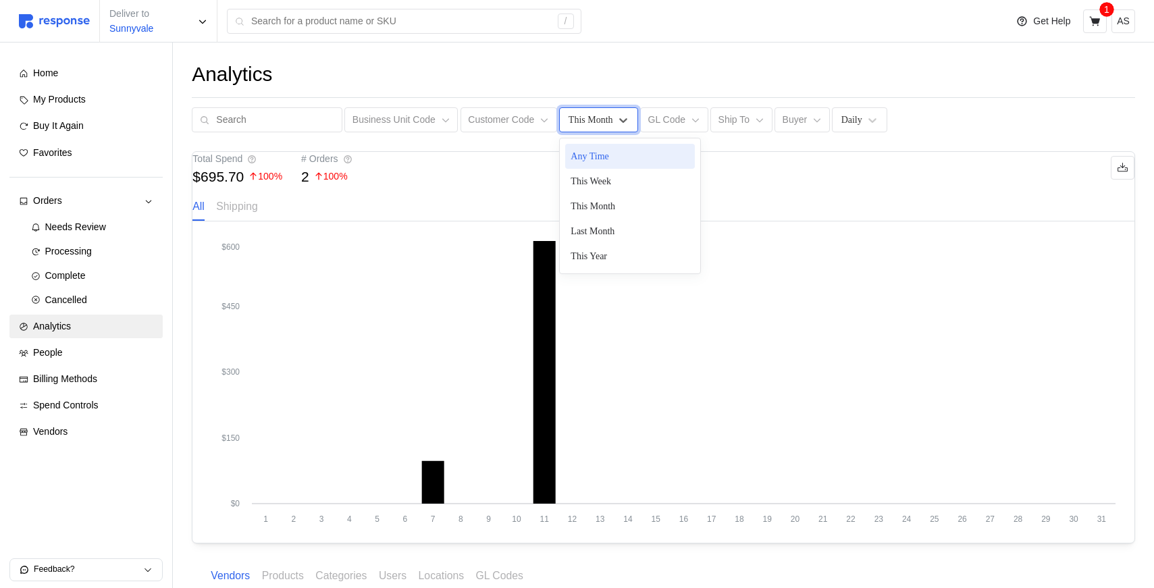
click at [607, 120] on div "This Month" at bounding box center [598, 119] width 78 height 25
click at [596, 244] on div "This Year" at bounding box center [630, 256] width 130 height 25
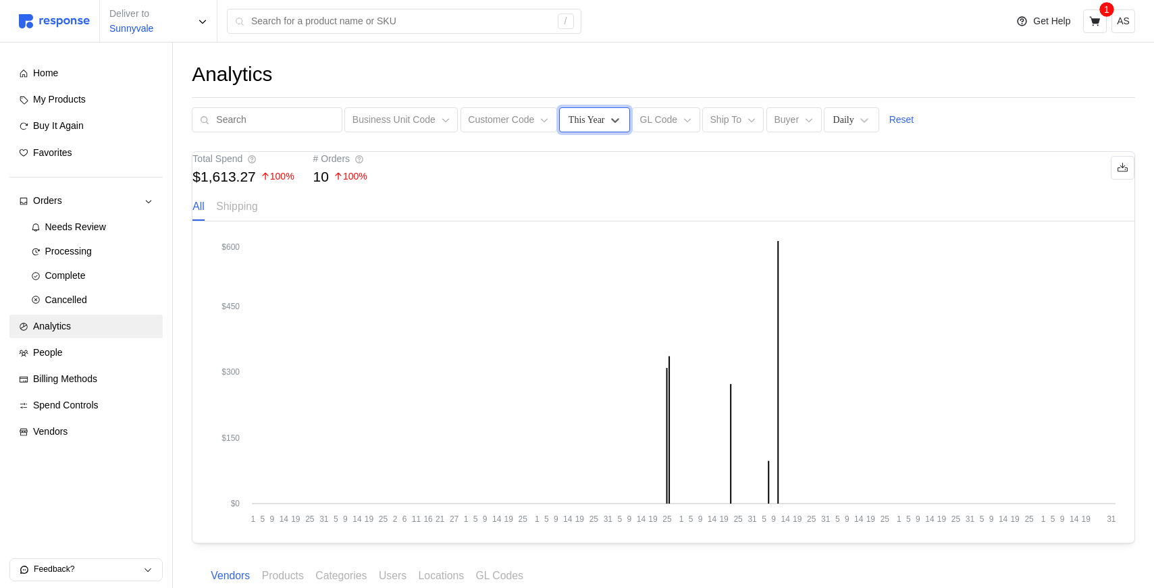
click at [872, 145] on div "Analytics Business Unit Code Customer Code option This Year, selected. This Yea…" at bounding box center [663, 391] width 981 height 696
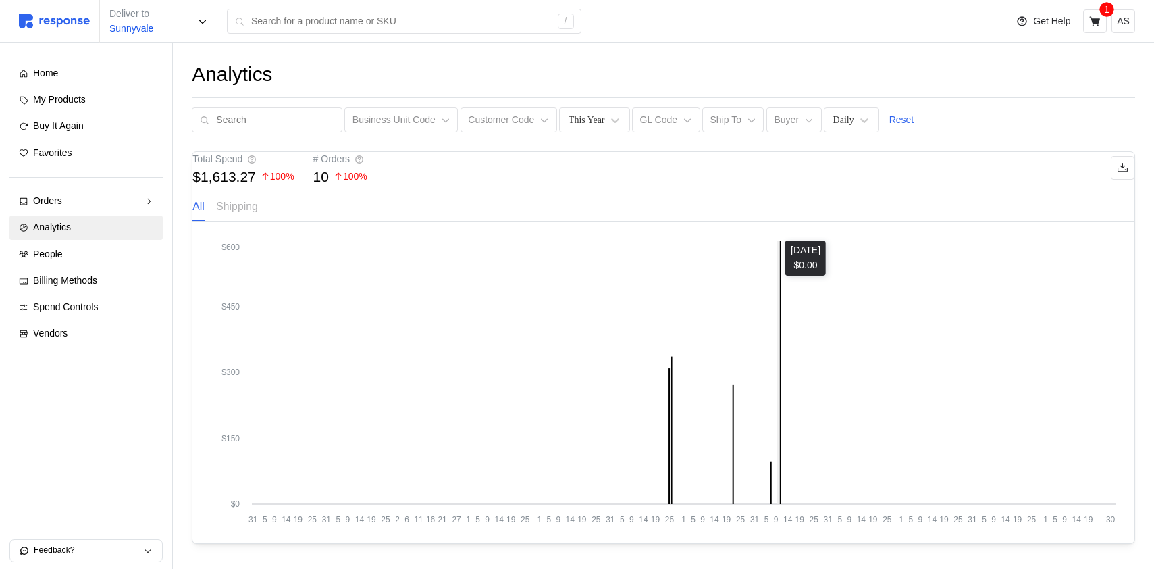
click at [779, 272] on icon "31 5 9 14 19 25 31 5 9 14 19 25 2 6 11 16 21 27 1 5 9 14 19 25 1 5 9 14 19 25 3…" at bounding box center [663, 382] width 904 height 284
click at [1068, 210] on div "Total Spend $1,613.27 100 % # Orders 10 100 % All Shipping" at bounding box center [663, 187] width 942 height 70
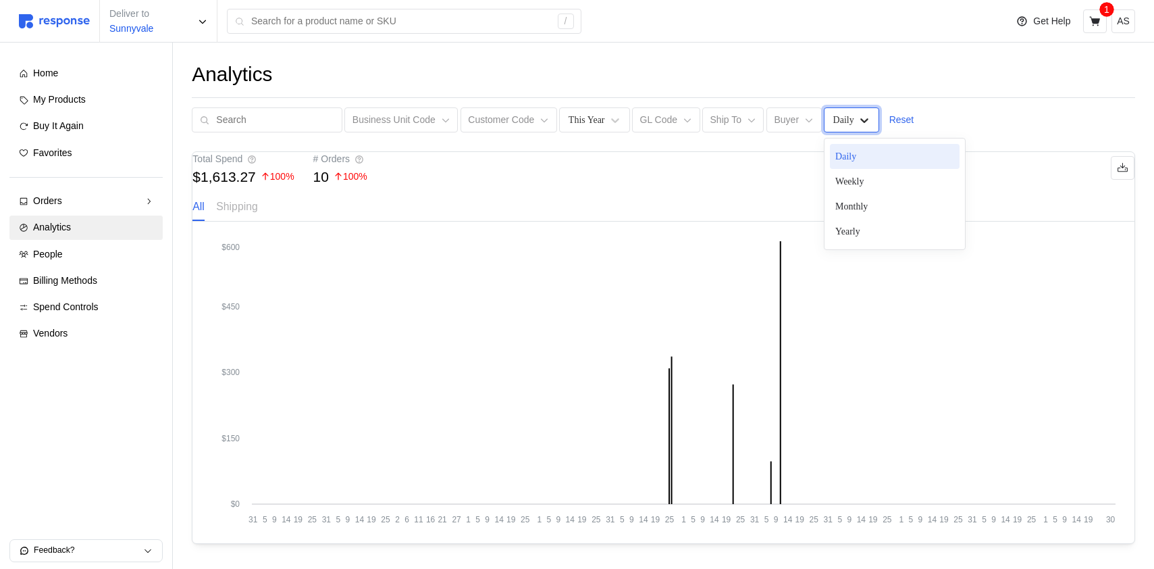
click at [858, 120] on icon at bounding box center [865, 120] width 14 height 14
click at [854, 176] on div "Weekly" at bounding box center [895, 181] width 130 height 25
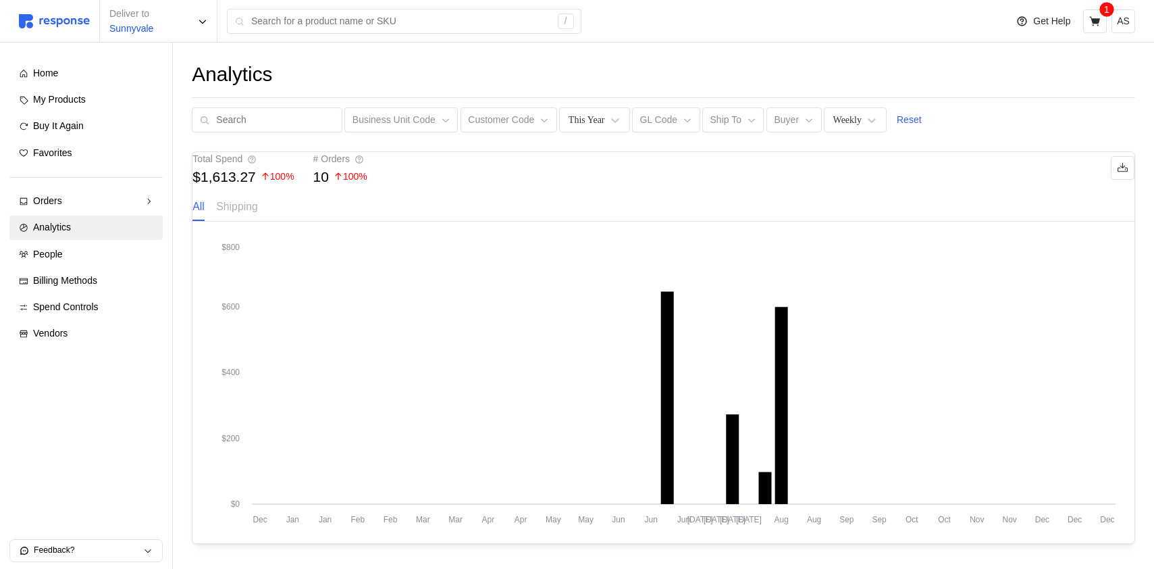
click at [852, 97] on div at bounding box center [663, 97] width 943 height 1
click at [849, 112] on div "Weekly" at bounding box center [855, 119] width 63 height 25
click at [869, 212] on div "Monthly" at bounding box center [895, 206] width 130 height 25
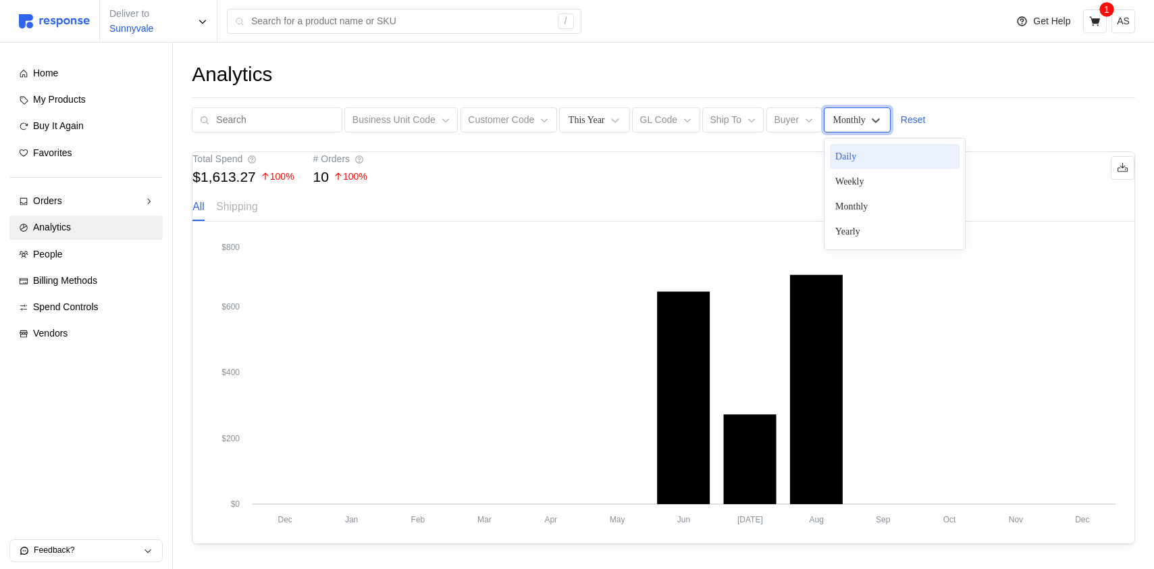
click at [854, 124] on div "Monthly" at bounding box center [849, 120] width 32 height 14
click at [837, 178] on div "Weekly" at bounding box center [895, 181] width 130 height 25
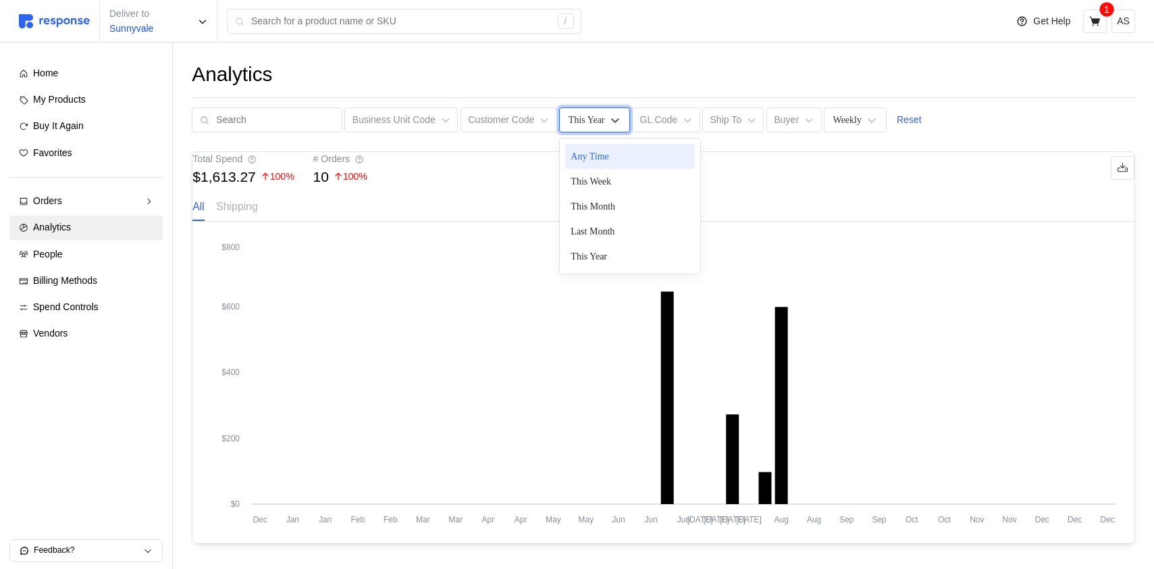
click at [587, 113] on div "This Year" at bounding box center [587, 120] width 36 height 14
click at [617, 176] on div "This Week" at bounding box center [630, 181] width 130 height 25
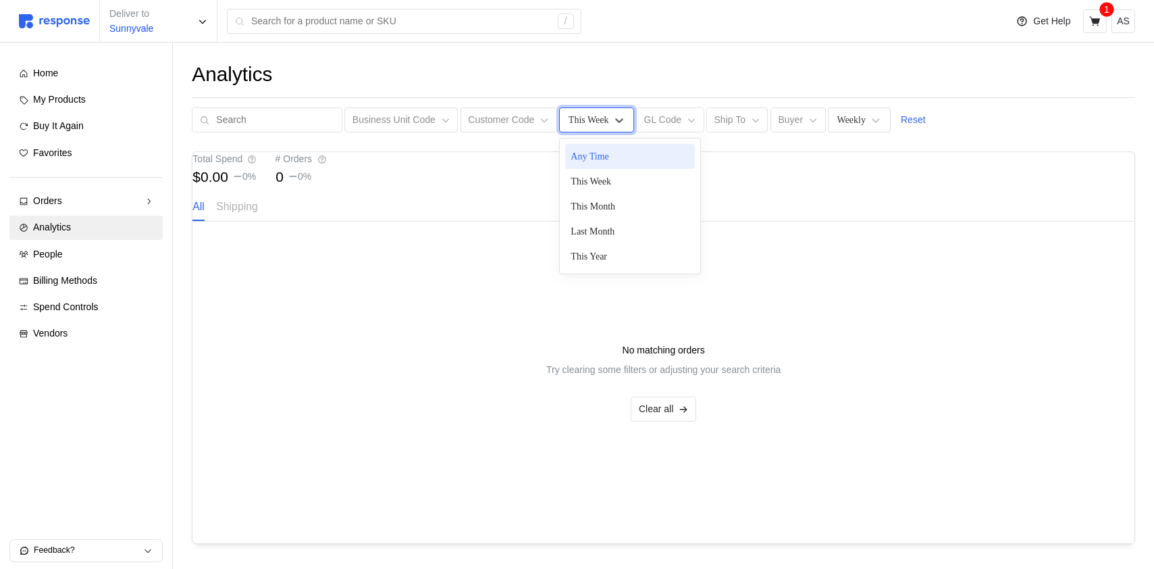
click at [580, 124] on div "This Week" at bounding box center [589, 120] width 41 height 14
click at [585, 203] on div "This Month" at bounding box center [630, 206] width 130 height 25
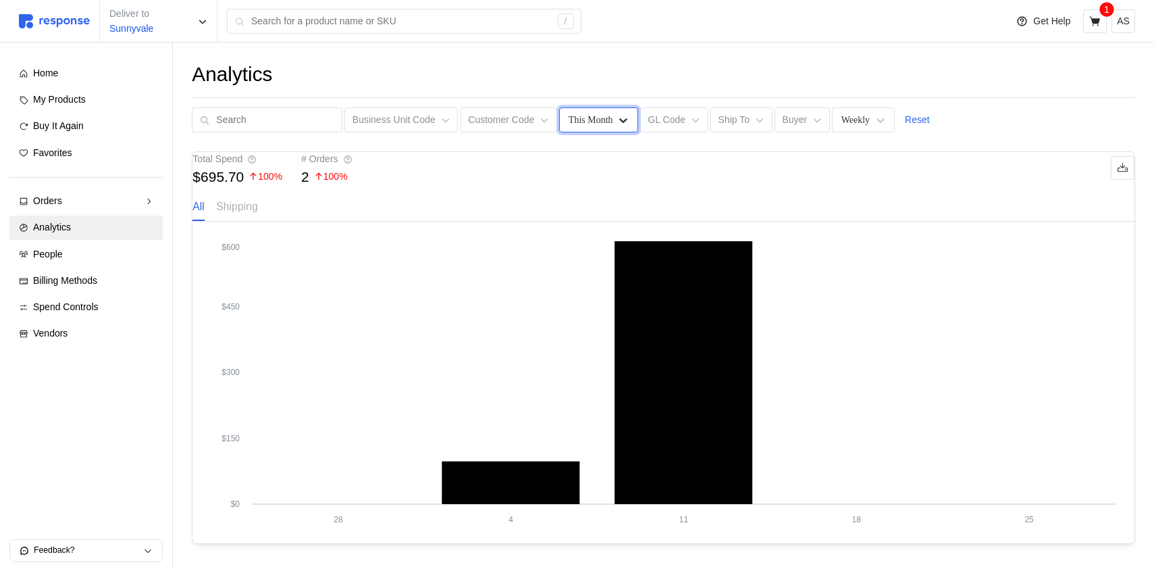
click at [617, 119] on icon at bounding box center [624, 120] width 14 height 14
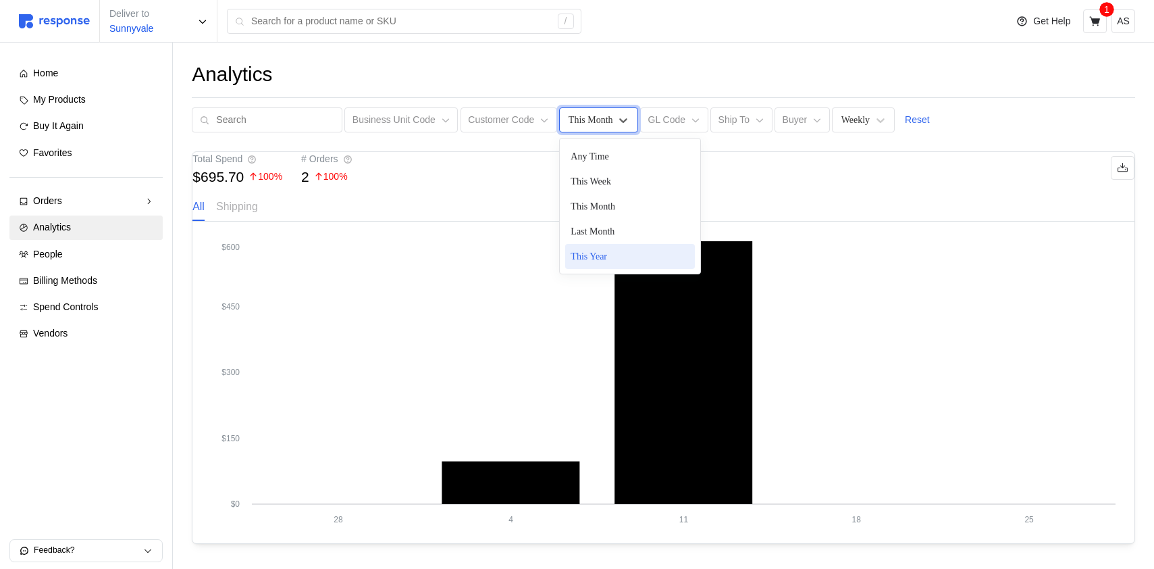
click at [604, 252] on div "This Year" at bounding box center [630, 256] width 130 height 25
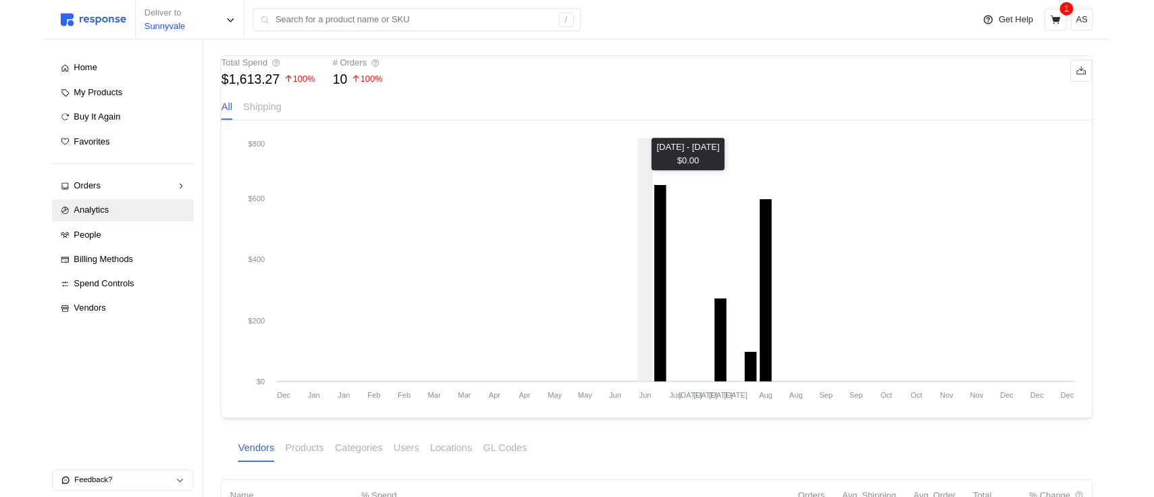
scroll to position [126, 0]
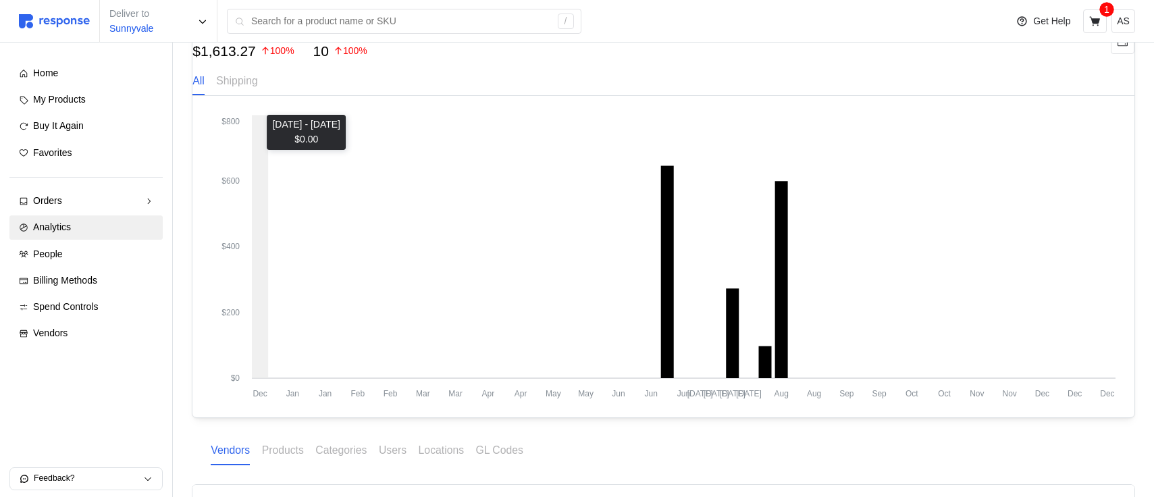
click at [736, 398] on tspan "[DATE]" at bounding box center [733, 393] width 26 height 9
click at [735, 398] on tspan "[DATE]" at bounding box center [733, 393] width 26 height 9
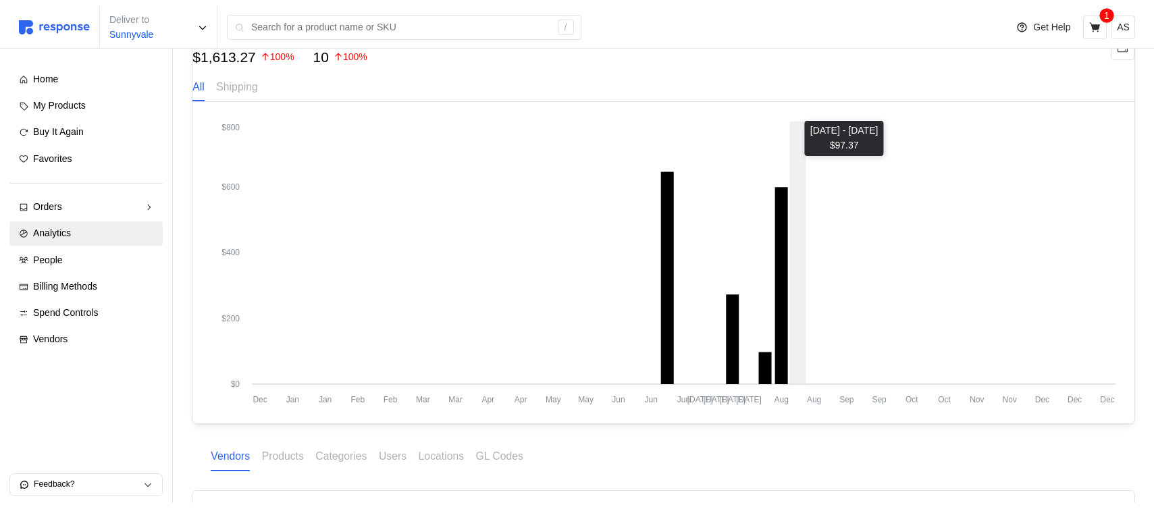
scroll to position [125, 0]
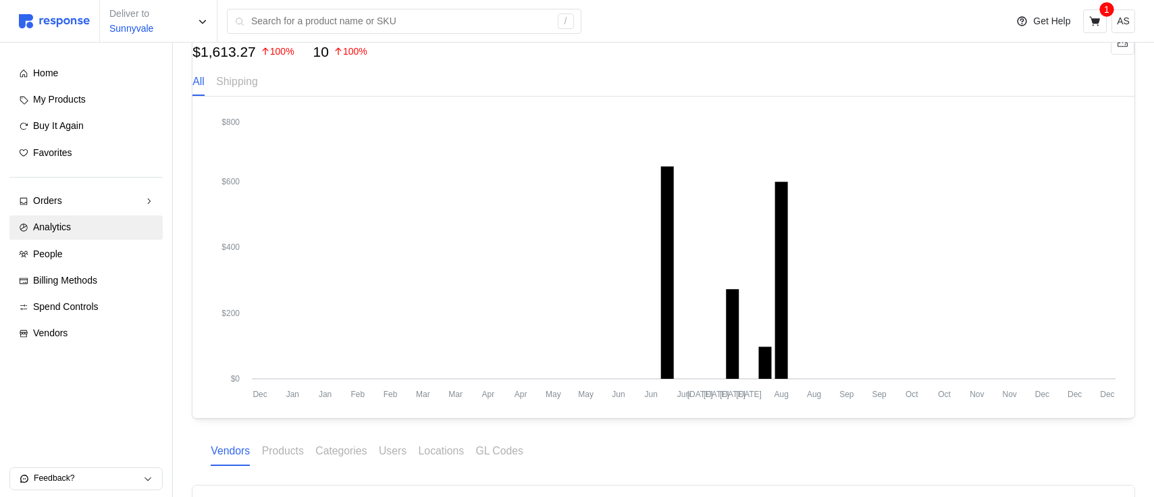
click at [708, 403] on div "Analytics Business Unit Code Customer Code This Year GL Code Ship To Buyer Week…" at bounding box center [663, 266] width 981 height 696
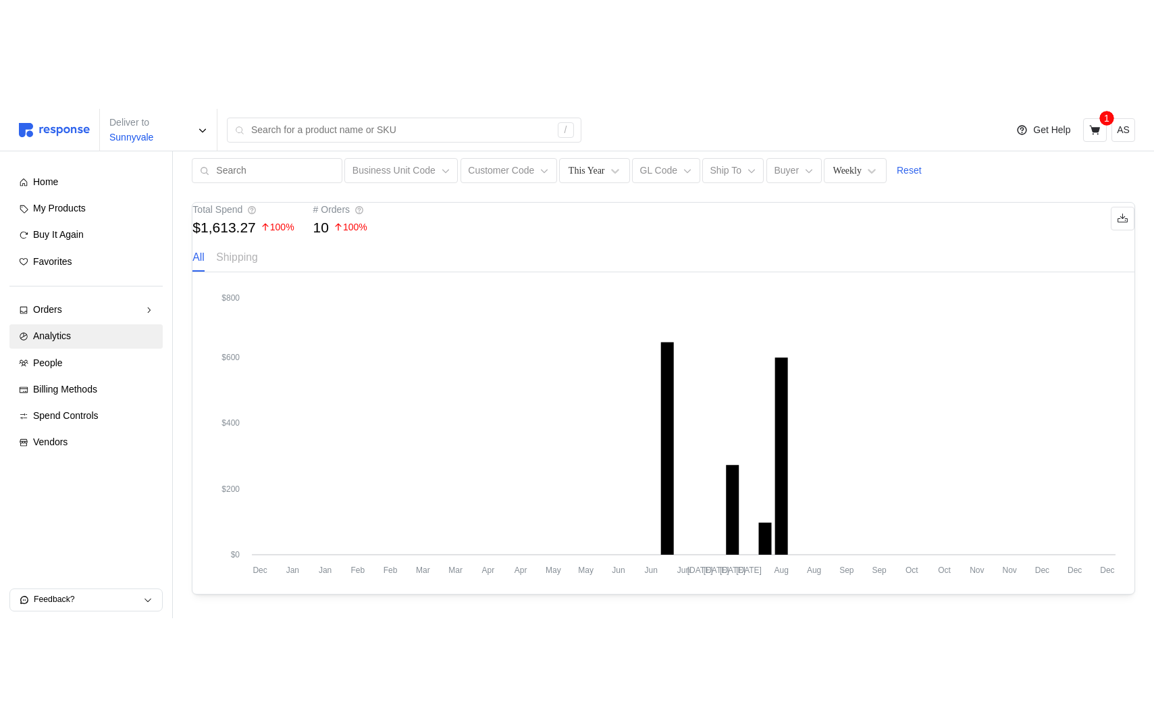
scroll to position [0, 0]
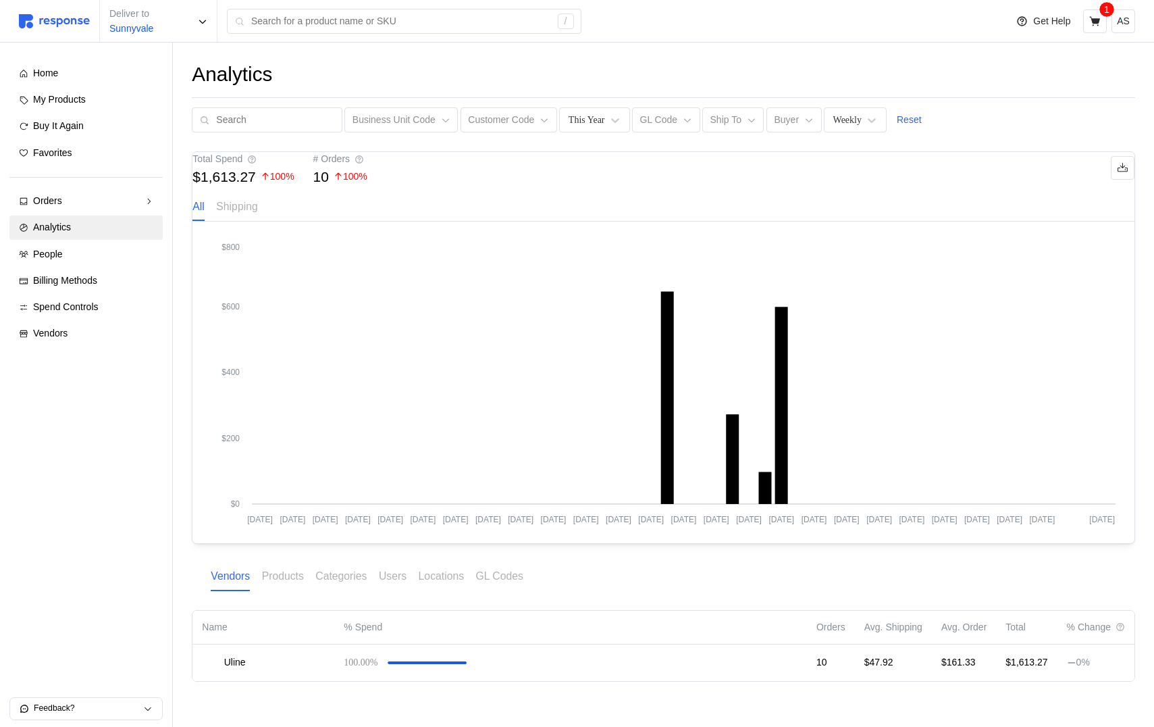
click at [847, 165] on div "Total Spend $1,613.27 100 % # Orders 10 100 % All Shipping" at bounding box center [663, 187] width 942 height 70
click at [870, 115] on icon at bounding box center [872, 120] width 14 height 14
click at [877, 232] on div "Yearly" at bounding box center [895, 231] width 130 height 25
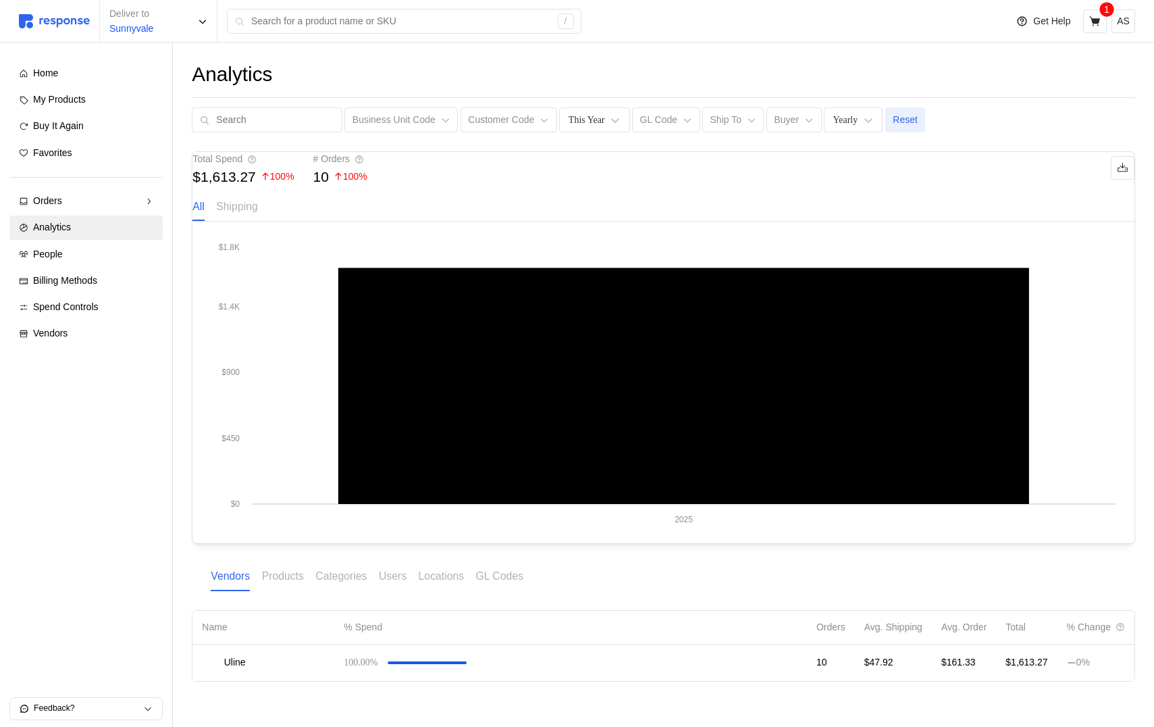
click at [901, 121] on p "Reset" at bounding box center [905, 120] width 25 height 15
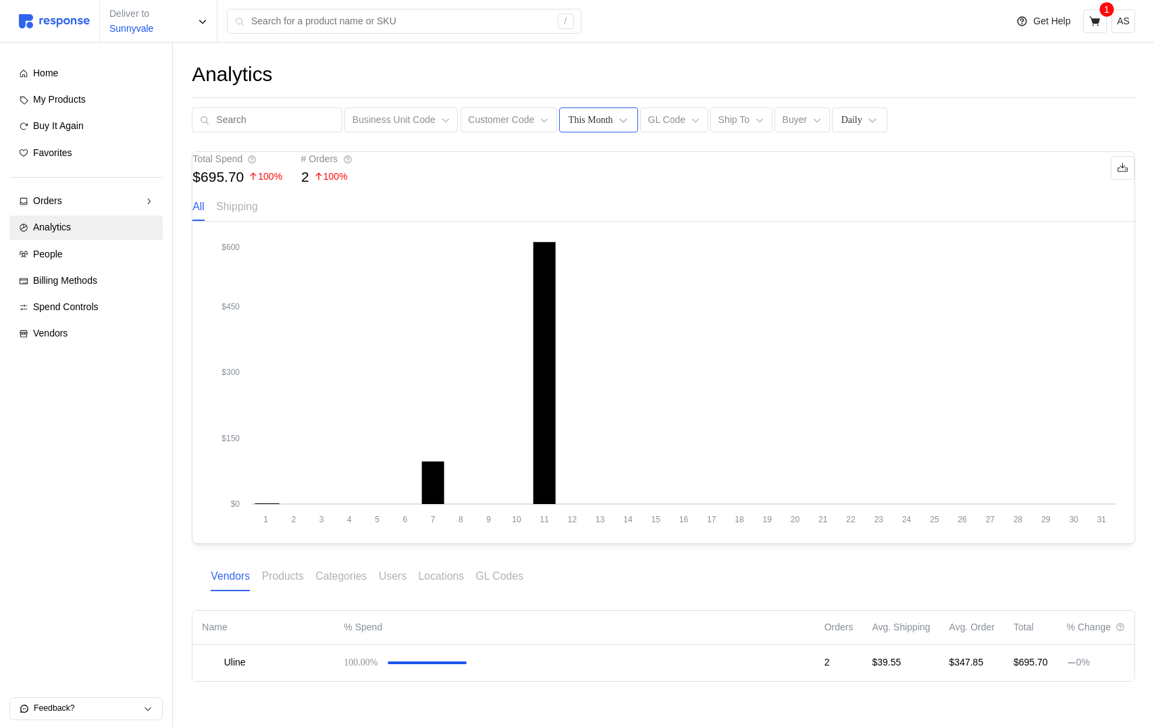
click at [603, 128] on div "This Month" at bounding box center [598, 119] width 78 height 25
click at [612, 260] on div "This Year" at bounding box center [630, 256] width 130 height 25
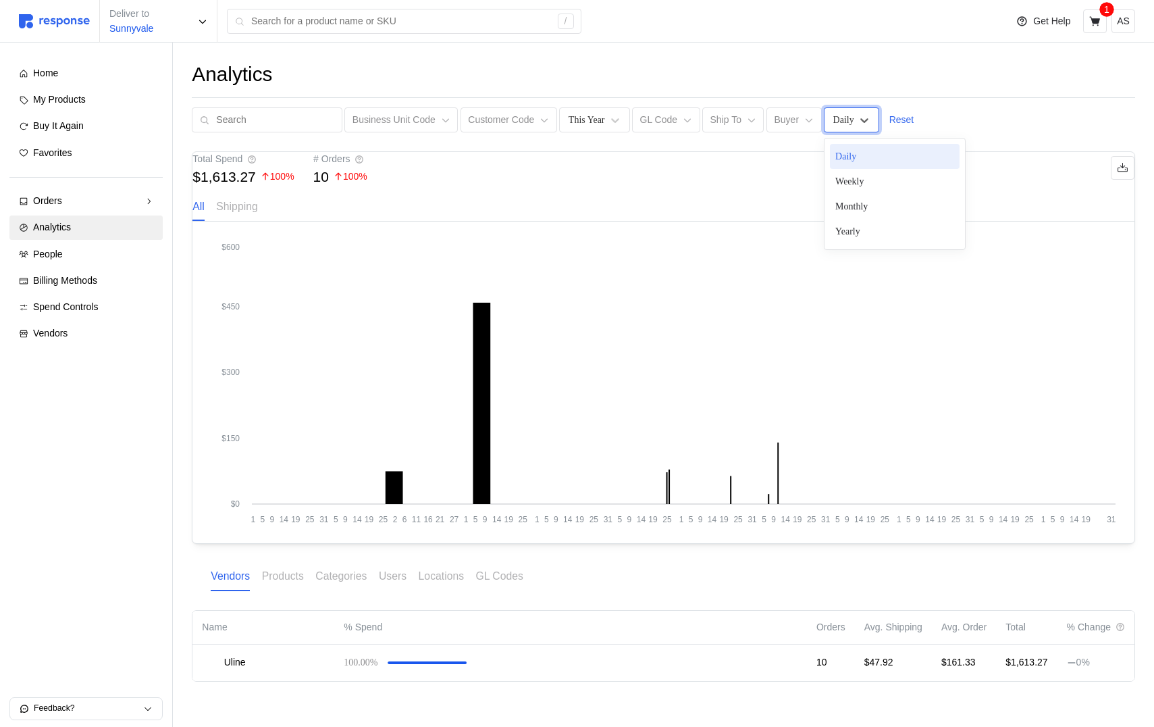
click at [842, 125] on div "Daily" at bounding box center [843, 120] width 21 height 14
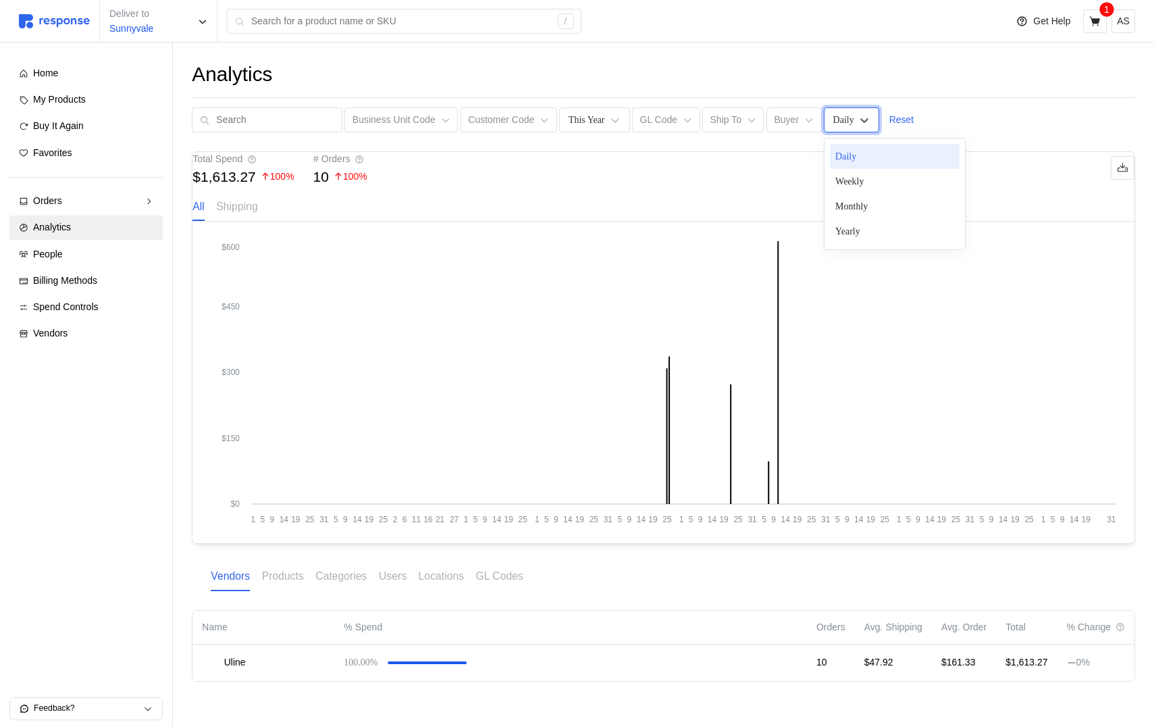
click at [669, 180] on div "Total Spend $1,613.27 100 % # Orders 10 100 %" at bounding box center [663, 168] width 942 height 32
click at [891, 115] on p "Reset" at bounding box center [901, 120] width 25 height 15
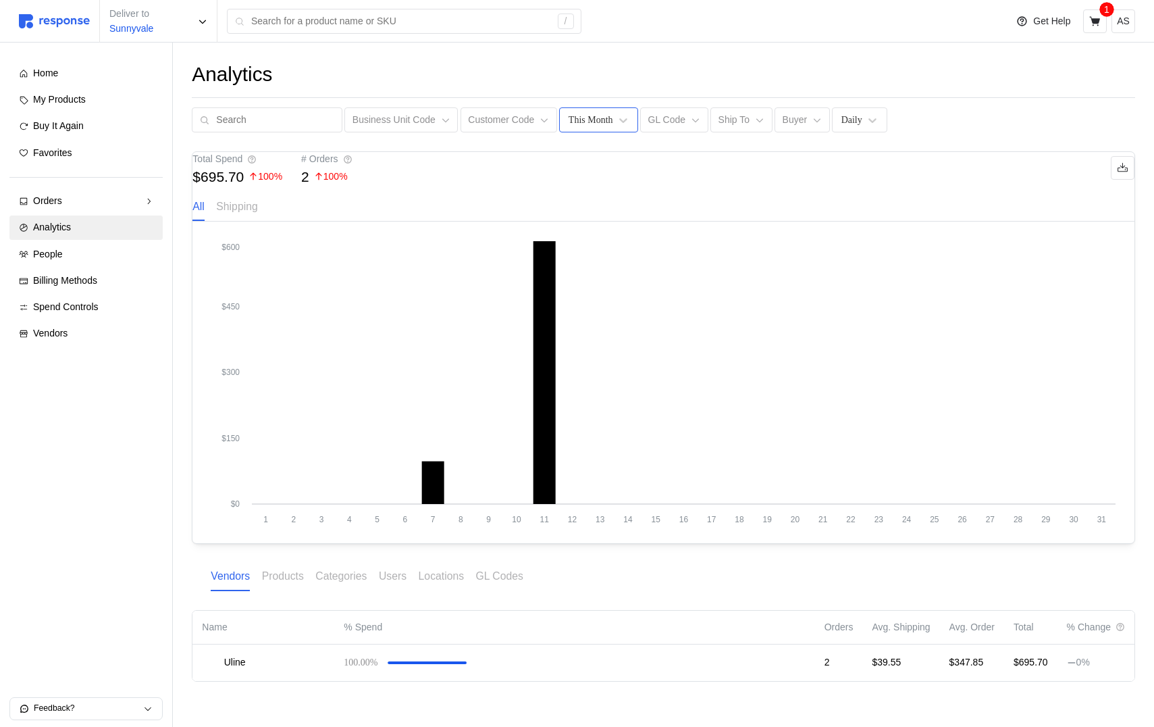
click at [594, 122] on div "This Month" at bounding box center [591, 120] width 45 height 14
click at [596, 180] on div "This Week" at bounding box center [630, 181] width 130 height 25
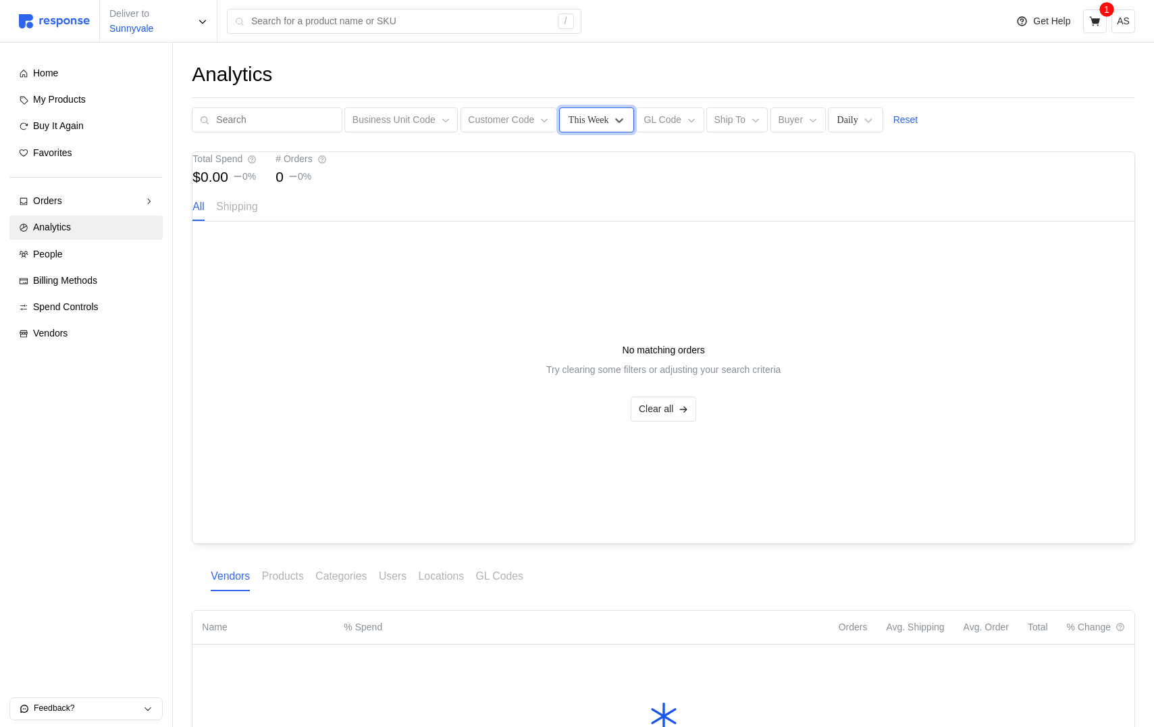
click at [592, 103] on div "Analytics Business Unit Code Customer Code option This Week, selected. This Wee…" at bounding box center [663, 96] width 943 height 71
click at [591, 118] on div "This Week" at bounding box center [589, 120] width 41 height 14
click at [595, 206] on div "This Month" at bounding box center [630, 206] width 130 height 25
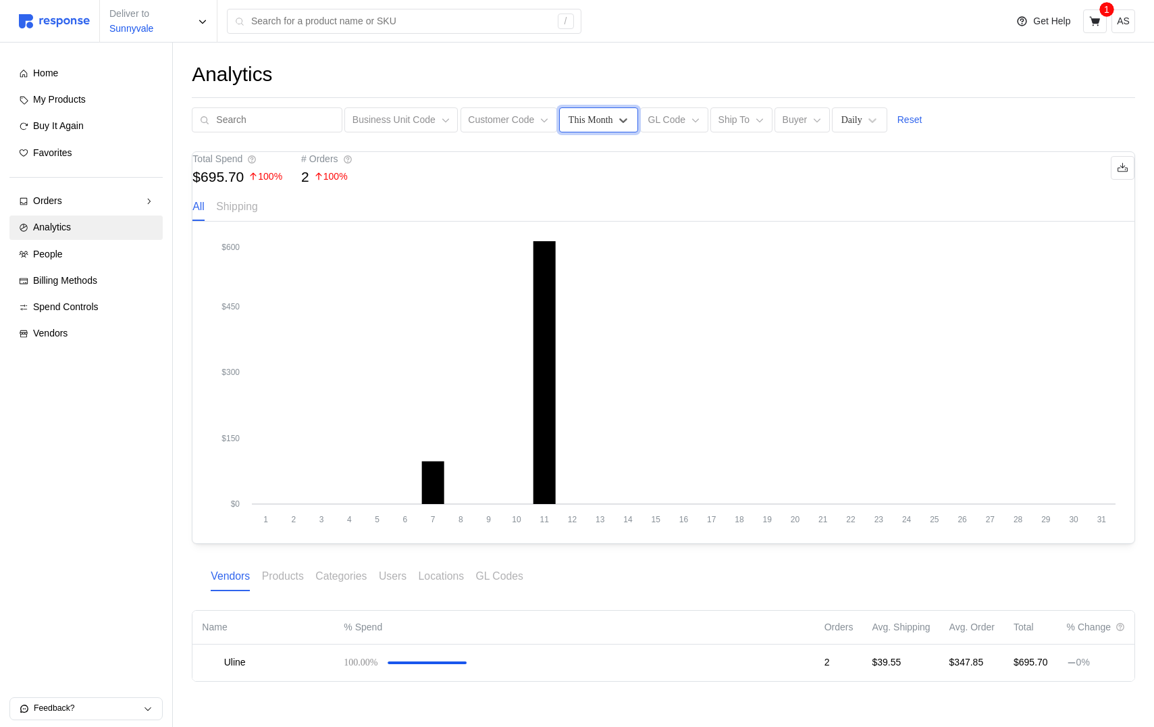
click at [602, 116] on div "This Month" at bounding box center [591, 120] width 45 height 14
click at [604, 235] on div "Last Month" at bounding box center [630, 231] width 130 height 25
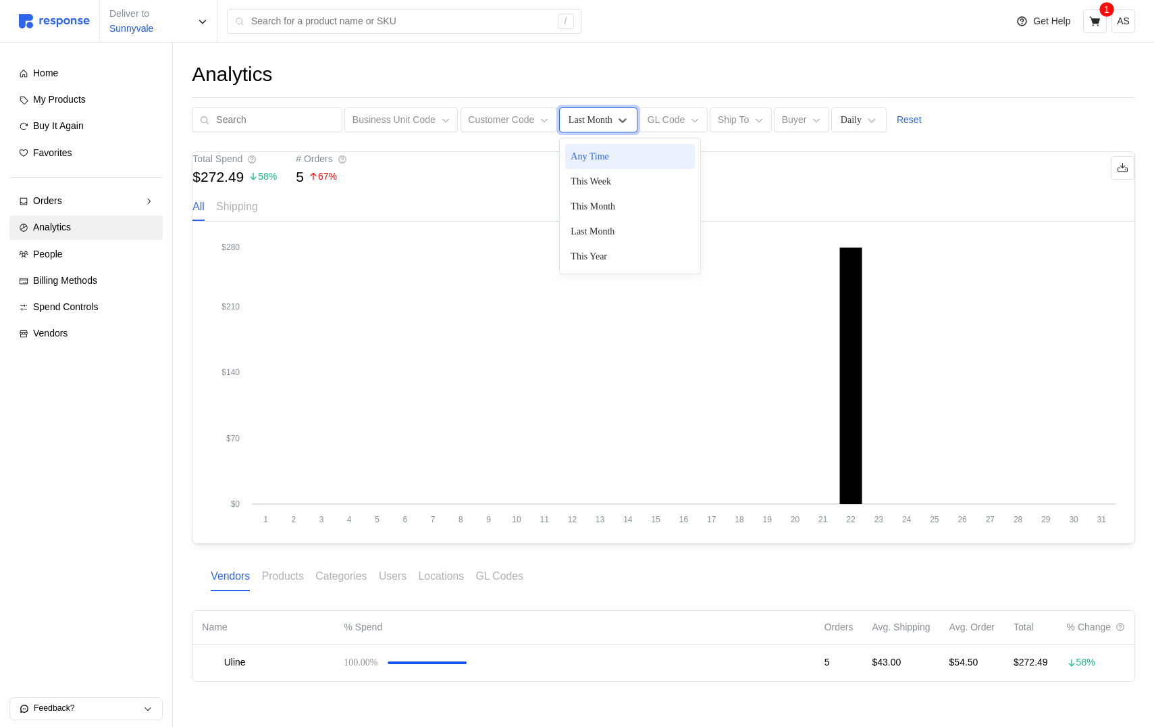
click at [603, 119] on div "Last Month" at bounding box center [591, 120] width 44 height 14
click at [606, 248] on div "This Year" at bounding box center [630, 256] width 130 height 25
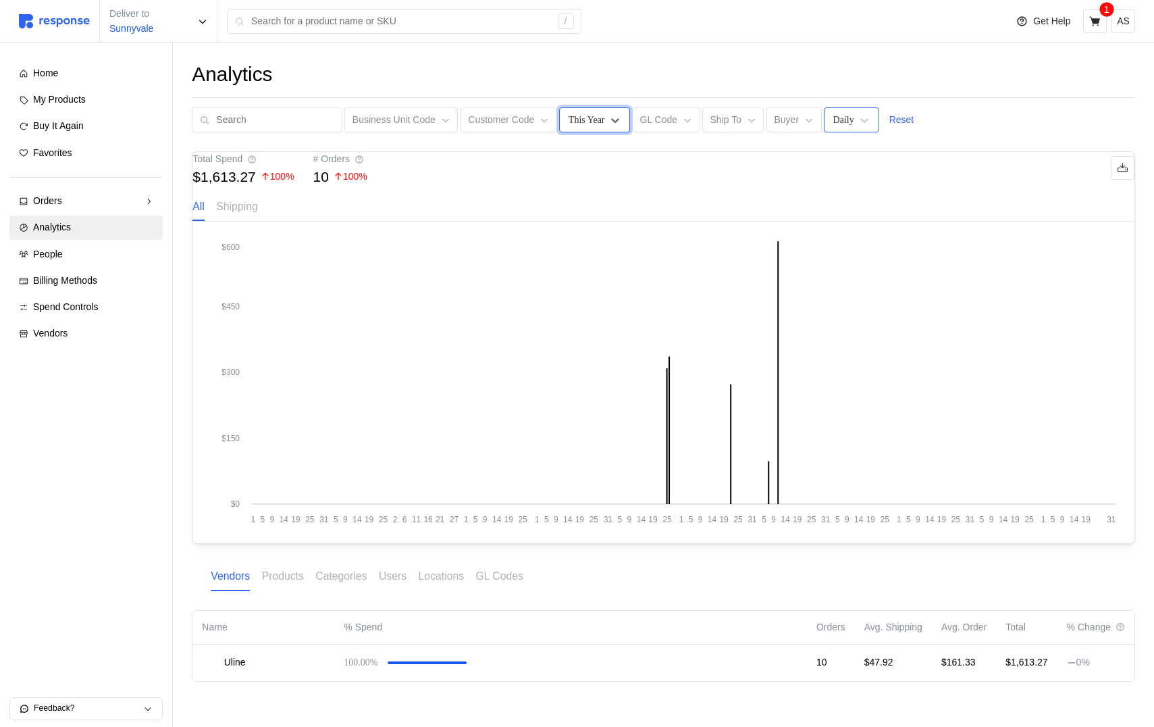
click at [837, 118] on div "Daily" at bounding box center [843, 120] width 21 height 14
click at [848, 182] on div "Weekly" at bounding box center [895, 181] width 130 height 25
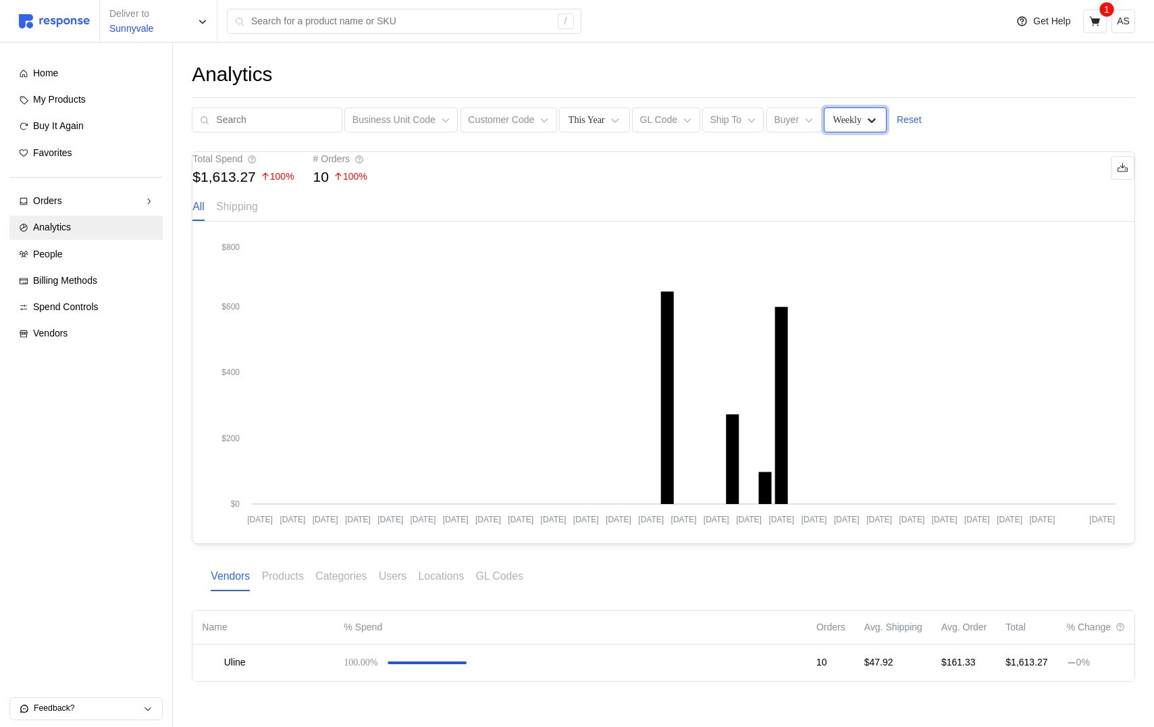
click at [865, 126] on icon at bounding box center [872, 120] width 14 height 14
click at [862, 215] on div "Monthly" at bounding box center [895, 206] width 130 height 25
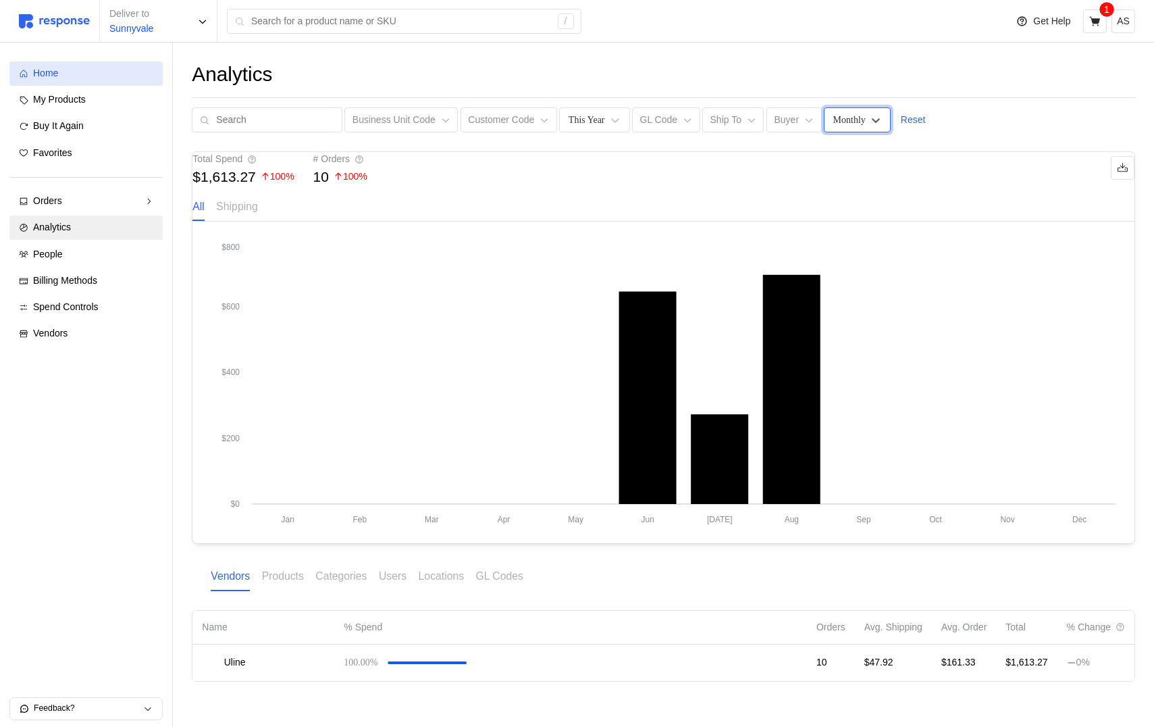
click at [99, 74] on div "Home" at bounding box center [93, 73] width 120 height 15
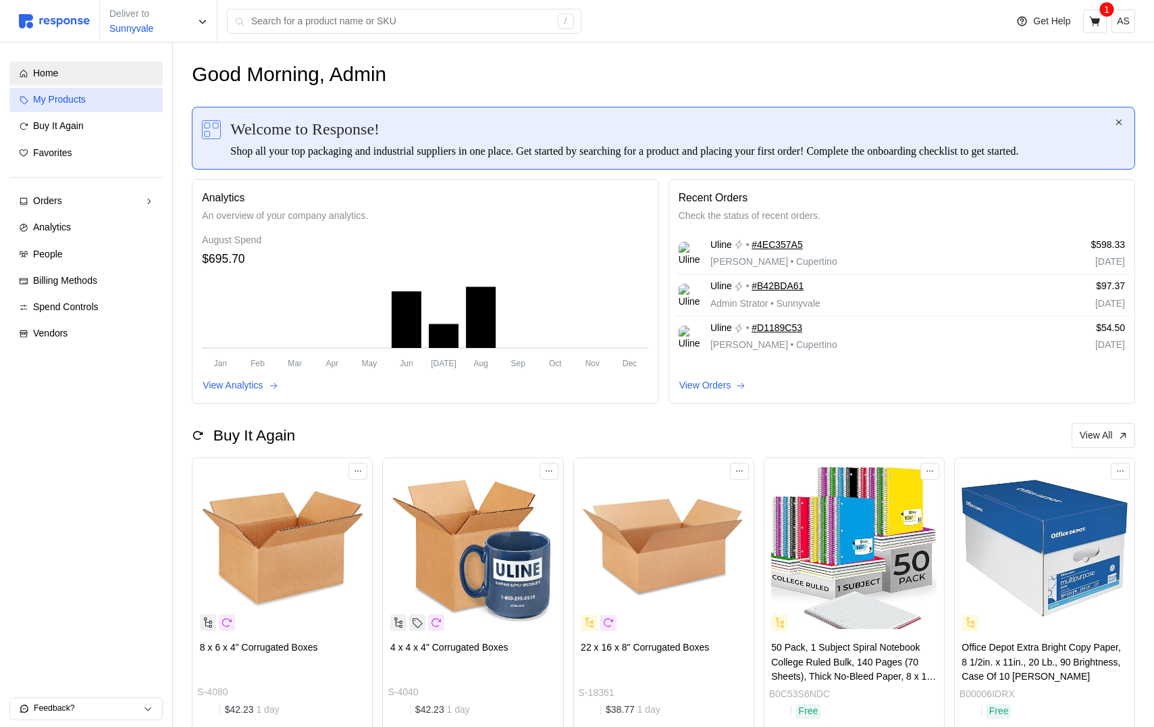
click at [97, 105] on div "My Products" at bounding box center [93, 100] width 120 height 15
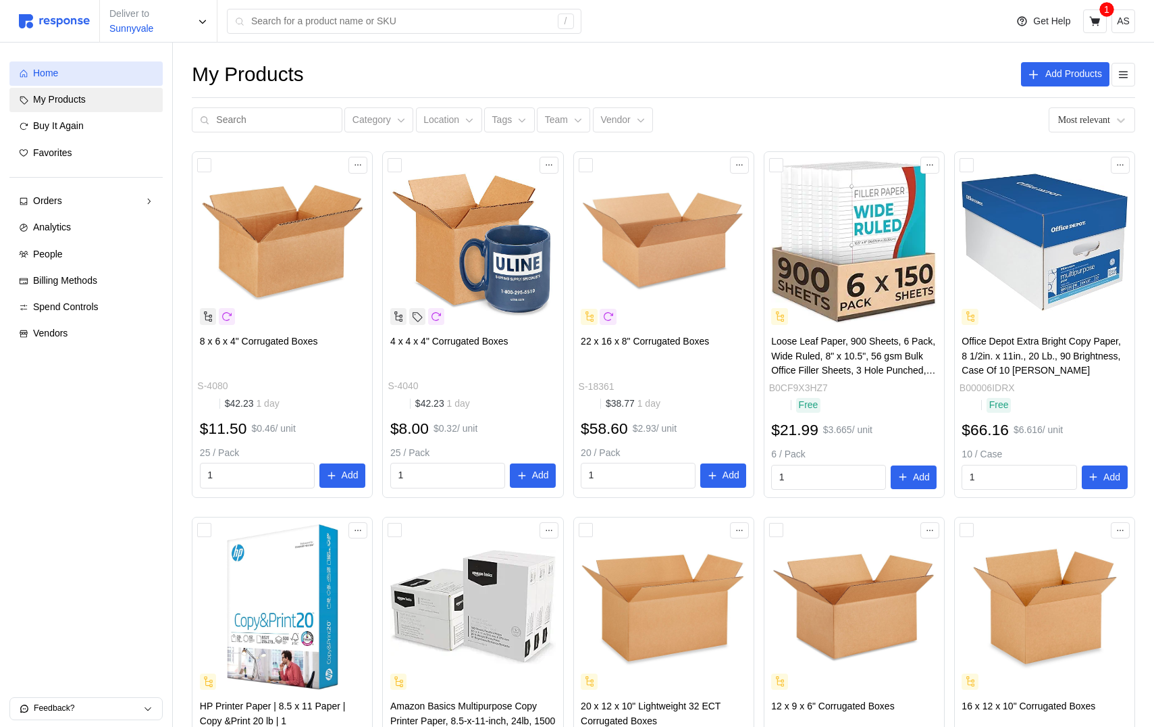
click at [92, 68] on div "Home" at bounding box center [93, 73] width 120 height 15
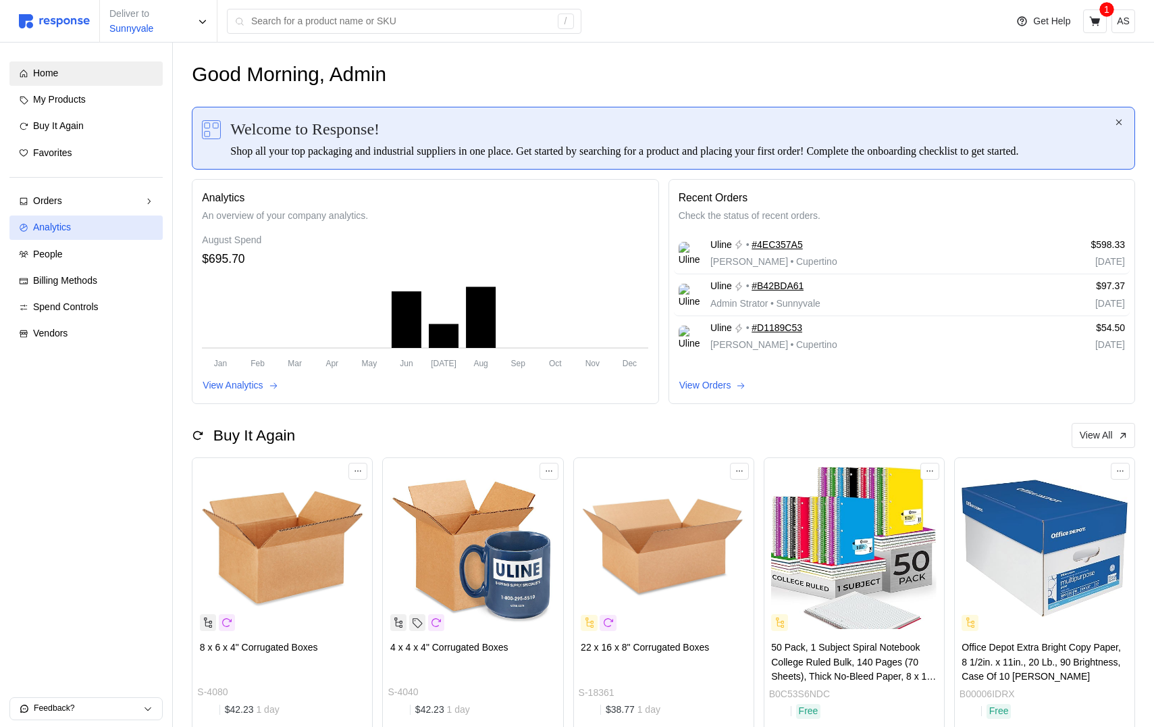
click at [100, 223] on div "Analytics" at bounding box center [93, 227] width 120 height 15
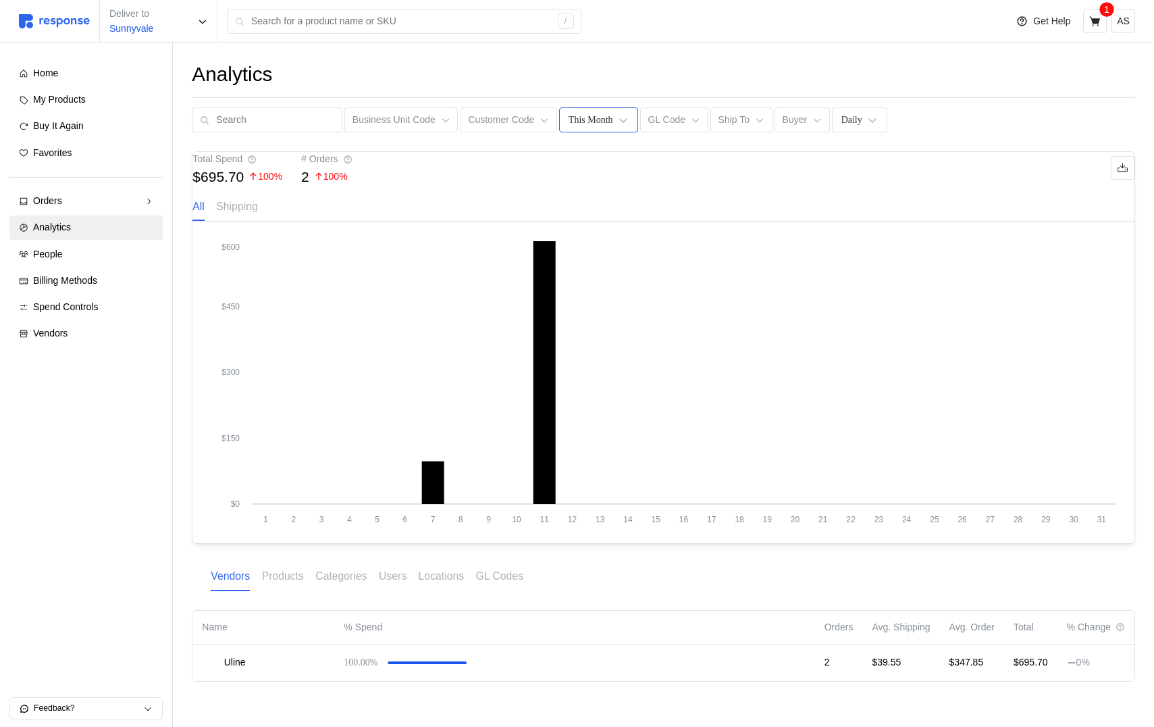
click at [579, 122] on div "This Month" at bounding box center [591, 120] width 45 height 14
click at [598, 259] on div "This Year" at bounding box center [630, 256] width 130 height 25
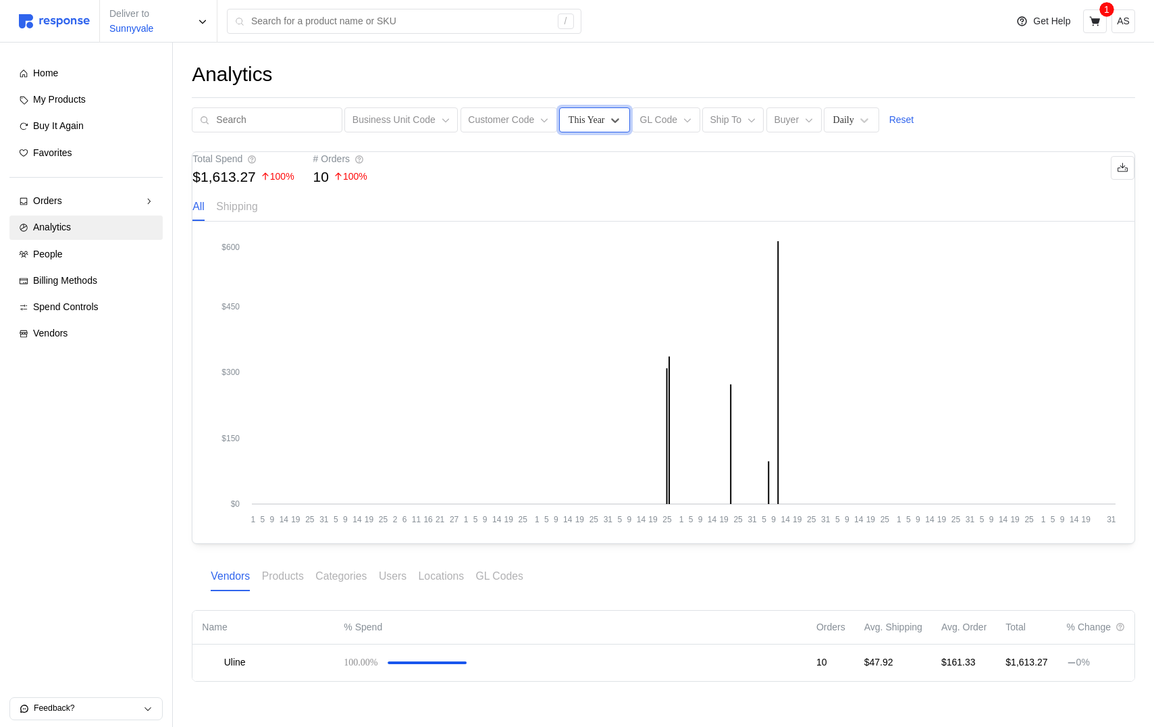
click at [809, 301] on icon "1 5 9 14 19 25 31 5 9 14 19 25 2 6 11 16 21 27 1 5 9 14 19 25 1 5 9 14 19 25 31…" at bounding box center [663, 382] width 904 height 284
click at [981, 84] on div "Analytics" at bounding box center [663, 74] width 943 height 26
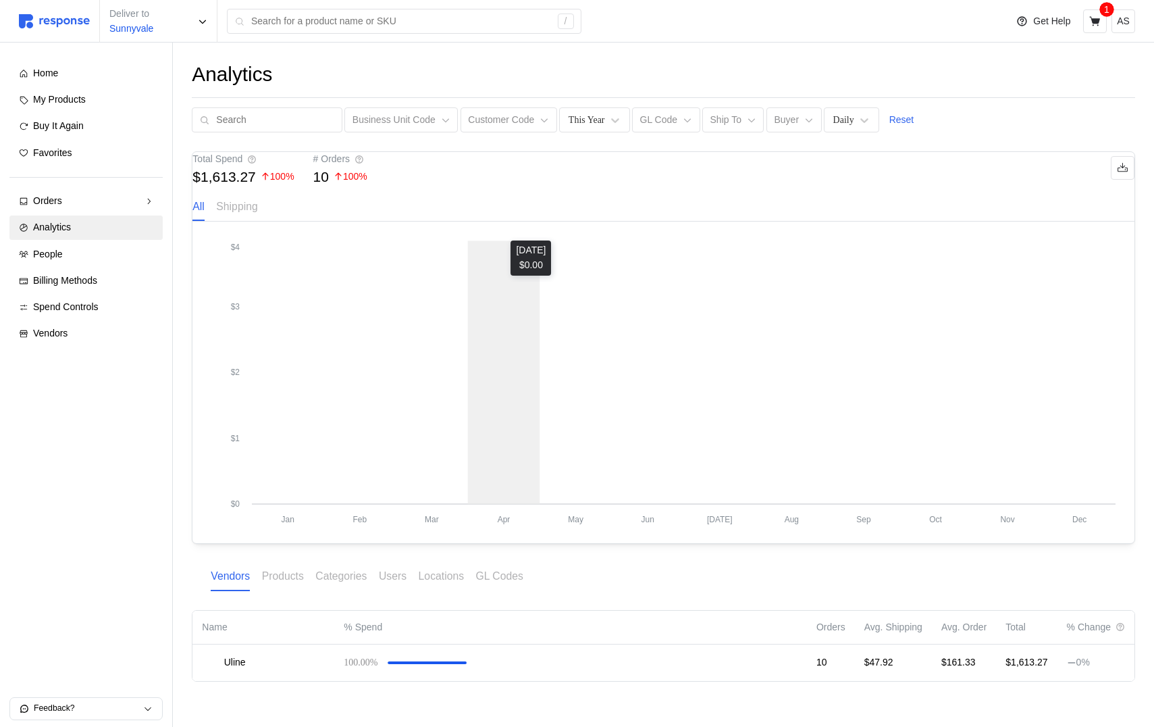
click at [476, 394] on icon "Jan Feb Mar Apr May Jun Jul Aug Sep Oct Nov Dec $0 $1 $2 $3 $4" at bounding box center [663, 382] width 904 height 284
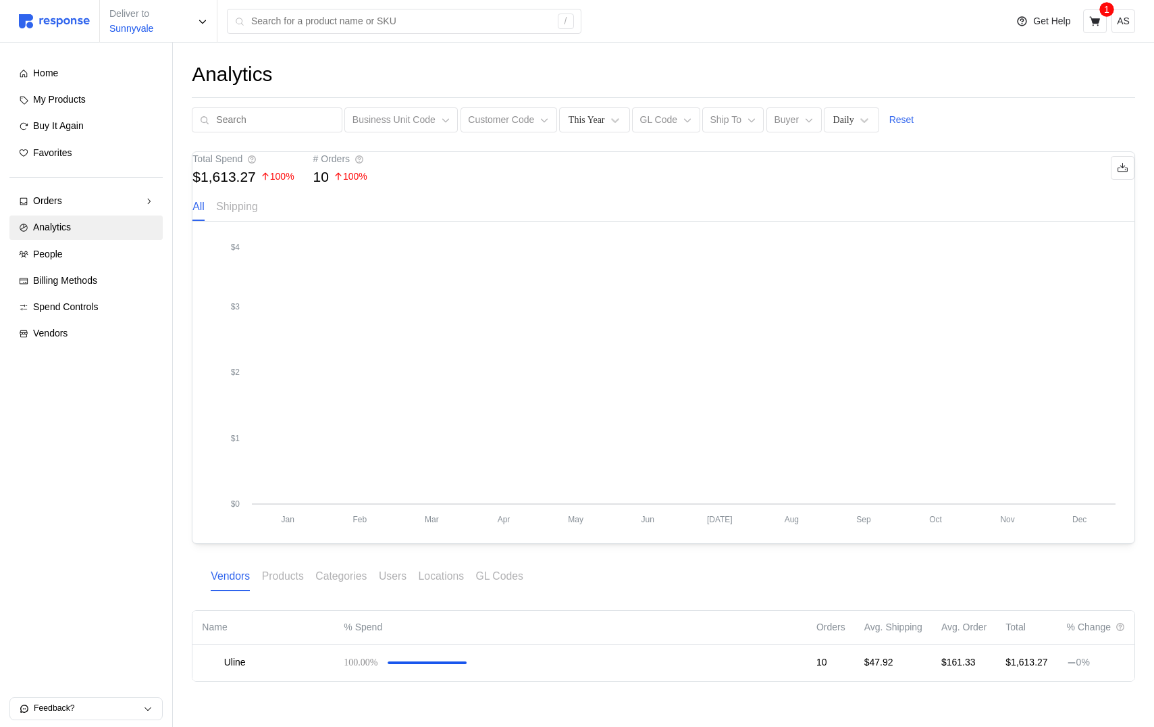
click at [589, 220] on div "Total Spend $1,613.27 100 % # Orders 10 100 % All Shipping" at bounding box center [663, 187] width 942 height 70
click at [901, 123] on p "Reset" at bounding box center [901, 120] width 25 height 15
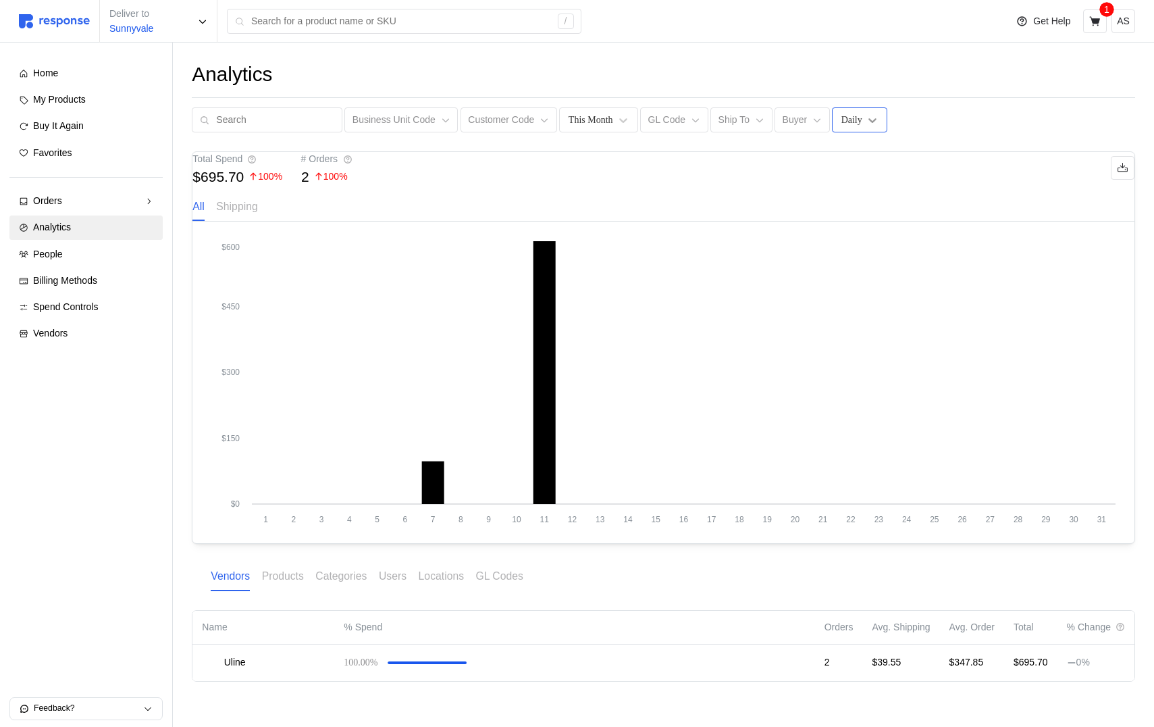
click at [866, 126] on icon at bounding box center [873, 120] width 14 height 14
click at [862, 229] on div "Yearly" at bounding box center [903, 231] width 130 height 25
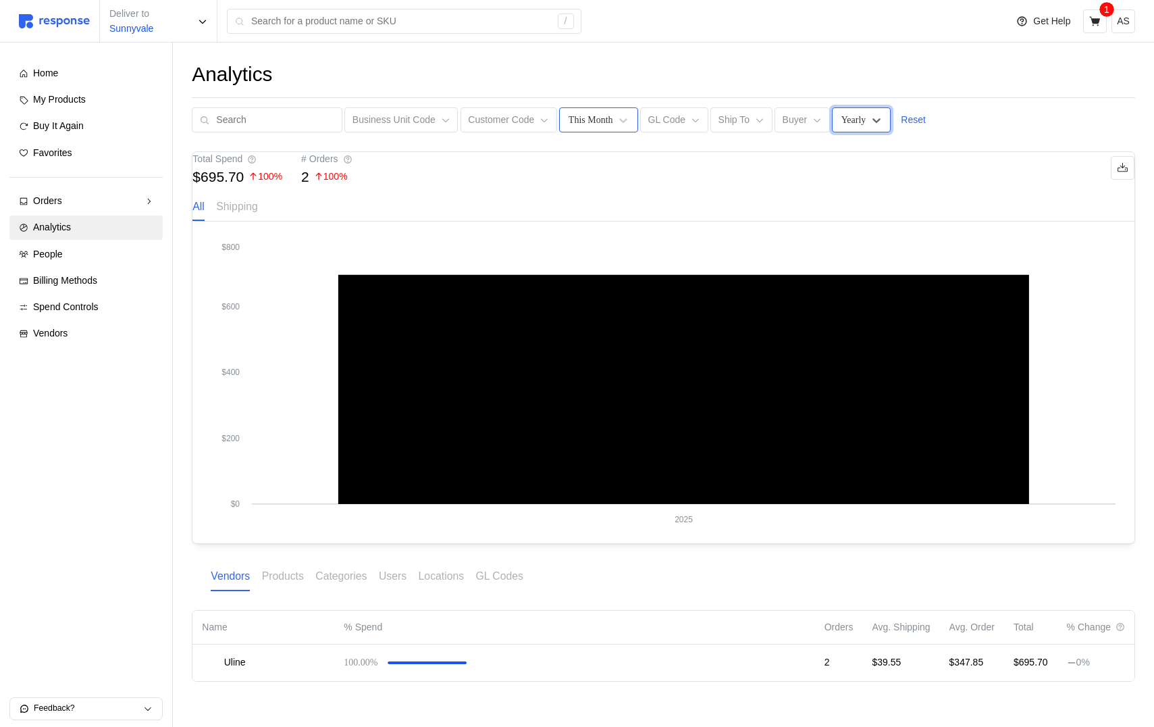
click at [606, 115] on div "This Month" at bounding box center [598, 119] width 78 height 25
click at [606, 250] on div "This Year" at bounding box center [630, 256] width 130 height 25
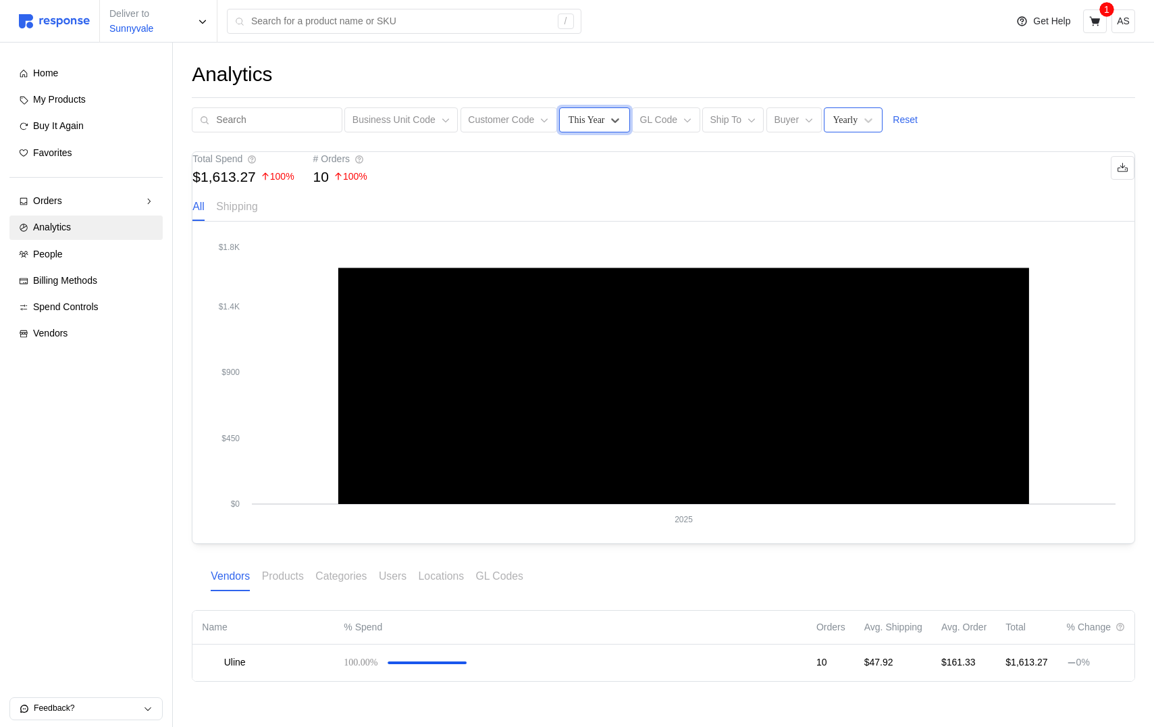
click at [848, 124] on div "Yearly" at bounding box center [845, 120] width 25 height 14
click at [851, 157] on div "Daily" at bounding box center [895, 156] width 130 height 25
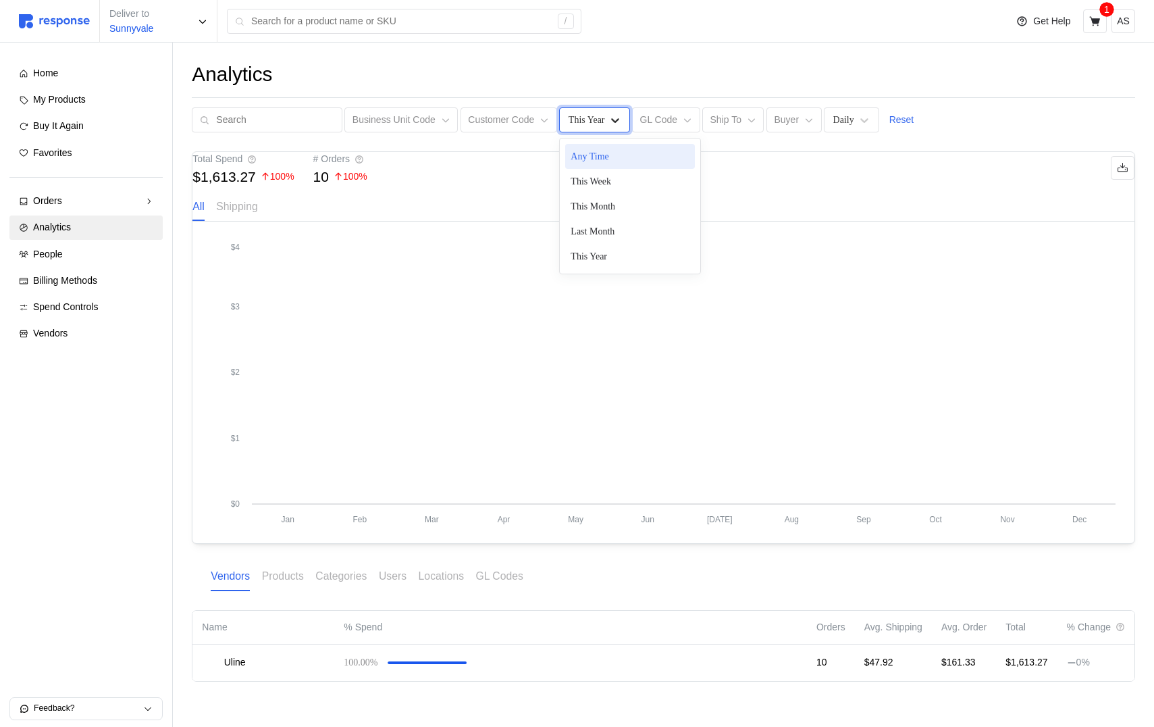
click at [613, 123] on icon at bounding box center [615, 120] width 14 height 14
click at [619, 200] on div "This Month" at bounding box center [630, 206] width 130 height 25
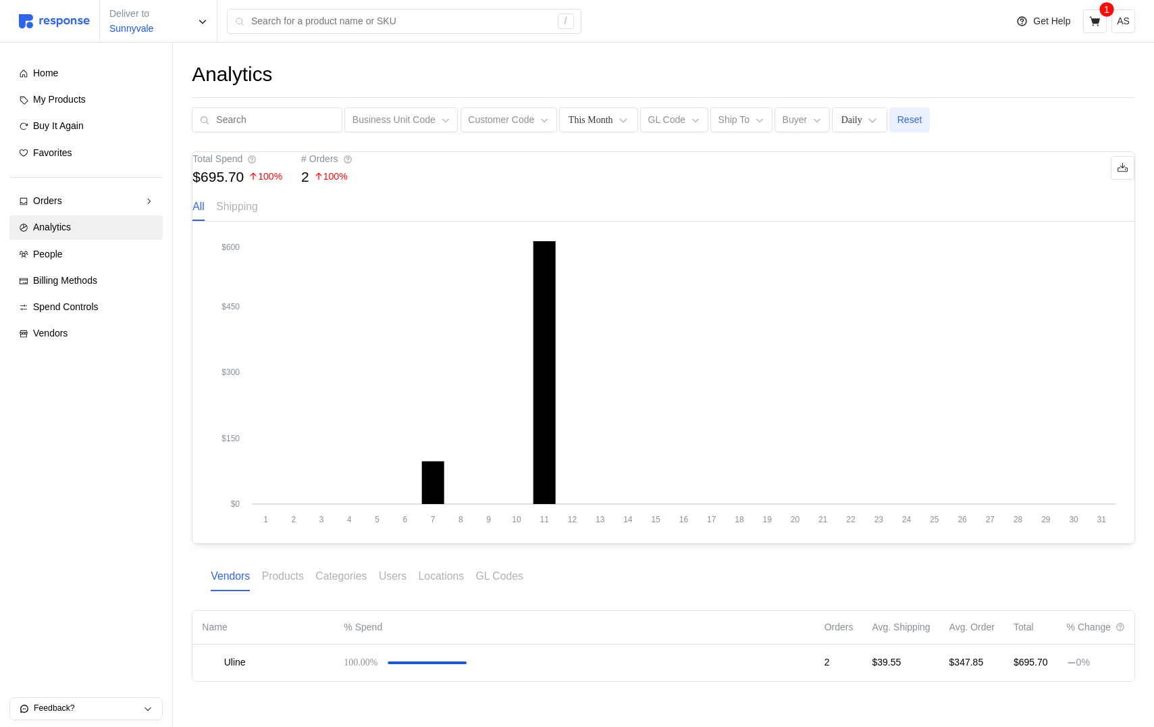
click at [908, 121] on p "Reset" at bounding box center [909, 120] width 25 height 15
click at [858, 120] on div "Daily" at bounding box center [859, 119] width 55 height 25
click at [860, 221] on div "Yearly" at bounding box center [903, 231] width 130 height 25
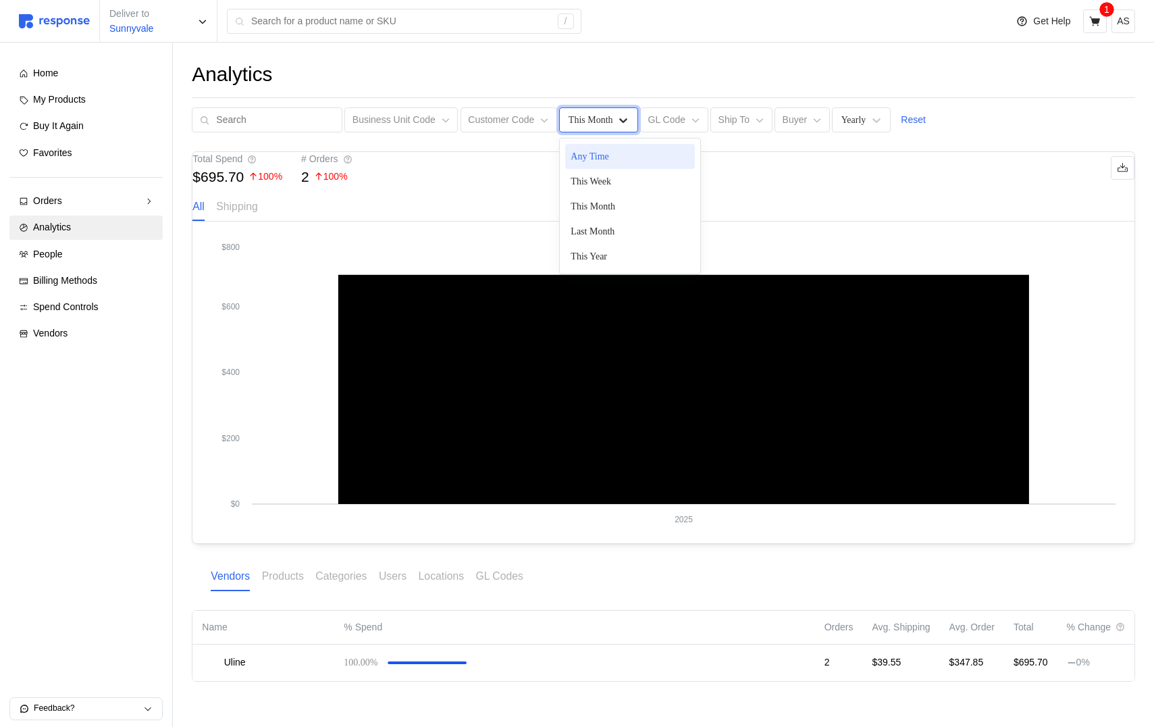
click at [617, 121] on icon at bounding box center [624, 120] width 14 height 14
click at [592, 261] on div "This Year" at bounding box center [630, 256] width 130 height 25
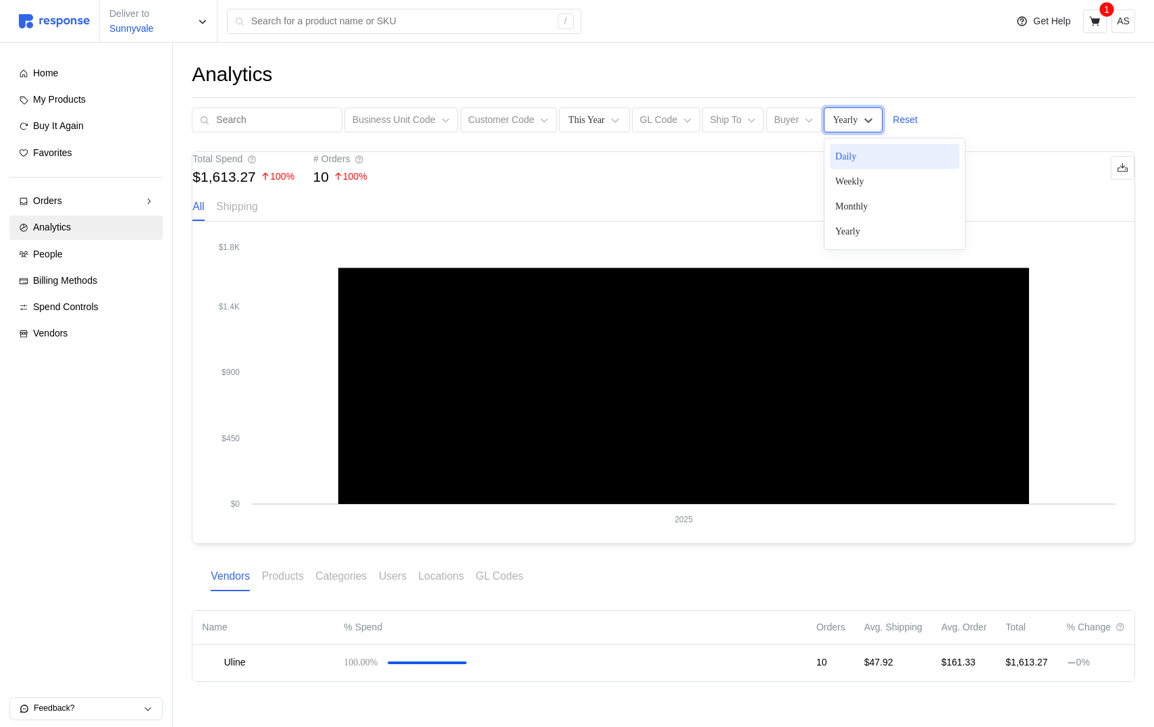
click at [838, 129] on div "Yearly" at bounding box center [853, 119] width 59 height 25
click at [847, 159] on div "Daily" at bounding box center [895, 156] width 130 height 25
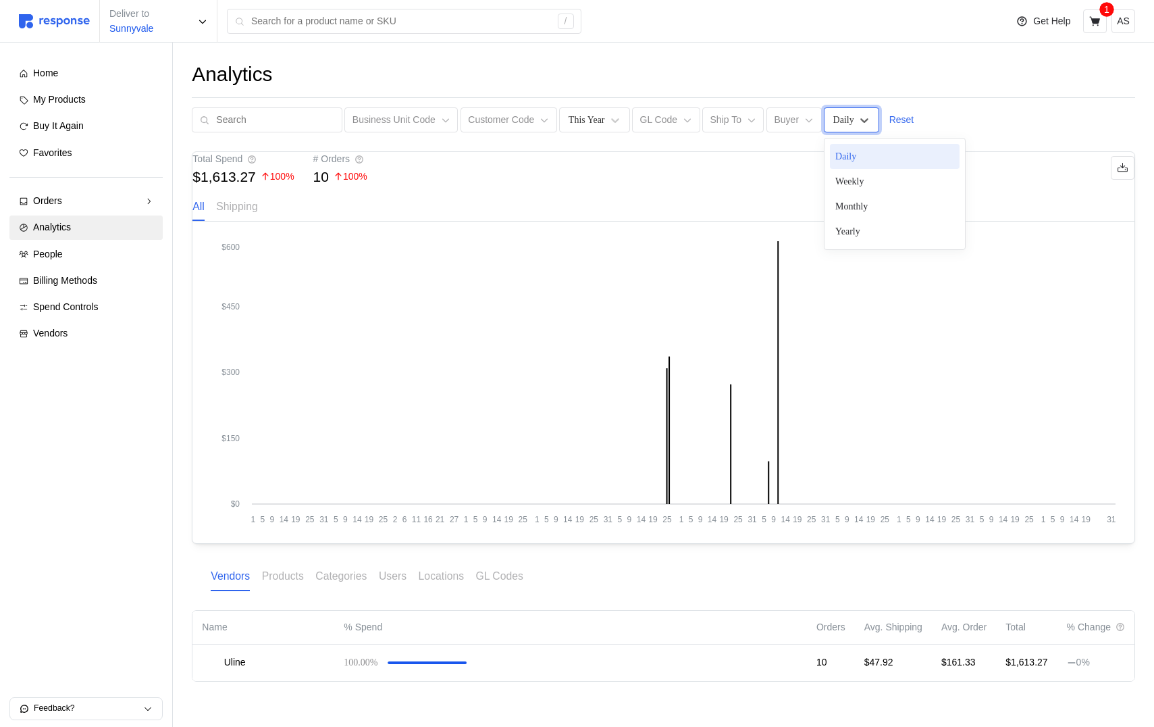
click at [843, 117] on div "Daily" at bounding box center [843, 120] width 21 height 14
click at [858, 176] on div "Weekly" at bounding box center [895, 181] width 130 height 25
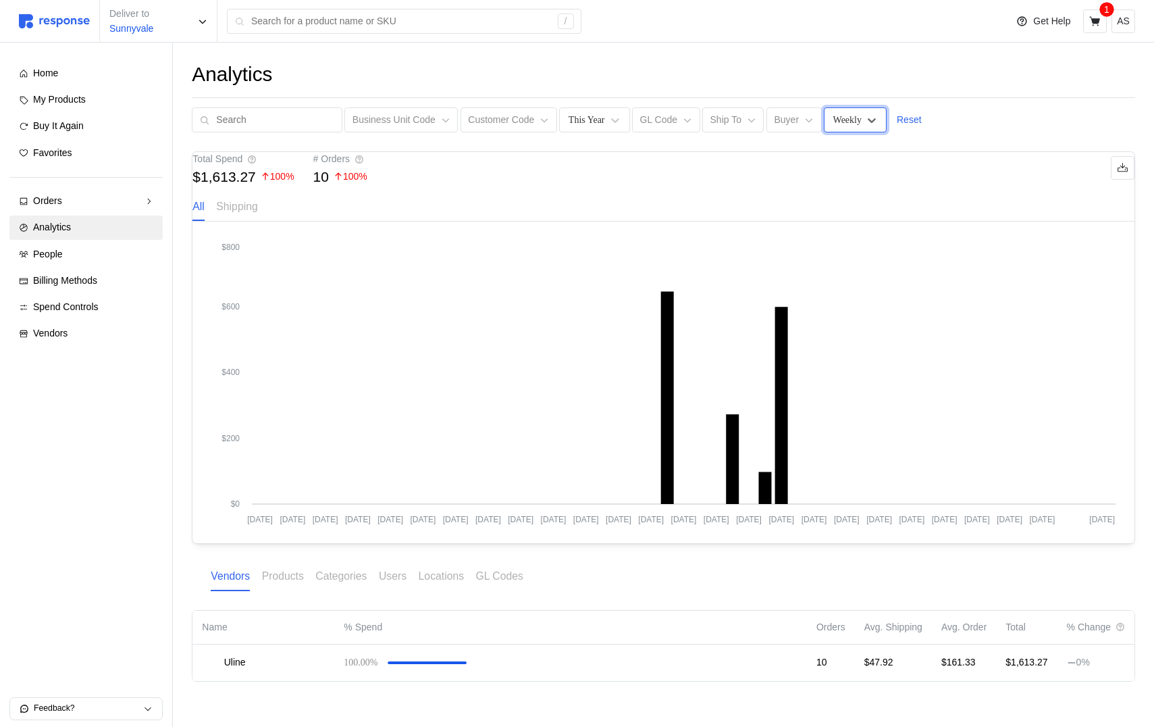
click at [824, 113] on div "Weekly" at bounding box center [855, 119] width 63 height 25
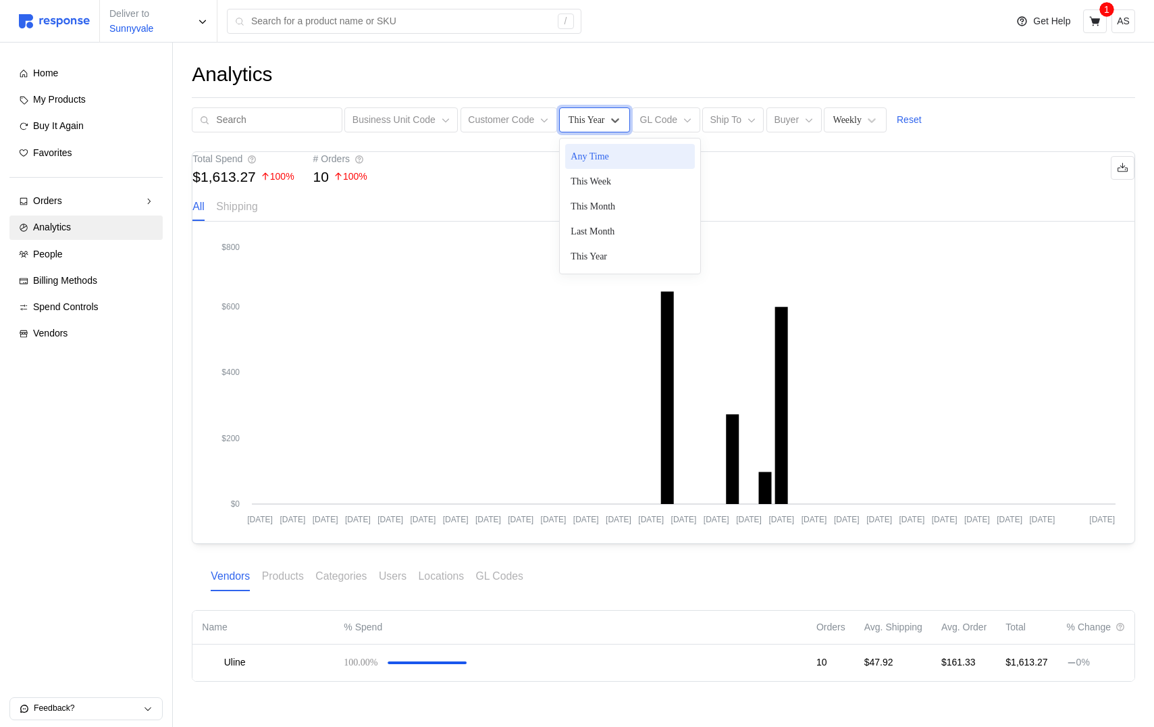
click at [594, 128] on div "This Year" at bounding box center [594, 119] width 70 height 25
click at [600, 186] on div "This Week" at bounding box center [630, 181] width 130 height 25
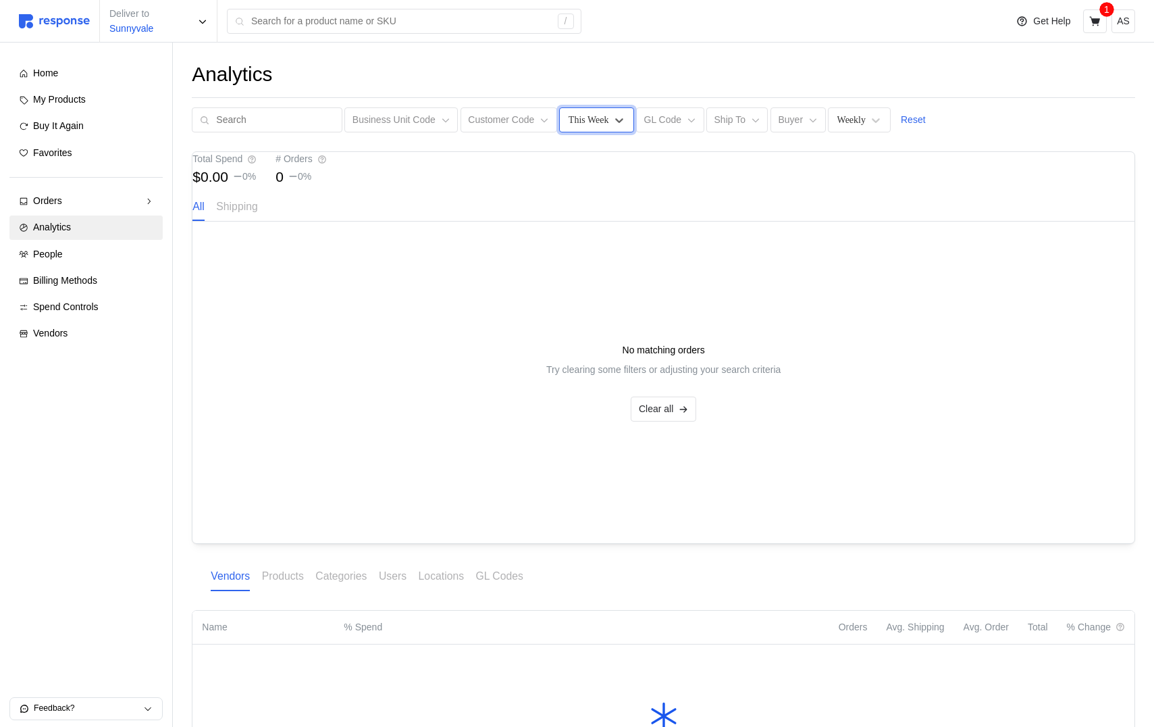
click at [577, 113] on div "This Week" at bounding box center [589, 120] width 41 height 14
click at [592, 228] on div "Last Month" at bounding box center [630, 231] width 130 height 25
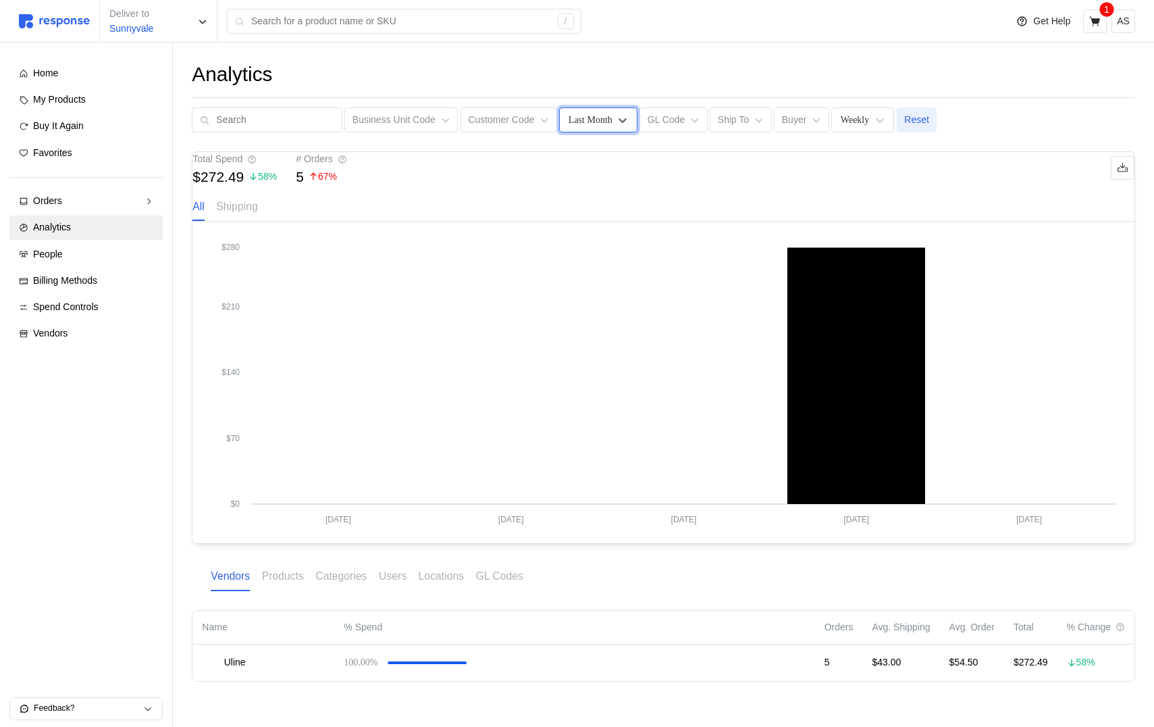
click at [920, 122] on p "Reset" at bounding box center [916, 120] width 25 height 15
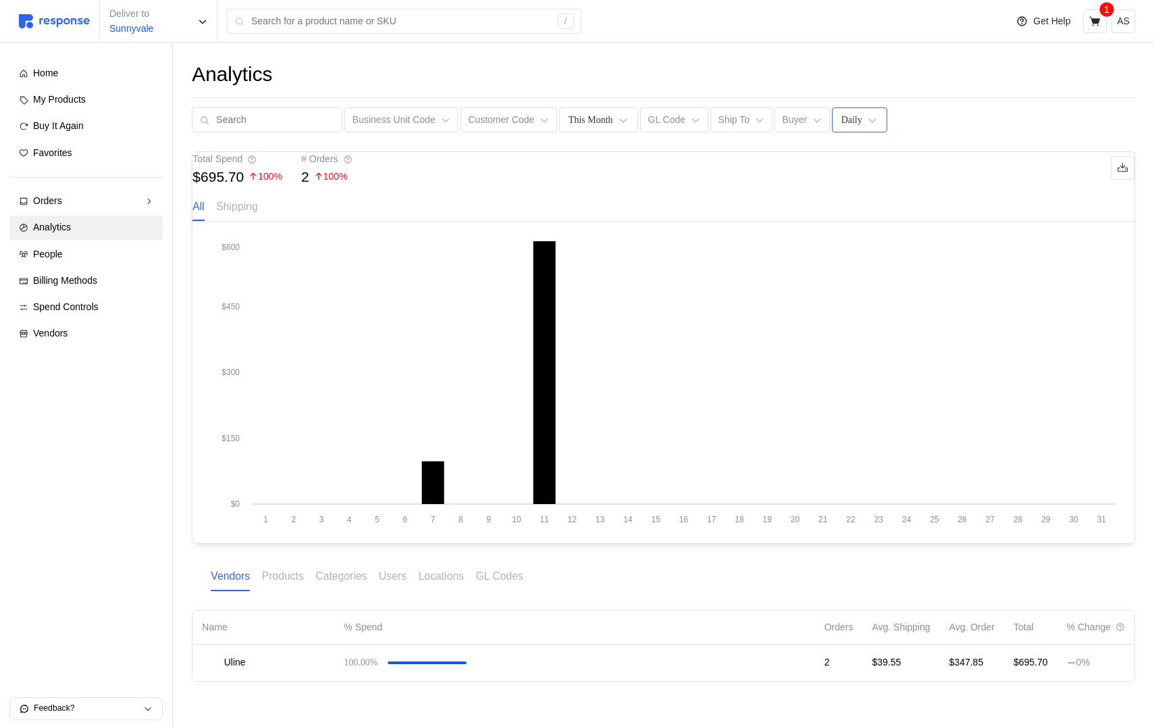
click at [859, 120] on div "Daily" at bounding box center [859, 119] width 55 height 25
click at [889, 186] on div "Weekly" at bounding box center [903, 181] width 130 height 25
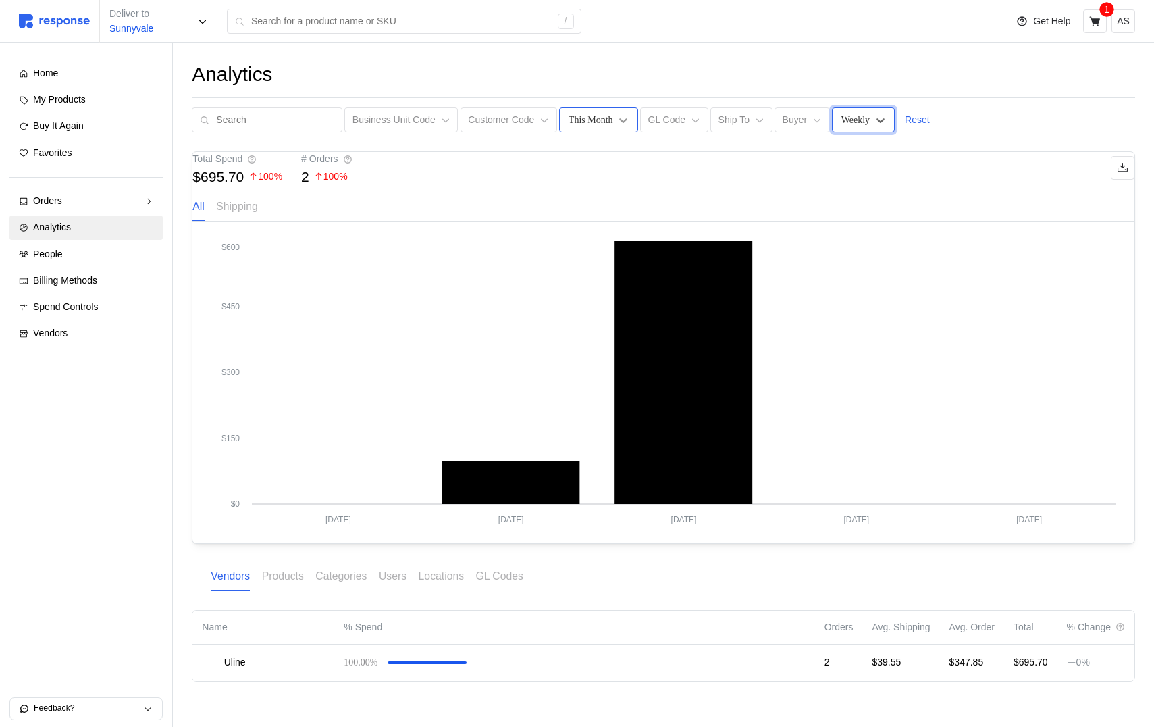
click at [617, 115] on icon at bounding box center [624, 120] width 14 height 14
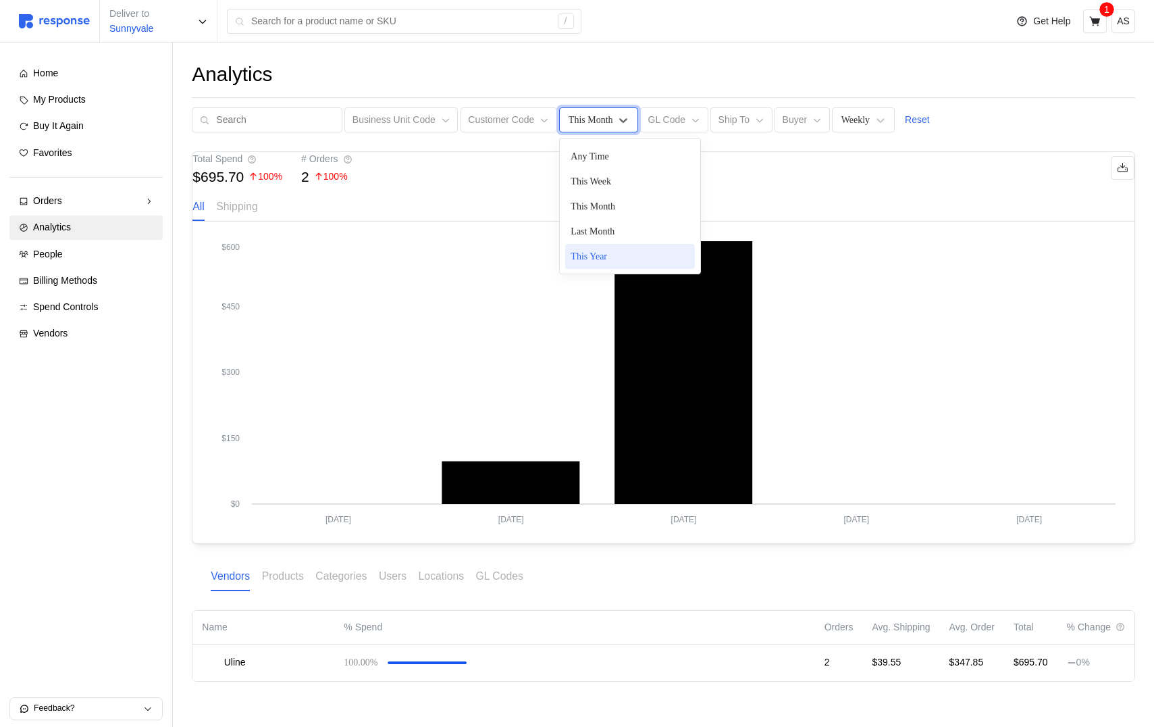
click at [605, 251] on div "This Year" at bounding box center [630, 256] width 130 height 25
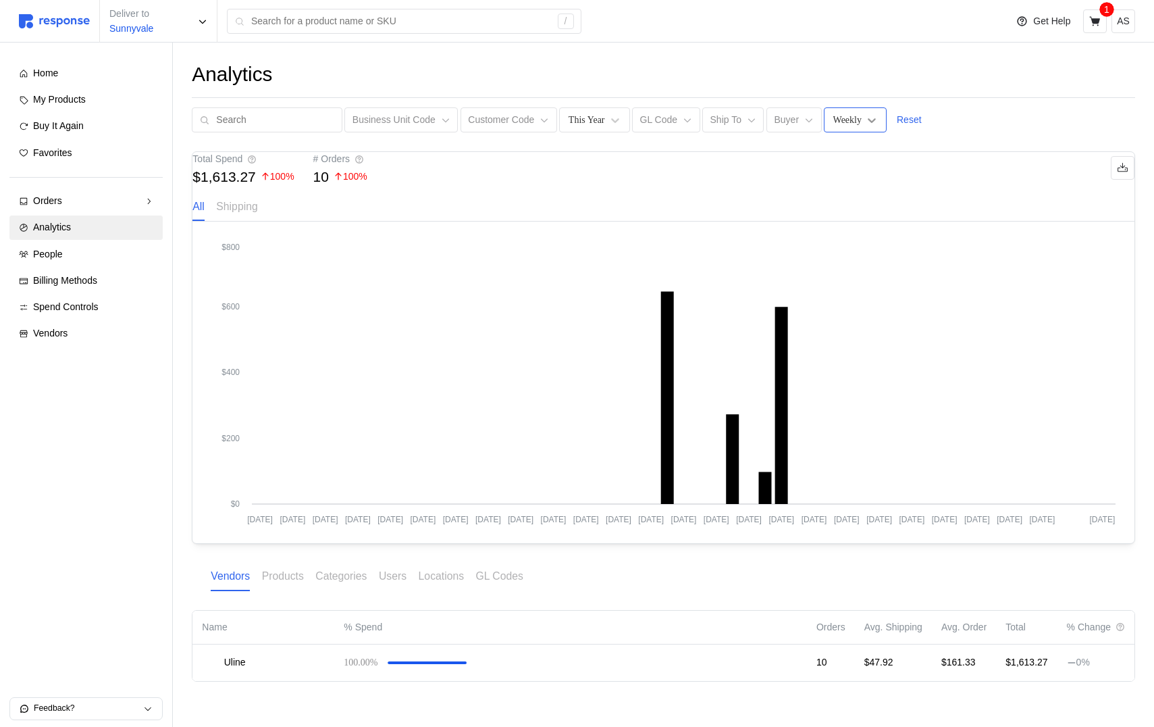
click at [874, 124] on icon at bounding box center [872, 120] width 14 height 14
click at [805, 307] on icon "Dec 29 Jan 12 Jan 26 Feb 9 Feb 23 Mar 9 Mar 23 Apr 6 Apr 20 May 4 May 18 Jun 1 …" at bounding box center [663, 382] width 904 height 284
click at [853, 120] on div "Weekly" at bounding box center [847, 120] width 28 height 14
click at [854, 228] on div "Yearly" at bounding box center [895, 231] width 130 height 25
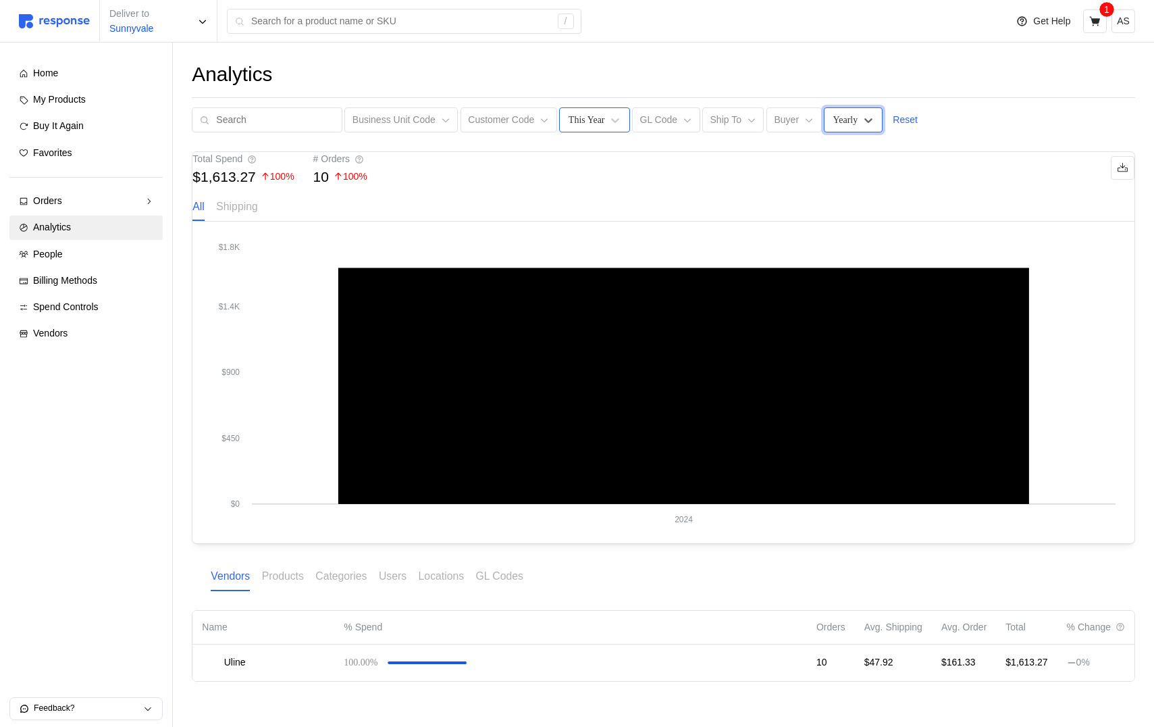
click at [570, 117] on div "This Year" at bounding box center [587, 120] width 36 height 14
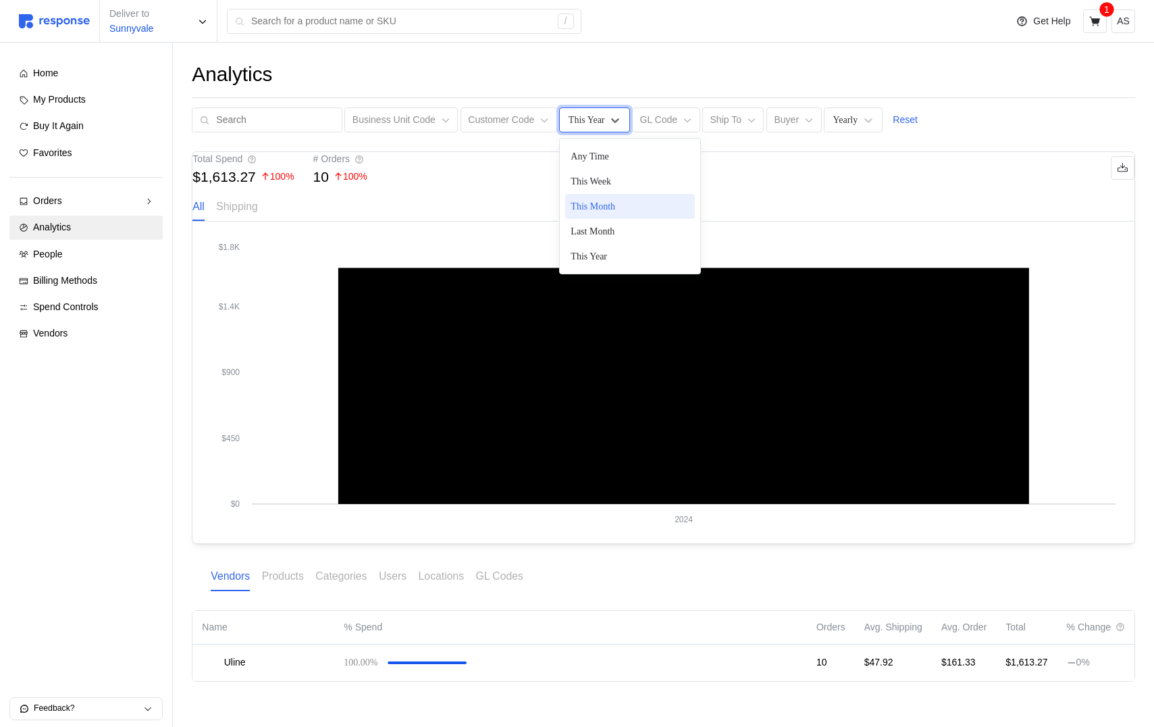
click at [610, 209] on div "This Month" at bounding box center [630, 206] width 130 height 25
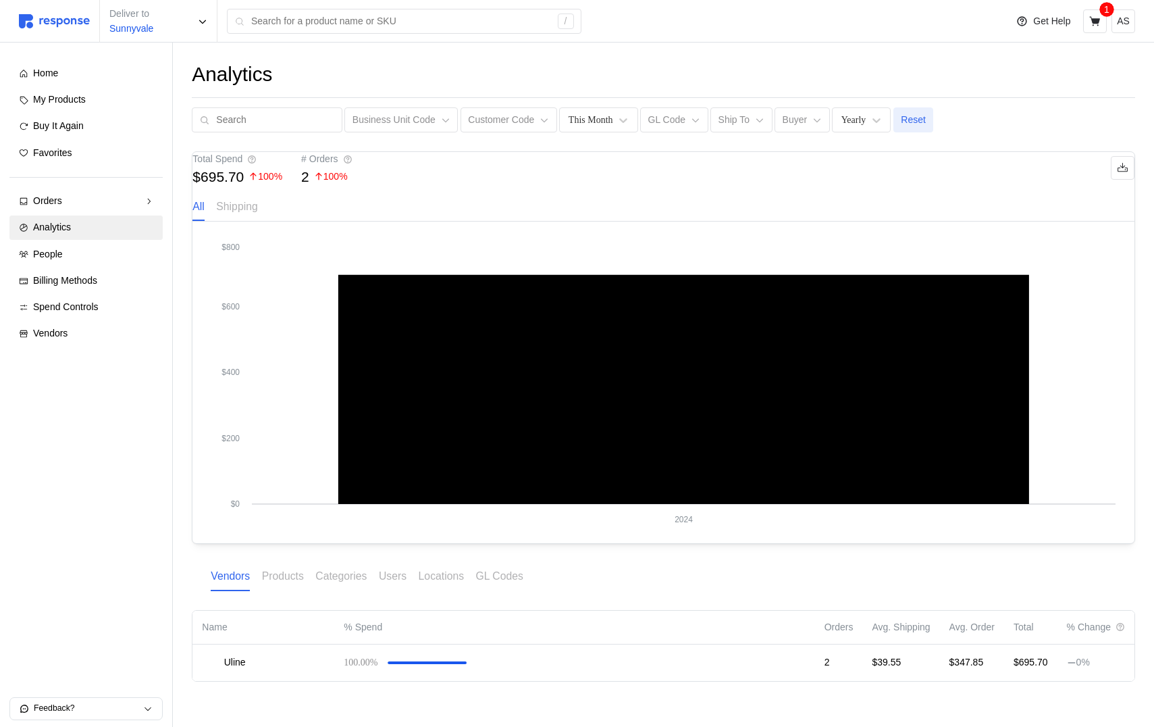
click at [905, 118] on p "Reset" at bounding box center [913, 120] width 25 height 15
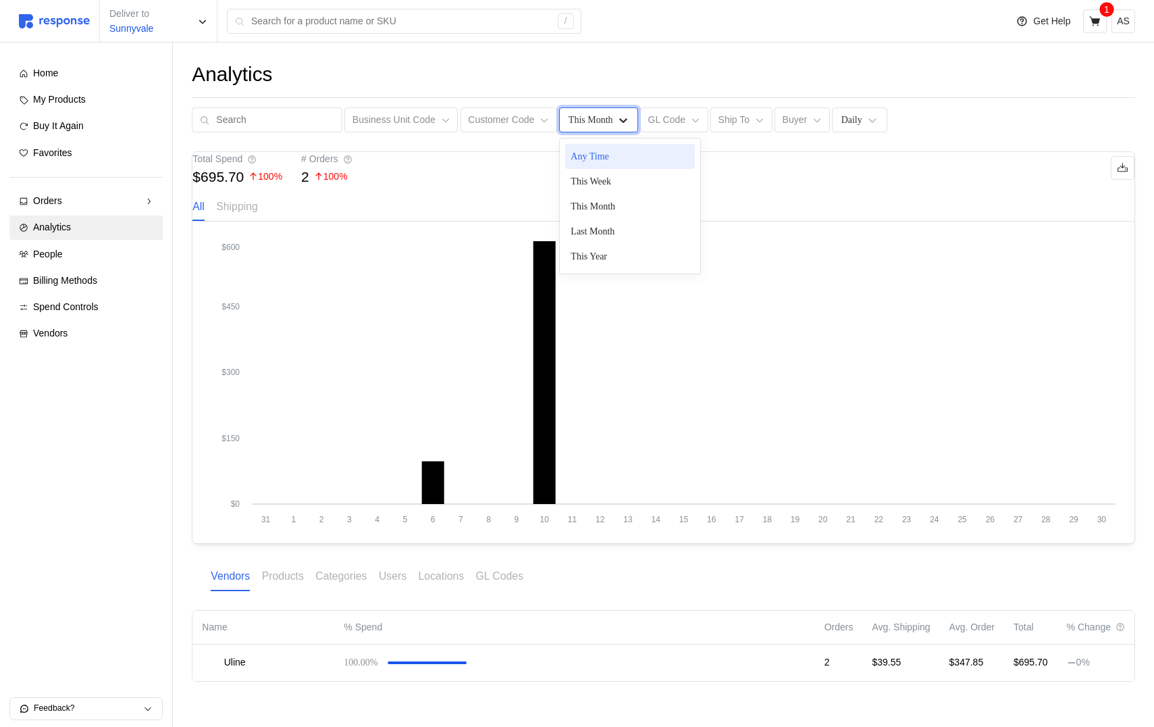
click at [617, 115] on icon at bounding box center [624, 120] width 14 height 14
click at [610, 254] on div "This Year" at bounding box center [630, 256] width 130 height 25
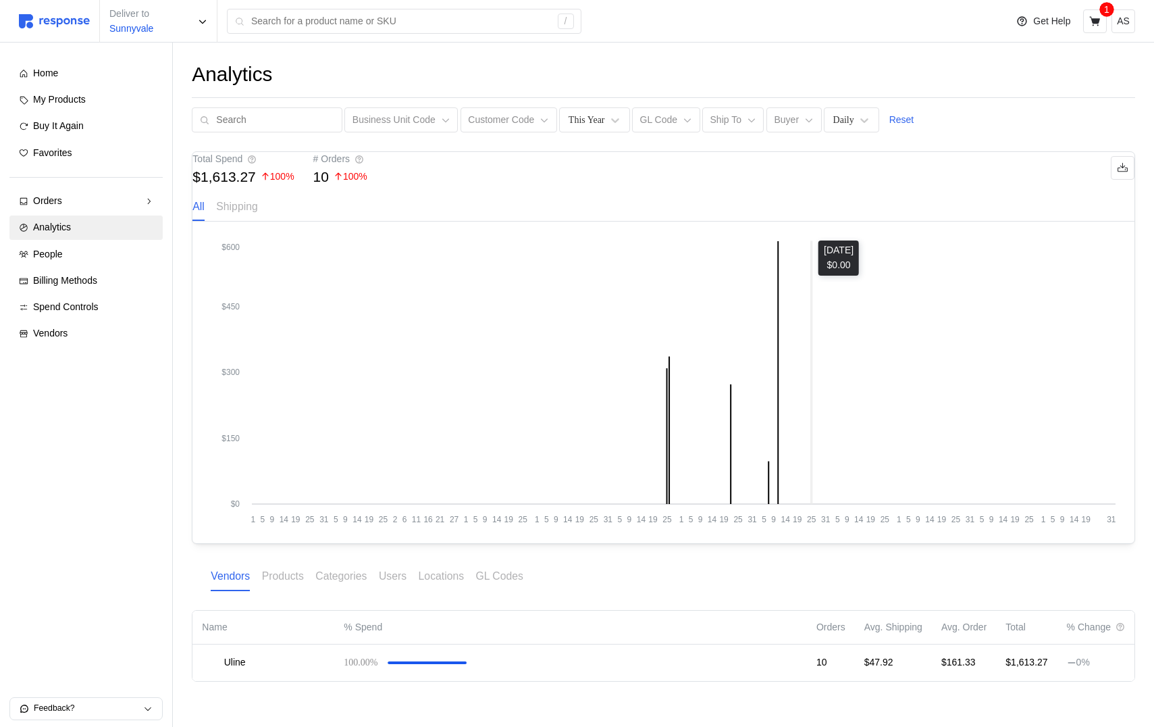
click at [811, 319] on icon "1 5 9 14 19 25 31 5 9 14 19 25 2 6 11 16 21 27 1 5 9 14 19 25 1 5 9 14 19 25 31…" at bounding box center [663, 382] width 904 height 284
click at [858, 124] on icon at bounding box center [865, 120] width 14 height 14
click at [858, 117] on icon at bounding box center [865, 120] width 14 height 14
click at [856, 181] on div "Weekly" at bounding box center [895, 181] width 130 height 25
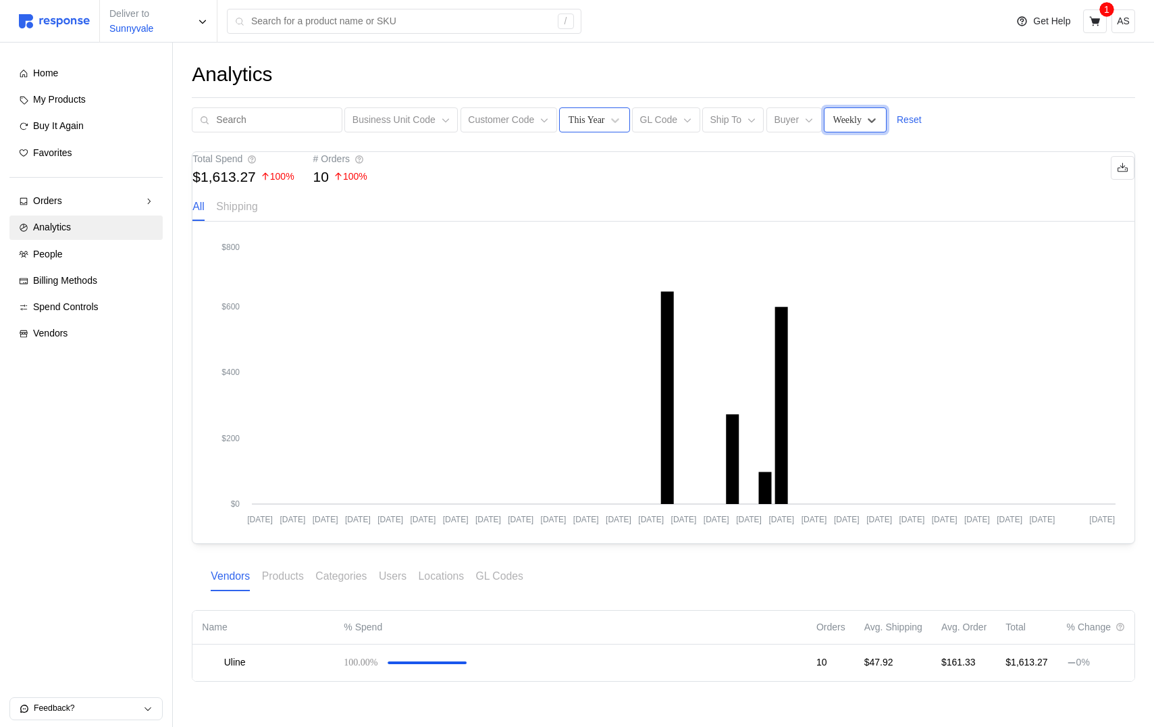
click at [569, 118] on div "This Year" at bounding box center [587, 120] width 36 height 14
click at [621, 208] on div "This Month" at bounding box center [630, 206] width 130 height 25
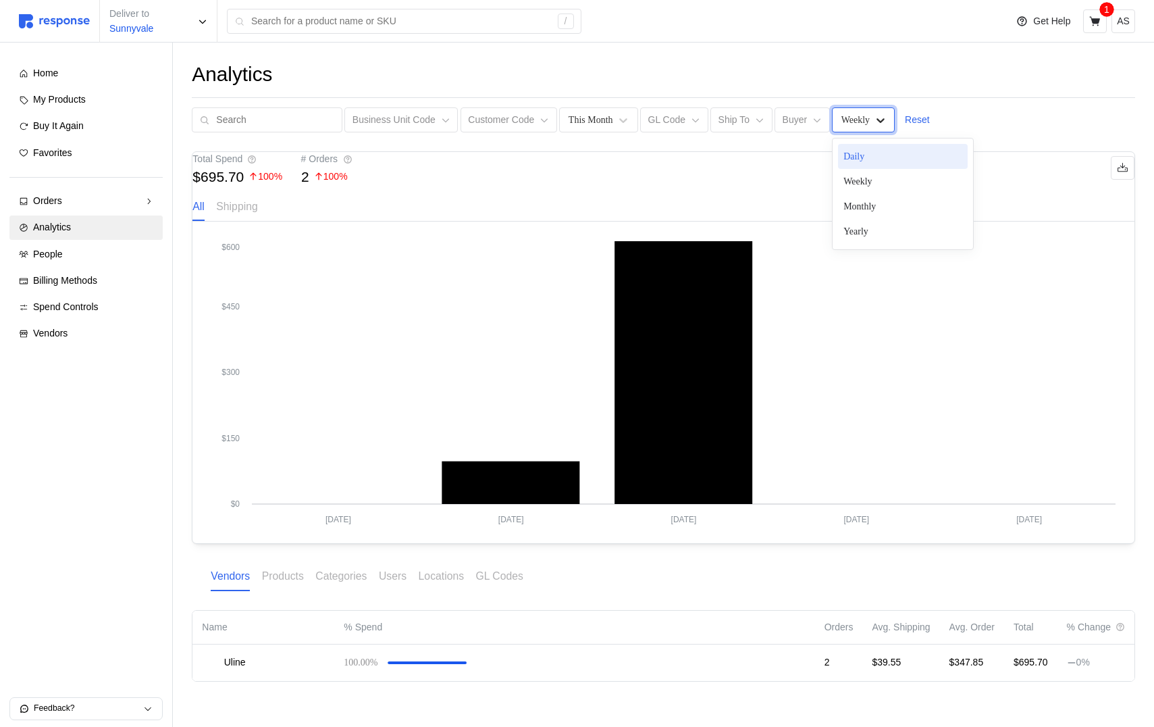
click at [874, 115] on icon at bounding box center [881, 120] width 14 height 14
click at [865, 160] on div "Daily" at bounding box center [903, 156] width 130 height 25
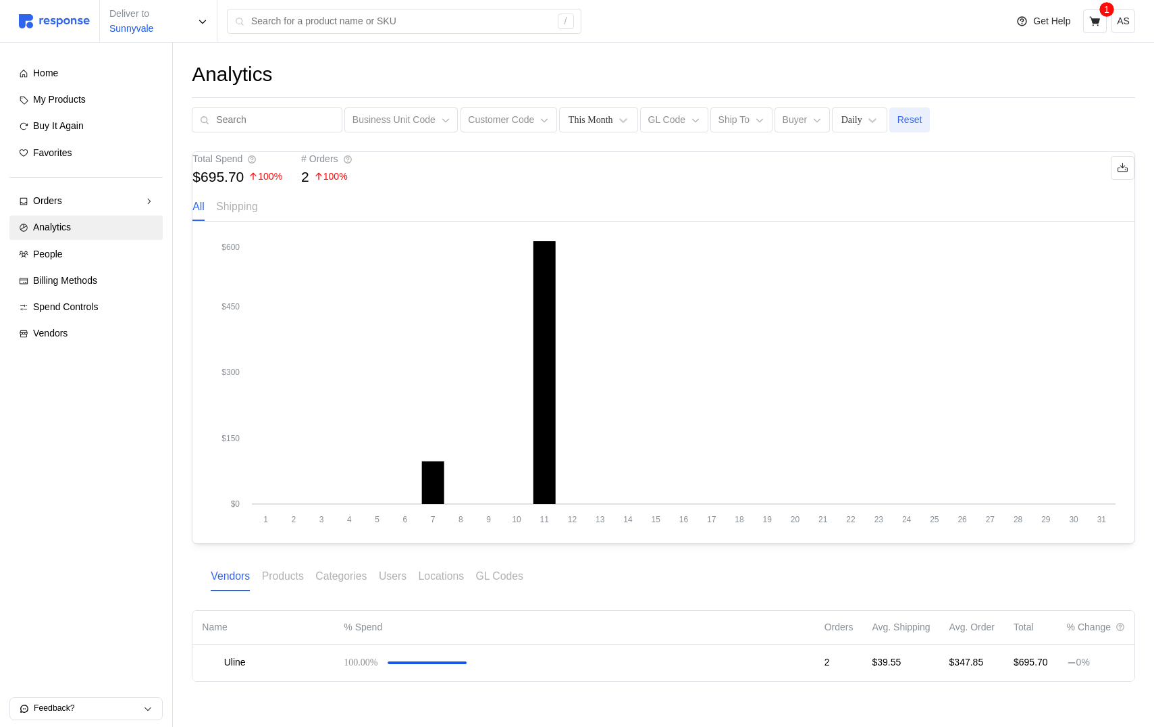
click at [904, 116] on p "Reset" at bounding box center [909, 120] width 25 height 15
click at [569, 116] on div "This Month" at bounding box center [591, 120] width 45 height 14
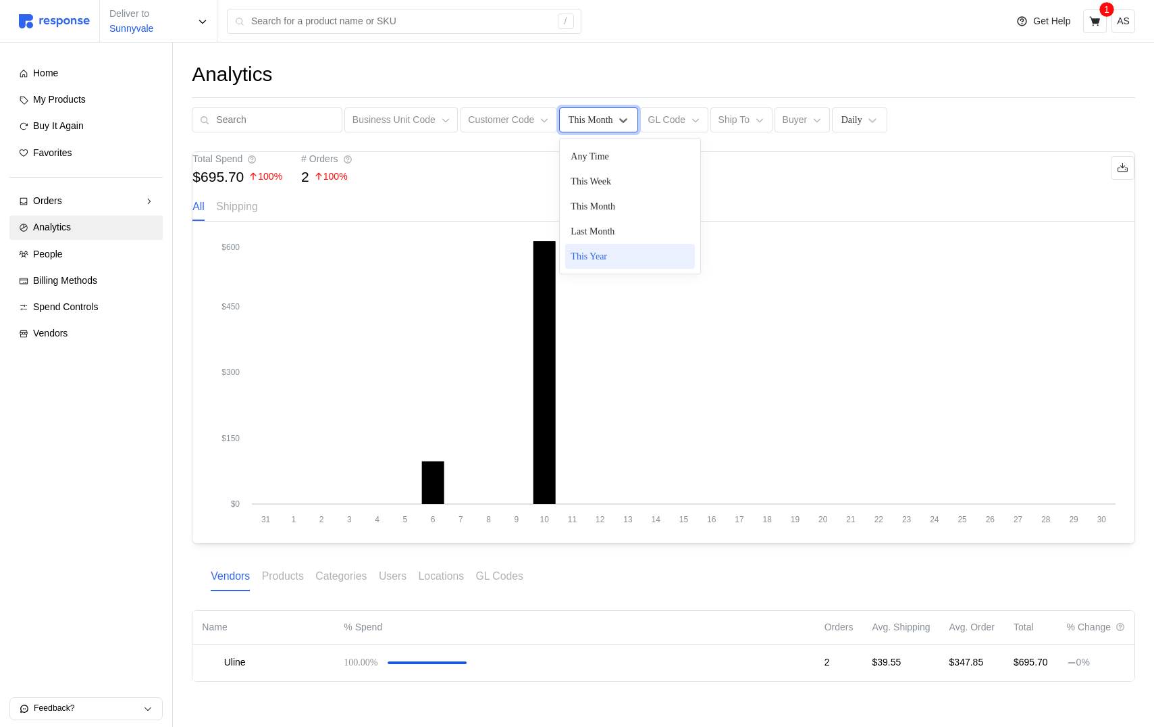
click at [594, 262] on div "This Year" at bounding box center [630, 256] width 130 height 25
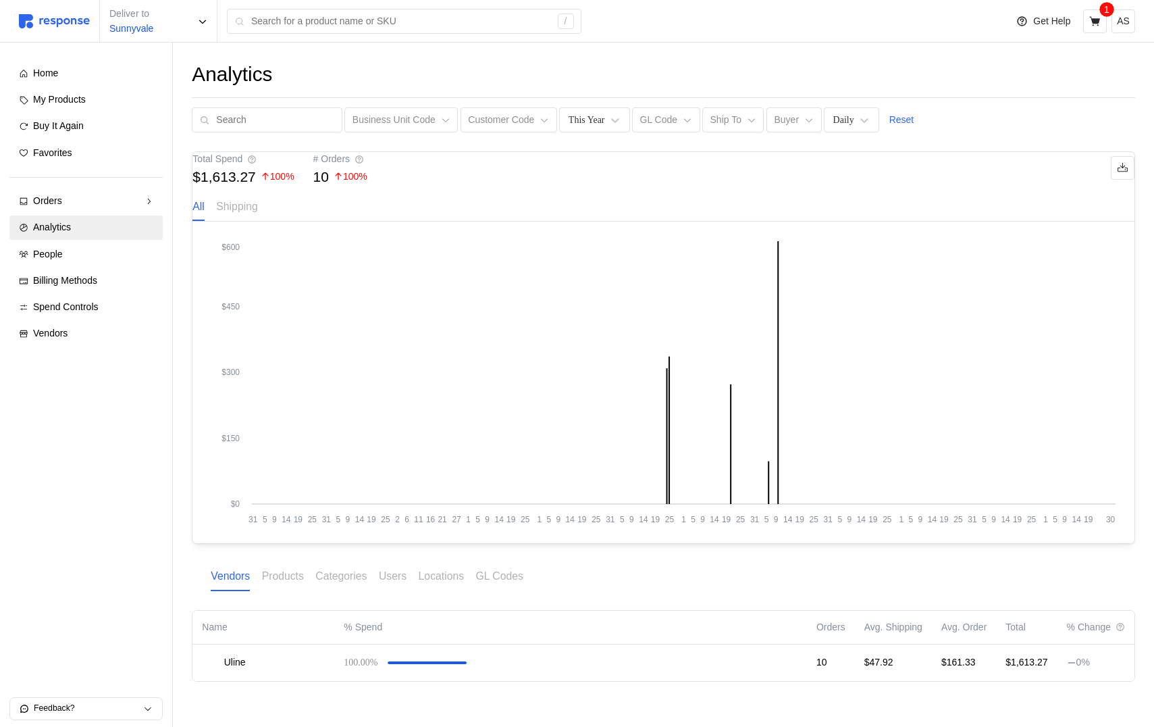
click at [1111, 403] on tspan "30" at bounding box center [1110, 519] width 9 height 9
click at [1071, 403] on icon "31 5 9 14 19 25 31 5 9 14 19 25 2 6 11 16 21 27 1 5 9 14 19 25 1 5 9 14 19 25 3…" at bounding box center [663, 382] width 904 height 284
click at [775, 403] on div "Analytics Business Unit Code Customer Code This Year GL Code Ship To Buyer Dail…" at bounding box center [663, 391] width 981 height 696
click at [891, 122] on p "Reset" at bounding box center [901, 120] width 25 height 15
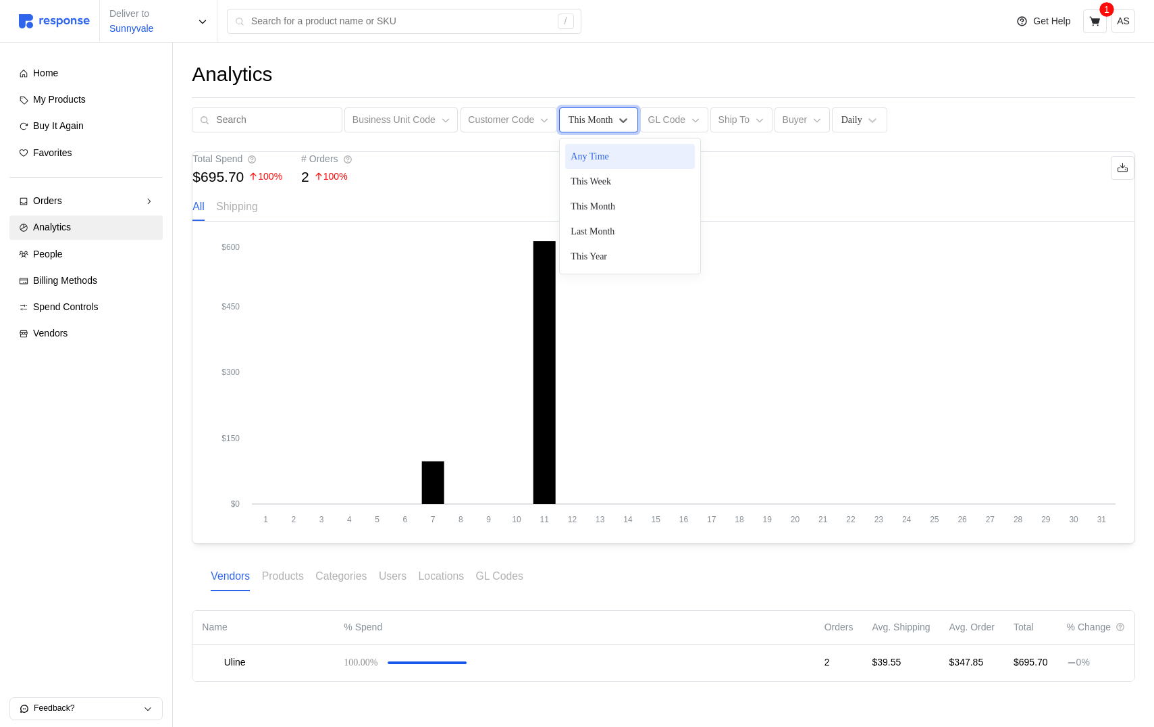
click at [586, 121] on div "This Month" at bounding box center [591, 120] width 45 height 14
click at [608, 179] on div "This Week" at bounding box center [630, 181] width 130 height 25
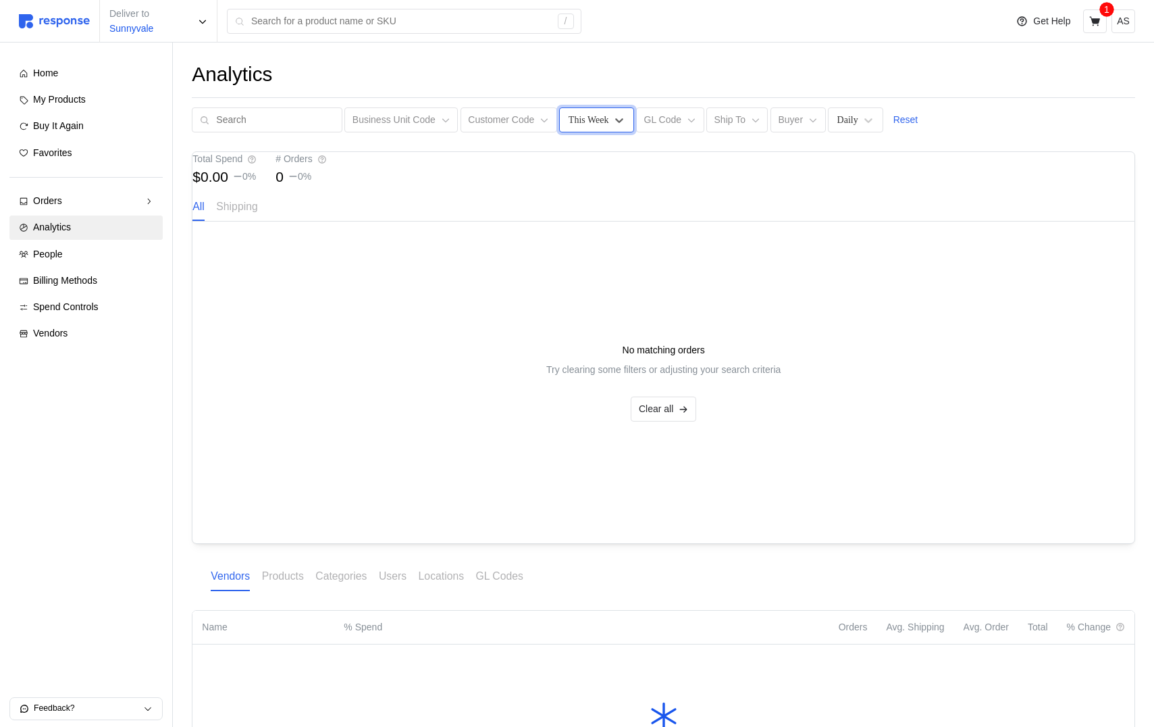
click at [594, 124] on div "This Week" at bounding box center [589, 120] width 41 height 14
click at [594, 201] on div "This Month" at bounding box center [630, 206] width 130 height 25
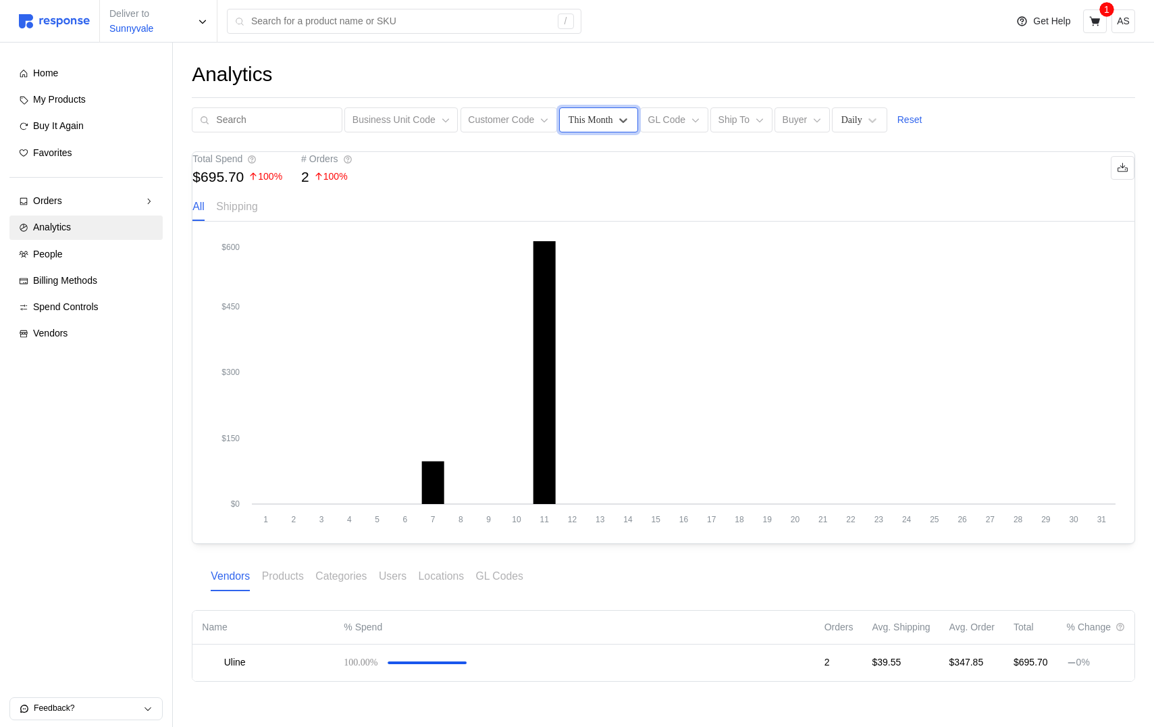
click at [608, 115] on div "This Month" at bounding box center [598, 119] width 78 height 25
click at [608, 224] on div "Last Month" at bounding box center [630, 231] width 130 height 25
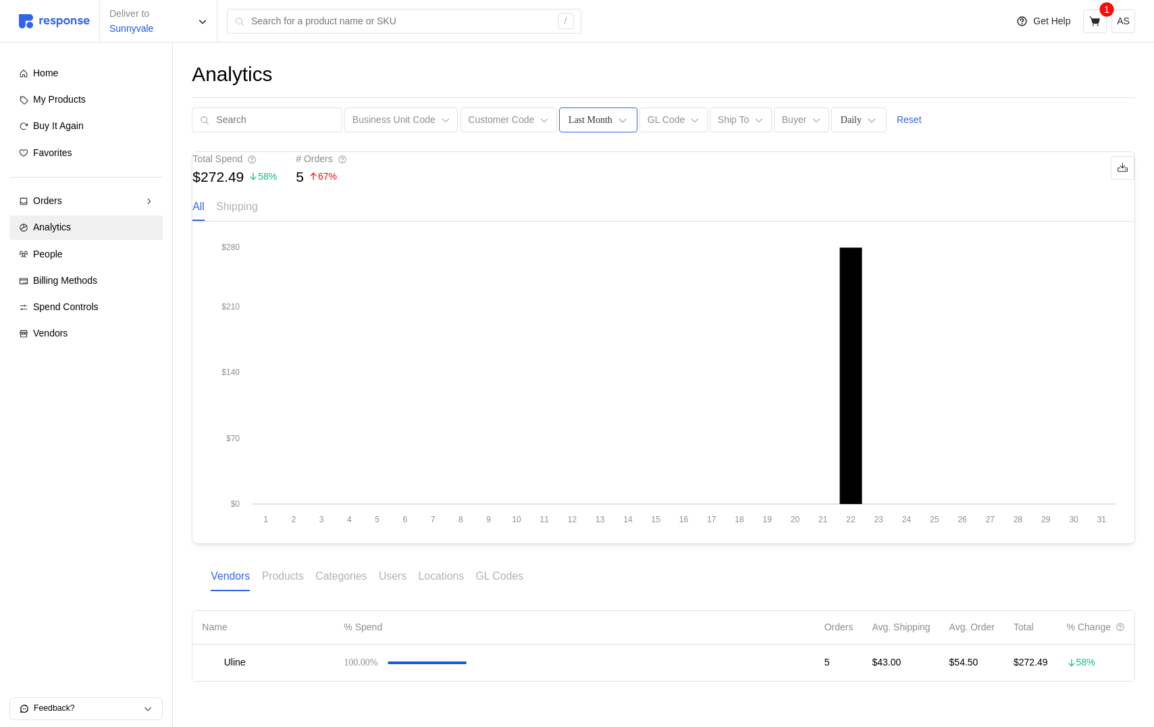
click at [581, 132] on div "Analytics Business Unit Code Customer Code Last Month GL Code Ship To Buyer Dai…" at bounding box center [663, 391] width 981 height 696
click at [582, 109] on div "Last Month" at bounding box center [598, 119] width 78 height 25
click at [590, 251] on div "This Year" at bounding box center [630, 256] width 130 height 25
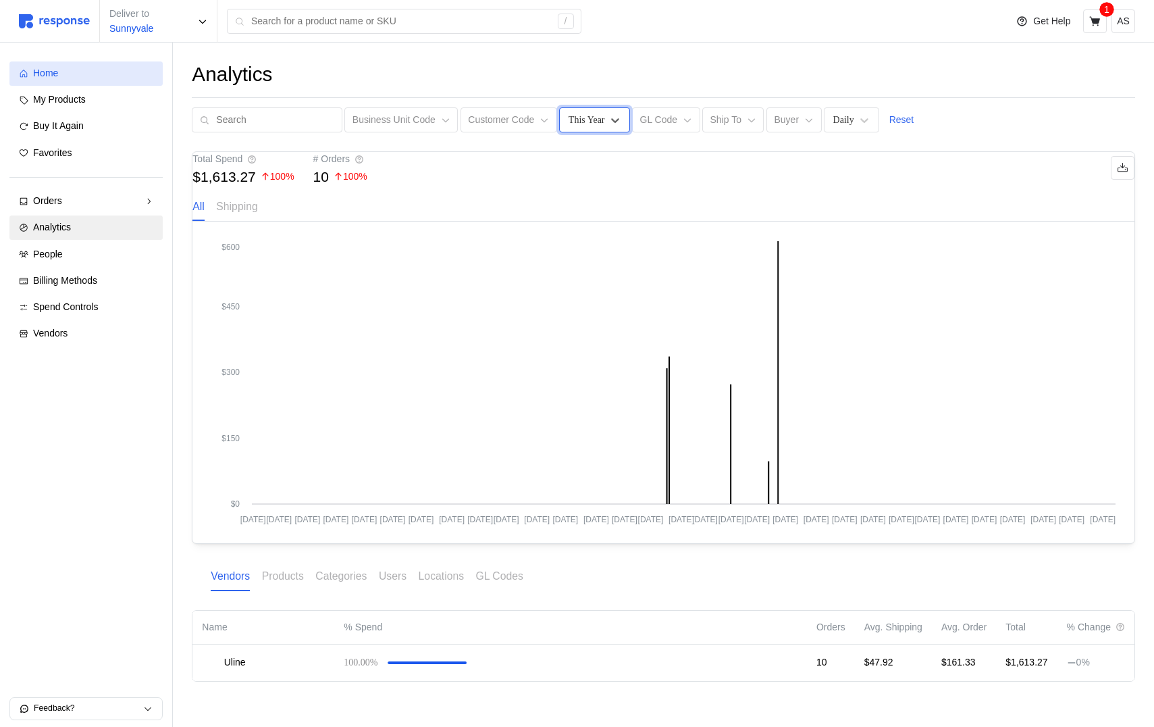
click at [97, 75] on div "Home" at bounding box center [93, 73] width 120 height 15
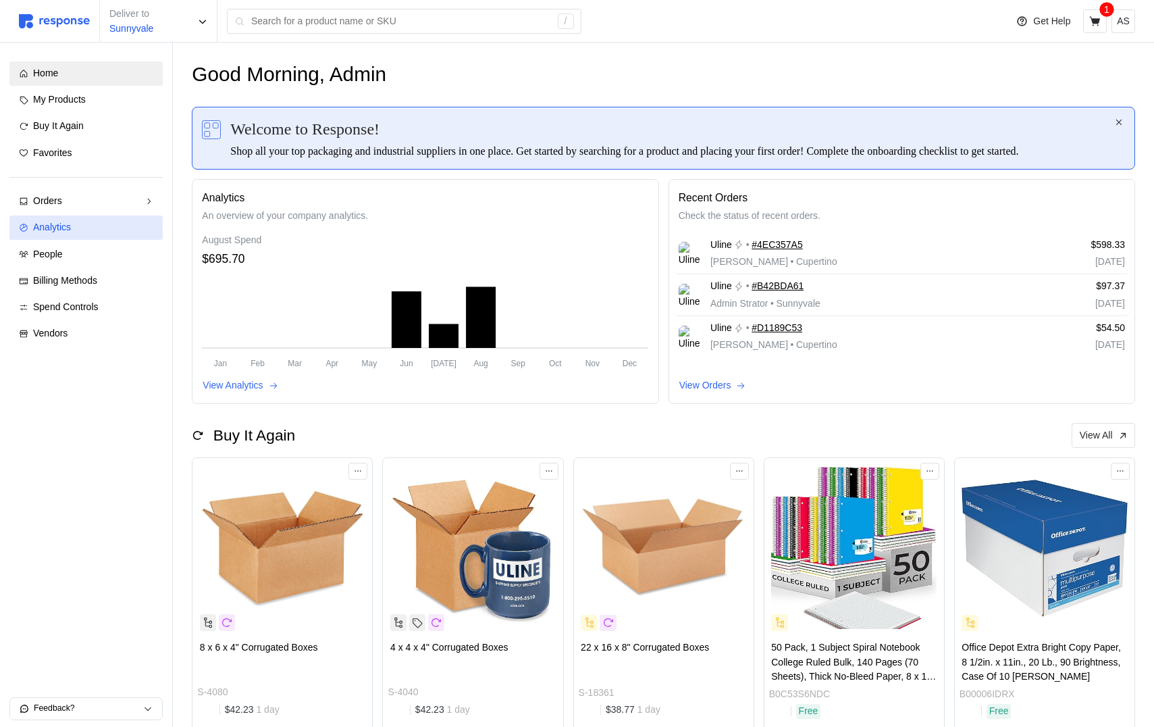
click at [88, 228] on div "Analytics" at bounding box center [93, 227] width 120 height 15
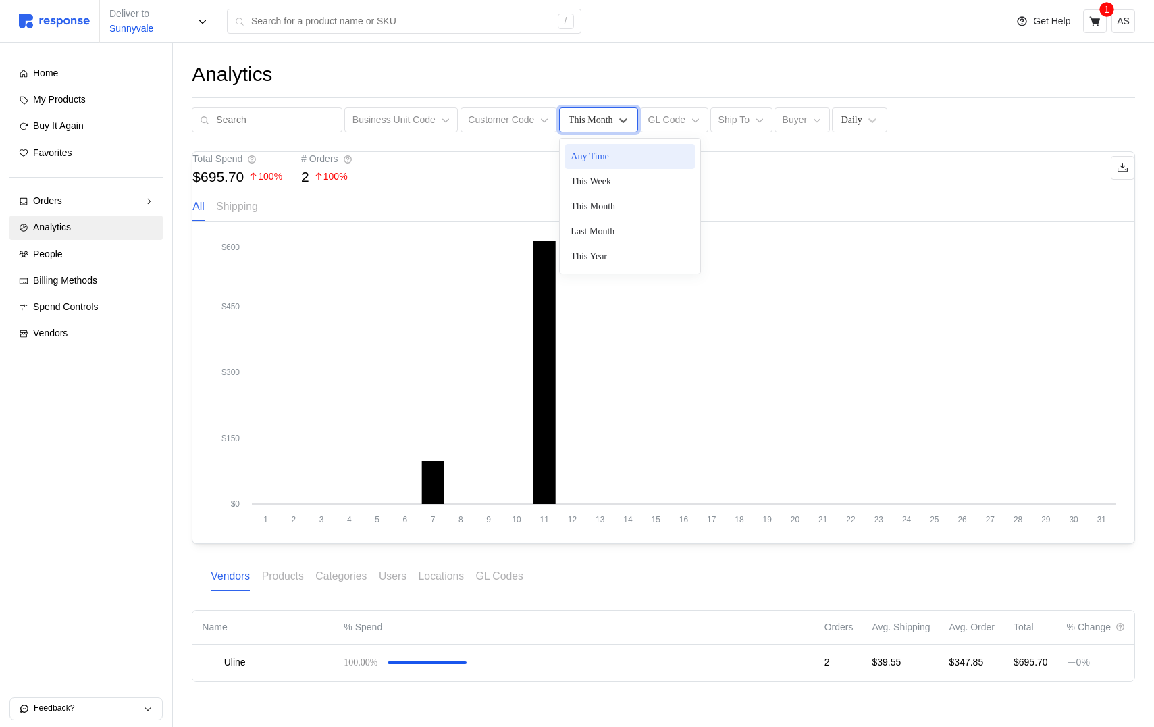
click at [569, 126] on div "This Month" at bounding box center [591, 120] width 45 height 14
click at [573, 169] on div "This Week" at bounding box center [630, 181] width 130 height 25
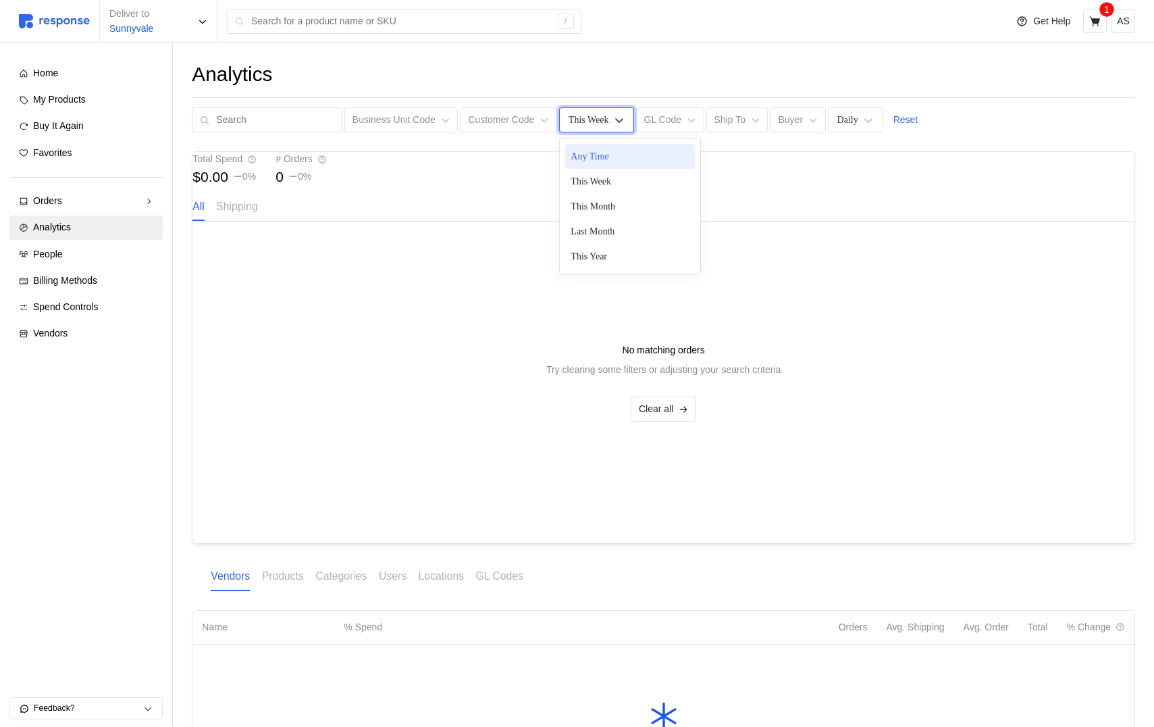
click at [578, 122] on div "This Week" at bounding box center [589, 120] width 41 height 14
click at [581, 206] on div "This Month" at bounding box center [630, 206] width 130 height 25
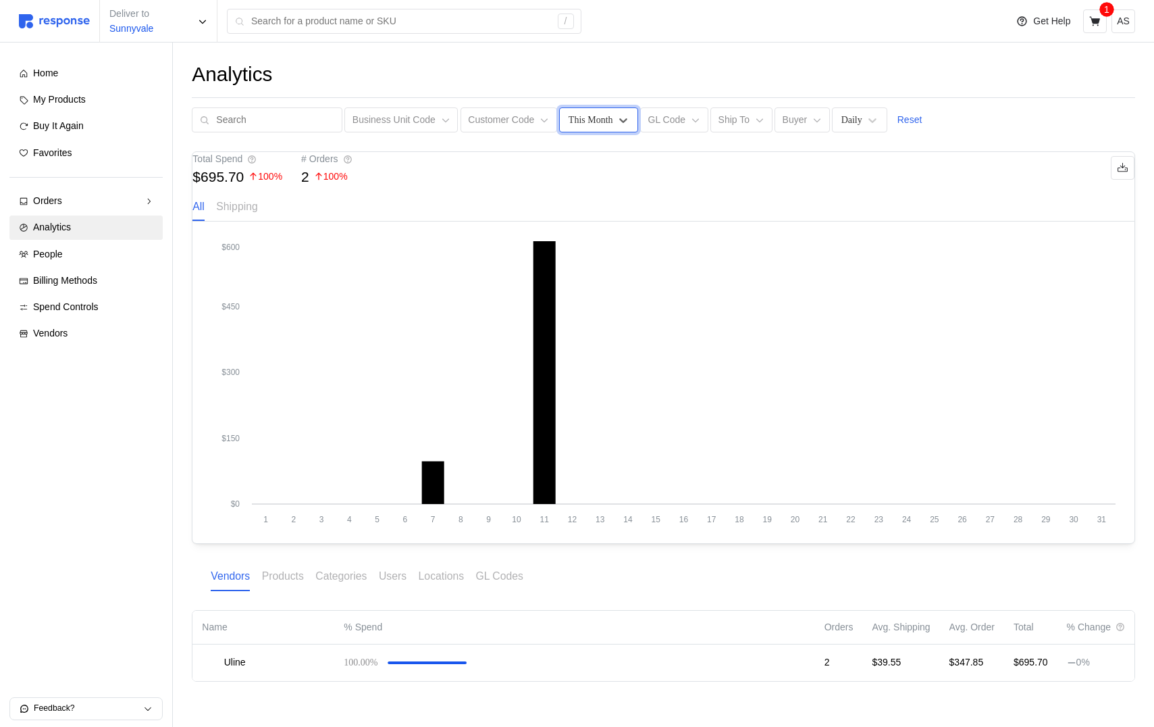
click at [598, 127] on div "This Month" at bounding box center [598, 119] width 78 height 25
click at [598, 159] on div "Any Time" at bounding box center [630, 156] width 130 height 25
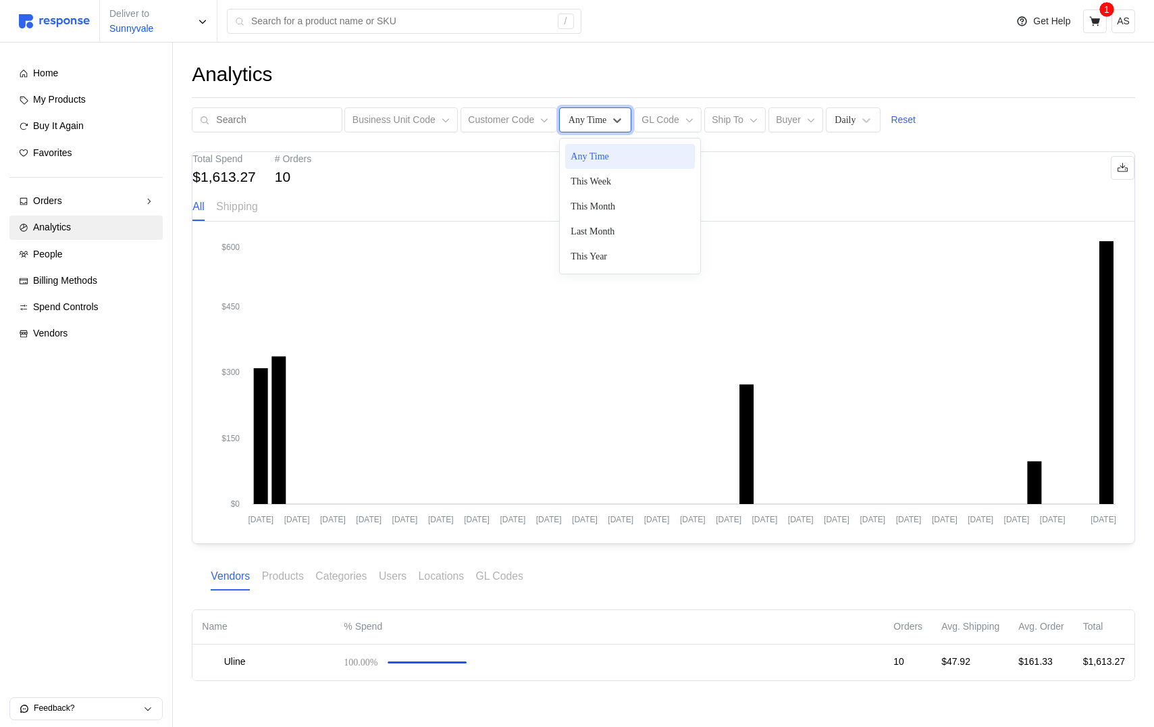
click at [592, 122] on div "Any Time" at bounding box center [588, 120] width 38 height 14
click at [596, 203] on div "This Month" at bounding box center [630, 206] width 130 height 25
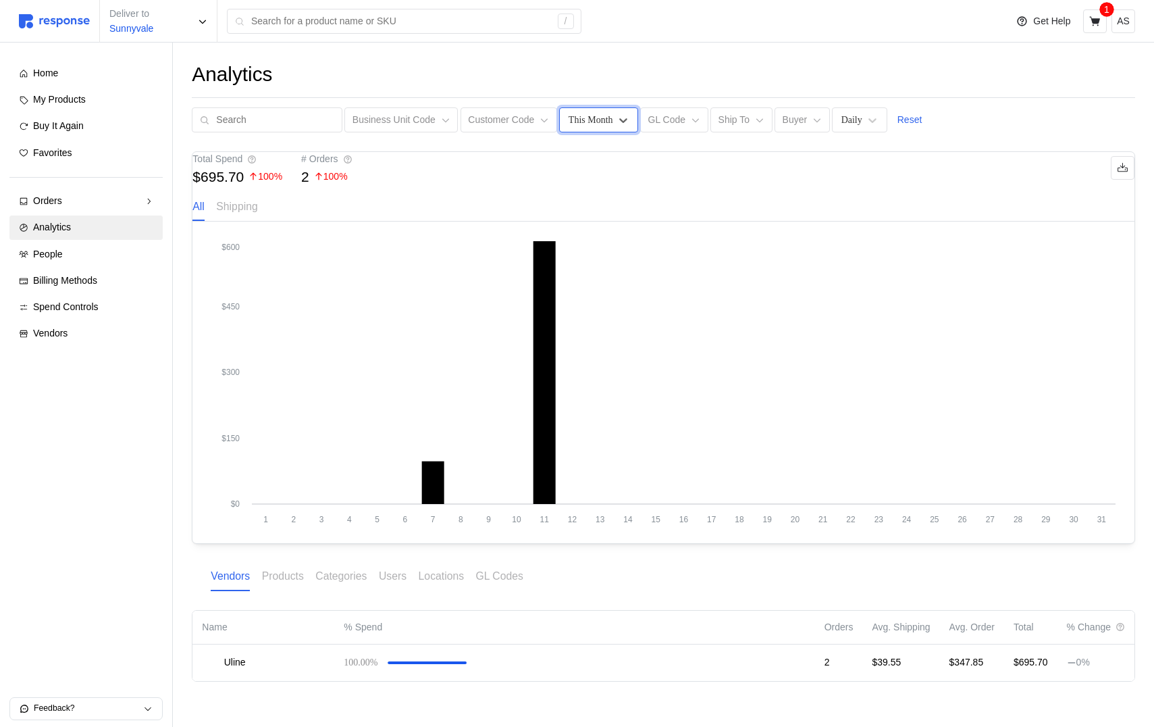
click at [606, 121] on div "This Month" at bounding box center [598, 119] width 78 height 25
click at [610, 234] on div "Last Month" at bounding box center [630, 231] width 130 height 25
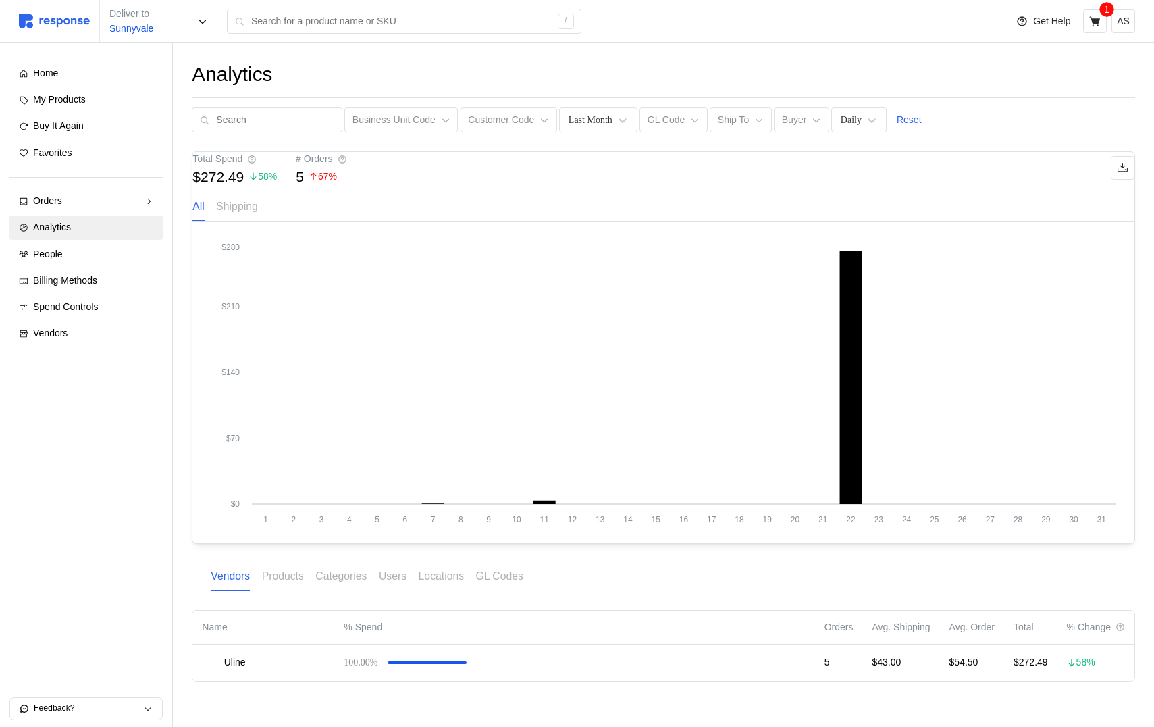
click at [594, 106] on div "Analytics Business Unit Code Customer Code Last Month GL Code Ship To Buyer Dai…" at bounding box center [663, 96] width 943 height 71
click at [584, 125] on div "Last Month" at bounding box center [591, 120] width 44 height 14
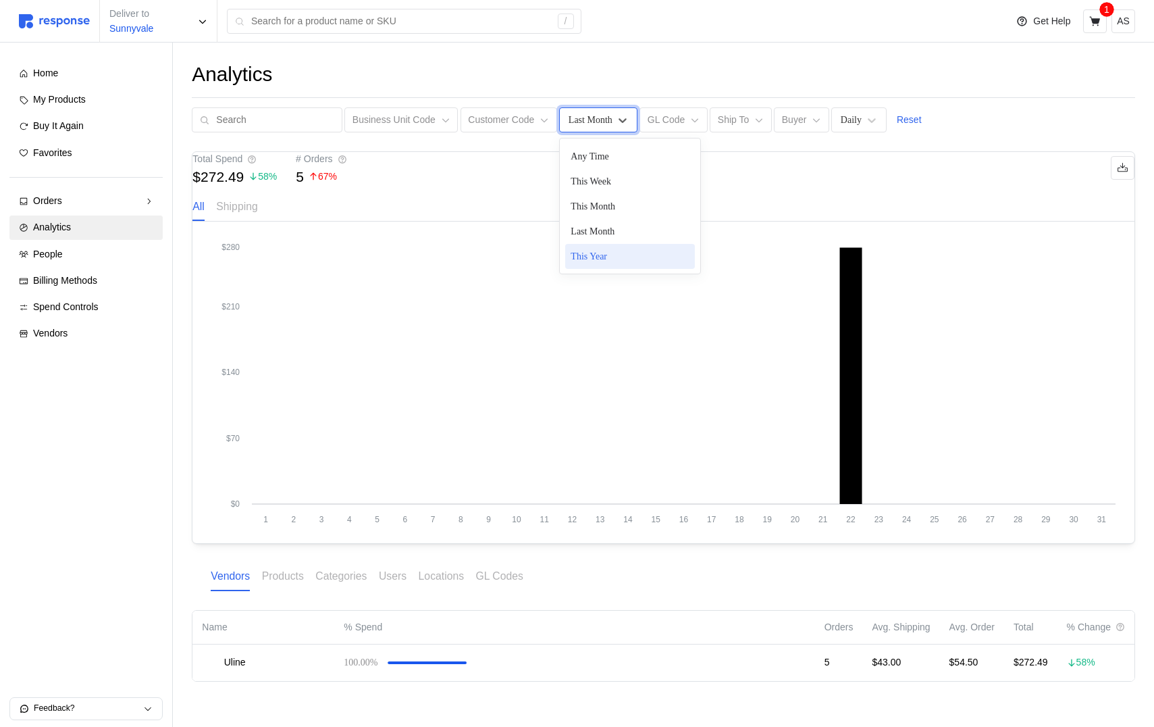
click at [595, 256] on div "This Year" at bounding box center [630, 256] width 130 height 25
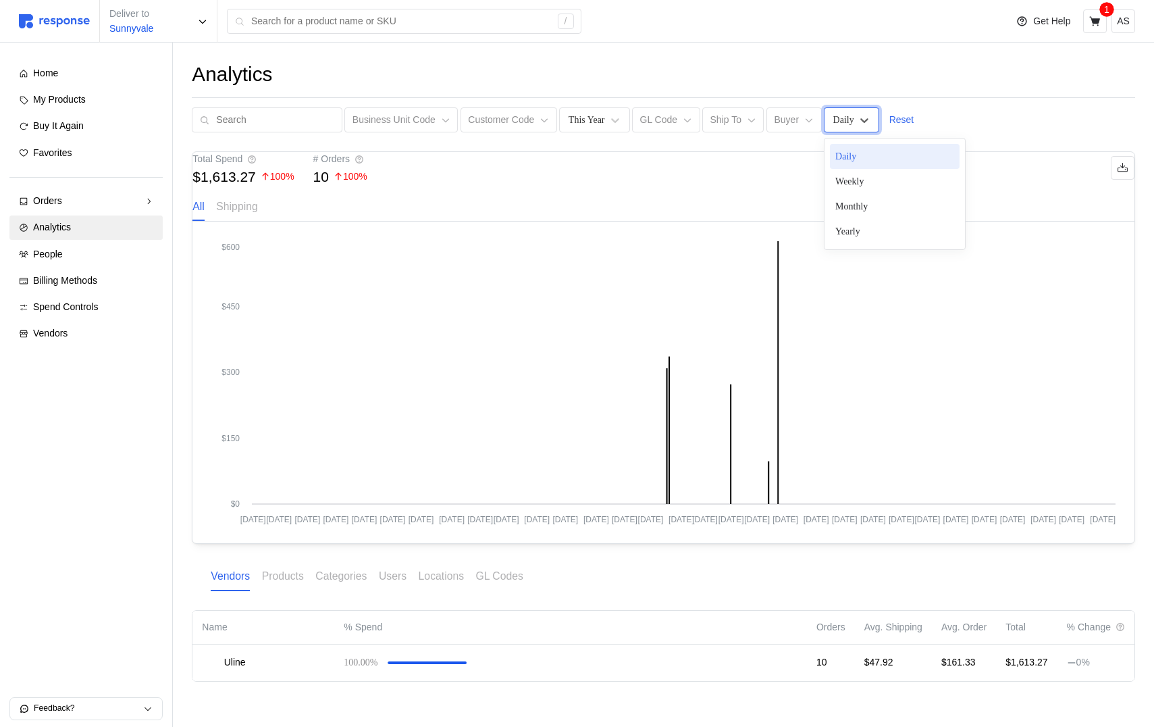
drag, startPoint x: 842, startPoint y: 124, endPoint x: 841, endPoint y: 138, distance: 13.5
click at [841, 124] on div "Daily" at bounding box center [843, 120] width 21 height 14
click at [851, 188] on div "Weekly" at bounding box center [895, 181] width 130 height 25
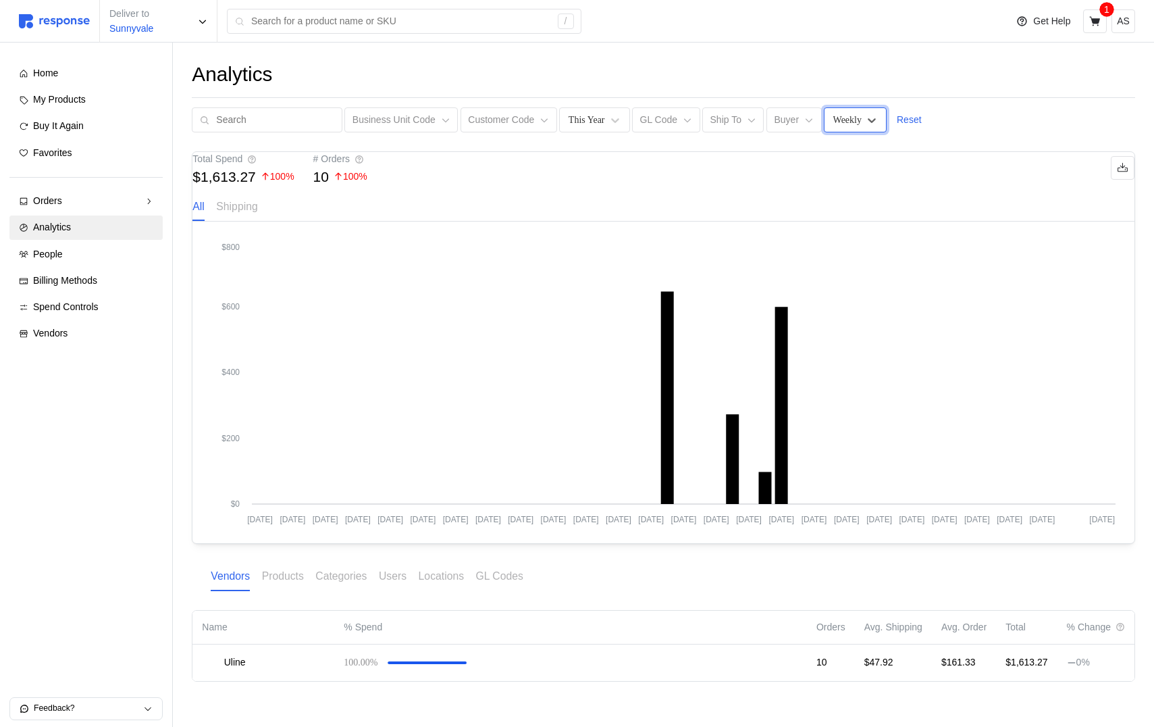
click at [840, 126] on div "Weekly" at bounding box center [855, 119] width 63 height 25
click at [844, 197] on div "Monthly" at bounding box center [895, 206] width 130 height 25
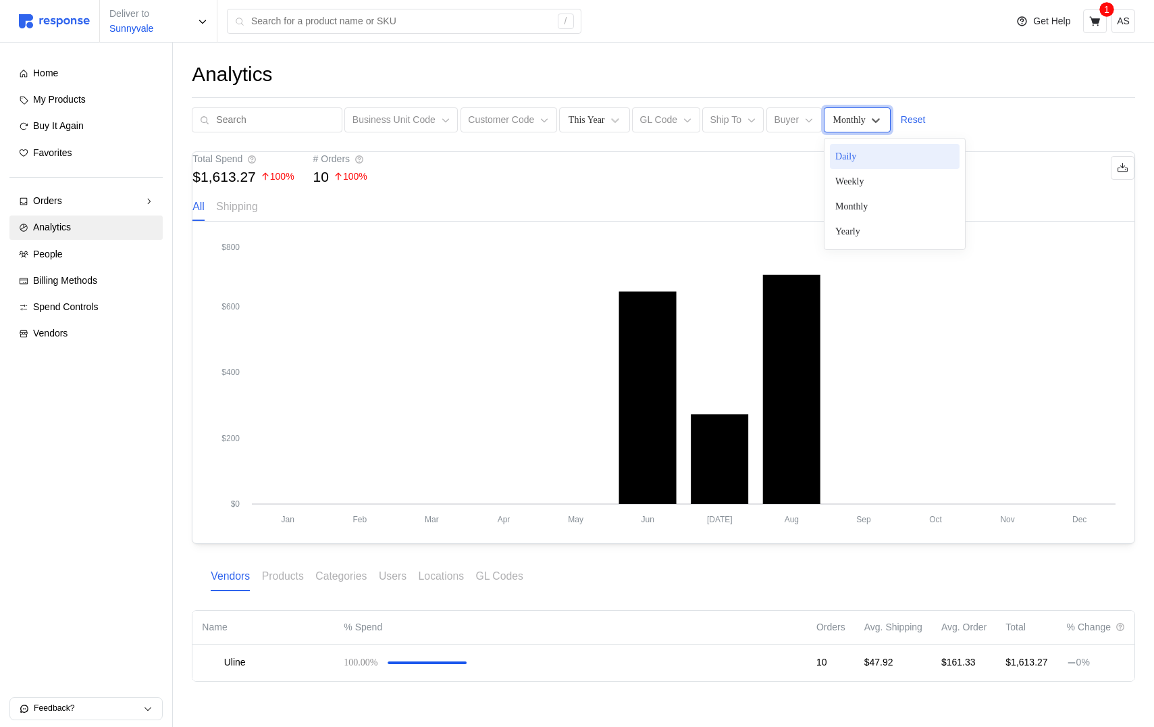
drag, startPoint x: 845, startPoint y: 114, endPoint x: 845, endPoint y: 128, distance: 13.5
click at [845, 114] on div "Monthly" at bounding box center [849, 120] width 32 height 14
click at [852, 228] on div "Yearly" at bounding box center [895, 231] width 130 height 25
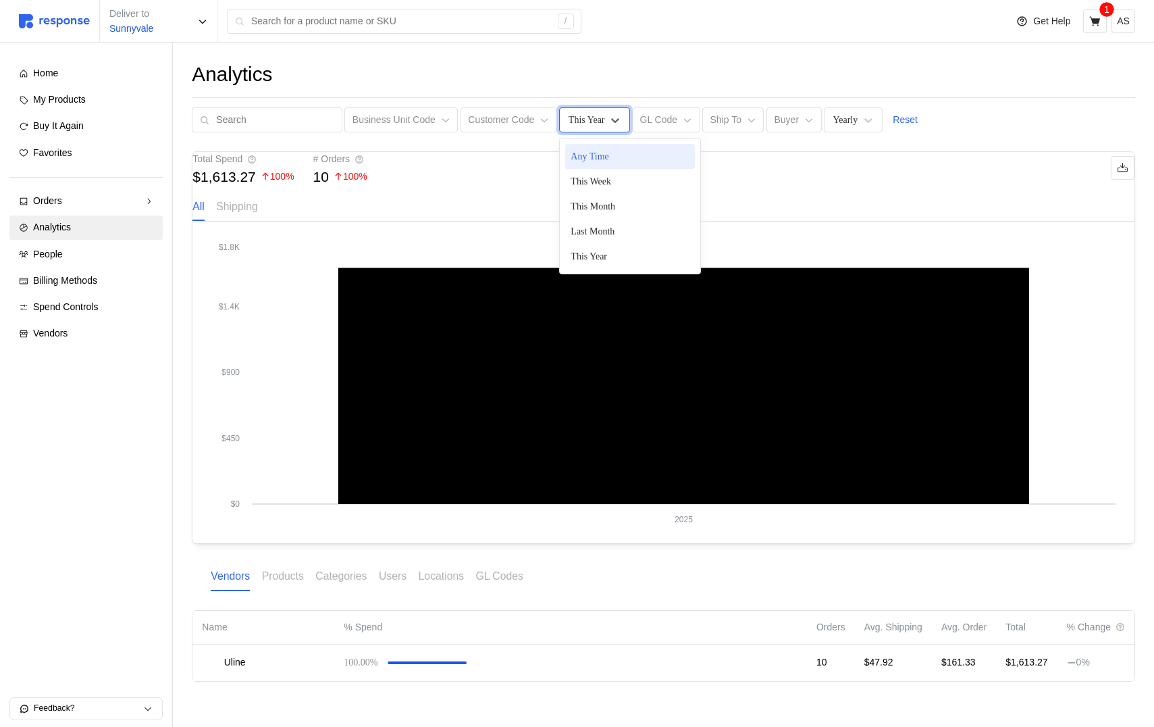
click at [569, 113] on div "This Year" at bounding box center [587, 120] width 36 height 14
click at [601, 151] on div "Any Time" at bounding box center [630, 156] width 130 height 25
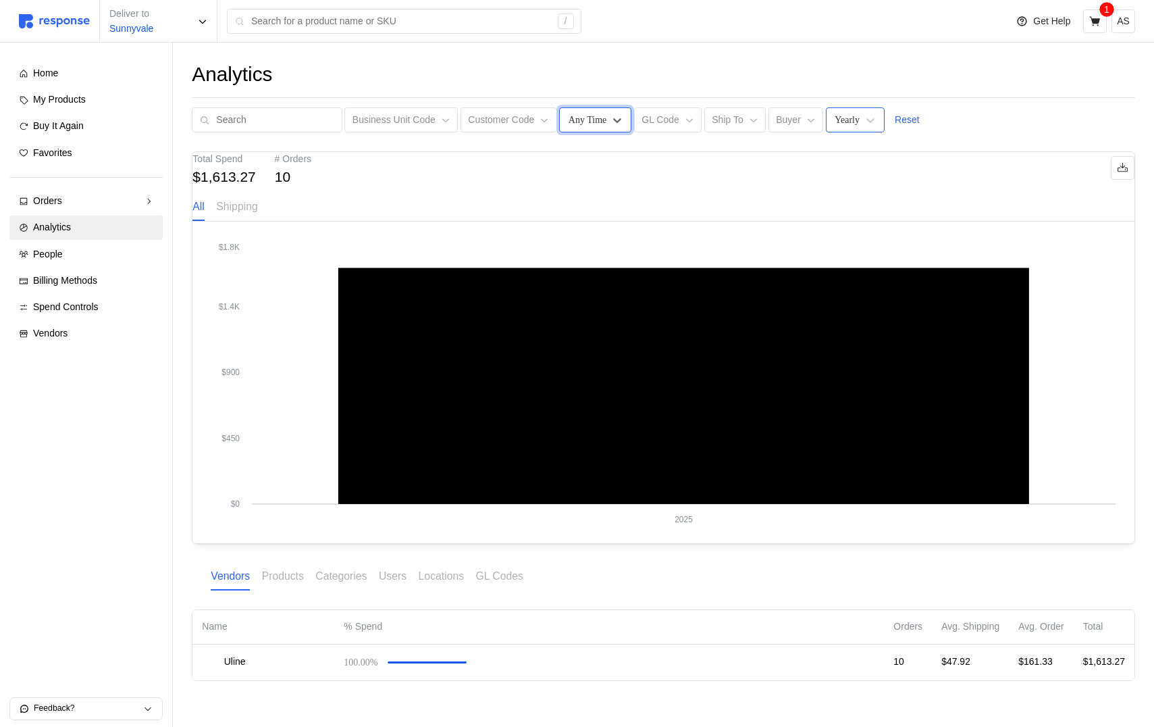
click at [866, 111] on div "Yearly" at bounding box center [855, 119] width 59 height 25
click at [866, 183] on div "Weekly" at bounding box center [897, 181] width 130 height 25
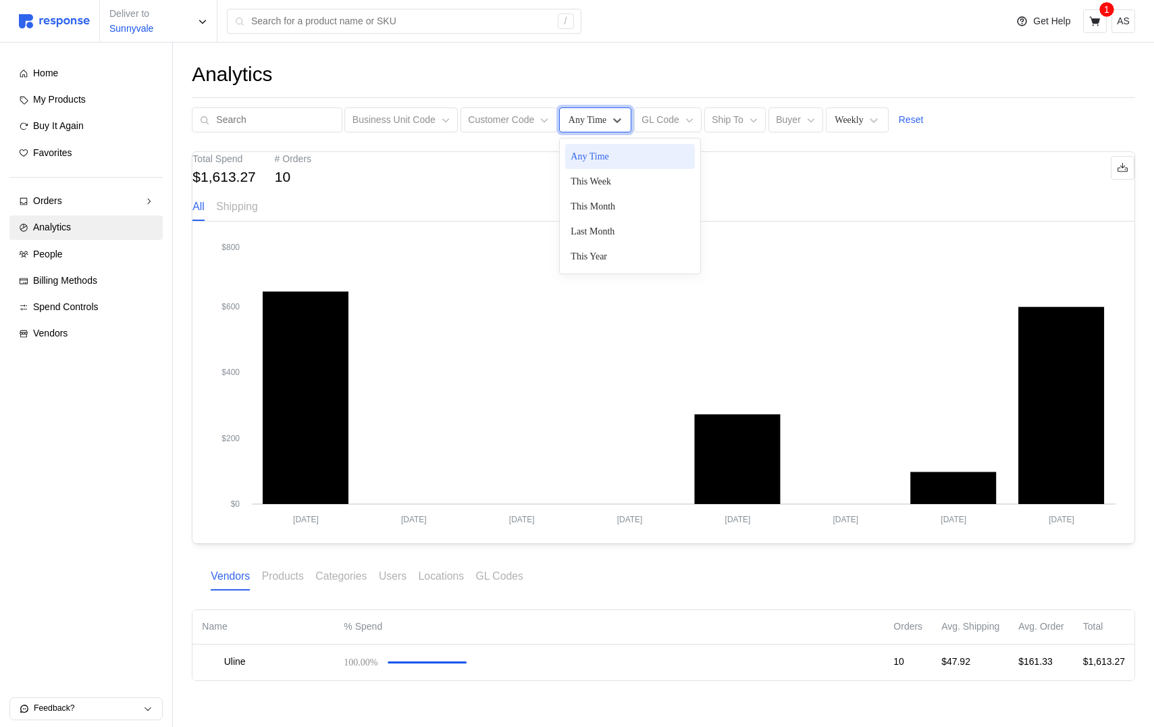
click at [583, 129] on div "Any Time" at bounding box center [595, 119] width 72 height 25
click at [599, 163] on div "Any Time" at bounding box center [630, 156] width 130 height 25
click at [610, 124] on icon at bounding box center [617, 120] width 14 height 14
click at [613, 227] on div "Last Month" at bounding box center [630, 231] width 130 height 25
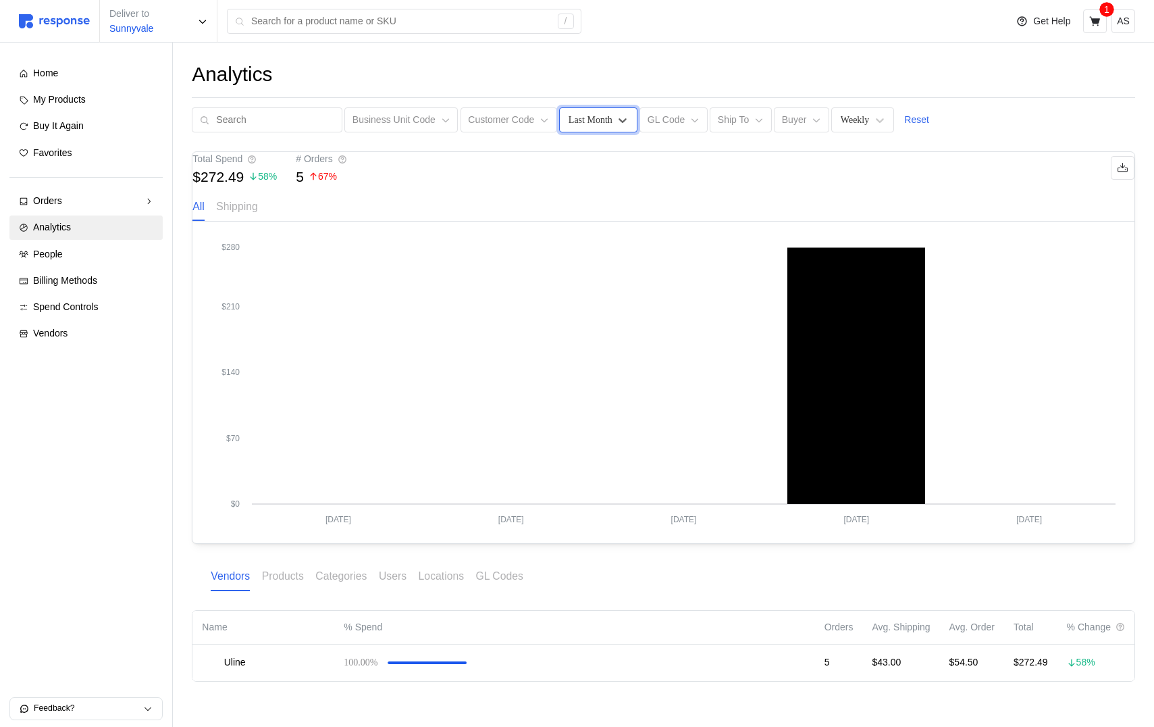
click at [594, 114] on div "Last Month" at bounding box center [591, 120] width 44 height 14
click at [600, 245] on div "This Year" at bounding box center [630, 256] width 130 height 25
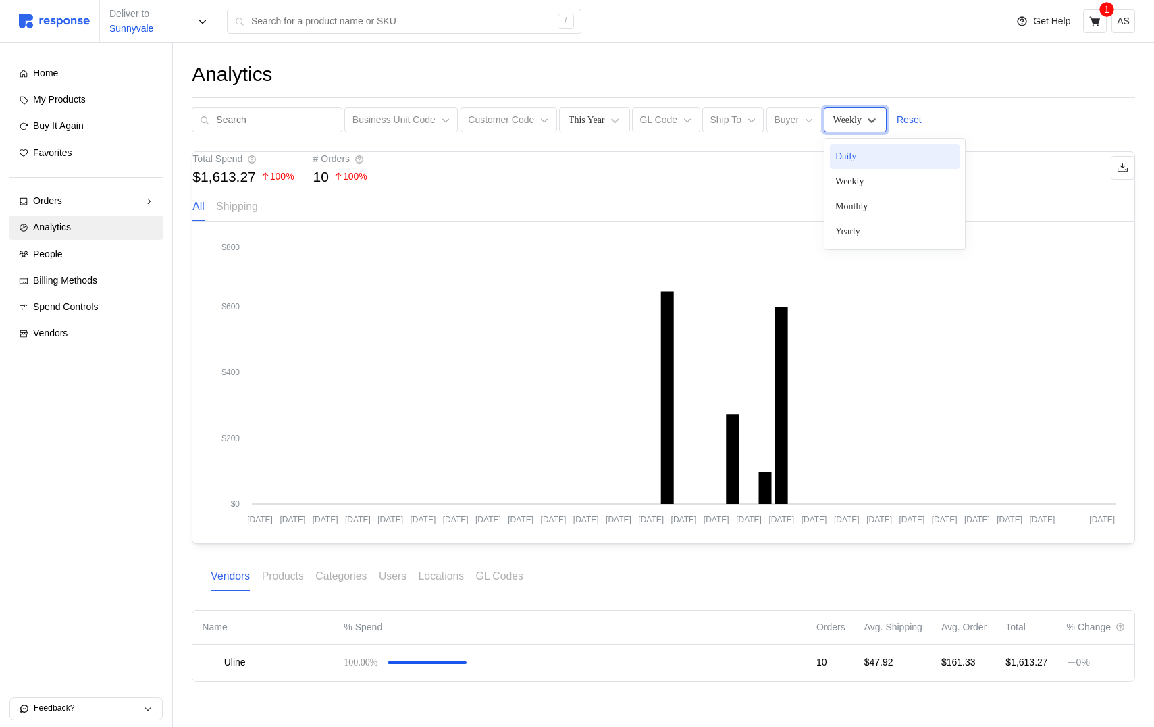
click at [859, 123] on div "Weekly" at bounding box center [855, 119] width 63 height 25
click at [854, 184] on div "Weekly" at bounding box center [895, 181] width 130 height 25
click at [850, 124] on div "Weekly" at bounding box center [847, 120] width 28 height 14
click at [846, 205] on div "Monthly" at bounding box center [895, 206] width 130 height 25
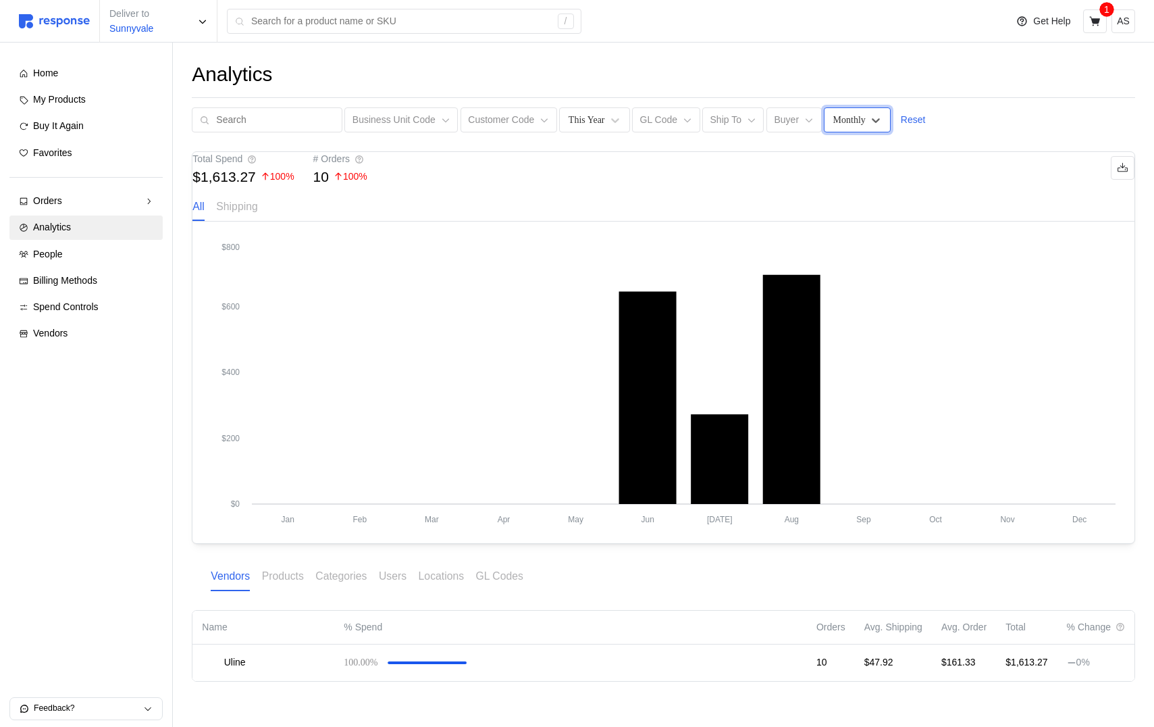
click at [860, 111] on div "Monthly" at bounding box center [857, 119] width 67 height 25
click at [869, 155] on div "Daily" at bounding box center [895, 156] width 130 height 25
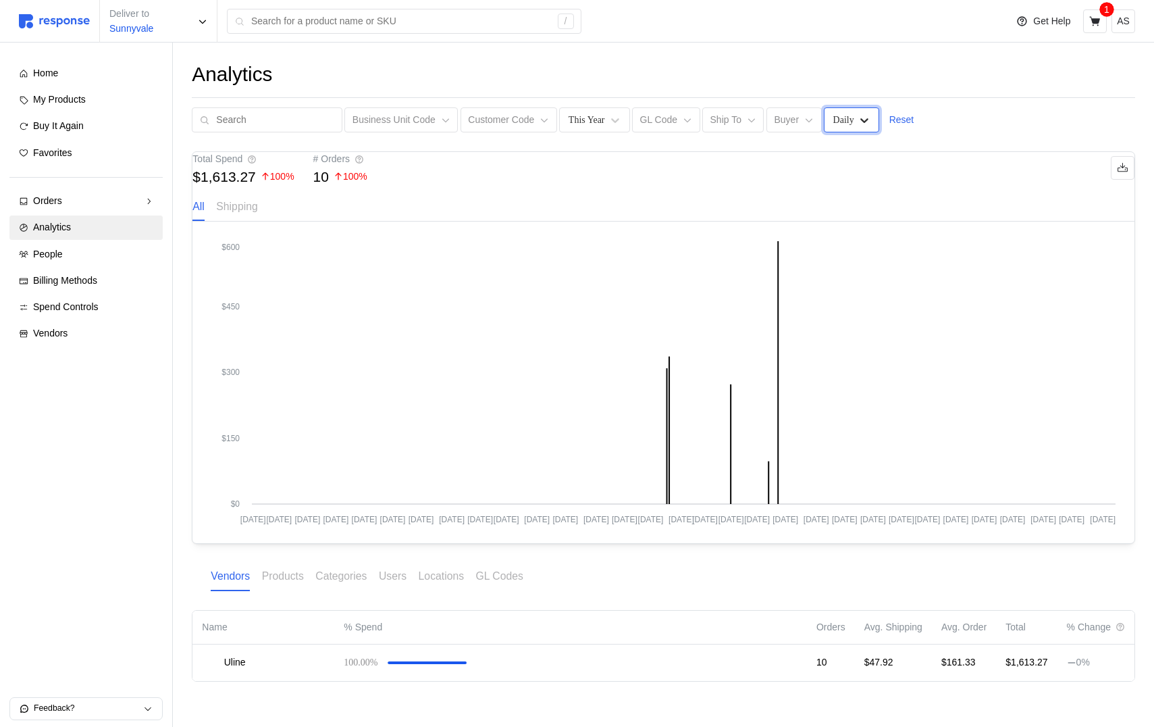
click at [858, 120] on icon at bounding box center [865, 120] width 14 height 14
click at [852, 205] on div "Monthly" at bounding box center [895, 206] width 130 height 25
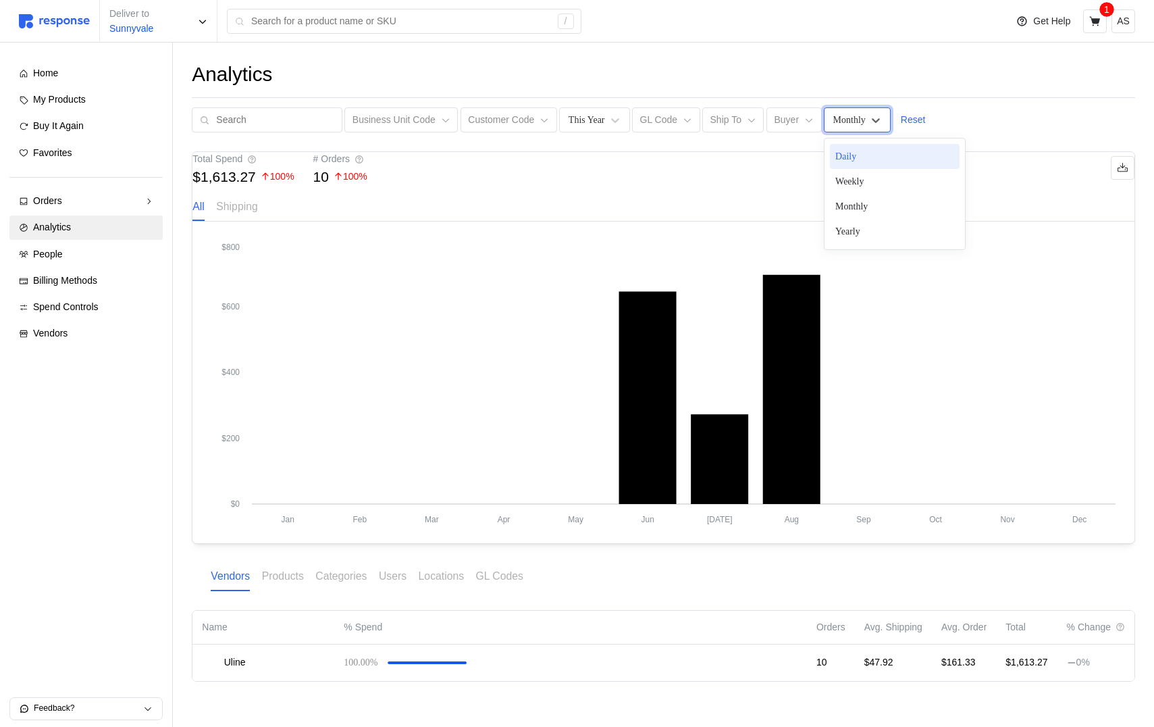
click at [852, 126] on div "Monthly" at bounding box center [857, 119] width 67 height 25
click at [852, 237] on div "Yearly" at bounding box center [895, 231] width 130 height 25
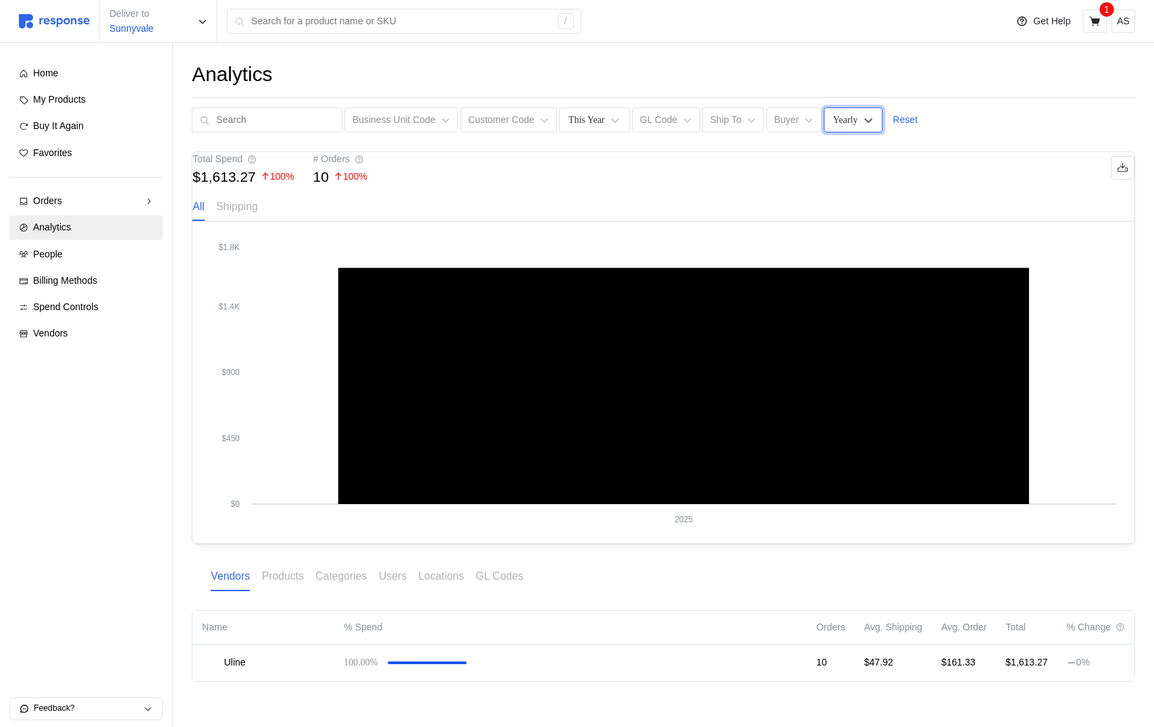
click at [856, 119] on div "Yearly" at bounding box center [853, 119] width 59 height 25
click at [853, 186] on div "Weekly" at bounding box center [895, 181] width 130 height 25
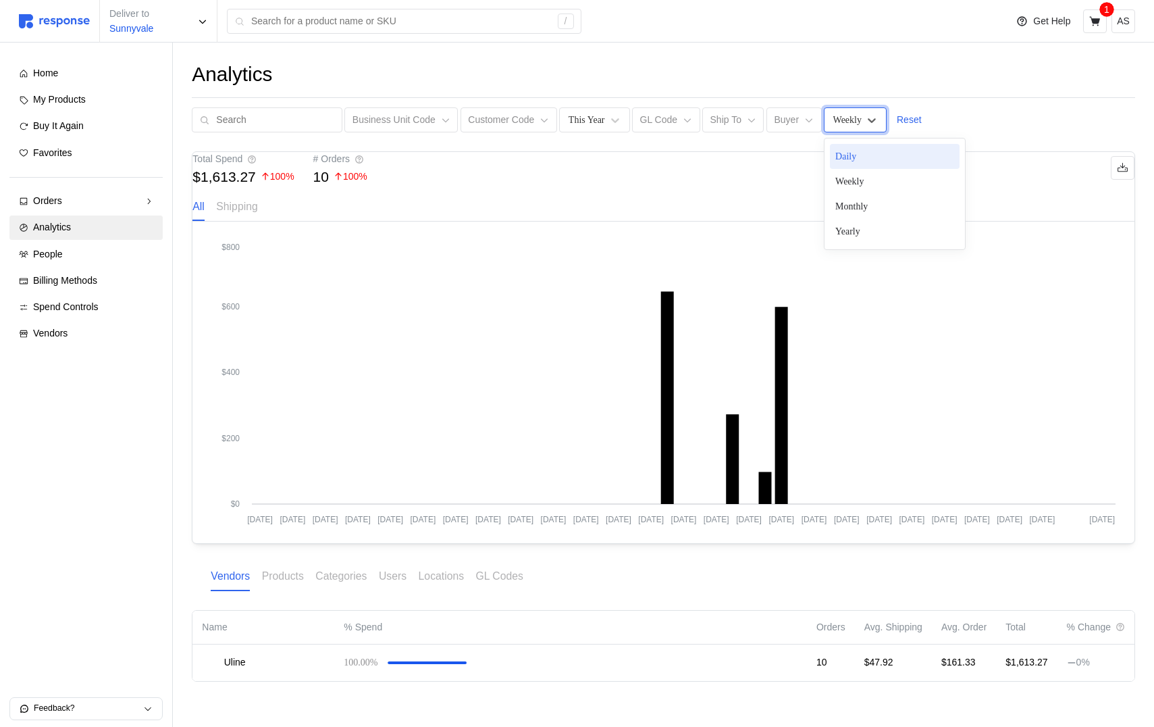
click at [849, 126] on div "Weekly" at bounding box center [847, 120] width 28 height 14
click at [852, 160] on div "Daily" at bounding box center [895, 156] width 130 height 25
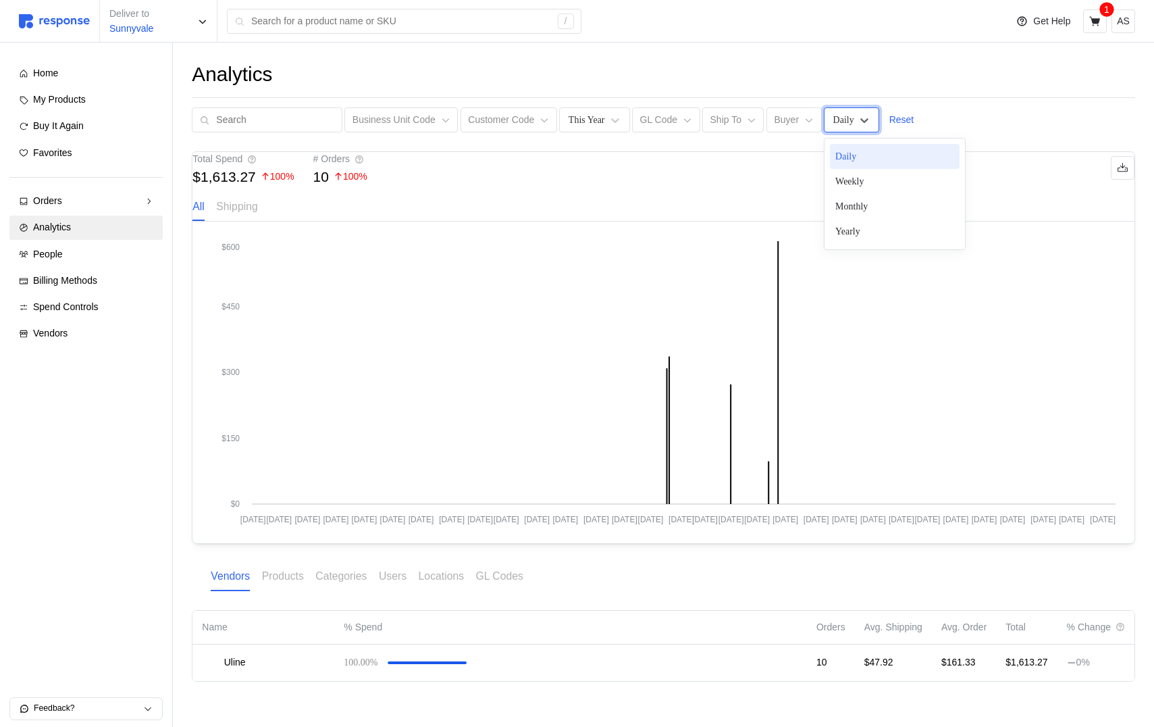
click at [854, 128] on div "Daily" at bounding box center [851, 119] width 55 height 25
click at [854, 180] on div "Weekly" at bounding box center [895, 181] width 130 height 25
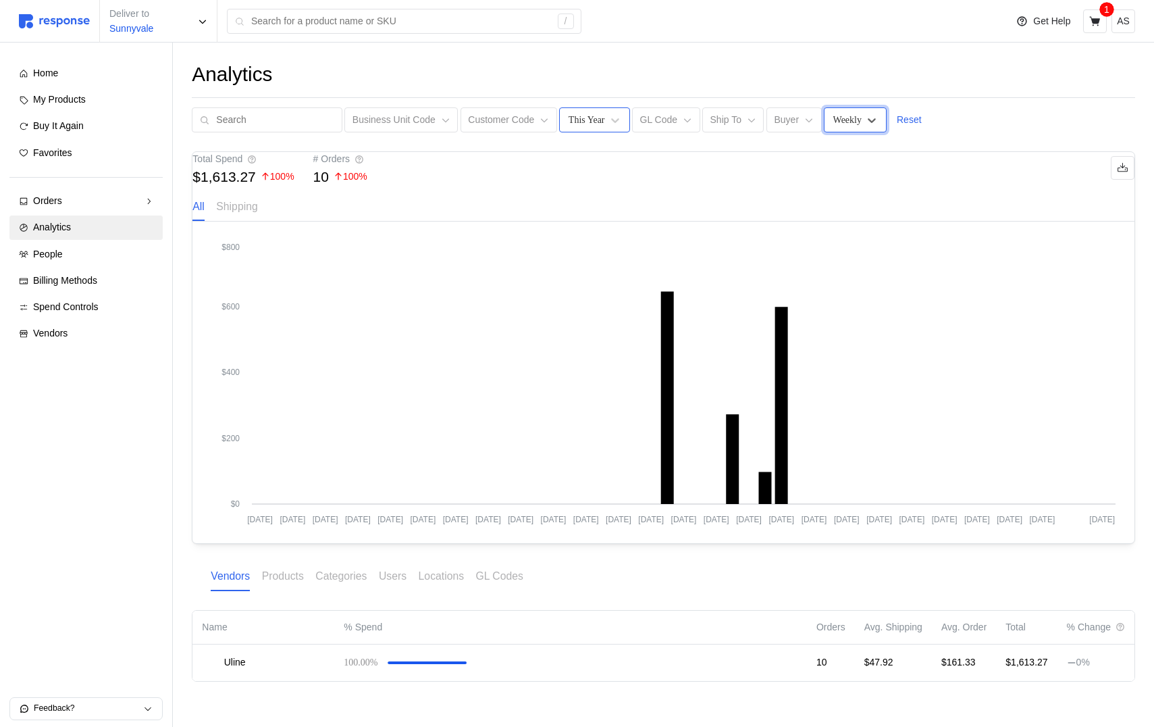
click at [583, 117] on div "This Year" at bounding box center [587, 120] width 36 height 14
click at [594, 177] on div "This Week" at bounding box center [630, 181] width 130 height 25
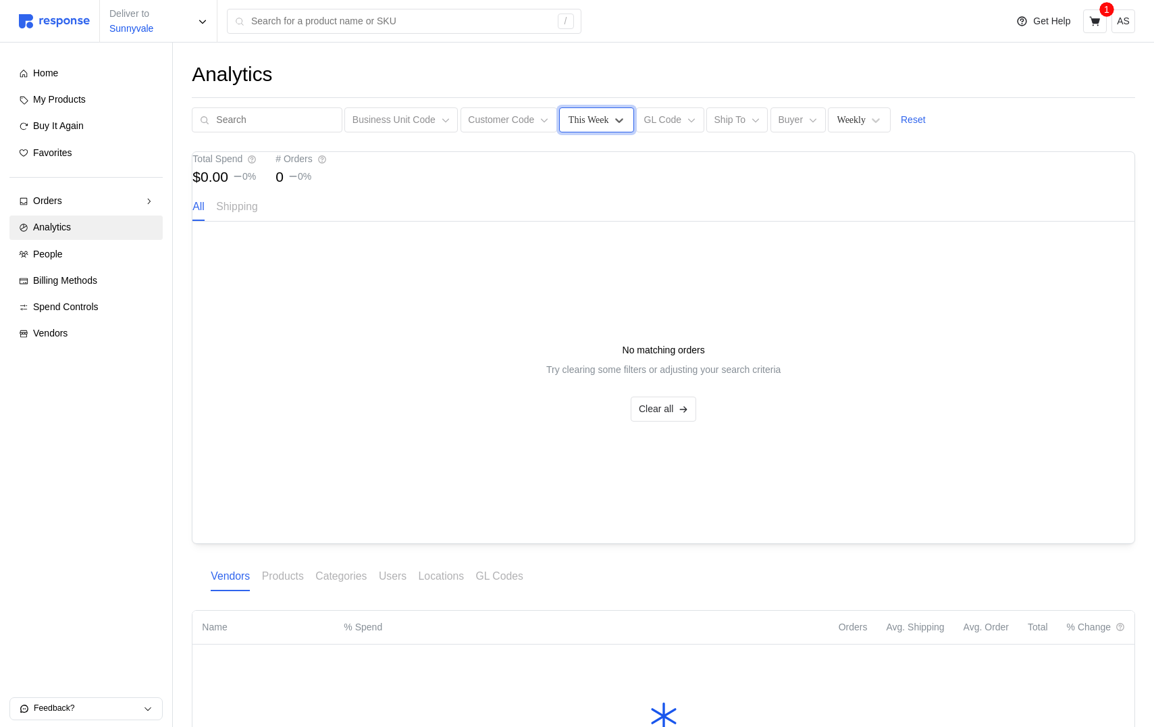
click at [585, 125] on div "This Week" at bounding box center [589, 120] width 41 height 14
click at [587, 161] on div "Any Time" at bounding box center [630, 156] width 130 height 25
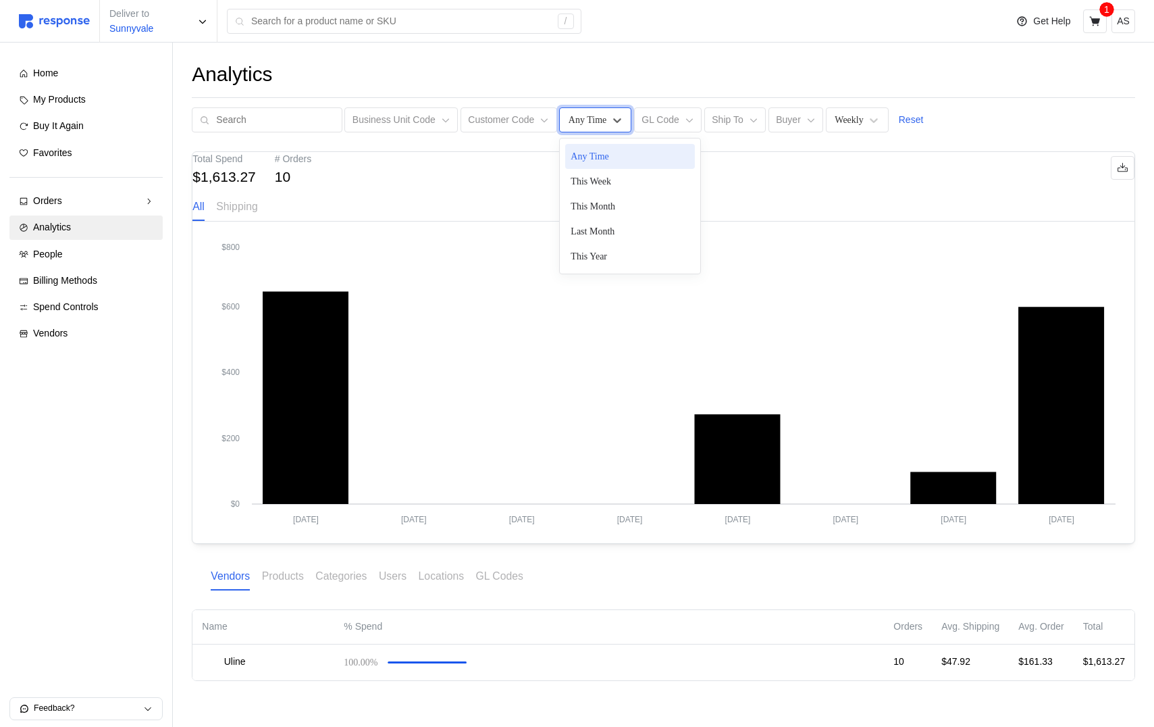
click at [598, 117] on div "Any Time" at bounding box center [587, 120] width 41 height 14
click at [579, 251] on div "This Year" at bounding box center [630, 256] width 130 height 25
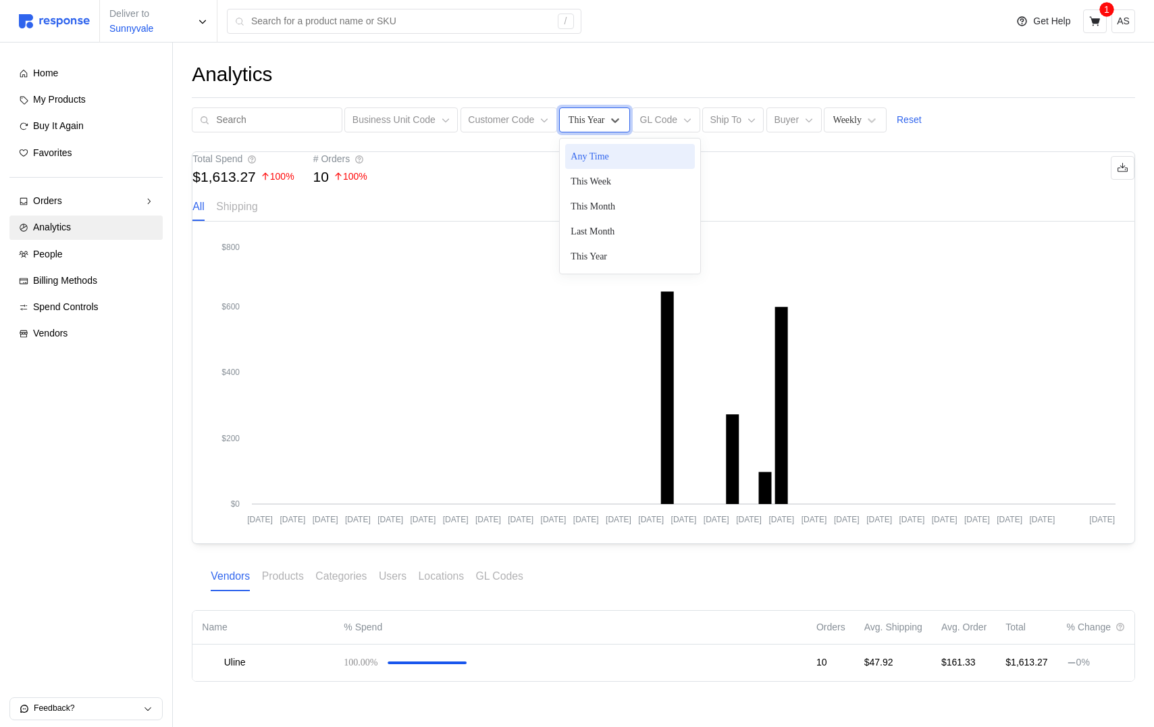
click at [581, 132] on div "This Year" at bounding box center [594, 119] width 70 height 25
click at [598, 230] on div "Last Month" at bounding box center [630, 231] width 130 height 25
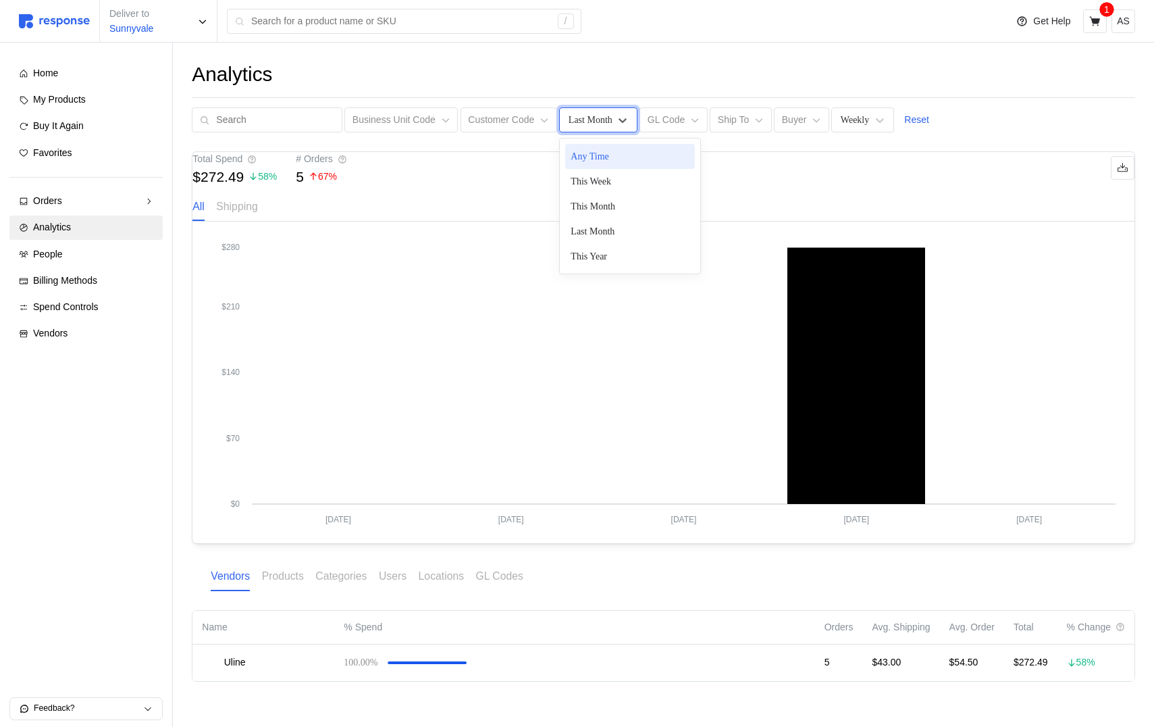
click at [590, 120] on div "Last Month" at bounding box center [591, 120] width 44 height 14
click at [590, 180] on div "This Week" at bounding box center [630, 181] width 130 height 25
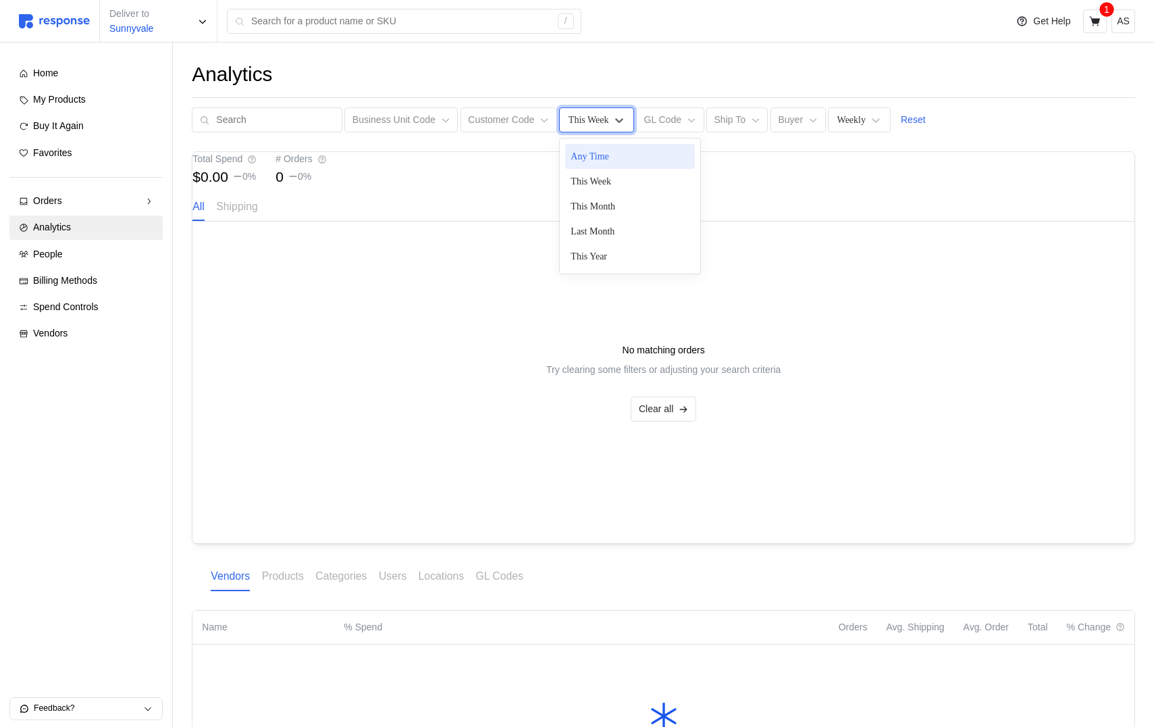
click at [600, 124] on div "This Week" at bounding box center [589, 120] width 41 height 14
click at [600, 251] on div "This Year" at bounding box center [630, 256] width 130 height 25
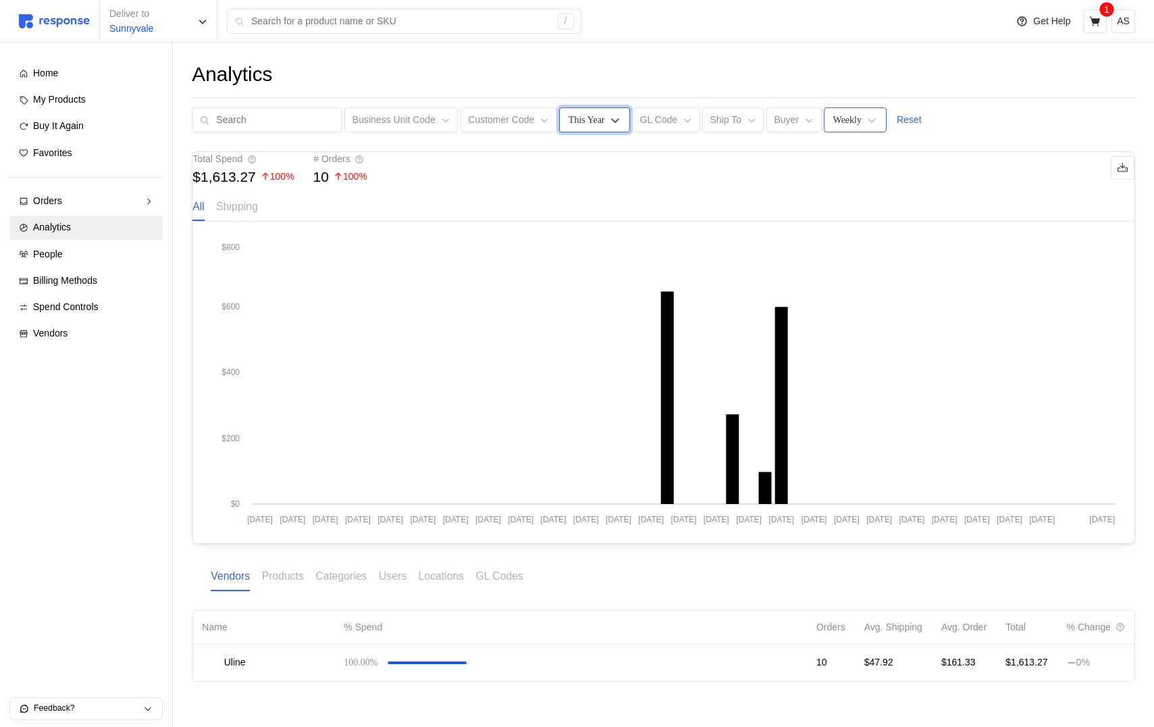
click at [833, 122] on div "Weekly" at bounding box center [847, 120] width 28 height 14
click at [591, 113] on div "This Year" at bounding box center [587, 120] width 36 height 14
click at [615, 203] on div "This Month" at bounding box center [630, 206] width 130 height 25
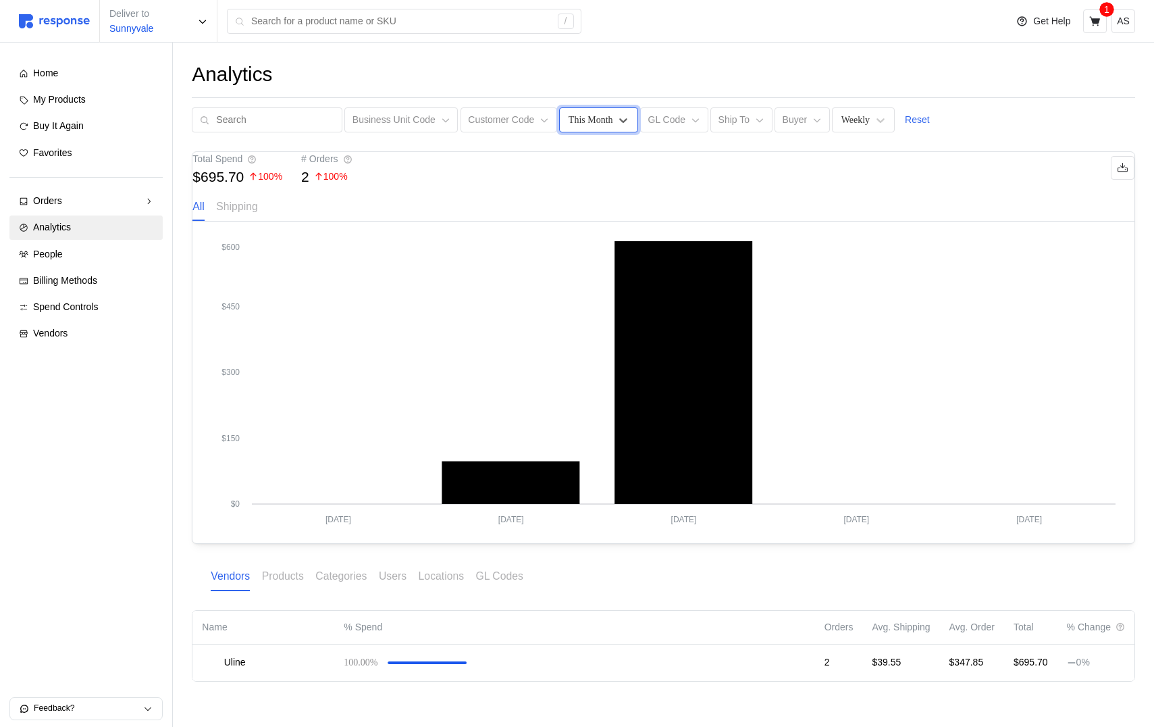
click at [581, 117] on div "This Month" at bounding box center [591, 120] width 45 height 14
click at [597, 236] on div "Last Month" at bounding box center [630, 231] width 130 height 25
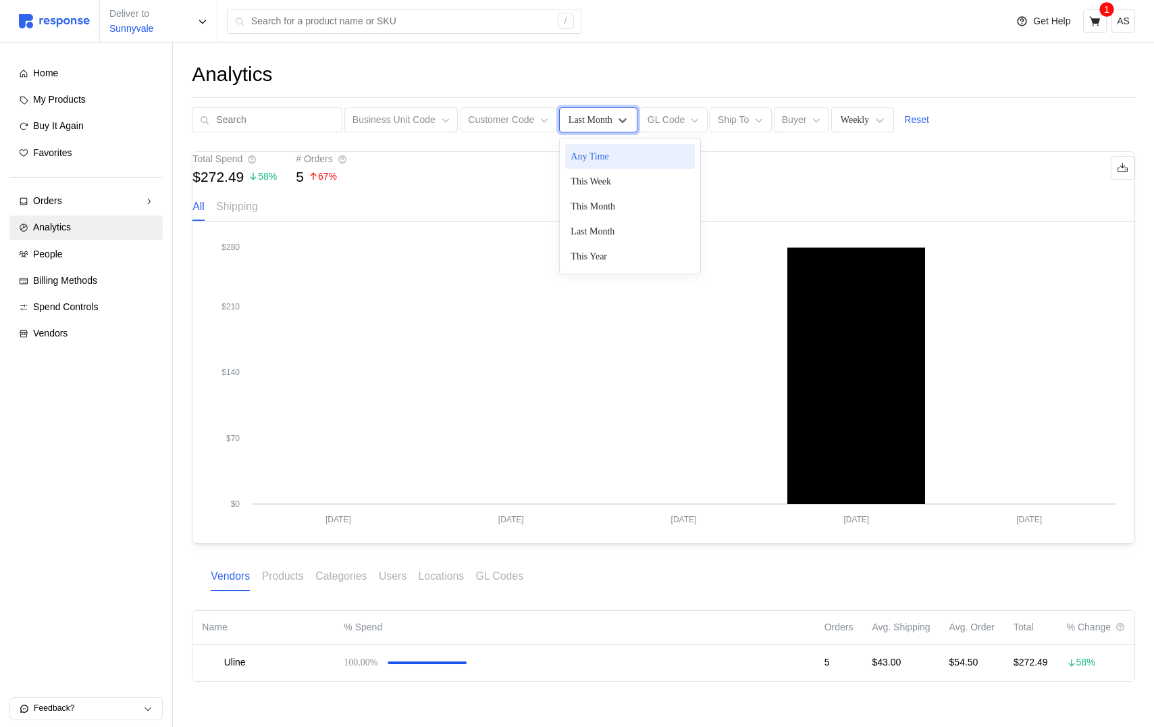
click at [590, 113] on div "Last Month" at bounding box center [591, 120] width 44 height 14
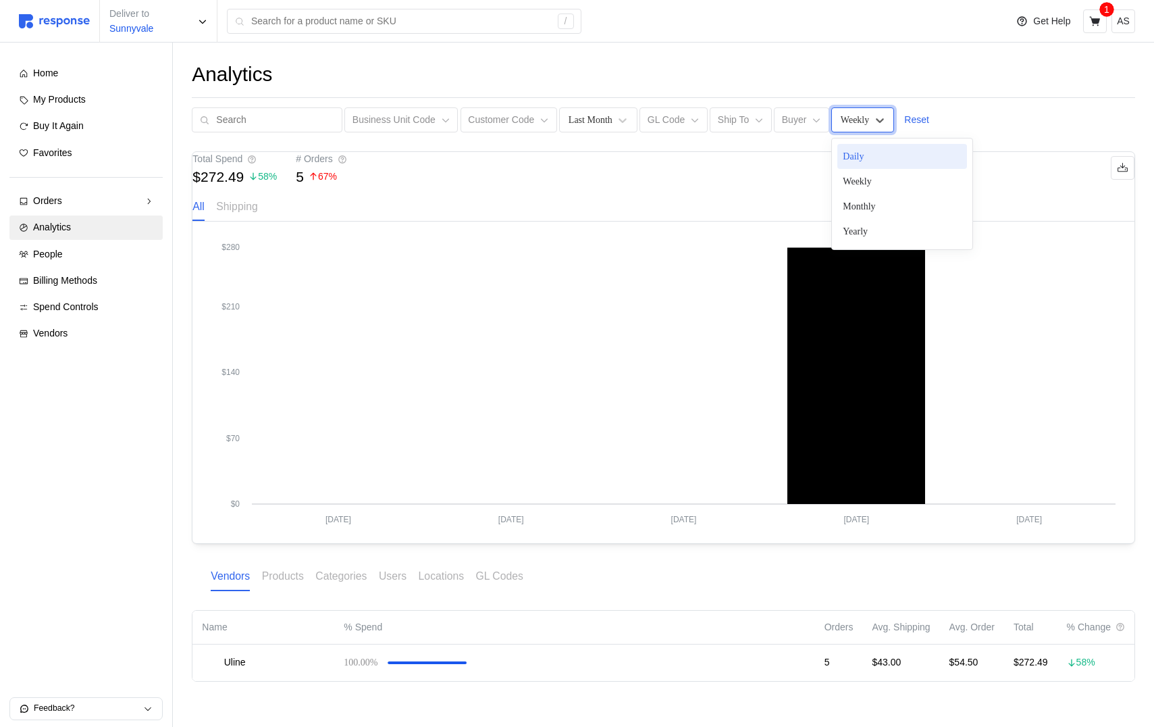
click at [862, 127] on div "Weekly" at bounding box center [862, 119] width 63 height 25
click at [857, 210] on div "Monthly" at bounding box center [902, 206] width 130 height 25
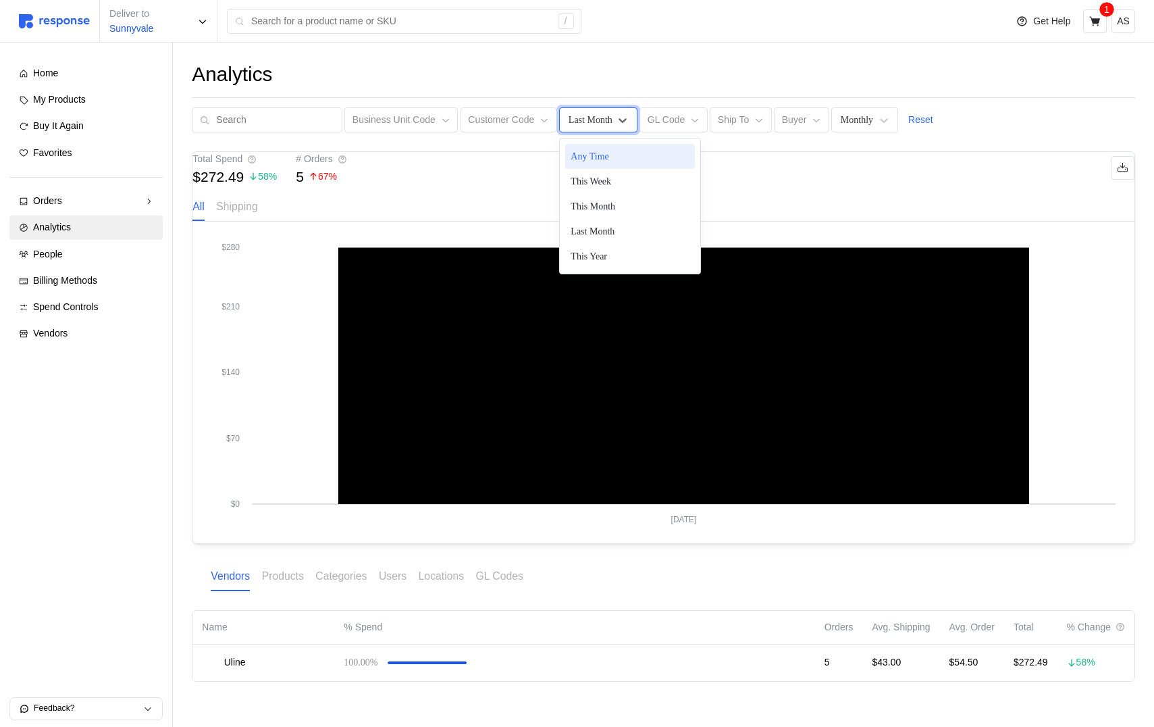
click at [598, 131] on div "Last Month" at bounding box center [598, 119] width 78 height 25
click at [599, 164] on div "Any Time" at bounding box center [630, 156] width 130 height 25
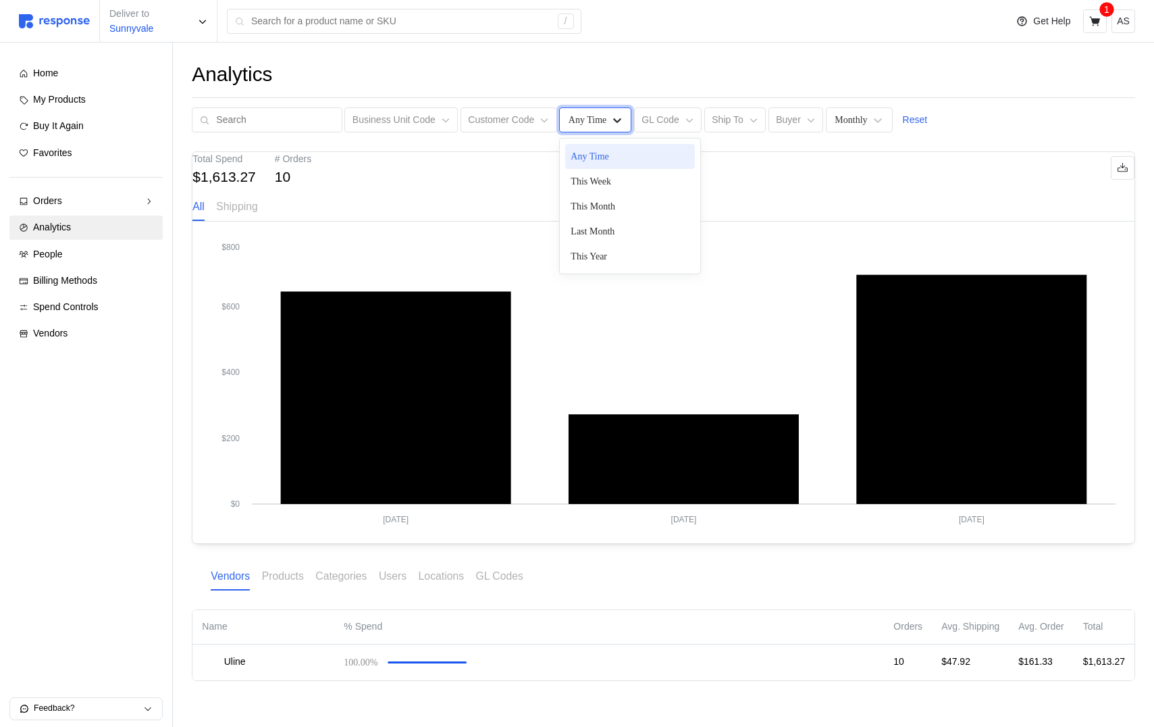
click at [610, 126] on icon at bounding box center [617, 120] width 14 height 14
click at [497, 207] on div "Total Spend $1,613.27 # Orders 10 All Shipping" at bounding box center [663, 186] width 942 height 69
click at [610, 120] on icon at bounding box center [617, 120] width 14 height 14
click at [602, 176] on div "This Week" at bounding box center [630, 181] width 130 height 25
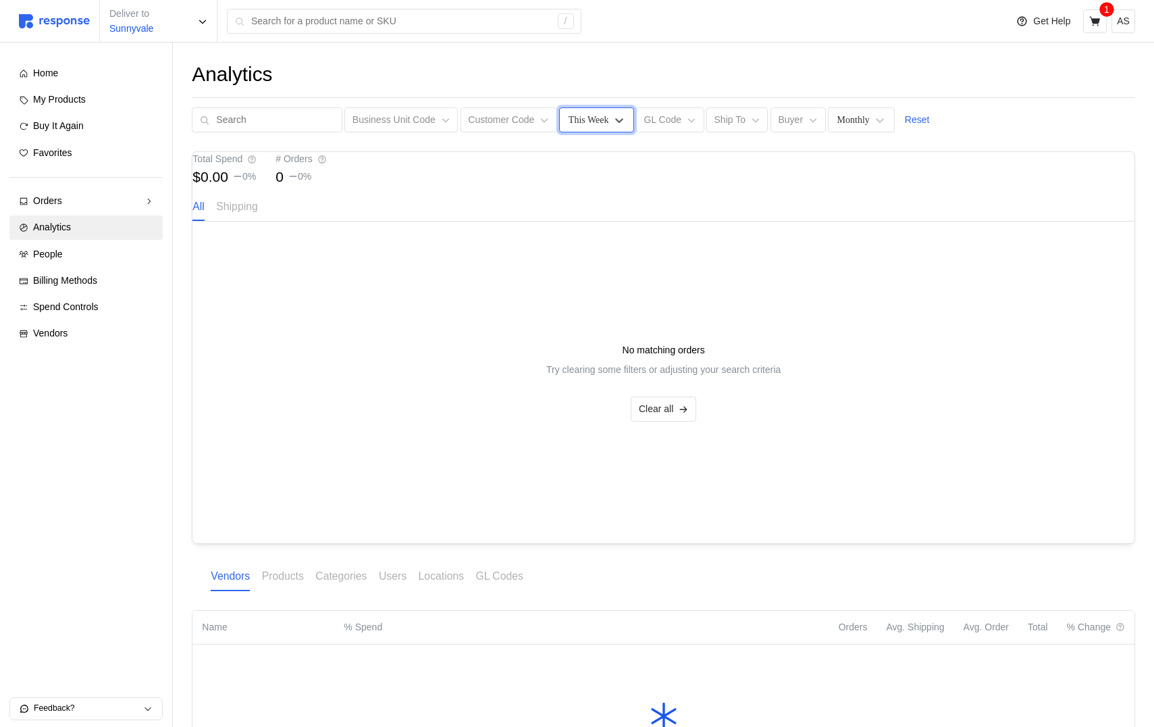
click at [577, 116] on div "This Week" at bounding box center [589, 120] width 41 height 14
click at [579, 207] on div "This Month" at bounding box center [630, 206] width 130 height 25
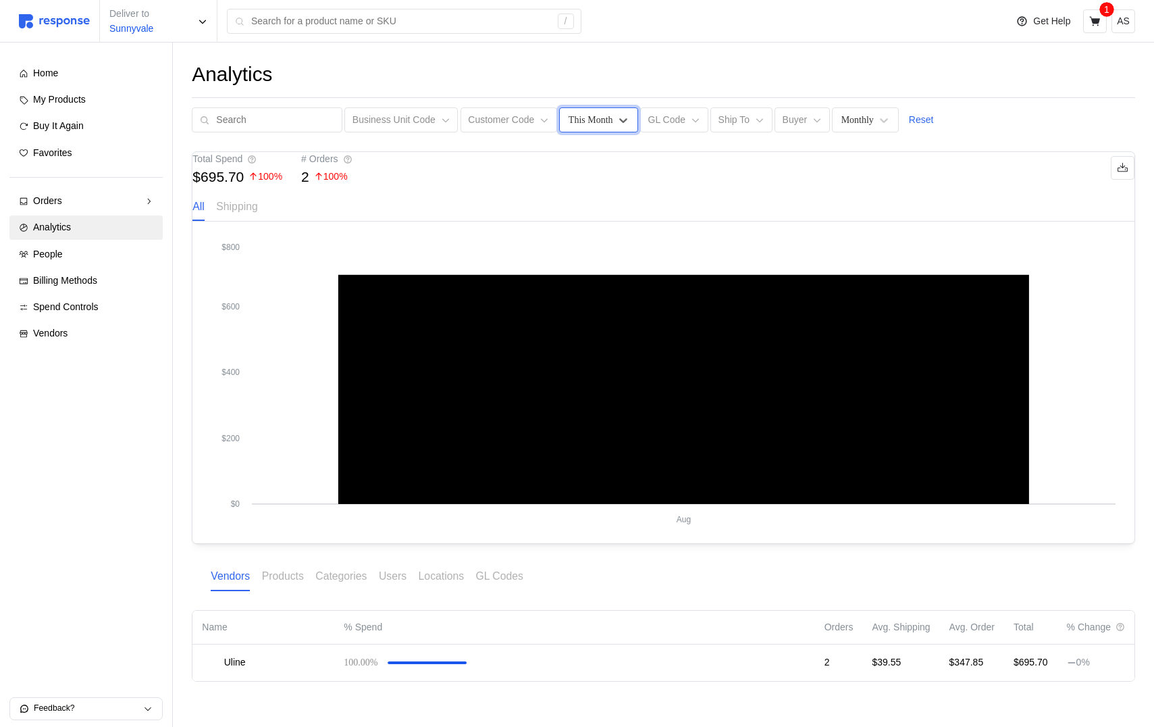
click at [573, 124] on div "This Month" at bounding box center [591, 120] width 45 height 14
click at [581, 239] on div "Last Month" at bounding box center [630, 231] width 130 height 25
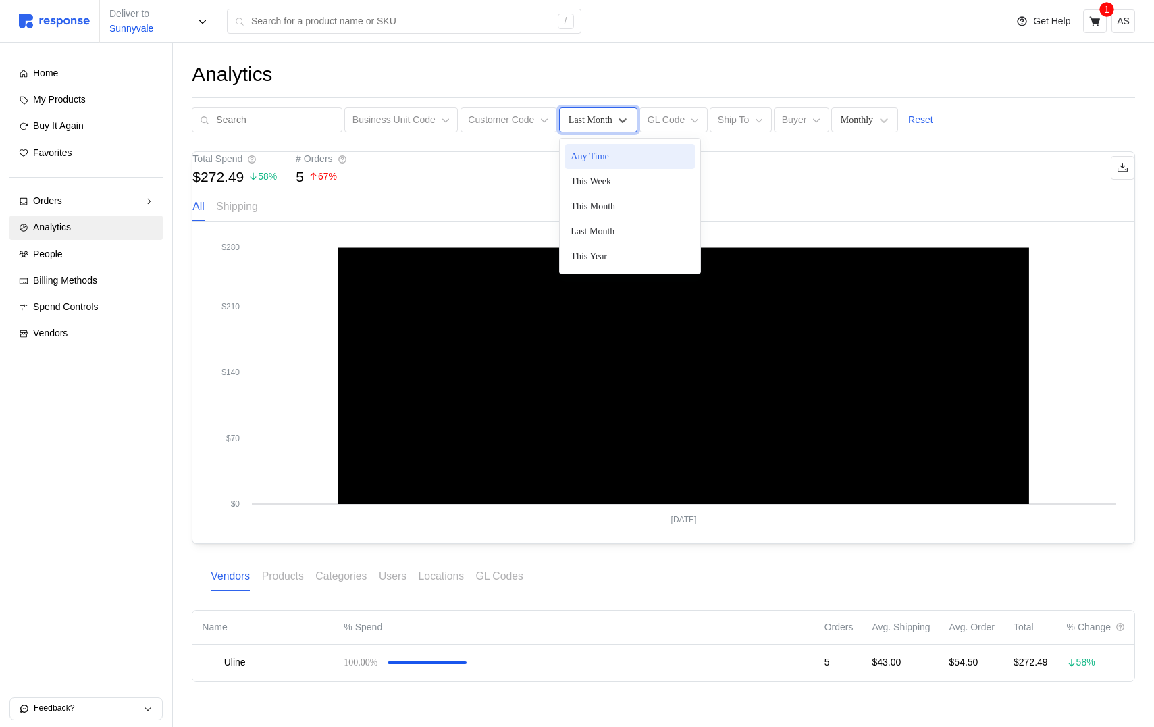
click at [594, 117] on div "Last Month" at bounding box center [591, 120] width 44 height 14
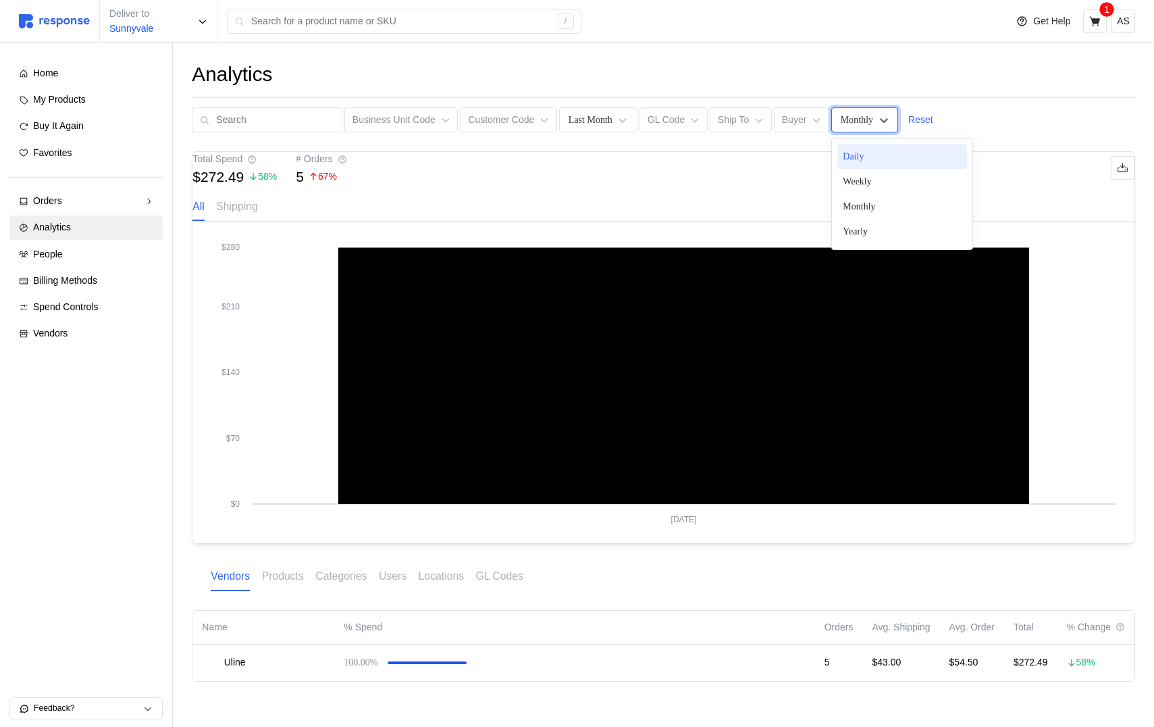
click at [847, 117] on div "Monthly" at bounding box center [857, 120] width 32 height 14
click at [868, 178] on div "Weekly" at bounding box center [902, 181] width 130 height 25
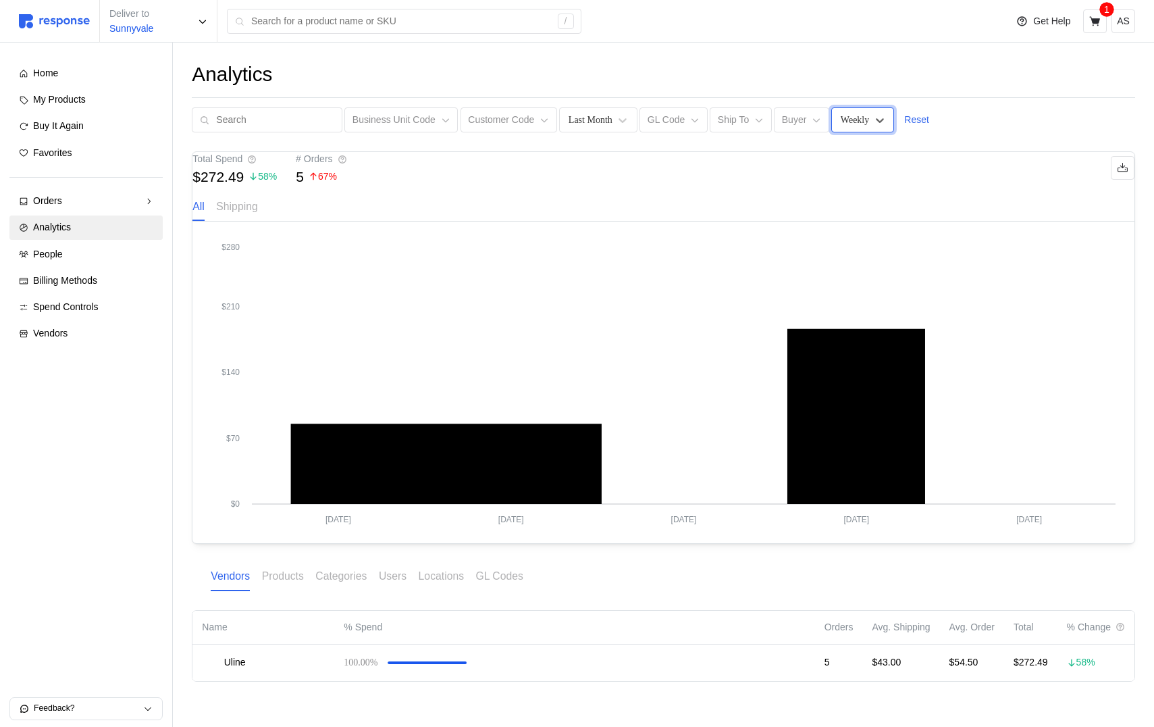
click at [856, 134] on div "Analytics Business Unit Code Customer Code Last Month GL Code Ship To Buyer opt…" at bounding box center [663, 391] width 981 height 696
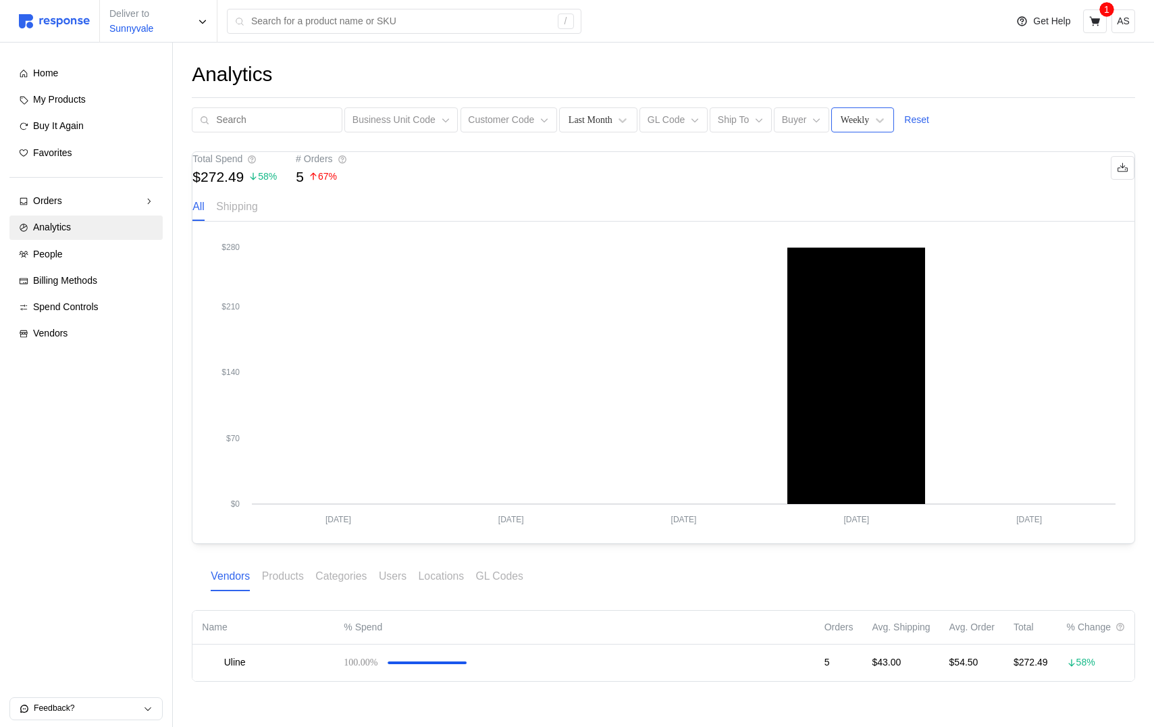
click at [851, 115] on div "Weekly" at bounding box center [855, 120] width 28 height 14
click at [853, 150] on div "Daily" at bounding box center [902, 156] width 130 height 25
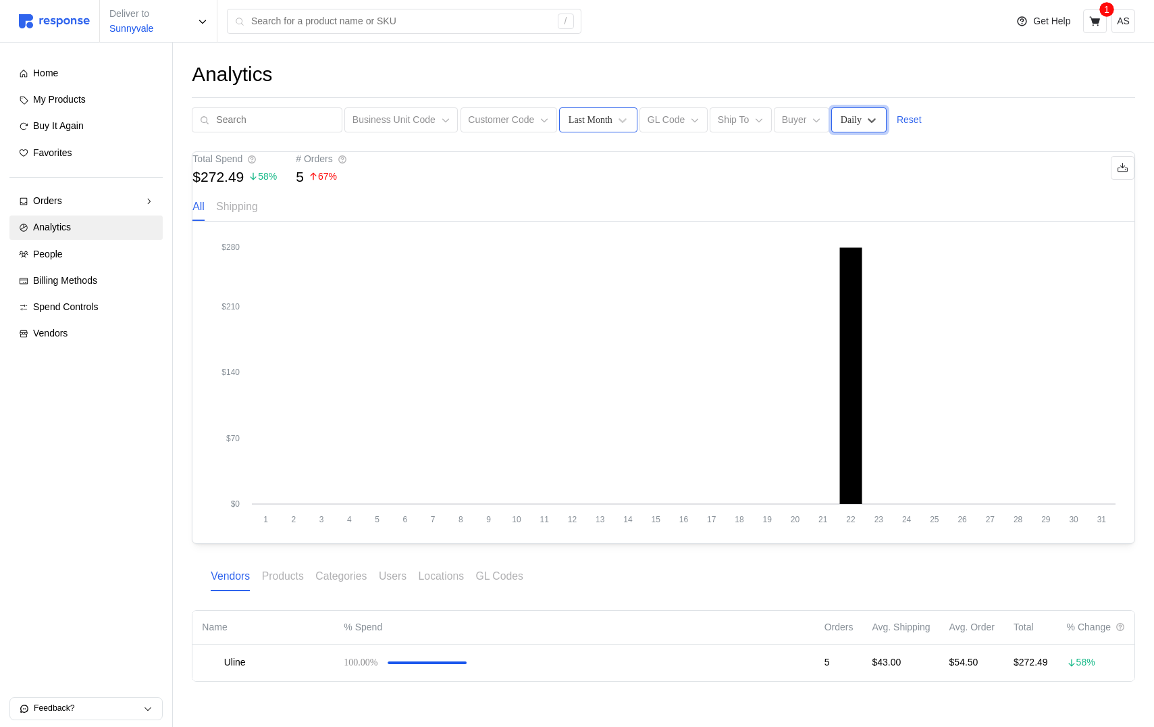
click at [607, 116] on div "Last Month" at bounding box center [598, 119] width 78 height 25
click at [596, 182] on div "This Week" at bounding box center [630, 181] width 130 height 25
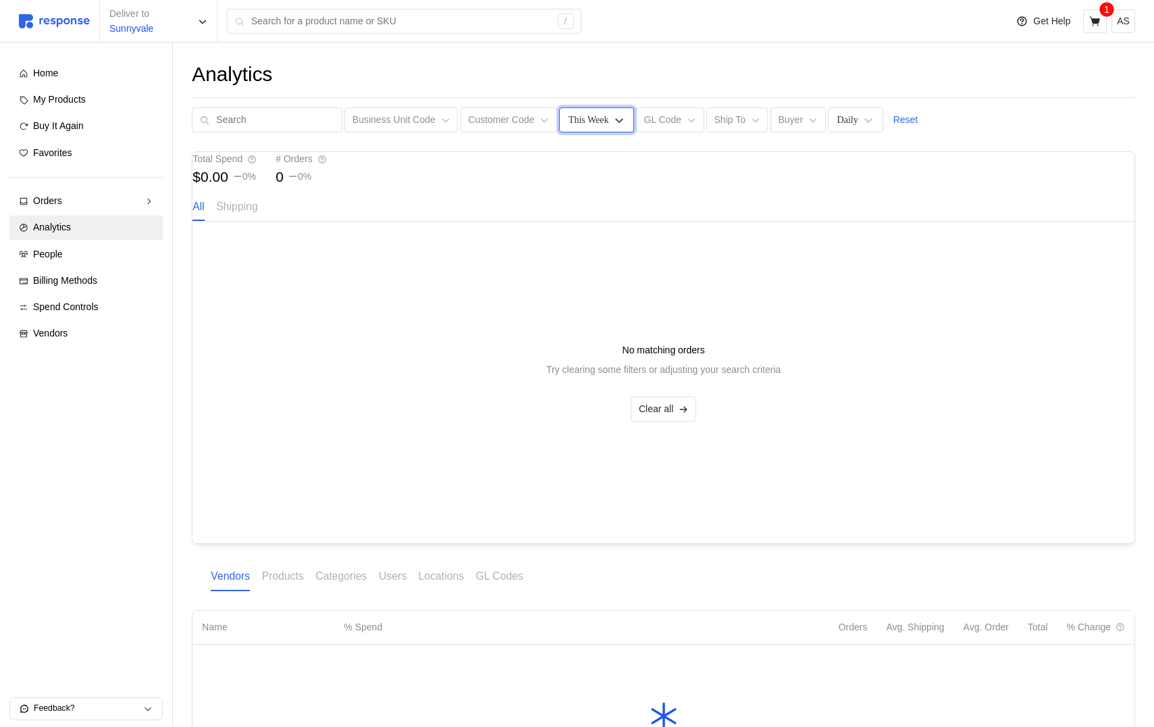
click at [601, 130] on div "This Week" at bounding box center [596, 119] width 74 height 25
click at [604, 255] on div "This Year" at bounding box center [630, 256] width 130 height 25
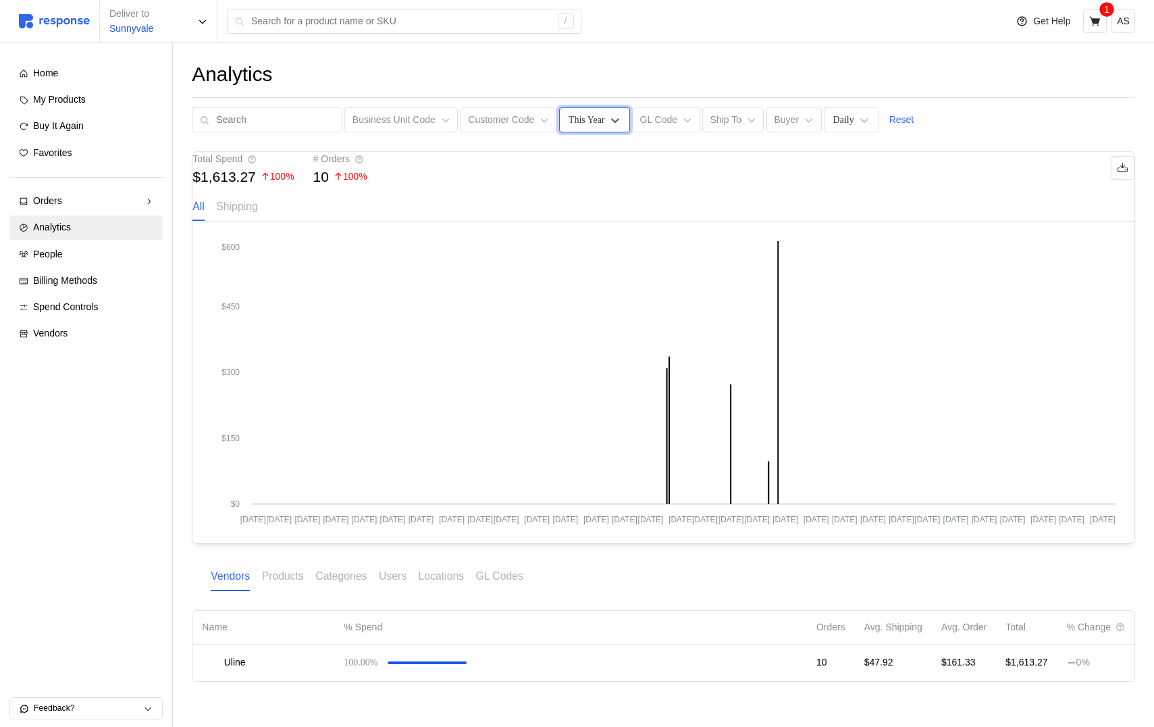
click at [596, 117] on div "This Year" at bounding box center [587, 120] width 36 height 14
click at [602, 236] on div "Last Month" at bounding box center [630, 231] width 130 height 25
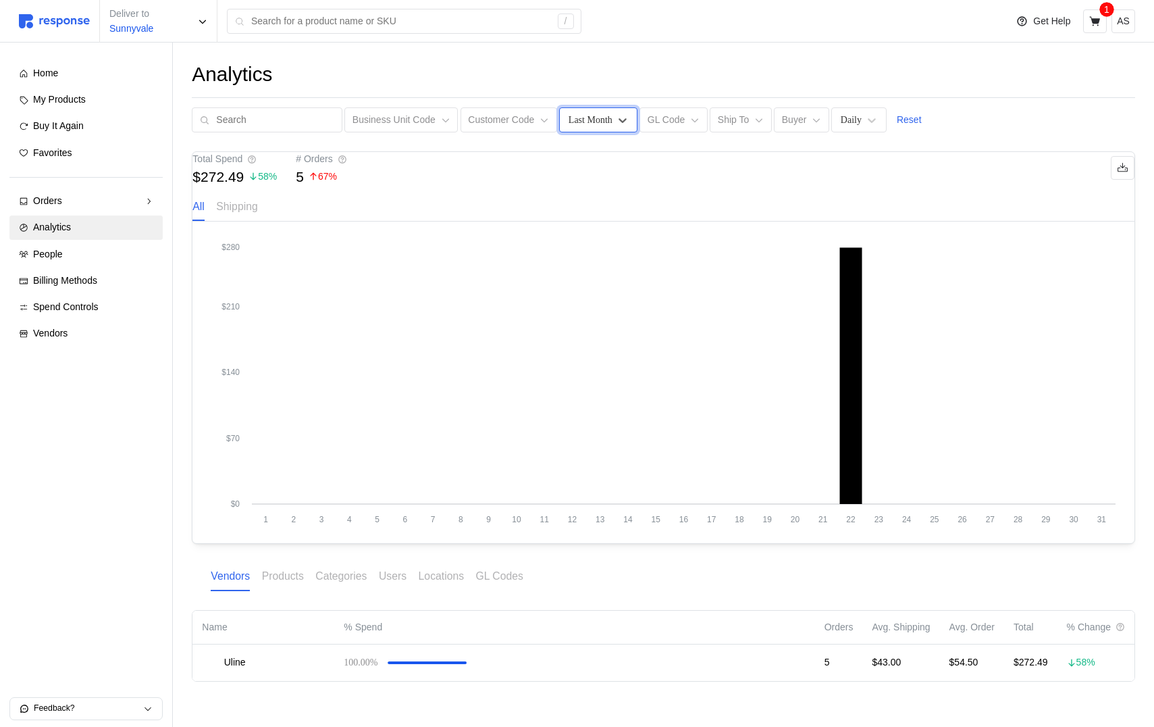
click at [574, 116] on div "Last Month" at bounding box center [591, 120] width 44 height 14
click at [604, 201] on div "This Month" at bounding box center [630, 206] width 130 height 25
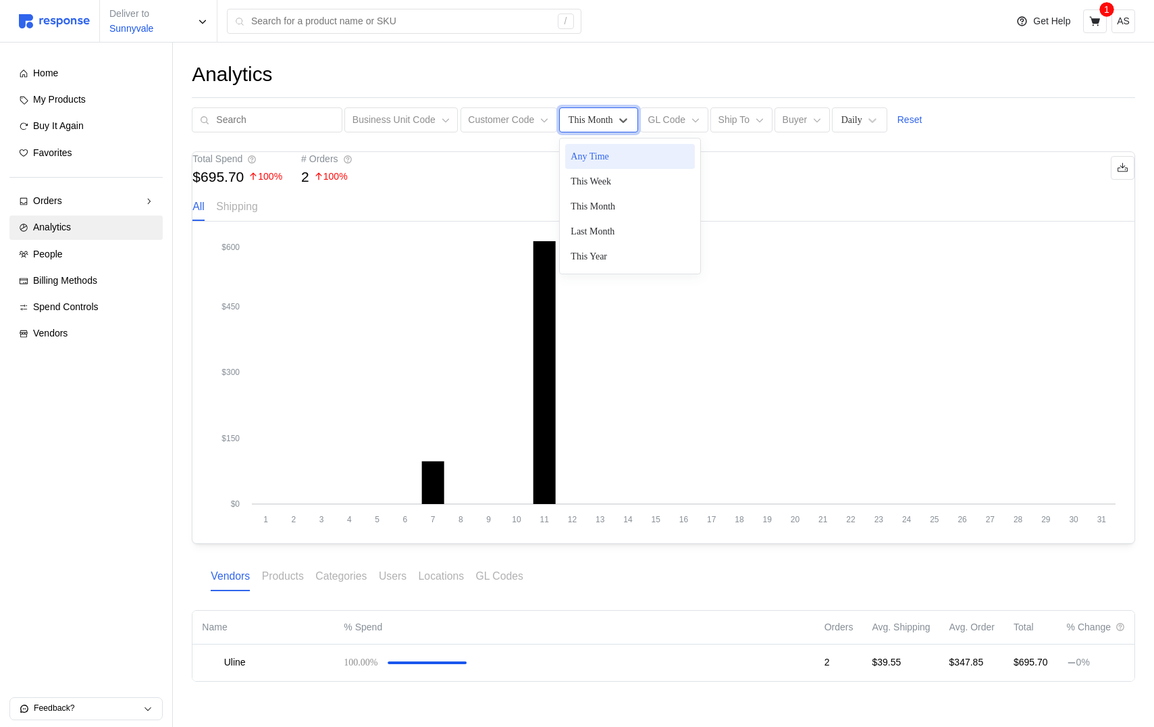
click at [619, 127] on div "This Month" at bounding box center [598, 119] width 78 height 25
click at [612, 190] on div "This Week" at bounding box center [630, 181] width 130 height 25
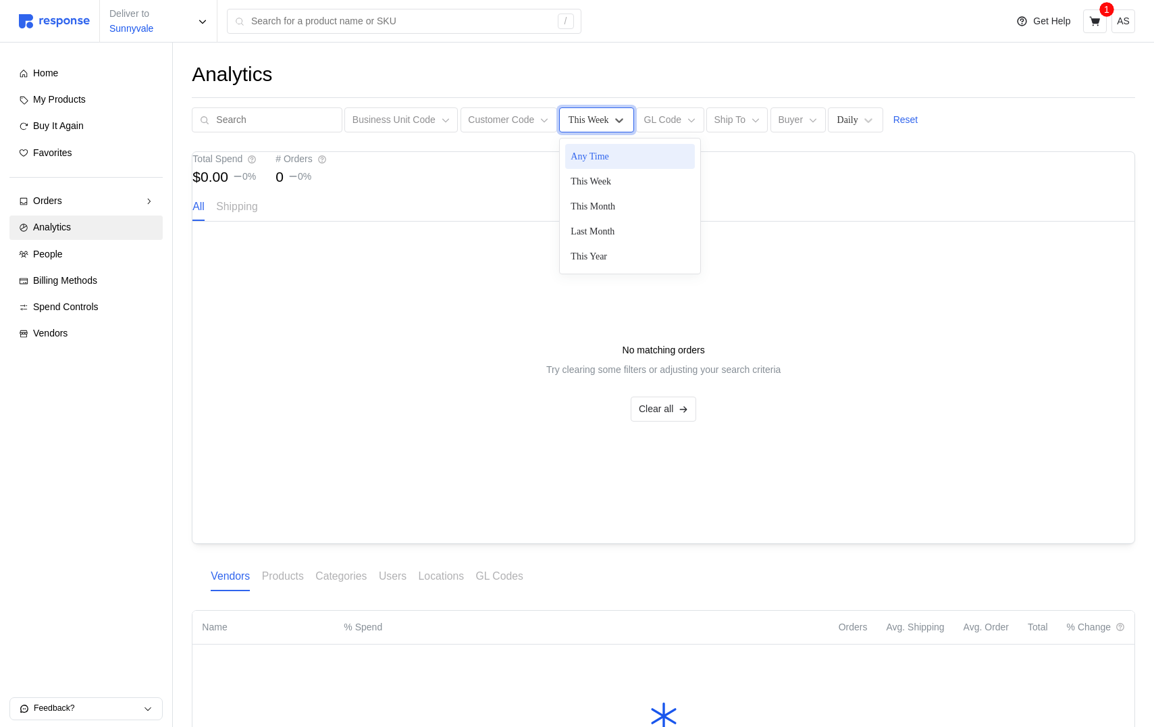
click at [612, 126] on div at bounding box center [619, 120] width 14 height 14
click at [598, 207] on div "This Month" at bounding box center [630, 206] width 130 height 25
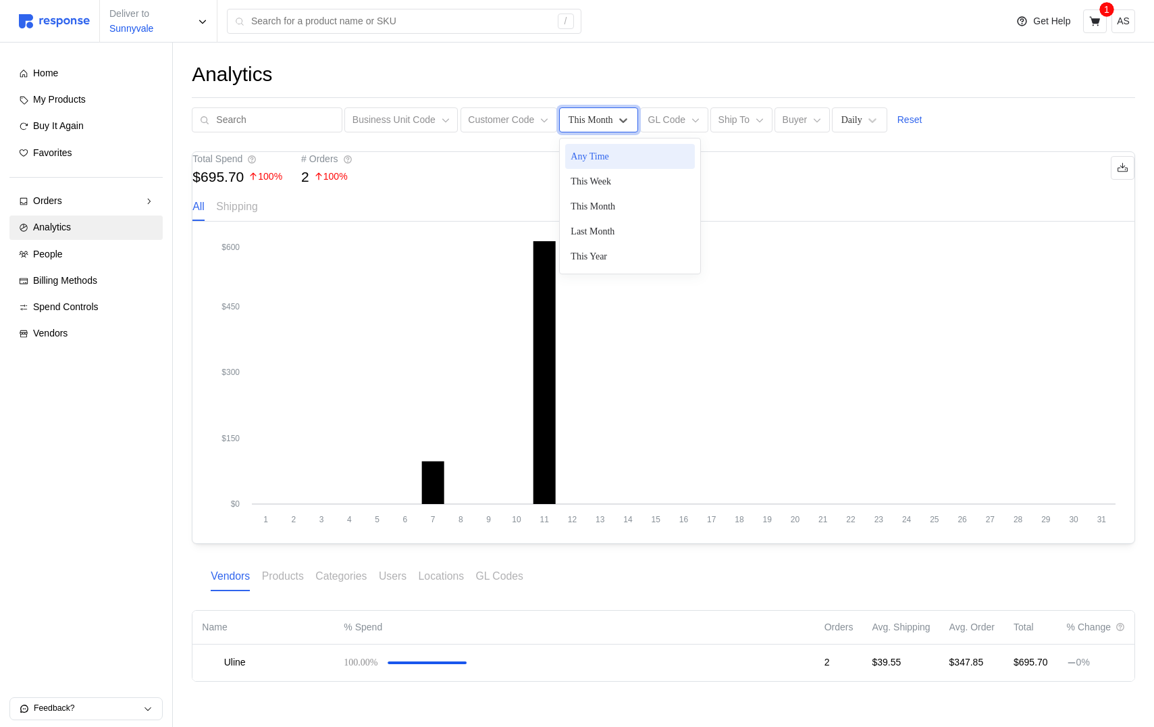
click at [600, 117] on div "This Month" at bounding box center [591, 120] width 45 height 14
click at [599, 262] on div "This Year" at bounding box center [630, 256] width 130 height 25
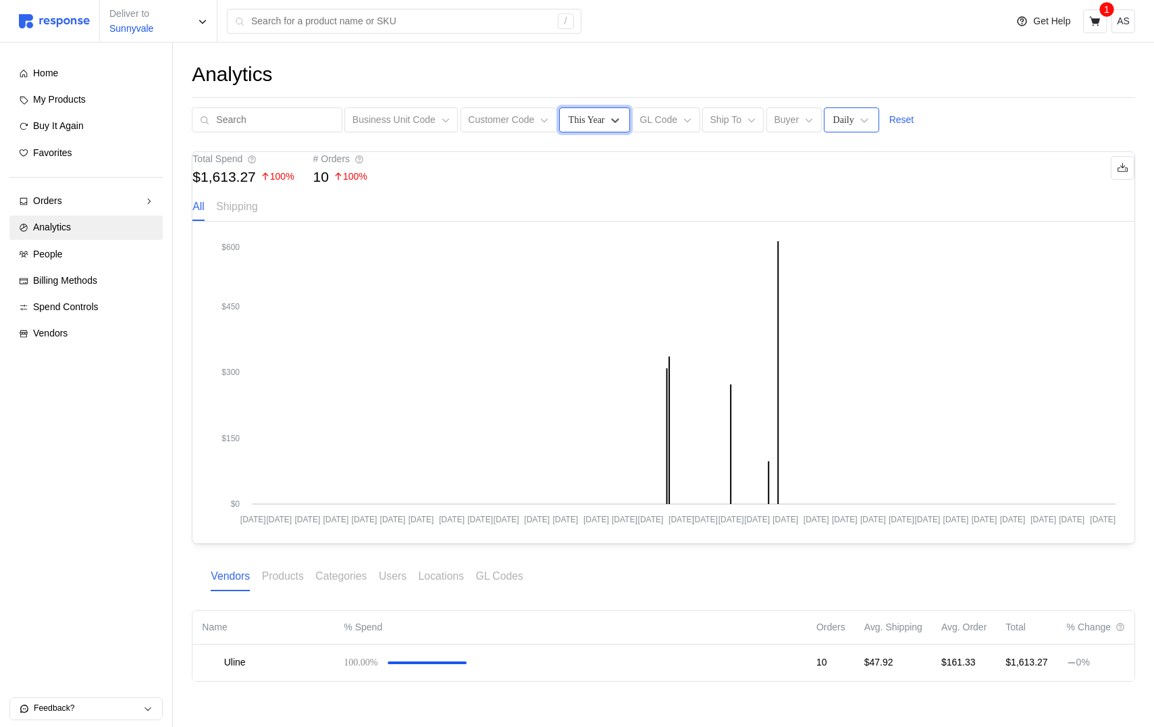
click at [843, 122] on div "Daily" at bounding box center [843, 120] width 21 height 14
click at [854, 180] on div "Weekly" at bounding box center [895, 181] width 130 height 25
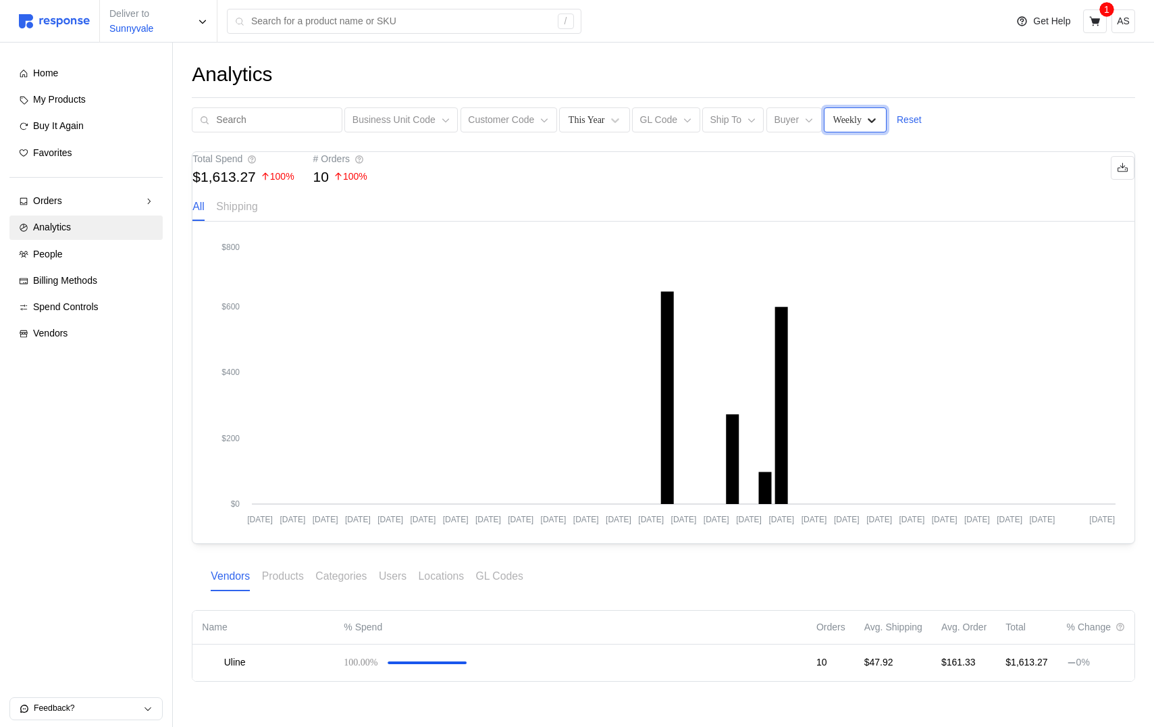
click at [865, 117] on icon at bounding box center [872, 120] width 14 height 14
click at [850, 130] on div "Weekly" at bounding box center [855, 119] width 63 height 25
click at [575, 114] on div "This Year" at bounding box center [587, 120] width 36 height 14
click at [768, 184] on div "Total Spend $1,613.27 100 % # Orders 10 100 %" at bounding box center [663, 168] width 942 height 32
click at [911, 124] on p "Reset" at bounding box center [909, 120] width 25 height 15
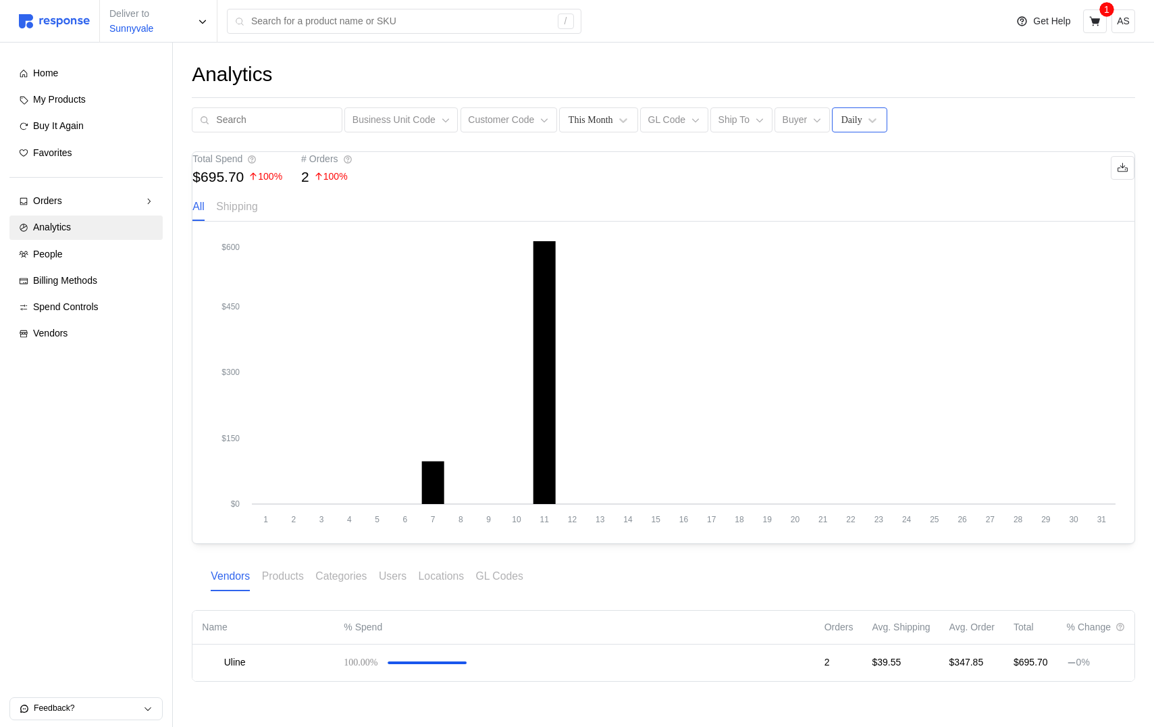
click at [849, 122] on div "Daily" at bounding box center [851, 120] width 21 height 14
click at [856, 177] on div "Weekly" at bounding box center [903, 181] width 130 height 25
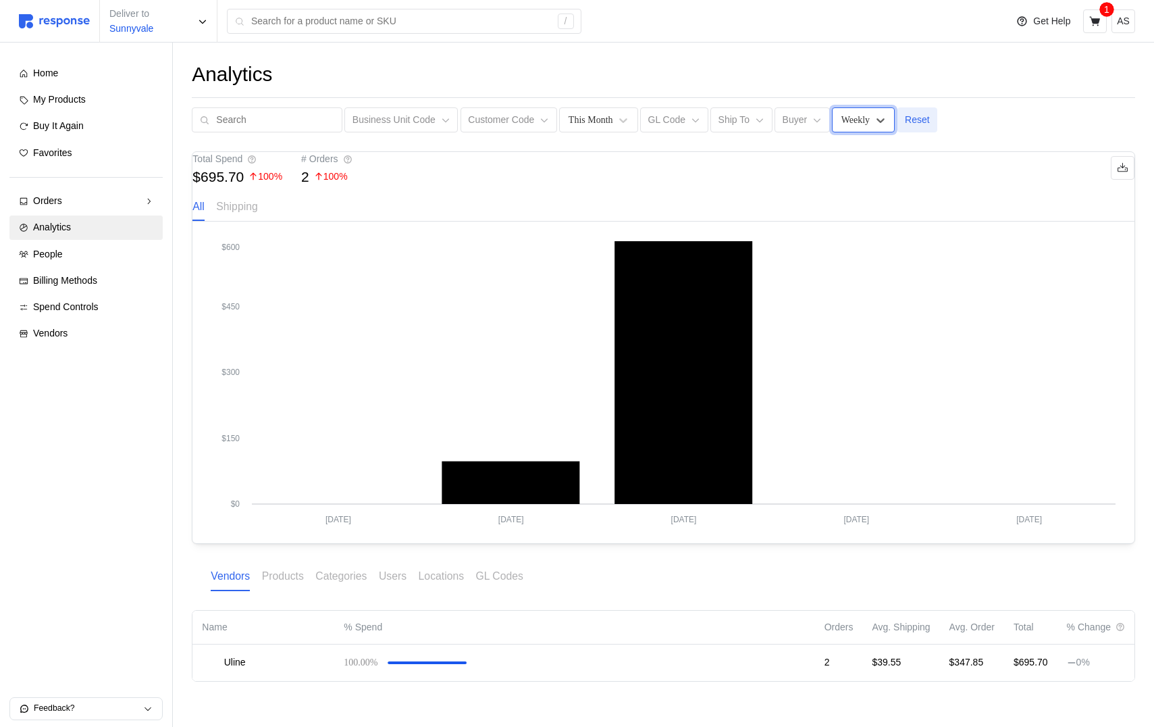
click at [904, 111] on button "Reset" at bounding box center [917, 120] width 41 height 26
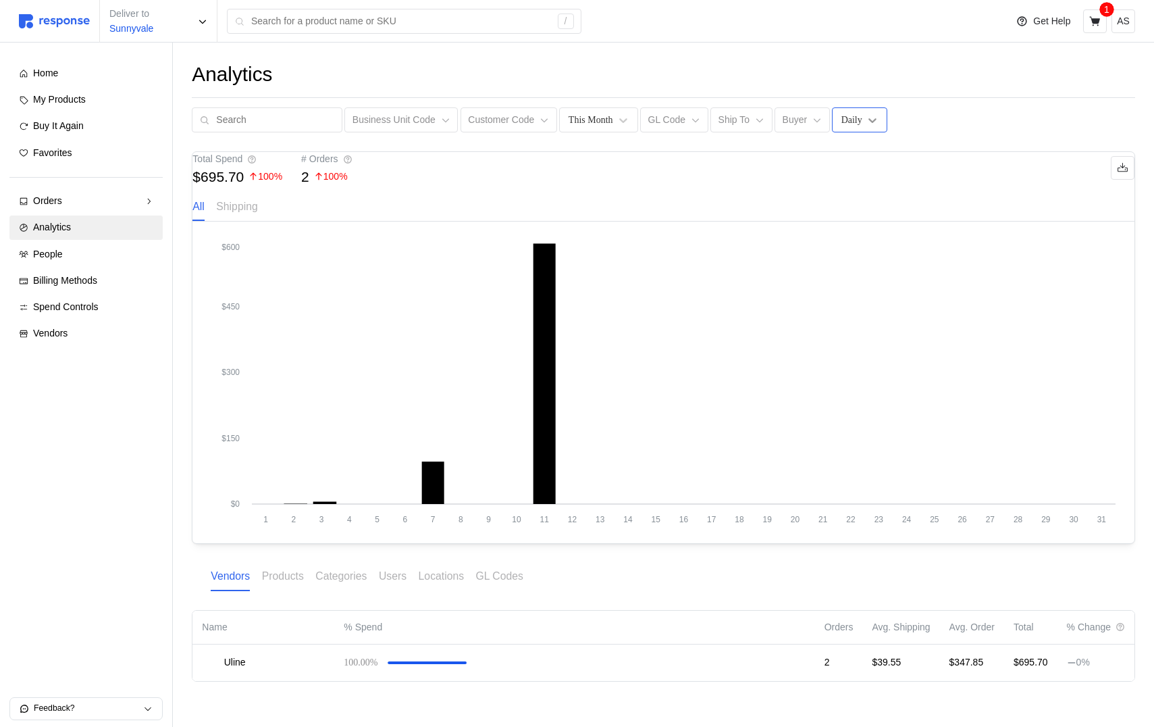
click at [869, 118] on icon at bounding box center [873, 120] width 14 height 14
click at [866, 236] on div "Yearly" at bounding box center [903, 231] width 130 height 25
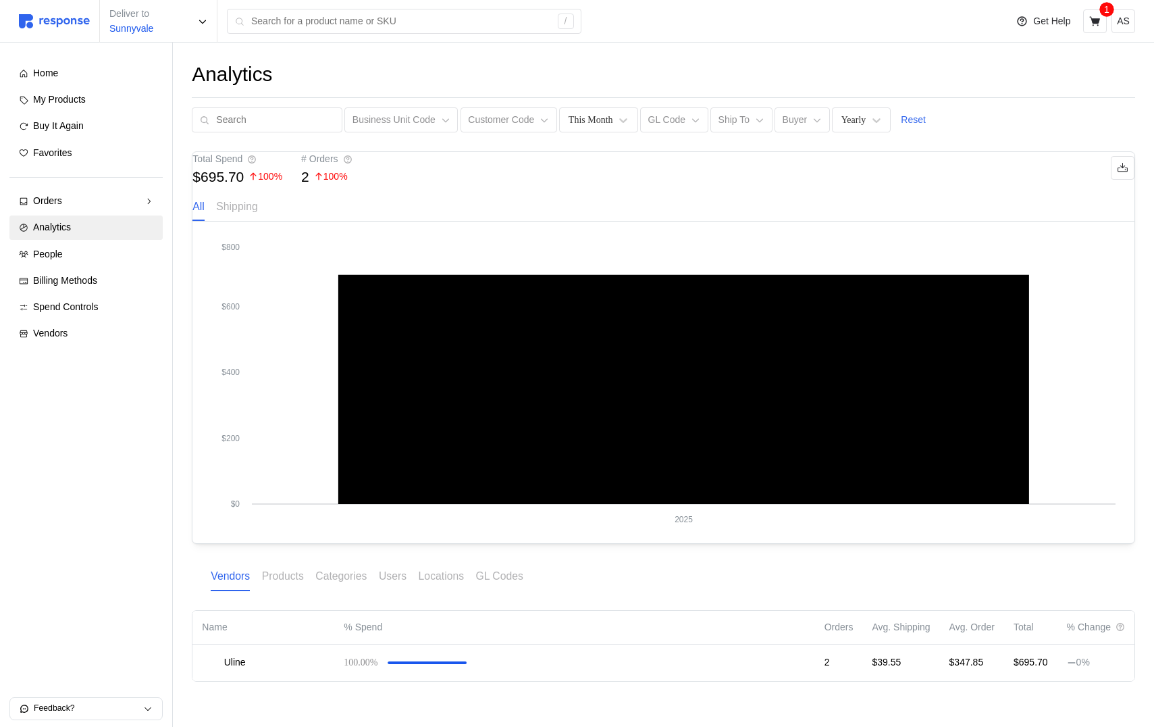
click at [588, 106] on div "Analytics Business Unit Code Customer Code This Month GL Code Ship To Buyer Yea…" at bounding box center [663, 96] width 943 height 71
click at [587, 122] on div "This Month" at bounding box center [591, 120] width 45 height 14
click at [594, 255] on div "This Year" at bounding box center [630, 256] width 130 height 25
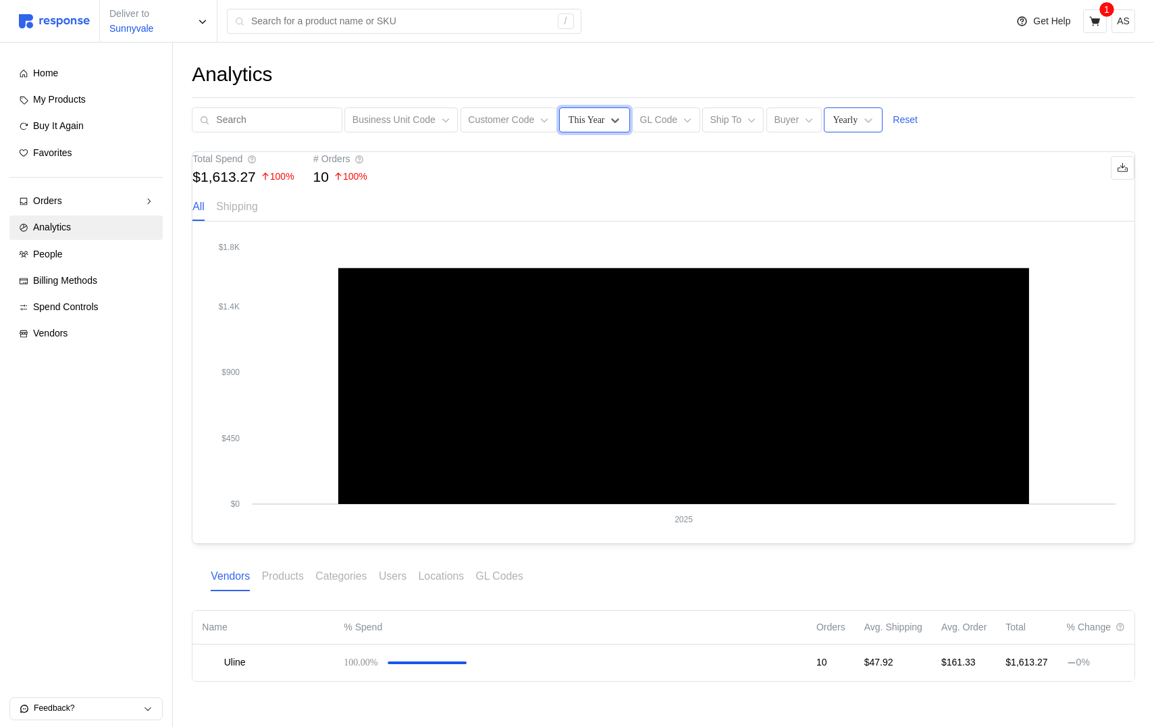
click at [836, 122] on div "Yearly" at bounding box center [845, 120] width 25 height 14
click at [837, 156] on div "Daily" at bounding box center [895, 156] width 130 height 25
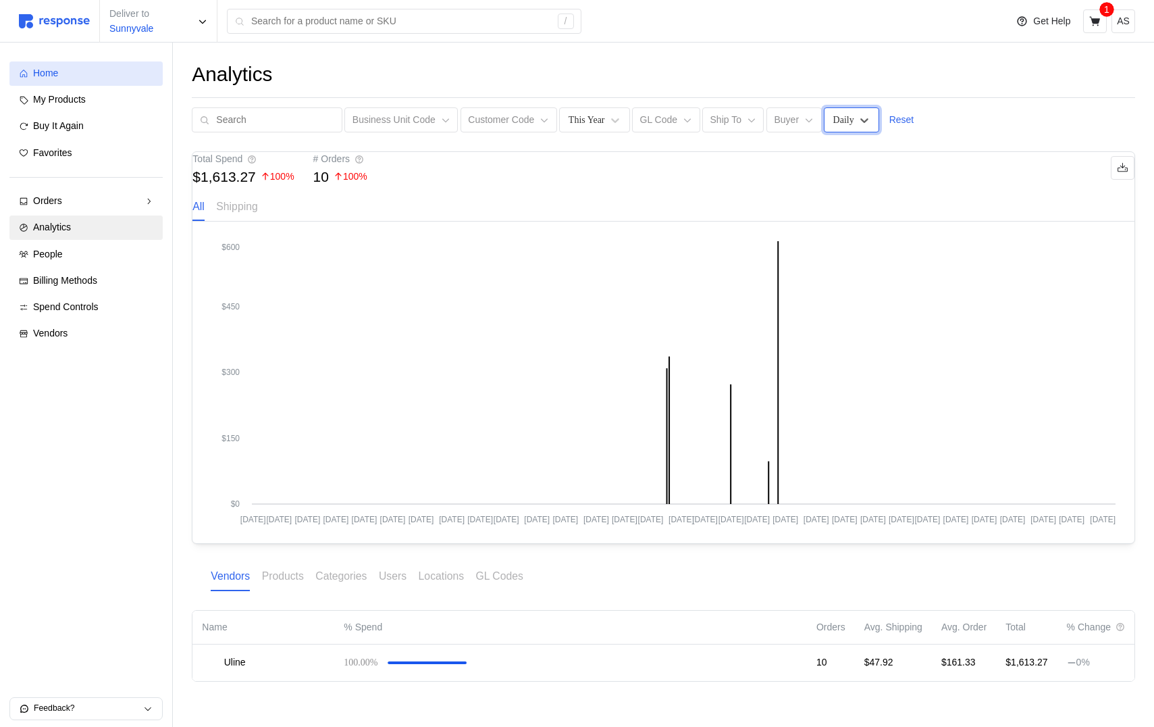
click at [83, 74] on div "Home" at bounding box center [93, 73] width 120 height 15
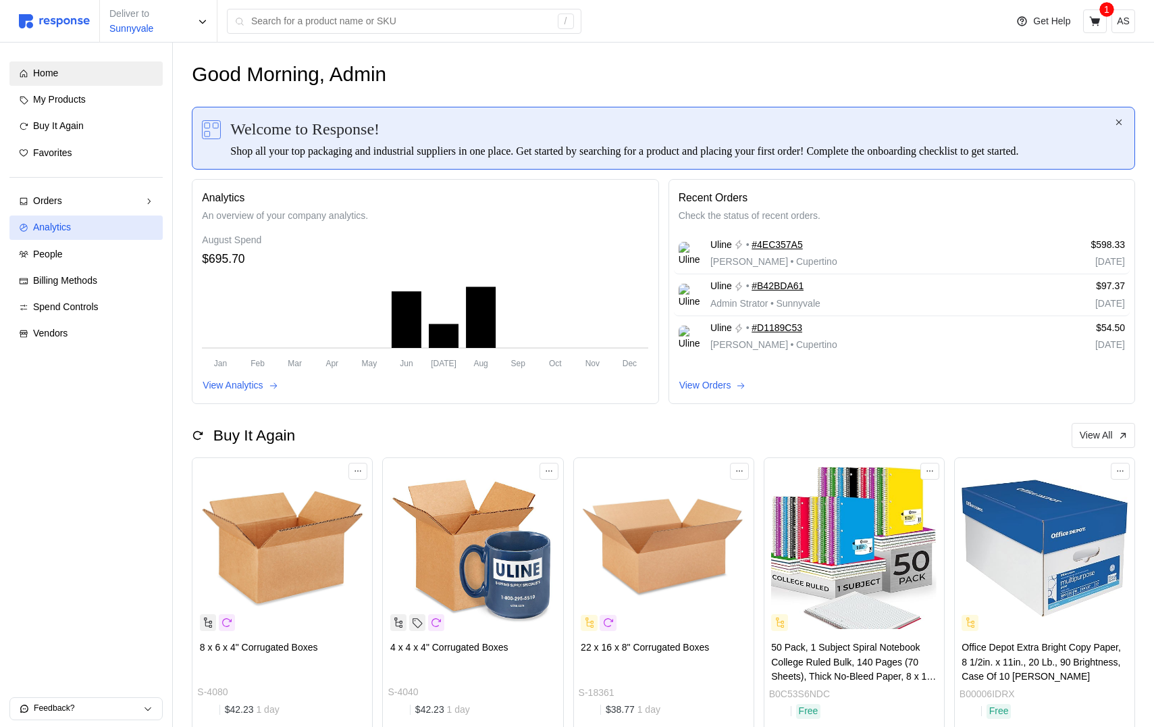
click at [80, 221] on div "Analytics" at bounding box center [93, 227] width 120 height 15
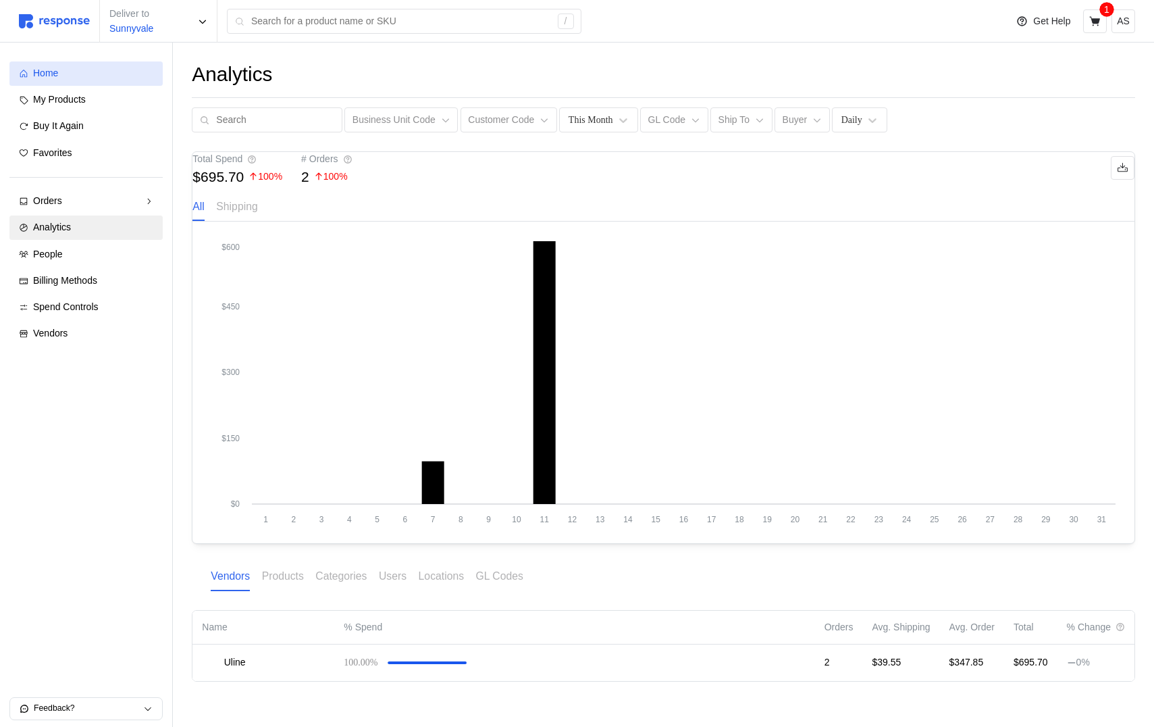
click at [82, 77] on div "Home" at bounding box center [93, 73] width 120 height 15
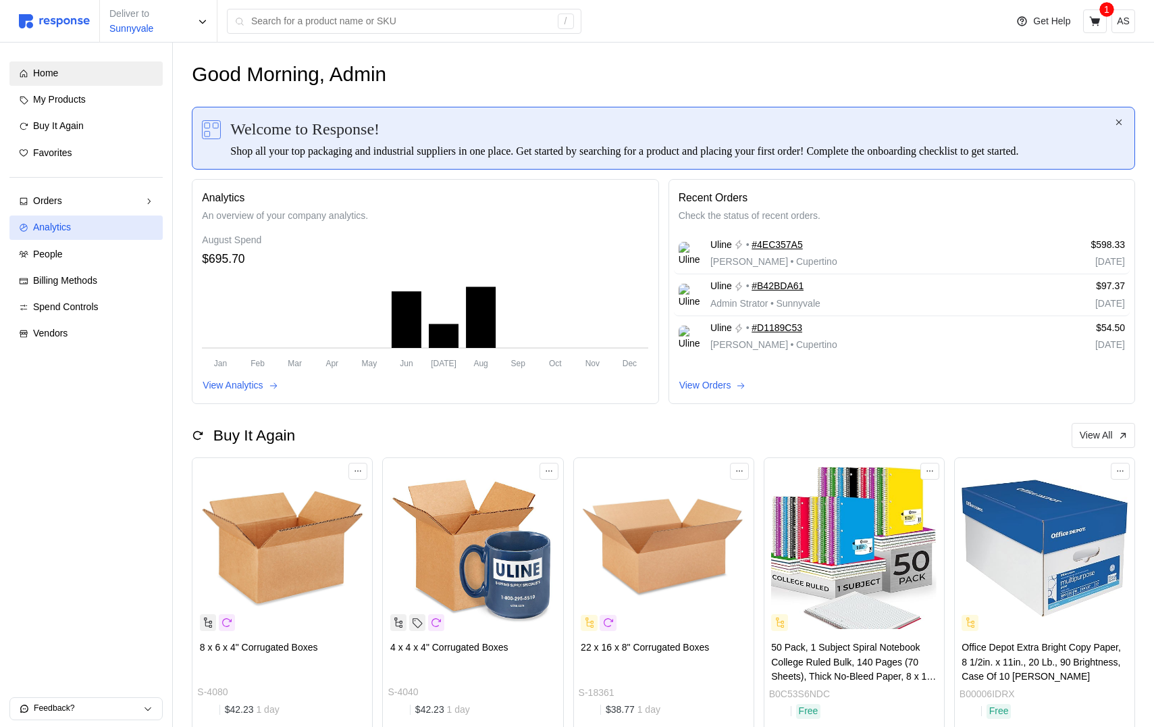
click at [97, 235] on link "Analytics" at bounding box center [85, 227] width 153 height 24
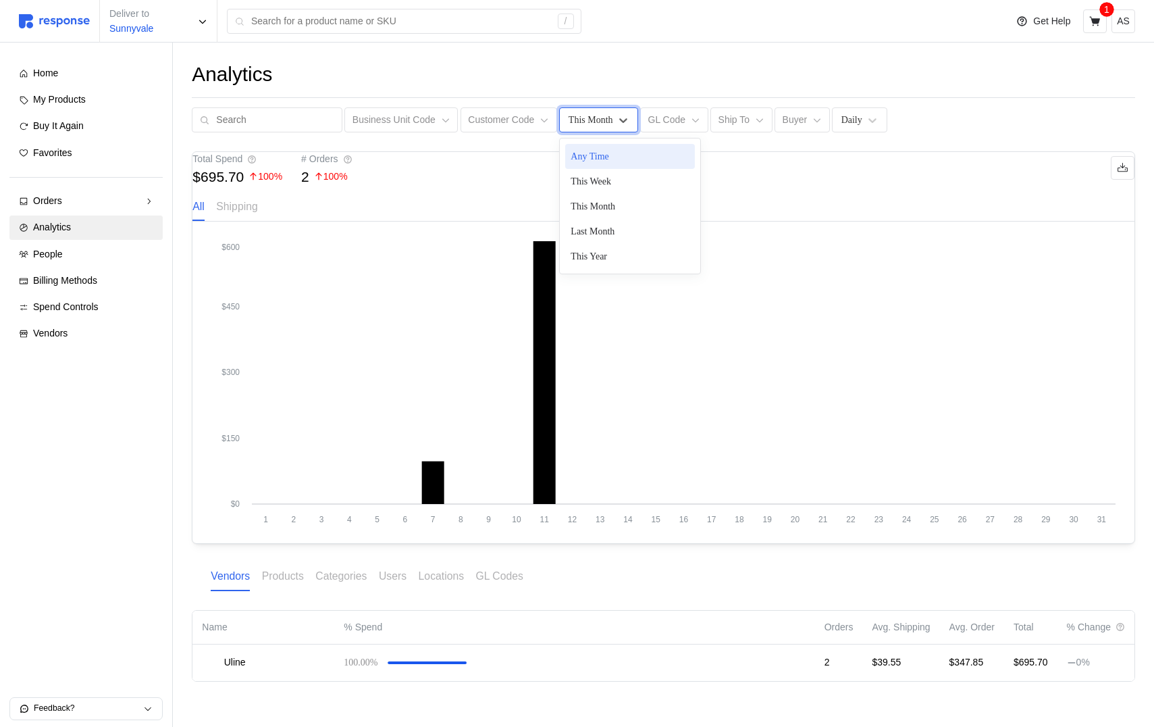
click at [602, 120] on div "This Month" at bounding box center [591, 120] width 45 height 14
click at [883, 184] on div "Total Spend $695.70 100 % # Orders 2 100 %" at bounding box center [663, 168] width 942 height 32
click at [856, 133] on div "Analytics Business Unit Code Customer Code This Month GL Code Ship To Buyer Dai…" at bounding box center [663, 391] width 981 height 696
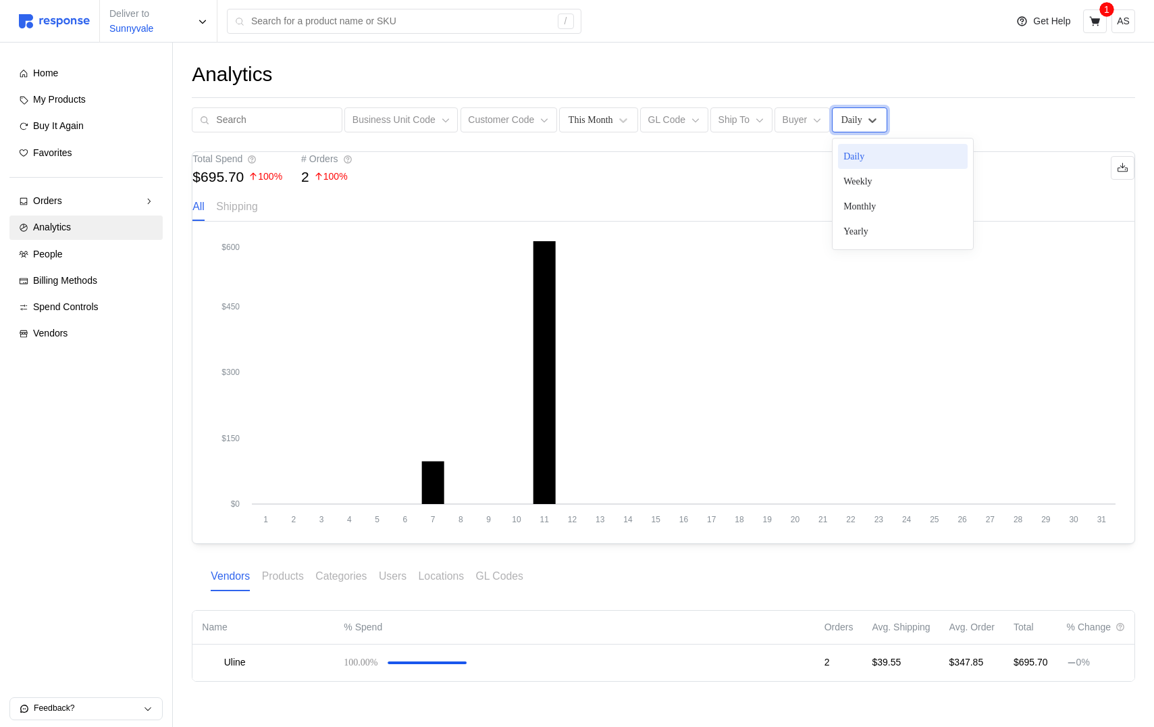
click at [856, 128] on div "Daily" at bounding box center [859, 119] width 55 height 25
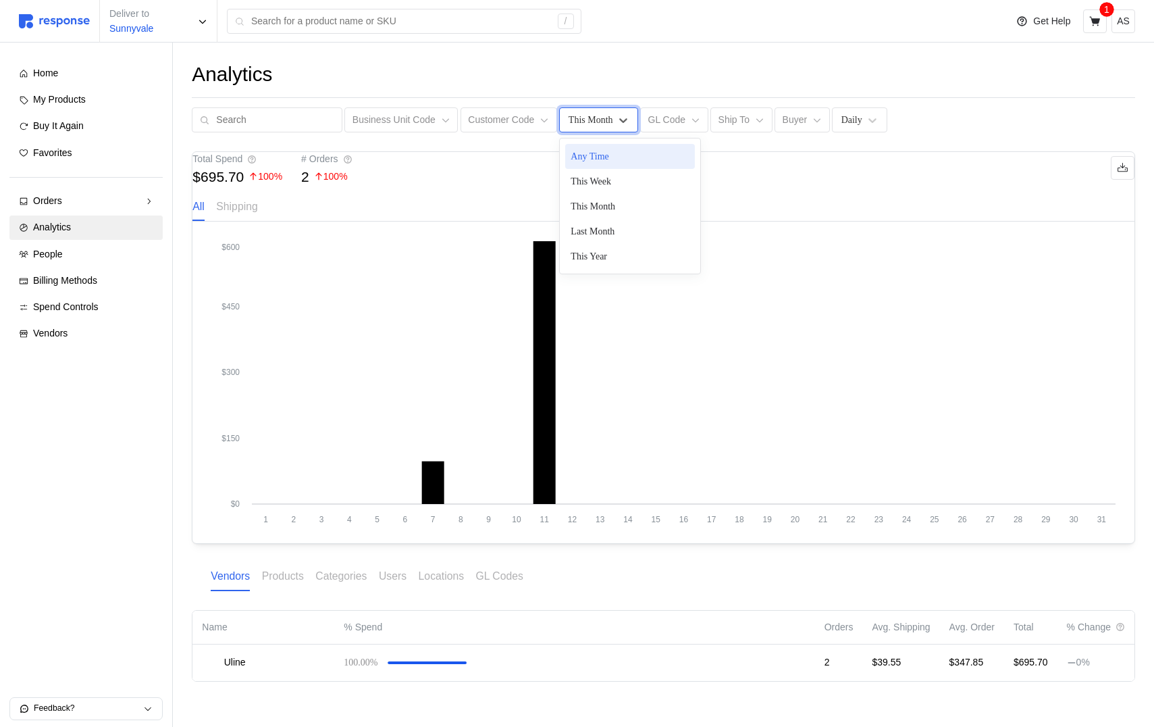
click at [579, 132] on div "This Month" at bounding box center [598, 119] width 78 height 25
click at [604, 245] on div "This Year" at bounding box center [630, 256] width 130 height 25
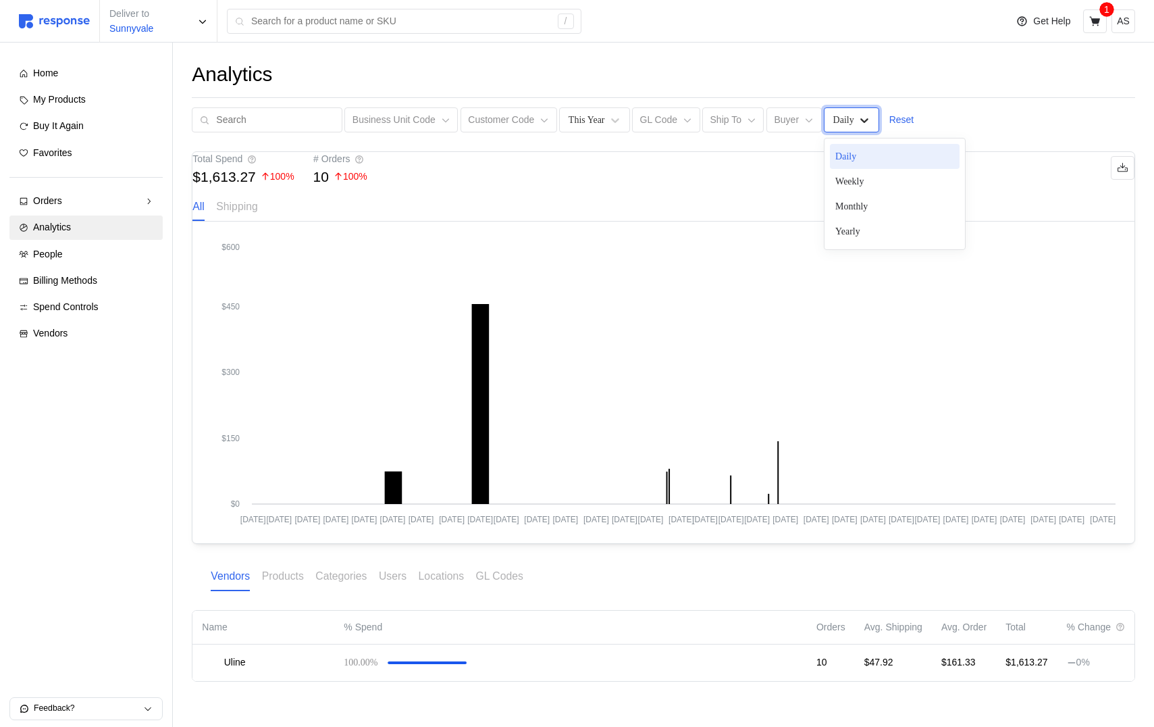
click at [858, 121] on icon at bounding box center [865, 120] width 14 height 14
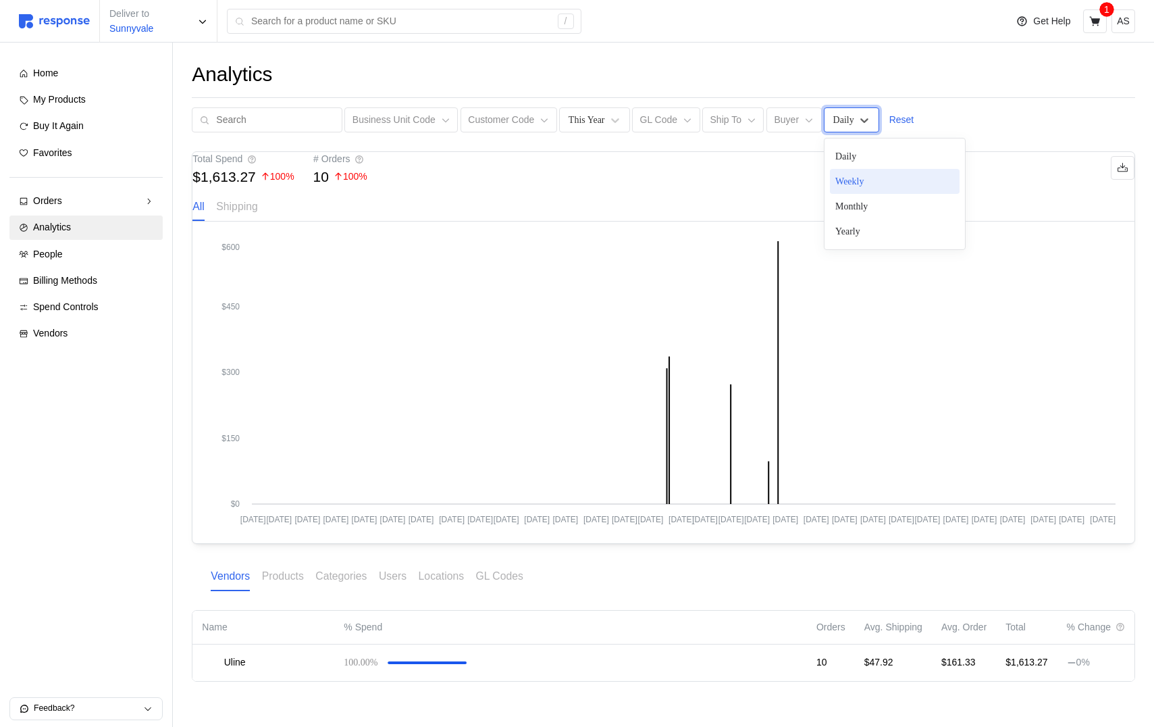
click at [856, 183] on div "Weekly" at bounding box center [895, 181] width 130 height 25
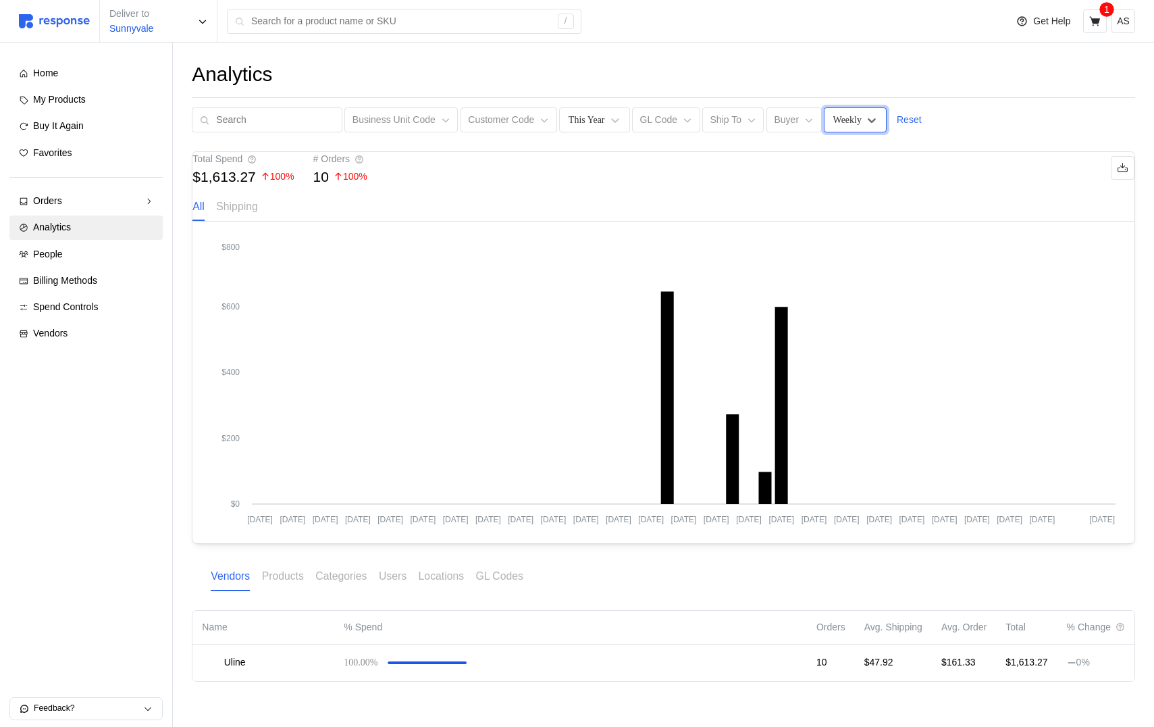
click at [847, 122] on div "Weekly" at bounding box center [847, 120] width 28 height 14
click at [854, 234] on div "Yearly" at bounding box center [895, 231] width 130 height 25
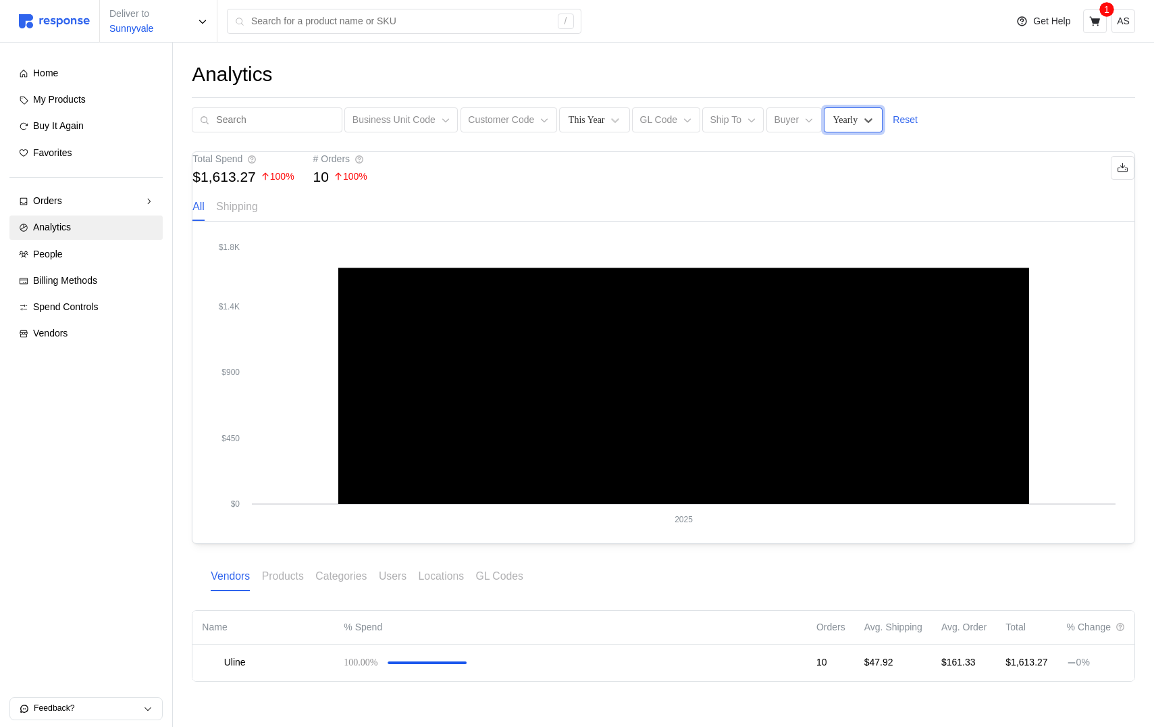
click at [840, 123] on div "Yearly" at bounding box center [845, 120] width 25 height 14
click at [843, 155] on div "Daily" at bounding box center [895, 156] width 130 height 25
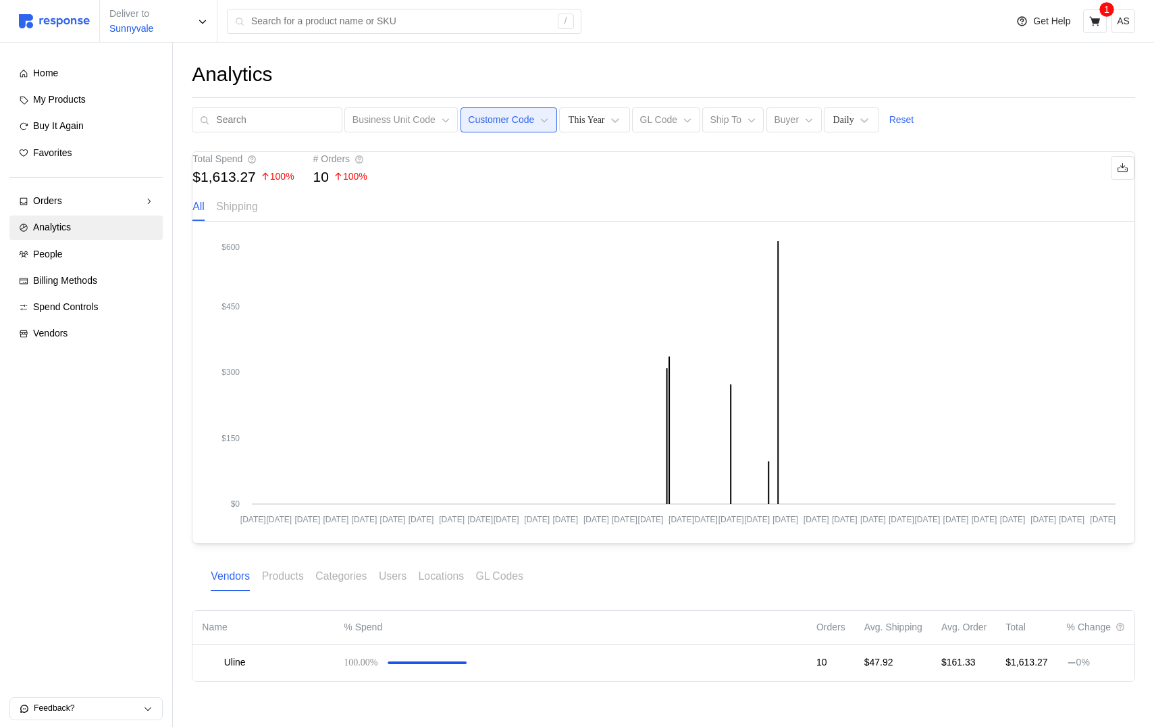
click at [500, 126] on p "Customer Code" at bounding box center [501, 120] width 66 height 15
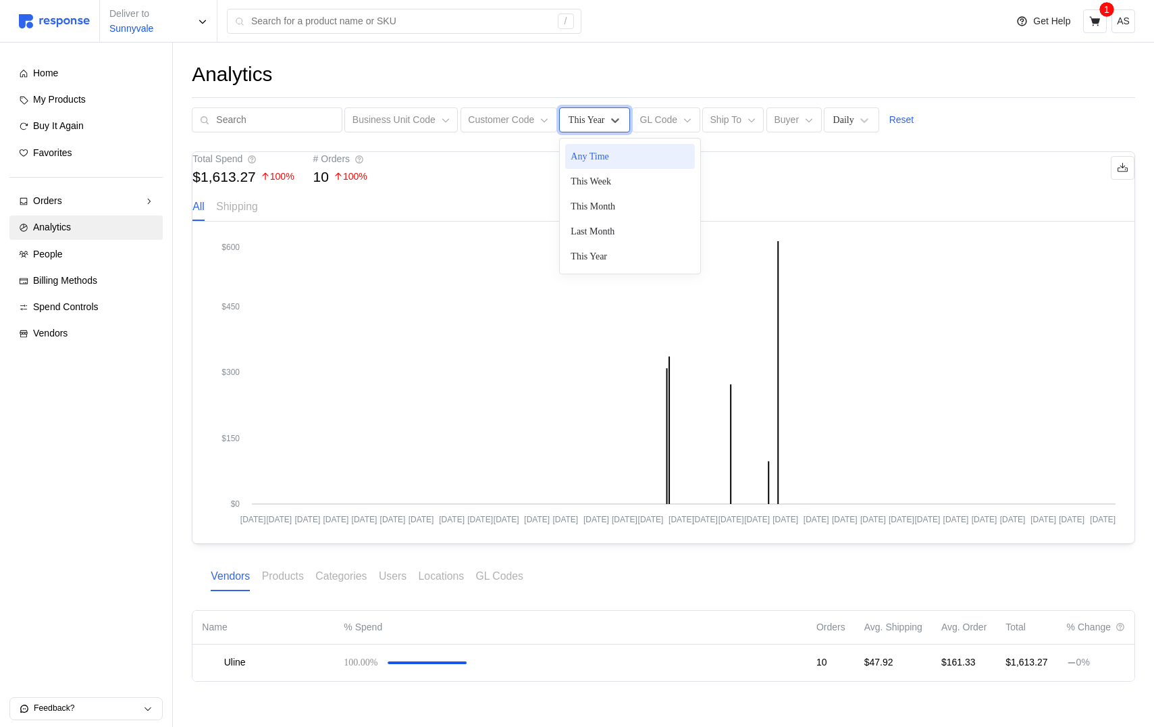
click at [567, 128] on div "This Year" at bounding box center [594, 119] width 70 height 25
click at [583, 159] on div "Any Time" at bounding box center [630, 156] width 130 height 25
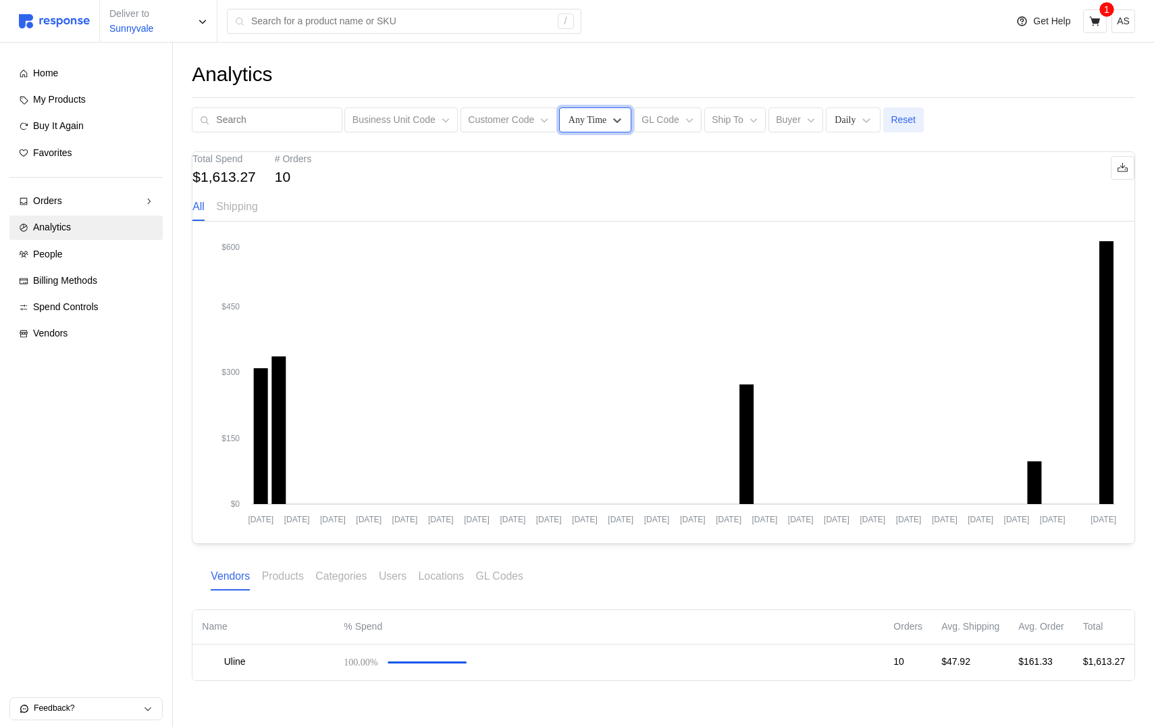
click at [901, 119] on p "Reset" at bounding box center [903, 120] width 25 height 15
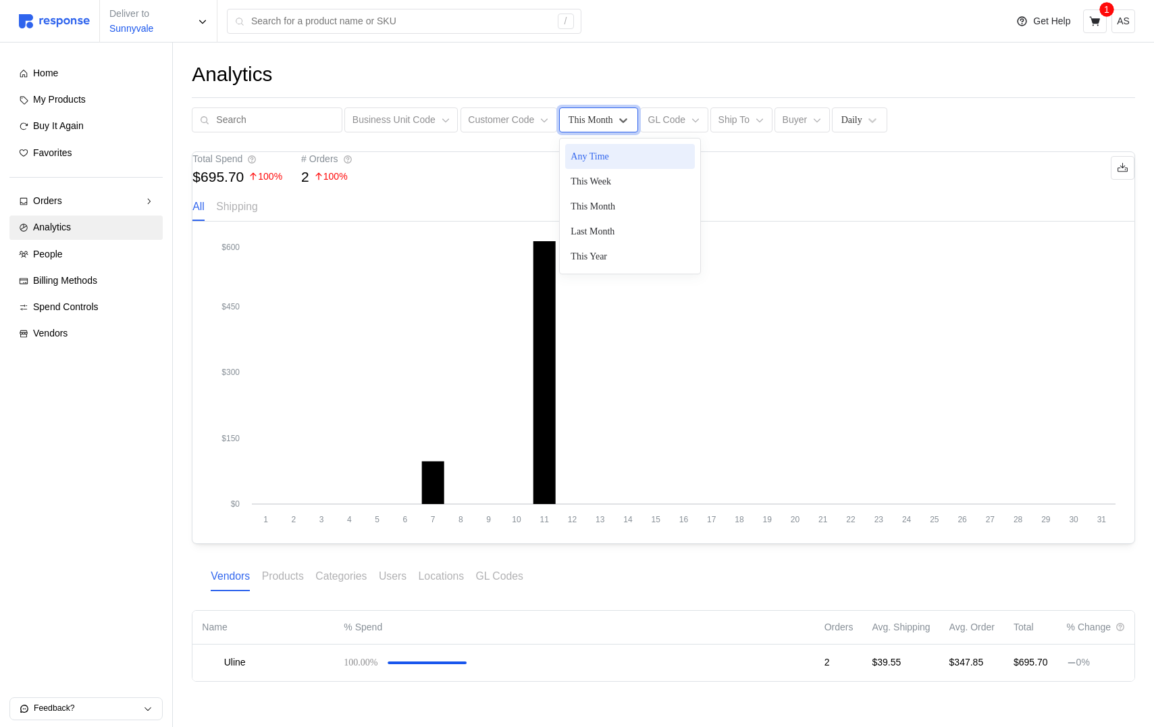
click at [587, 113] on div "This Month" at bounding box center [598, 119] width 78 height 25
click at [590, 163] on div "Any Time" at bounding box center [630, 156] width 130 height 25
